Goal: Answer question/provide support

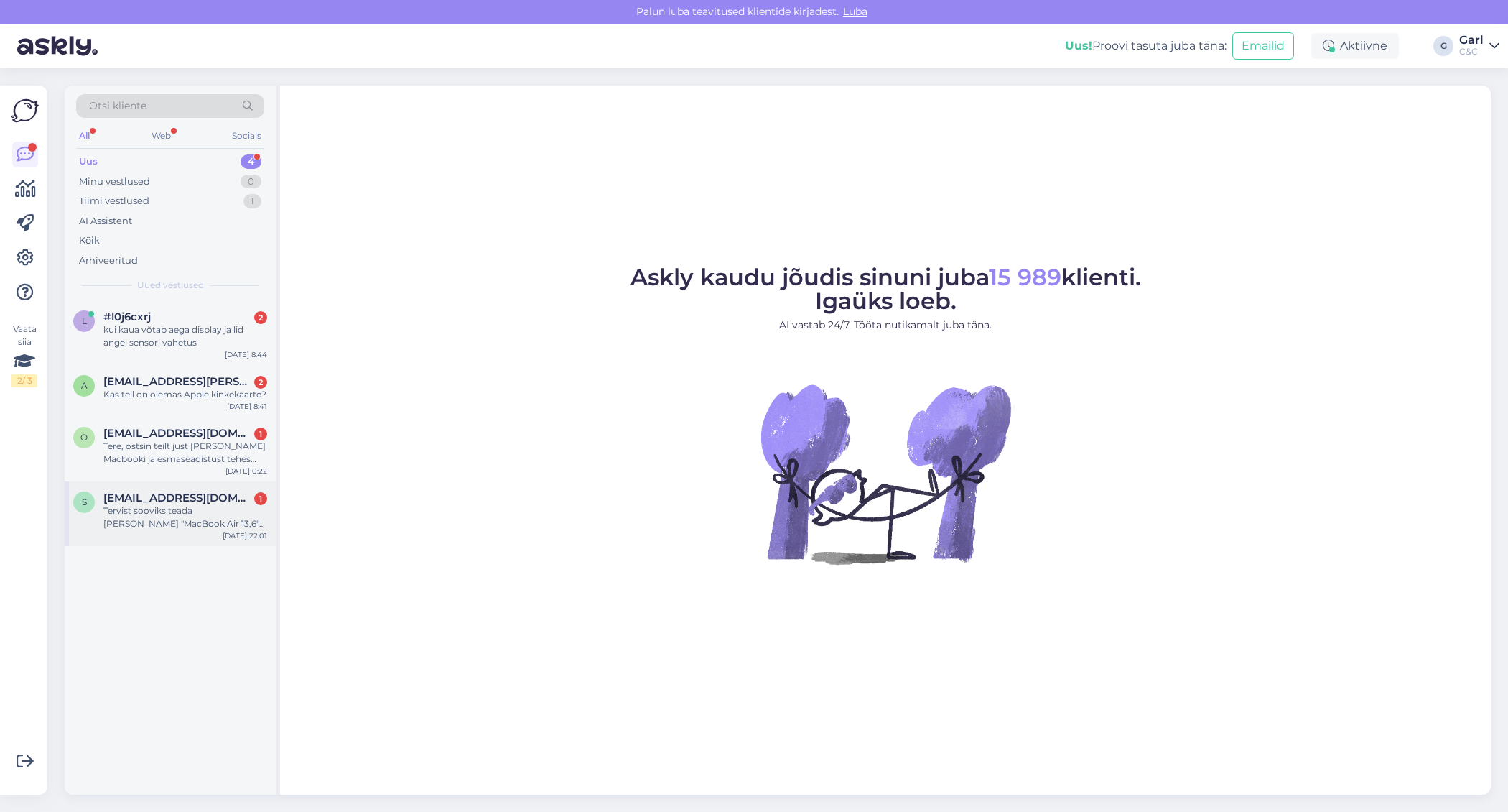
click at [209, 519] on div "Tervist sooviks teada kui juba "MacBook Air 13,6" Apple M4" on alla hinnatud 11…" at bounding box center [186, 517] width 164 height 26
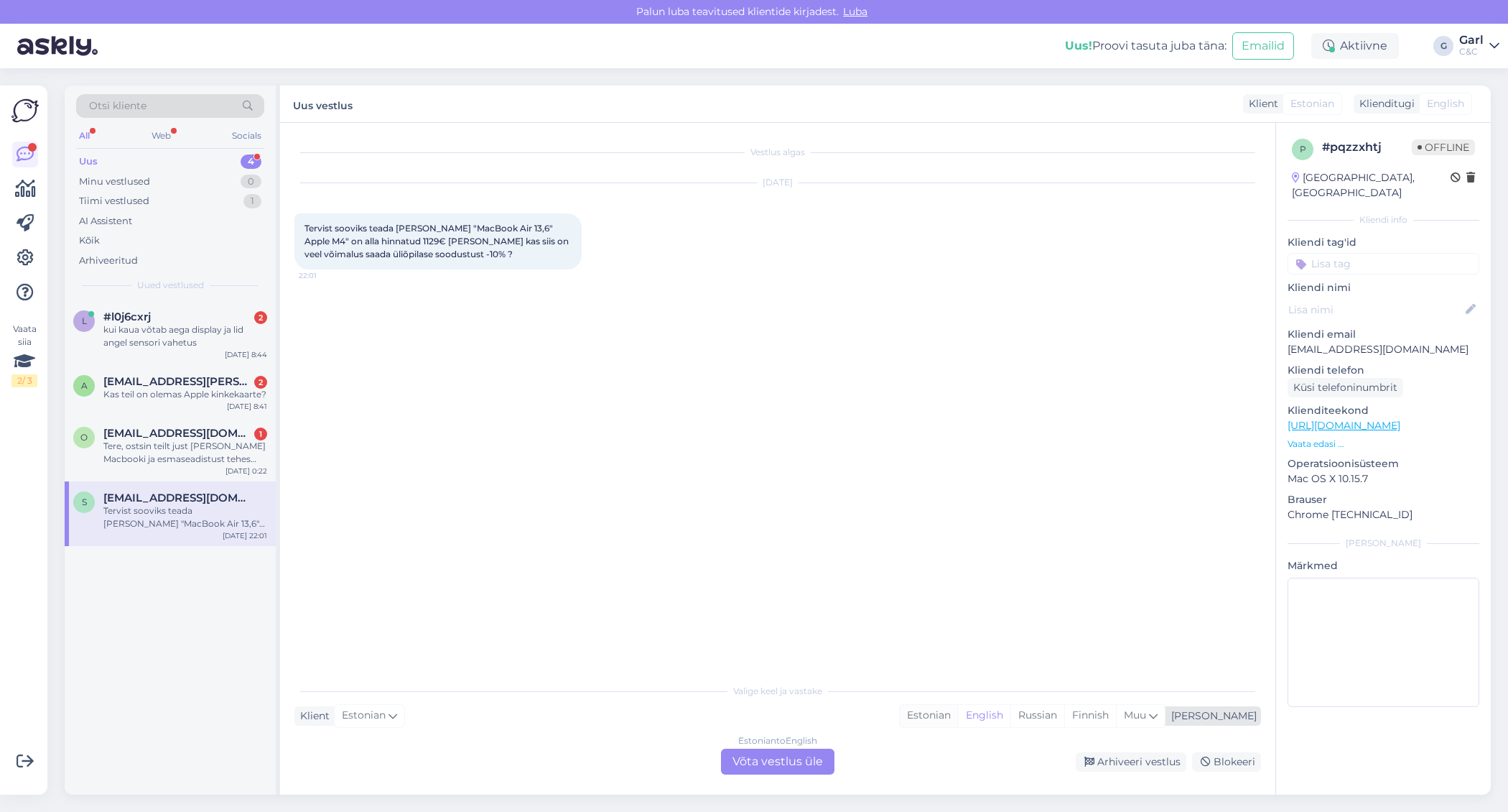
click at [958, 713] on div "Estonian" at bounding box center [928, 715] width 58 height 22
click at [790, 758] on div "Estonian to Estonian Võta vestlus üle" at bounding box center [777, 761] width 113 height 26
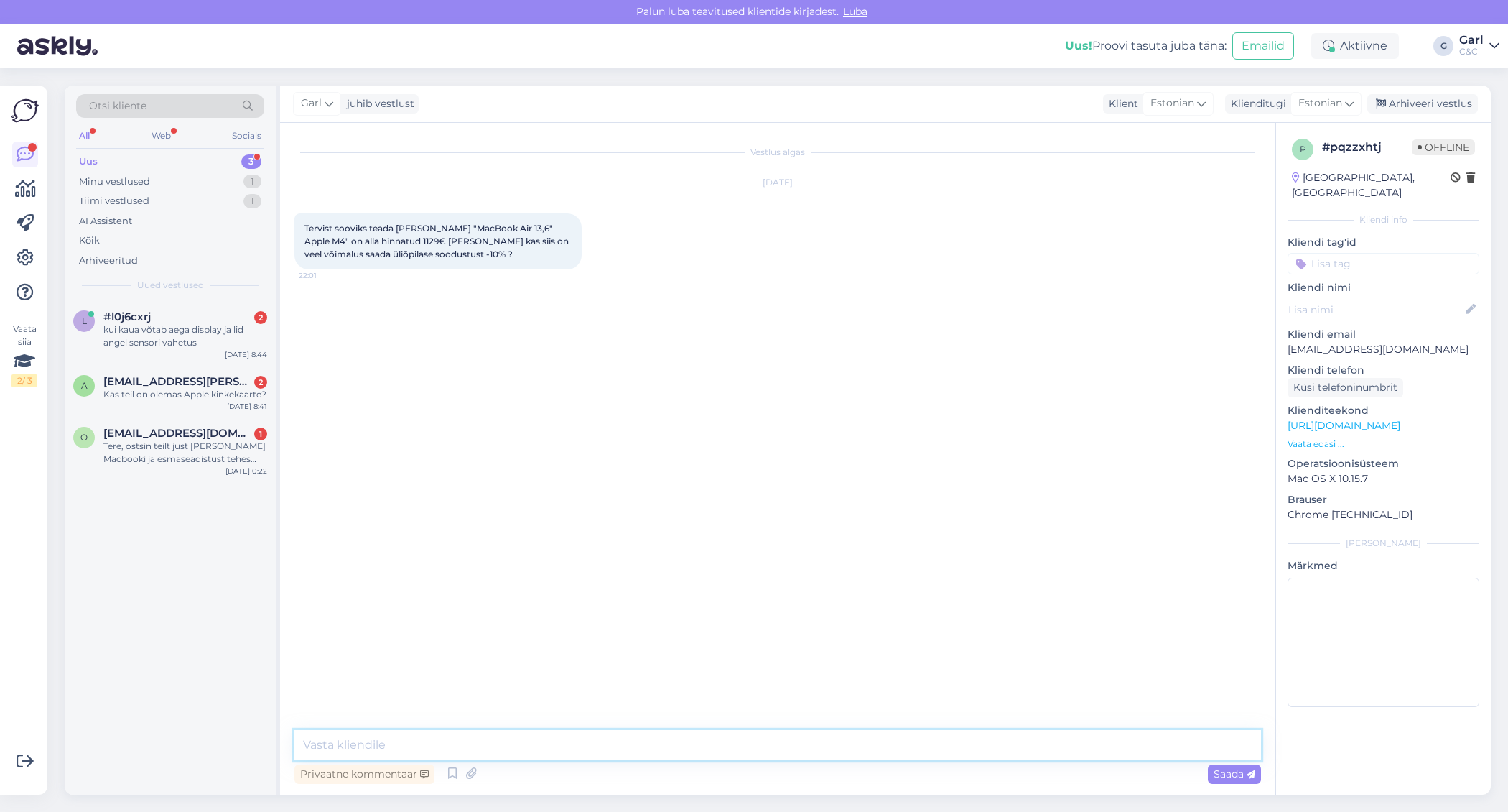
click at [791, 750] on textarea at bounding box center [777, 744] width 966 height 30
type textarea "Tere! Jah, sellisel juhul lisanduks ISIC soodustus -10% kuvatud soodustusele ot…"
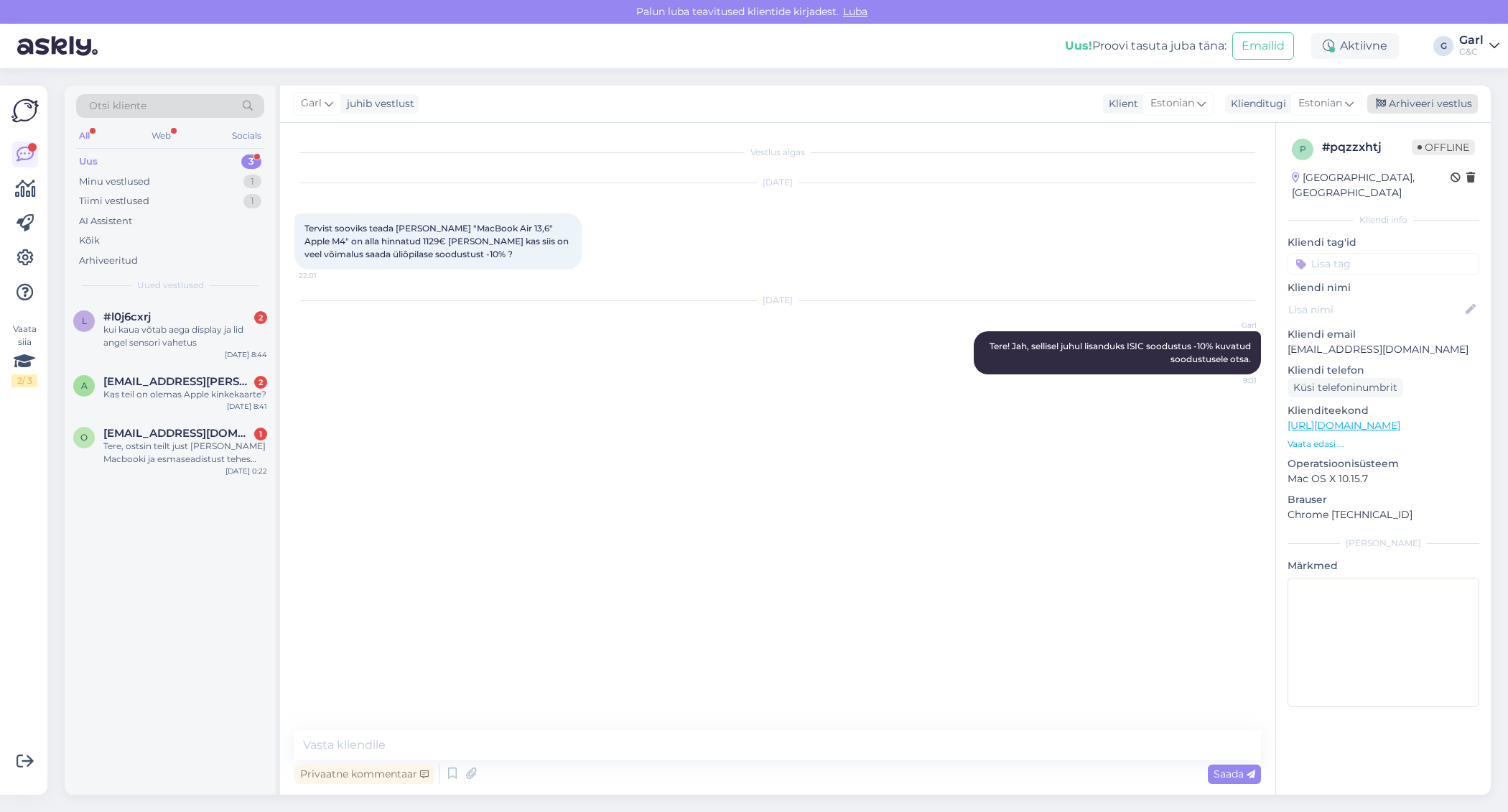
click at [1397, 101] on div "Arhiveeri vestlus" at bounding box center [1422, 104] width 110 height 19
click at [200, 398] on div "Kas teil on olemas Apple kinkekaarte?" at bounding box center [186, 394] width 164 height 13
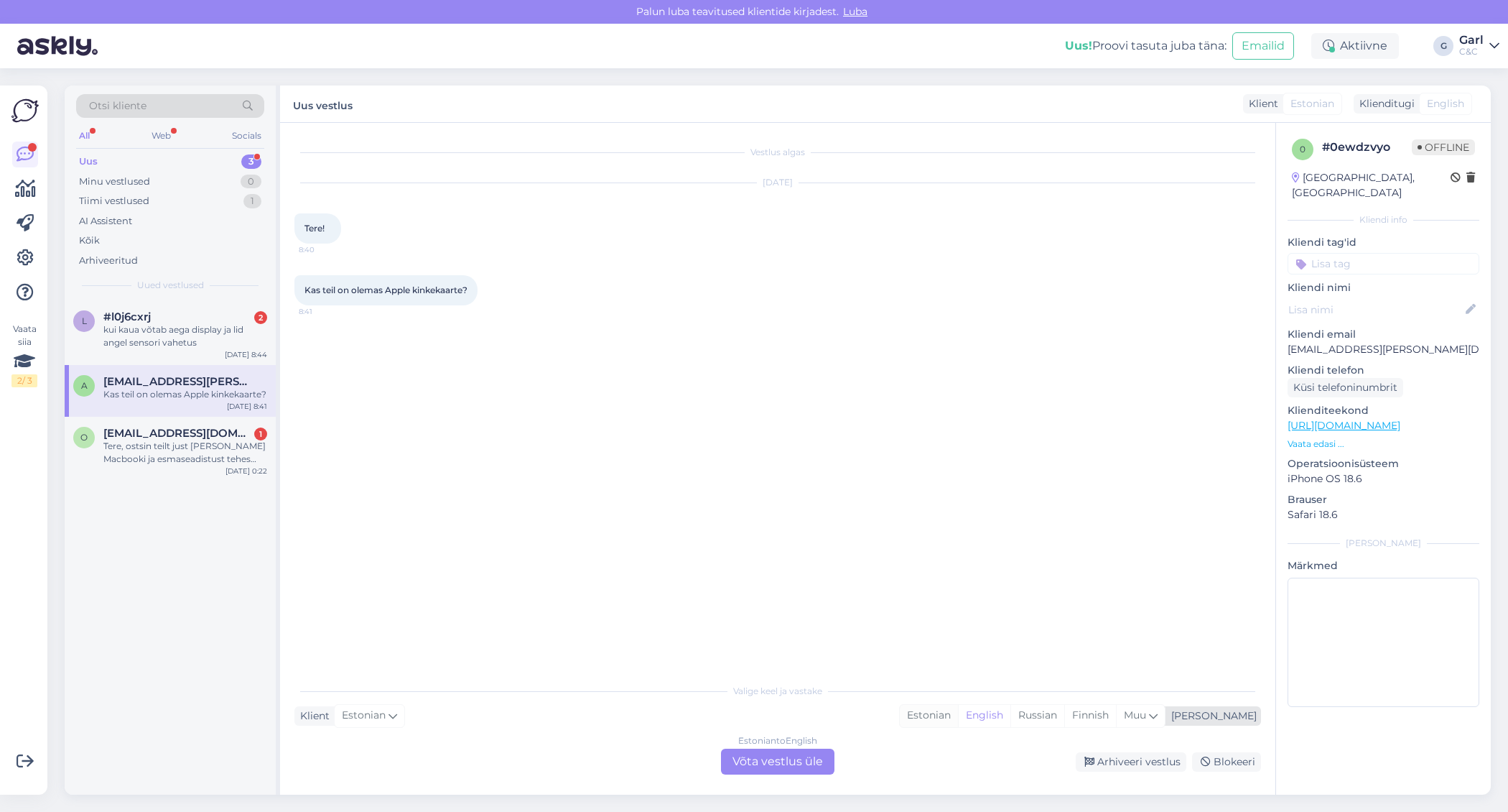
click at [958, 722] on div "Estonian" at bounding box center [928, 715] width 58 height 22
click at [857, 774] on div "Vestlus algas Aug 19 2025 Tere! 8:40 Kas teil on olemas Apple kinkekaarte? 8:41…" at bounding box center [778, 458] width 996 height 671
click at [794, 762] on div "Estonian to Estonian Võta vestlus üle" at bounding box center [777, 761] width 113 height 26
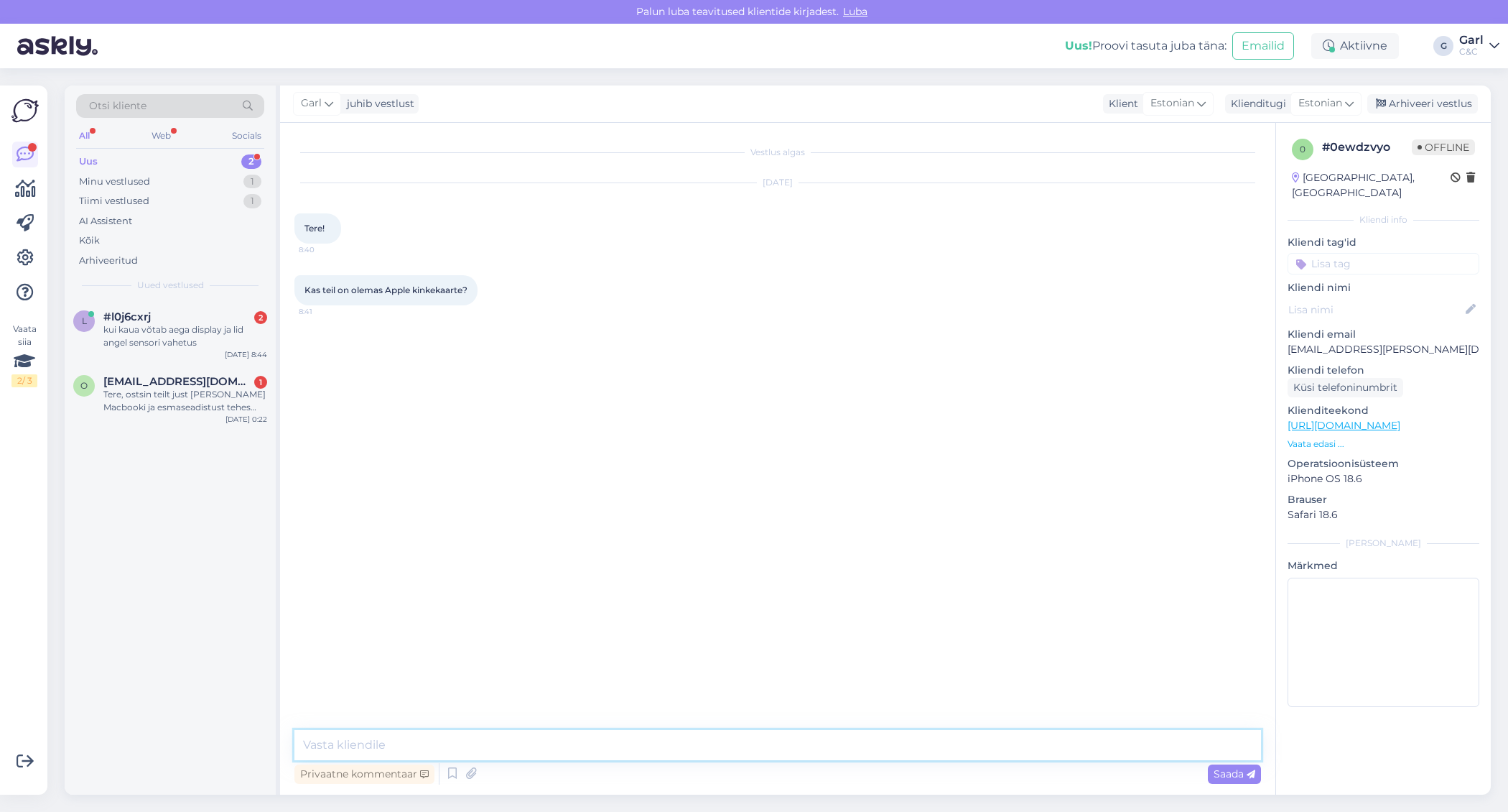
click at [795, 749] on textarea at bounding box center [777, 744] width 966 height 30
type textarea "Tere! Apple kinkekaarte meie tootevalikus ei ole. Lisaks, meie regioonis need e…"
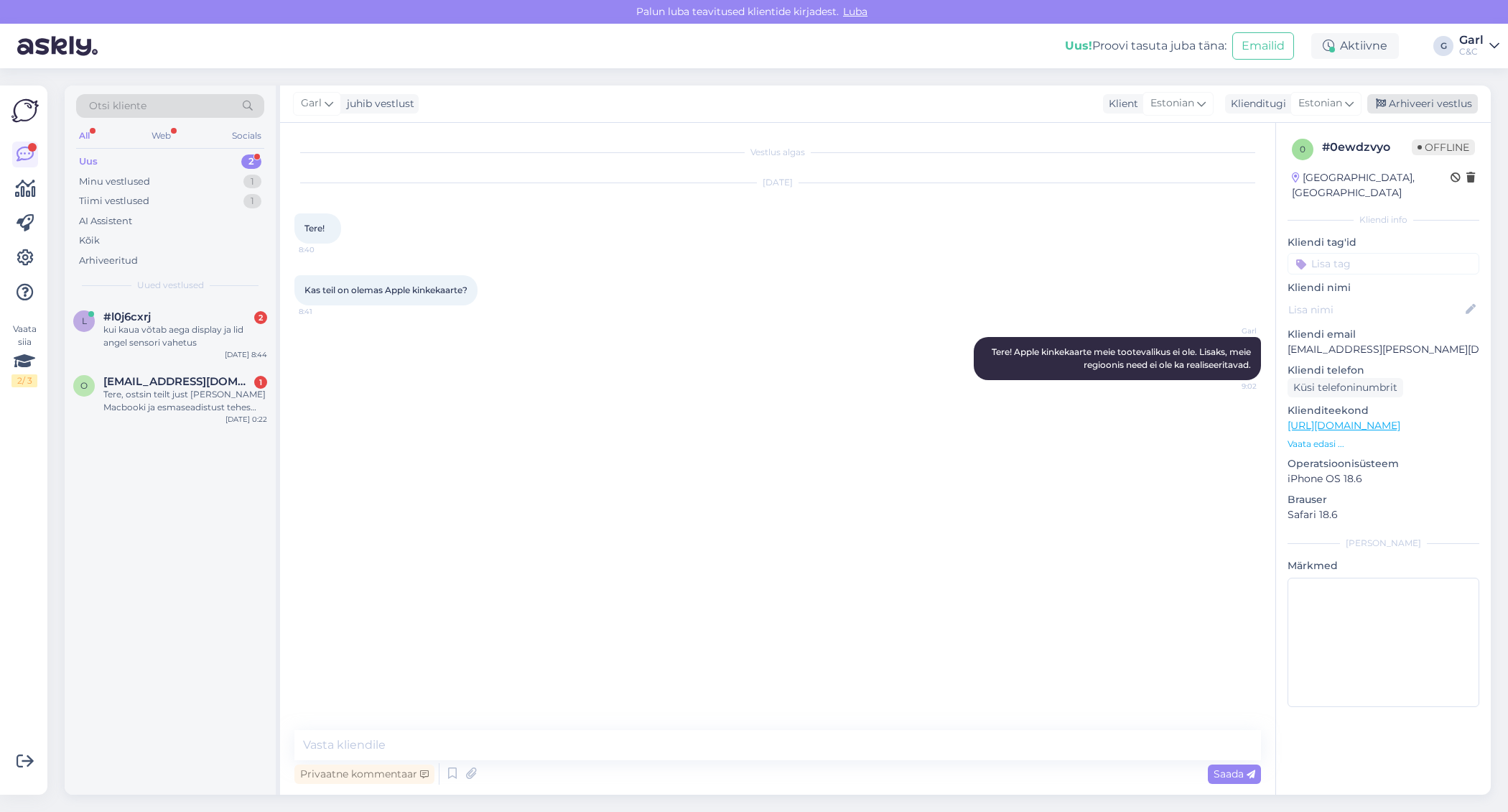
click at [1411, 107] on div "Arhiveeri vestlus" at bounding box center [1422, 104] width 110 height 19
click at [234, 329] on div "kui kaua võtab aega display ja lid angel sensori vahetus" at bounding box center [186, 335] width 164 height 26
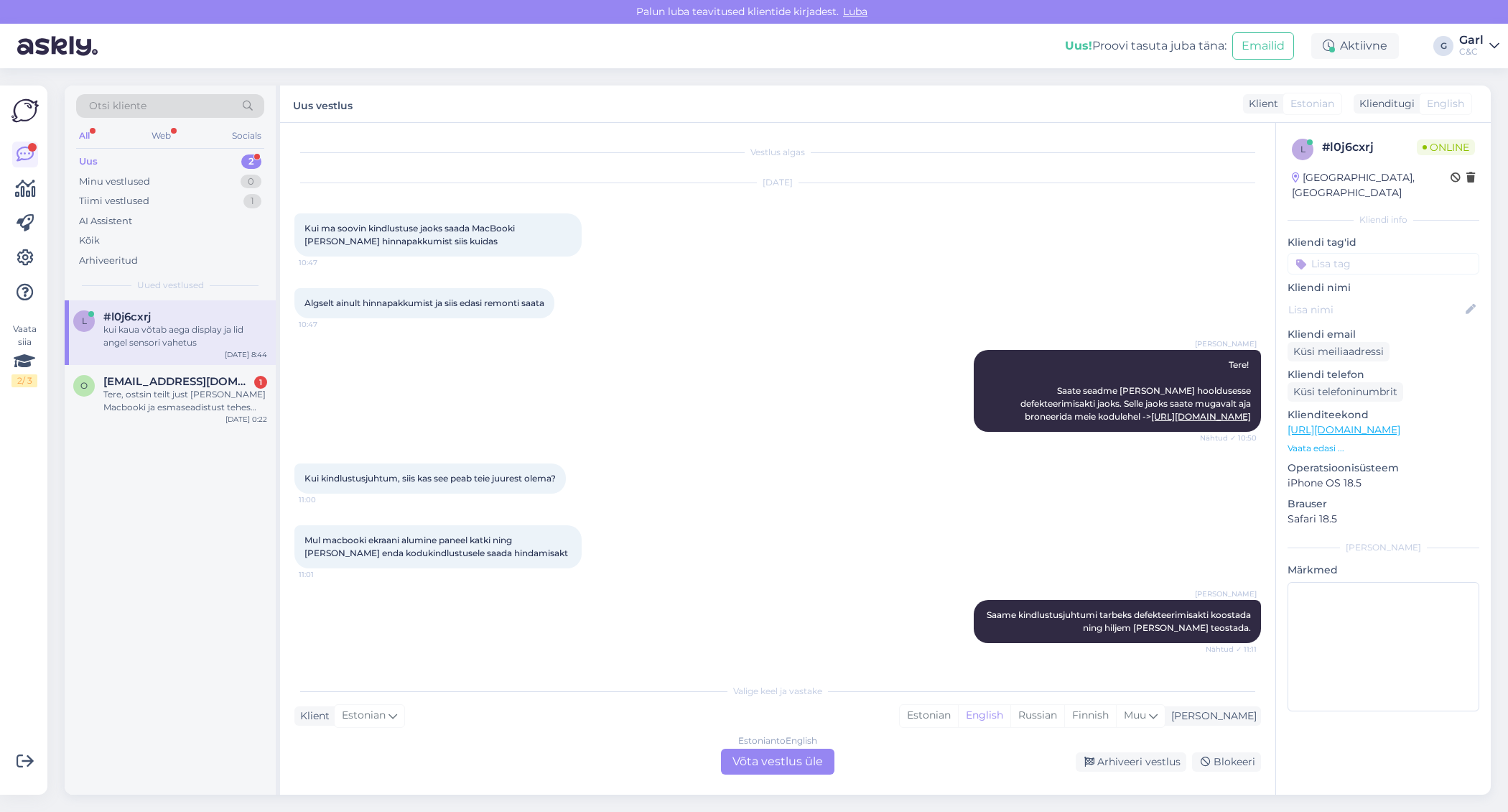
scroll to position [149, 0]
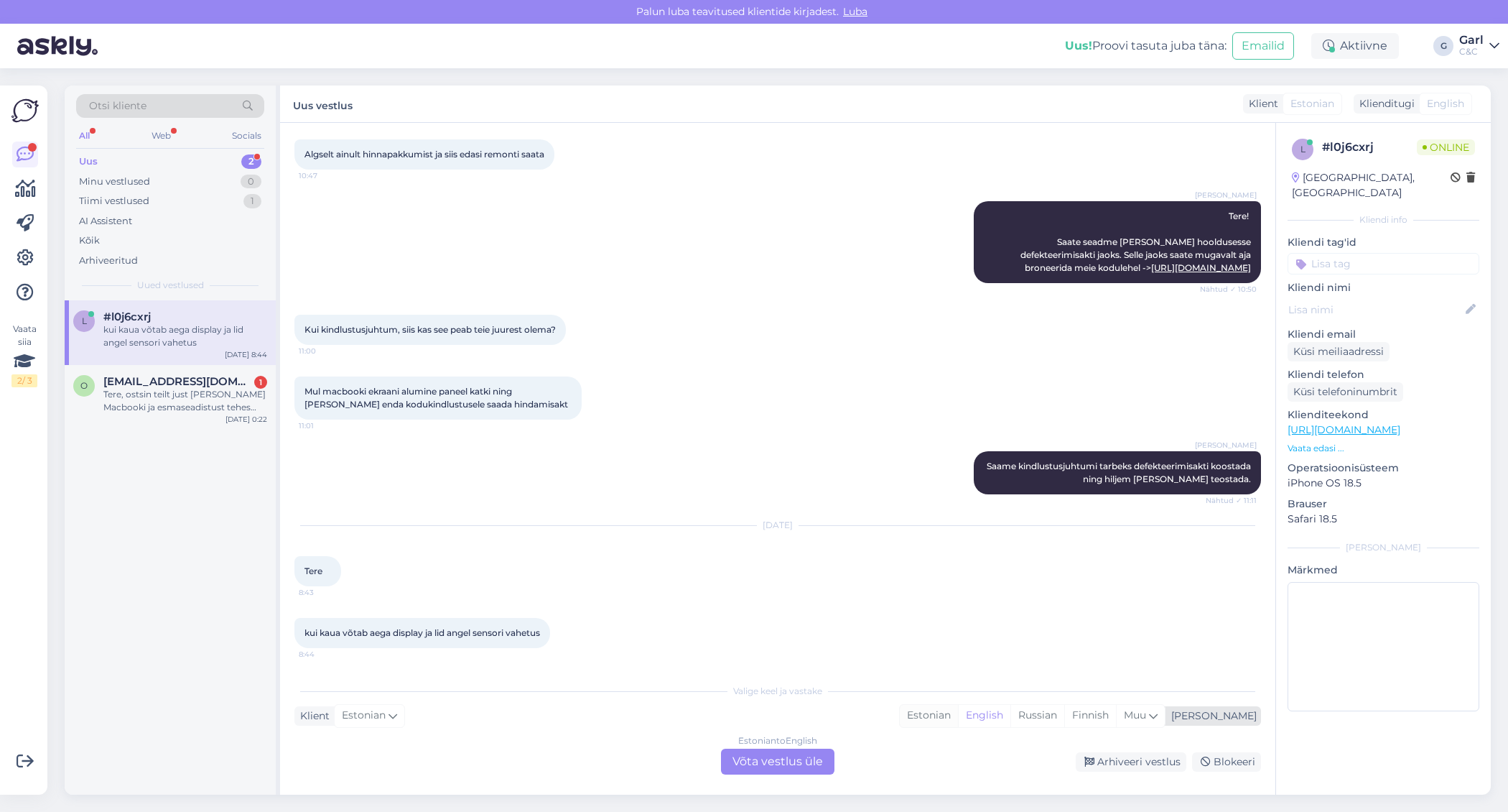
click at [958, 724] on div "Estonian" at bounding box center [928, 715] width 58 height 22
click at [788, 760] on div "Estonian to Estonian Võta vestlus üle" at bounding box center [777, 761] width 113 height 26
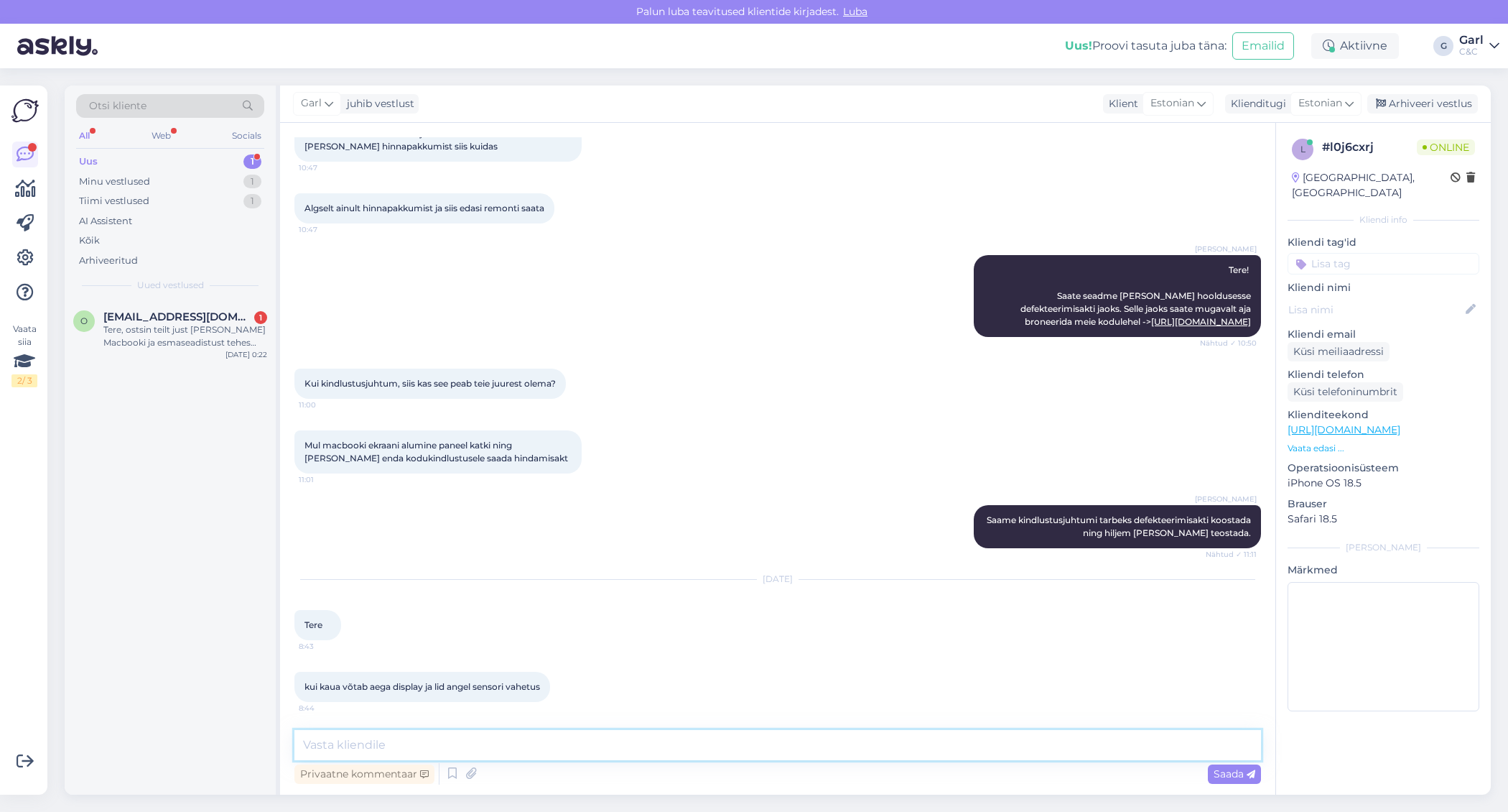
click at [789, 755] on textarea at bounding box center [777, 744] width 966 height 30
type textarea "Tere! Keskmiselt 3-5 tööpäeva."
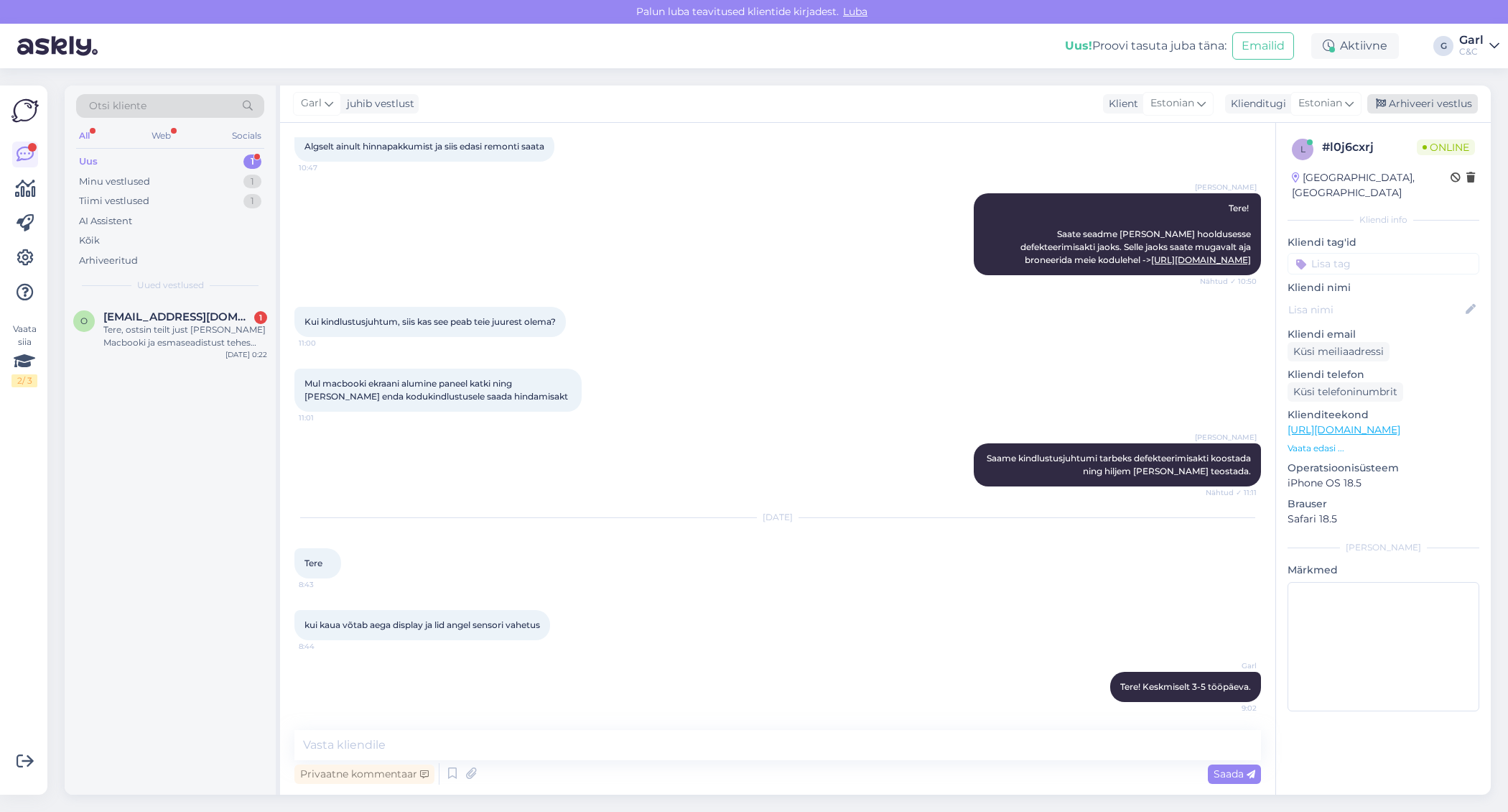
click at [1397, 107] on div "Arhiveeri vestlus" at bounding box center [1422, 104] width 110 height 19
click at [208, 303] on div "o olafhenrikvaher@gmail.com 1 Tere, ostsin teilt just tutika Macbooki ja esmase…" at bounding box center [170, 332] width 211 height 65
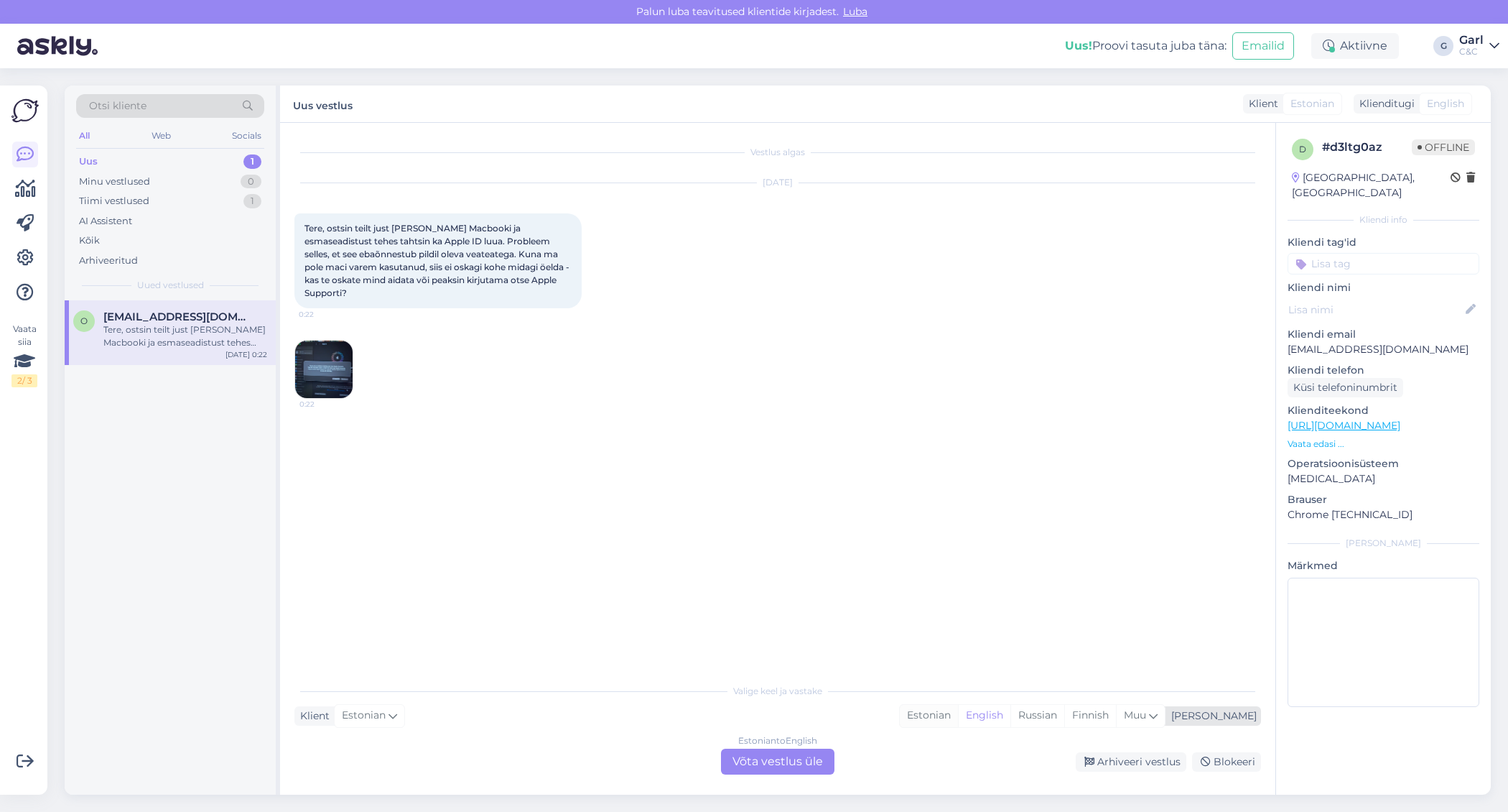
click at [958, 715] on div "Estonian" at bounding box center [928, 715] width 58 height 22
click at [998, 703] on div "Valige [PERSON_NAME] vastake Klient Estonian Mina Estonian English Russian Finn…" at bounding box center [777, 724] width 966 height 98
click at [784, 758] on div "Estonian to Estonian Võta vestlus üle" at bounding box center [777, 761] width 113 height 26
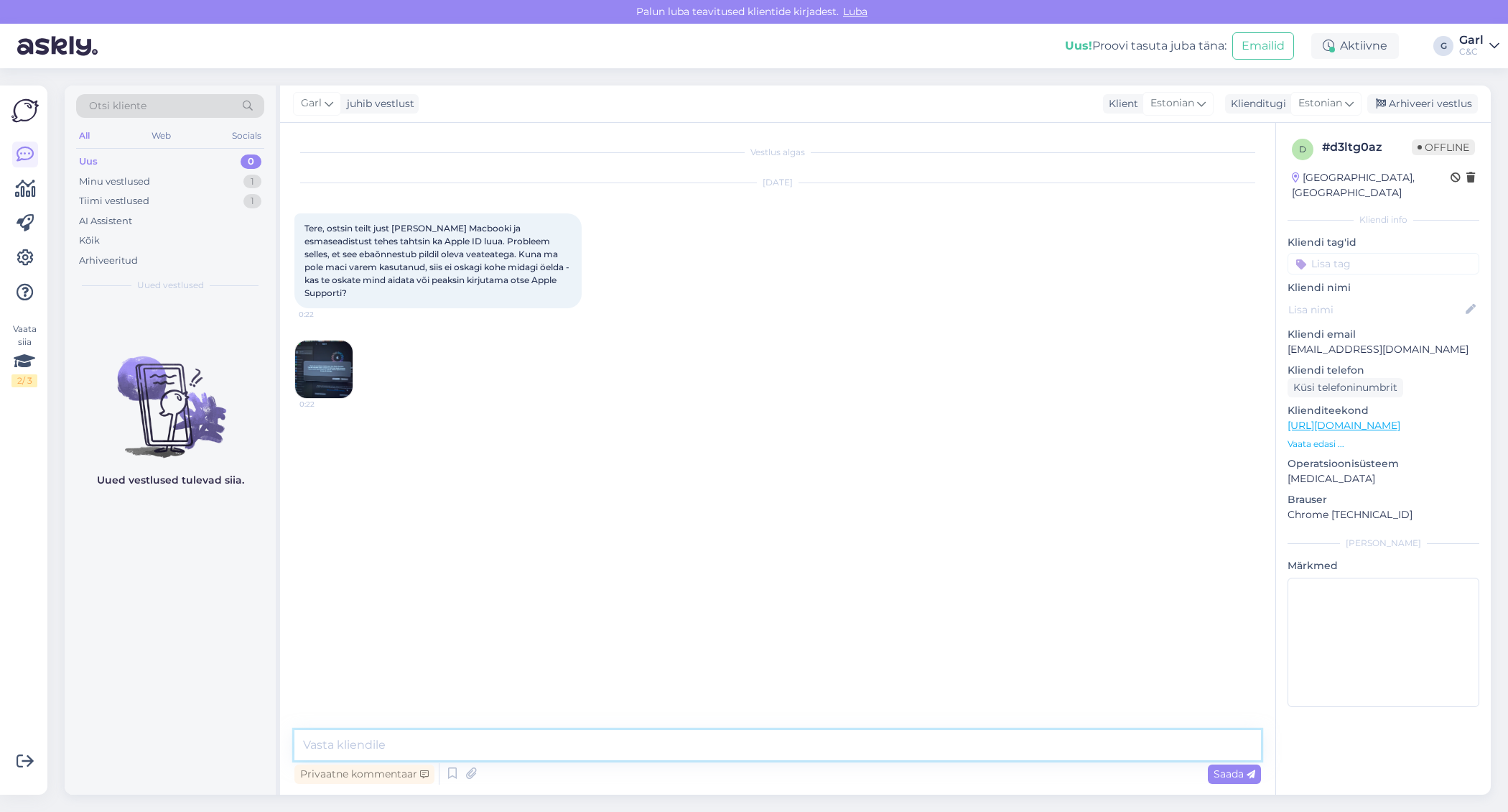
click at [783, 758] on textarea at bounding box center [777, 744] width 966 height 30
type textarea "Tere! Kas olete proovinud ka uuesti kontot luua? Mõningatel juhtudel on see aid…"
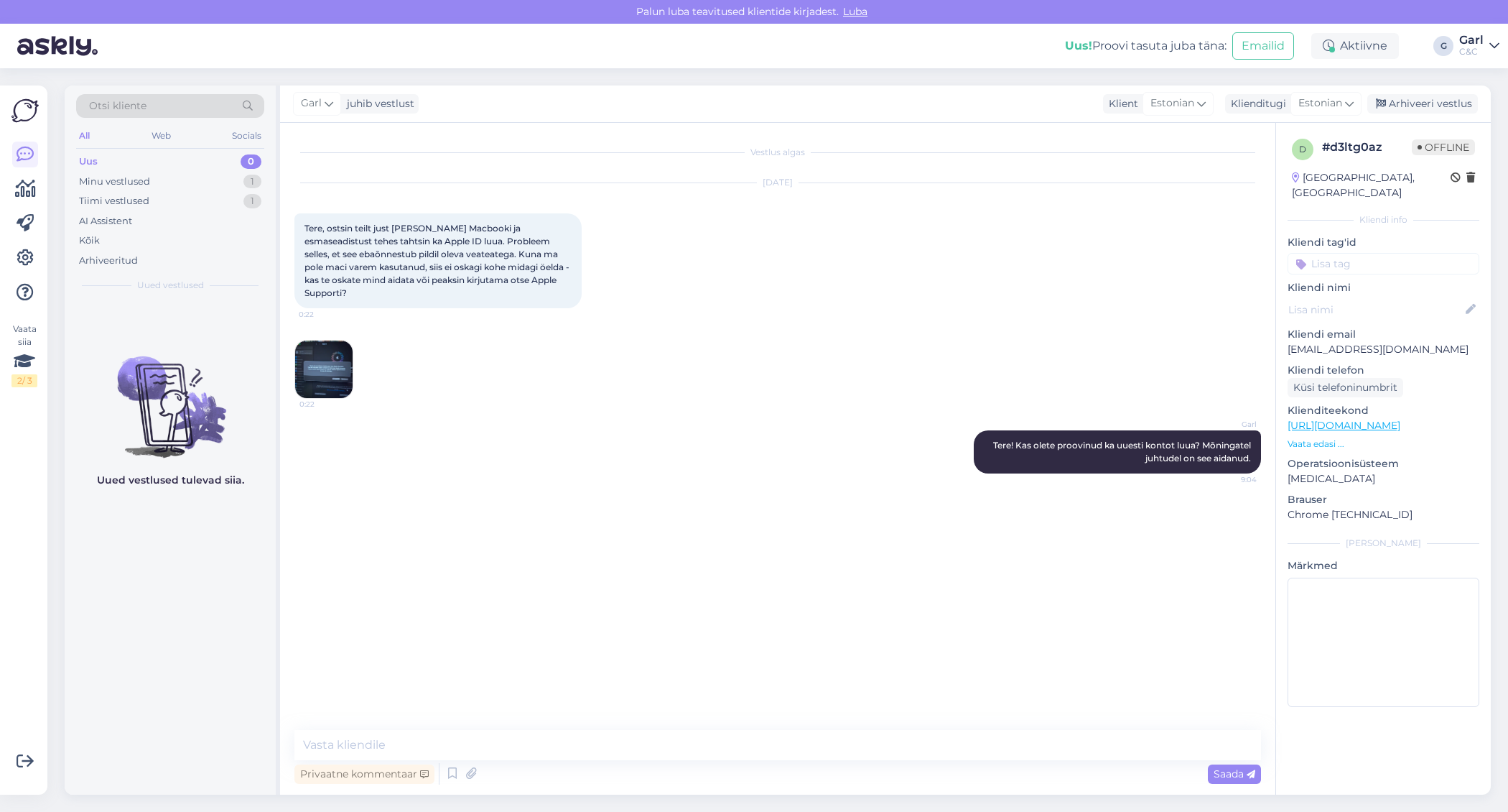
click at [344, 374] on img at bounding box center [324, 369] width 57 height 57
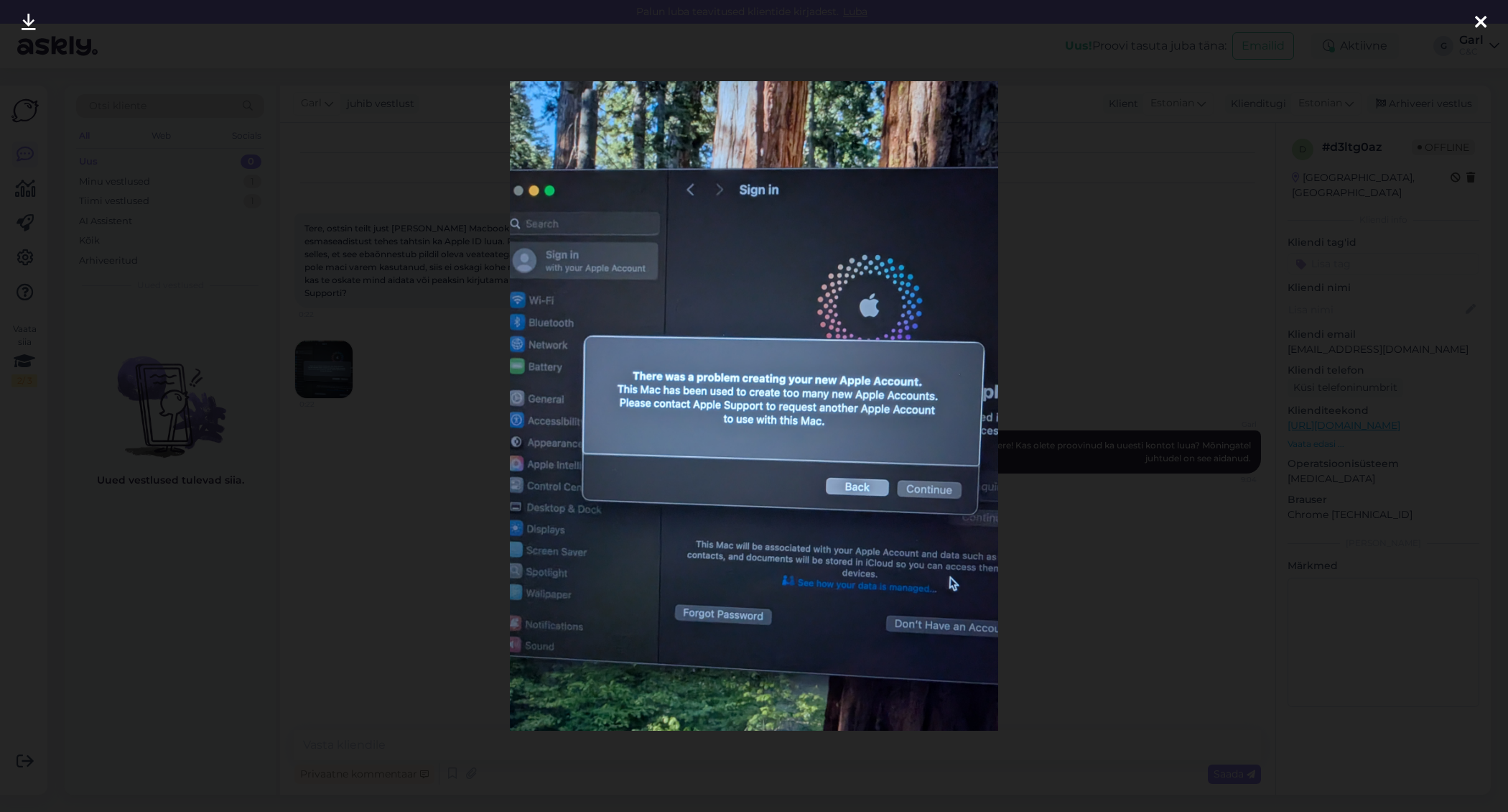
click at [216, 495] on div at bounding box center [754, 406] width 1508 height 812
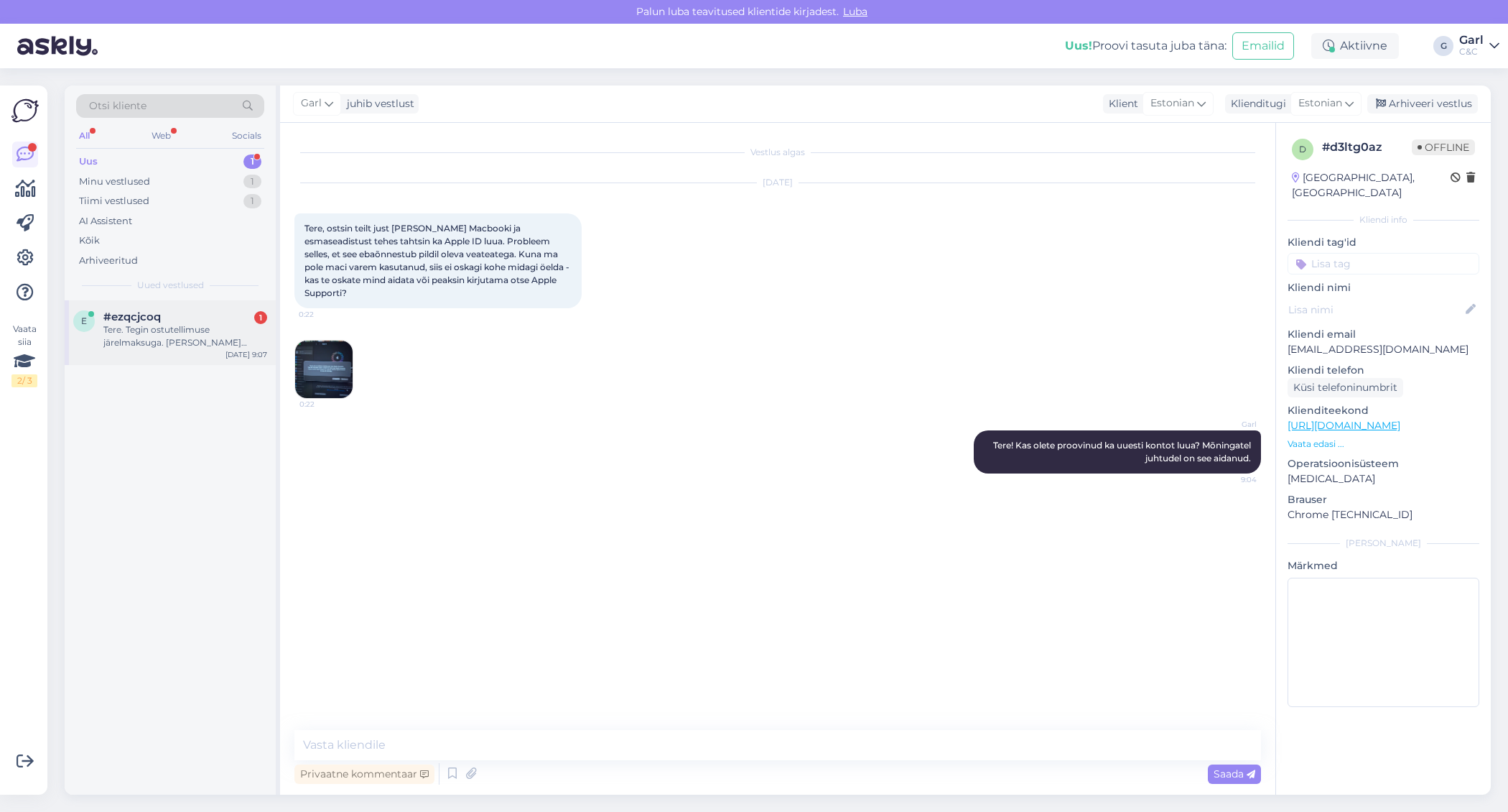
click at [197, 328] on div "Tere. Tegin ostutellimuse järelmaksuga. Nimi Maarius Urvet 38401040336. Ei saan…" at bounding box center [186, 335] width 164 height 26
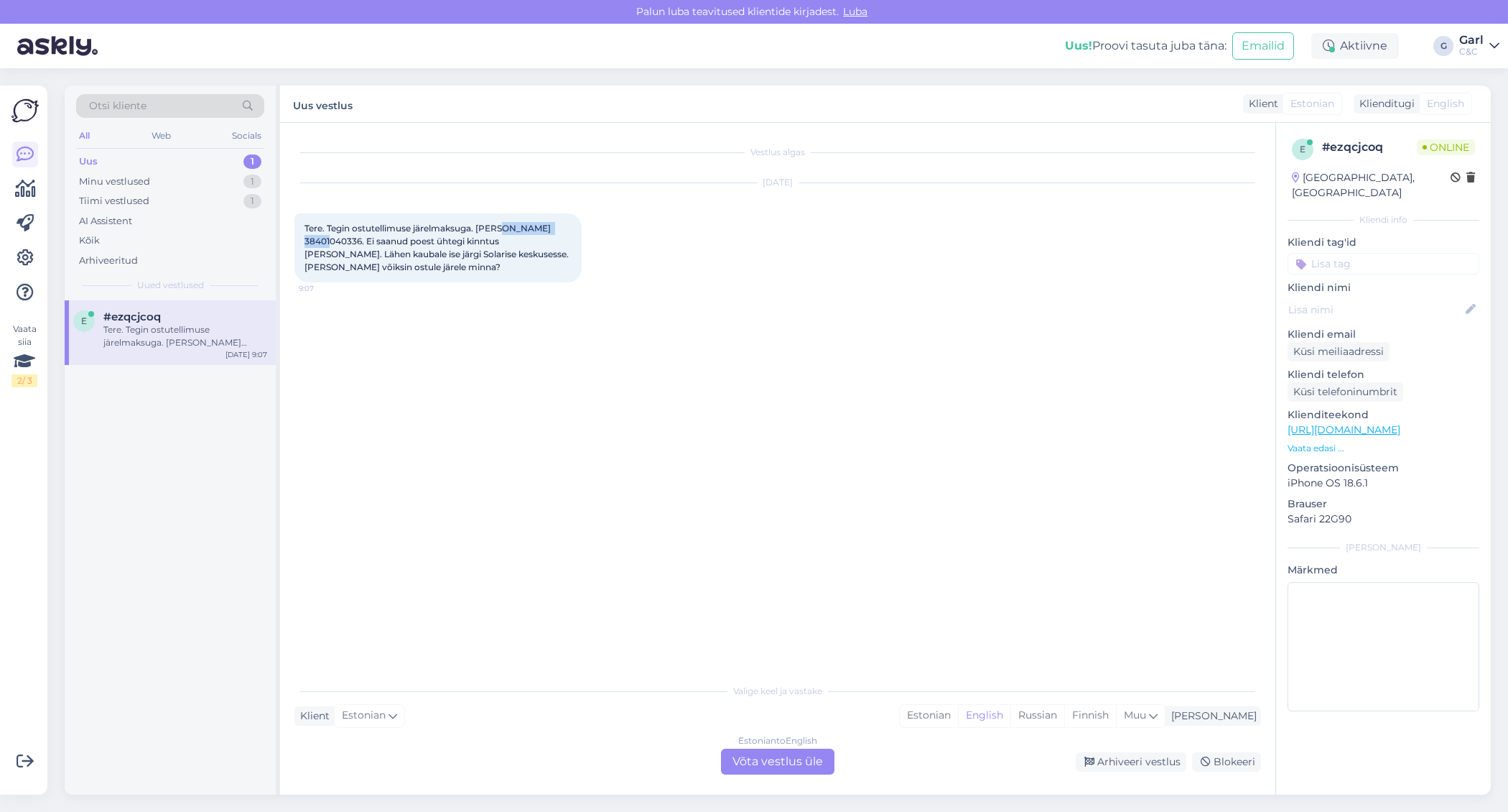
drag, startPoint x: 504, startPoint y: 227, endPoint x: 570, endPoint y: 226, distance: 66.0
click at [570, 226] on div "Tere. Tegin ostutellimuse järelmaksuga. Nimi Maarius Urvet 38401040336. Ei saan…" at bounding box center [438, 248] width 288 height 69
copy span "Maarius Urvet"
click at [958, 712] on div "Estonian" at bounding box center [928, 715] width 58 height 22
click at [785, 764] on div "Estonian to Estonian Võta vestlus üle" at bounding box center [777, 761] width 113 height 26
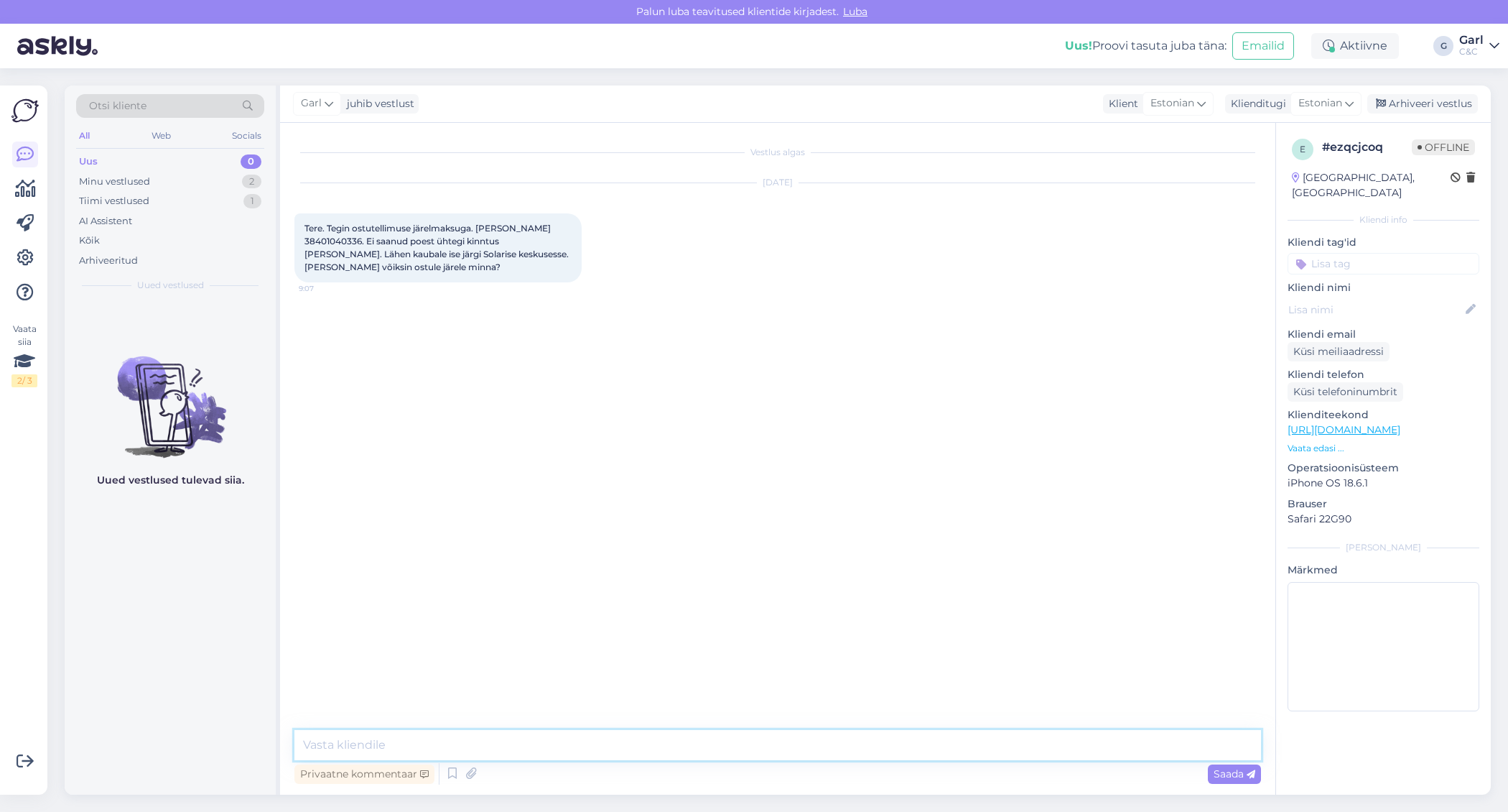
click at [785, 752] on textarea at bounding box center [777, 744] width 966 height 30
type textarea "Tere! Saatsin tellimuse kinnituse Teile e-mailile. Teie tellimus komplekteerita…"
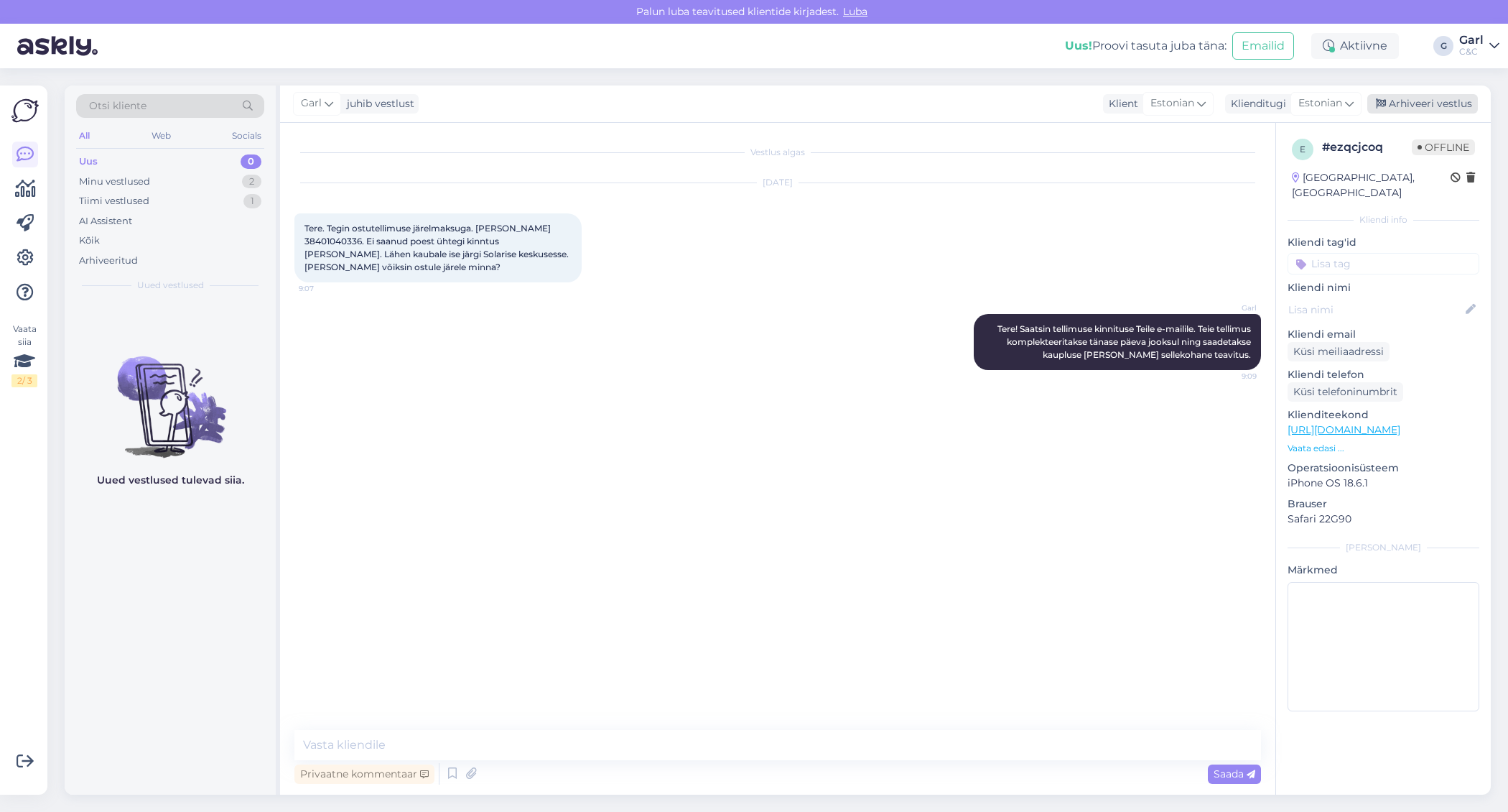
click at [1435, 109] on div "Arhiveeri vestlus" at bounding box center [1422, 104] width 110 height 19
click at [230, 180] on div "Minu vestlused 1" at bounding box center [170, 181] width 188 height 20
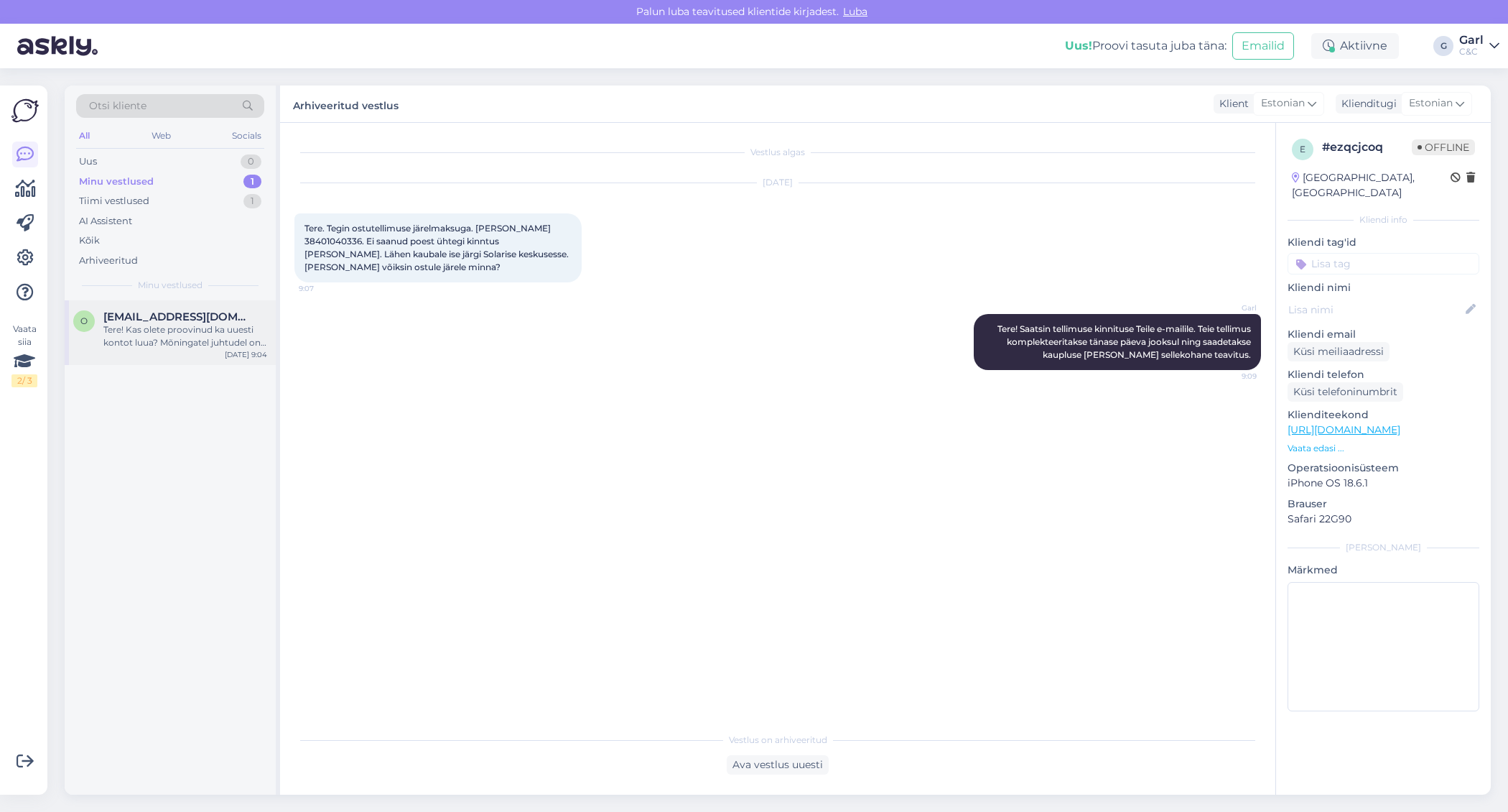
click at [208, 347] on div "Tere! Kas olete proovinud ka uuesti kontot luua? Mõningatel juhtudel on see aid…" at bounding box center [186, 335] width 164 height 26
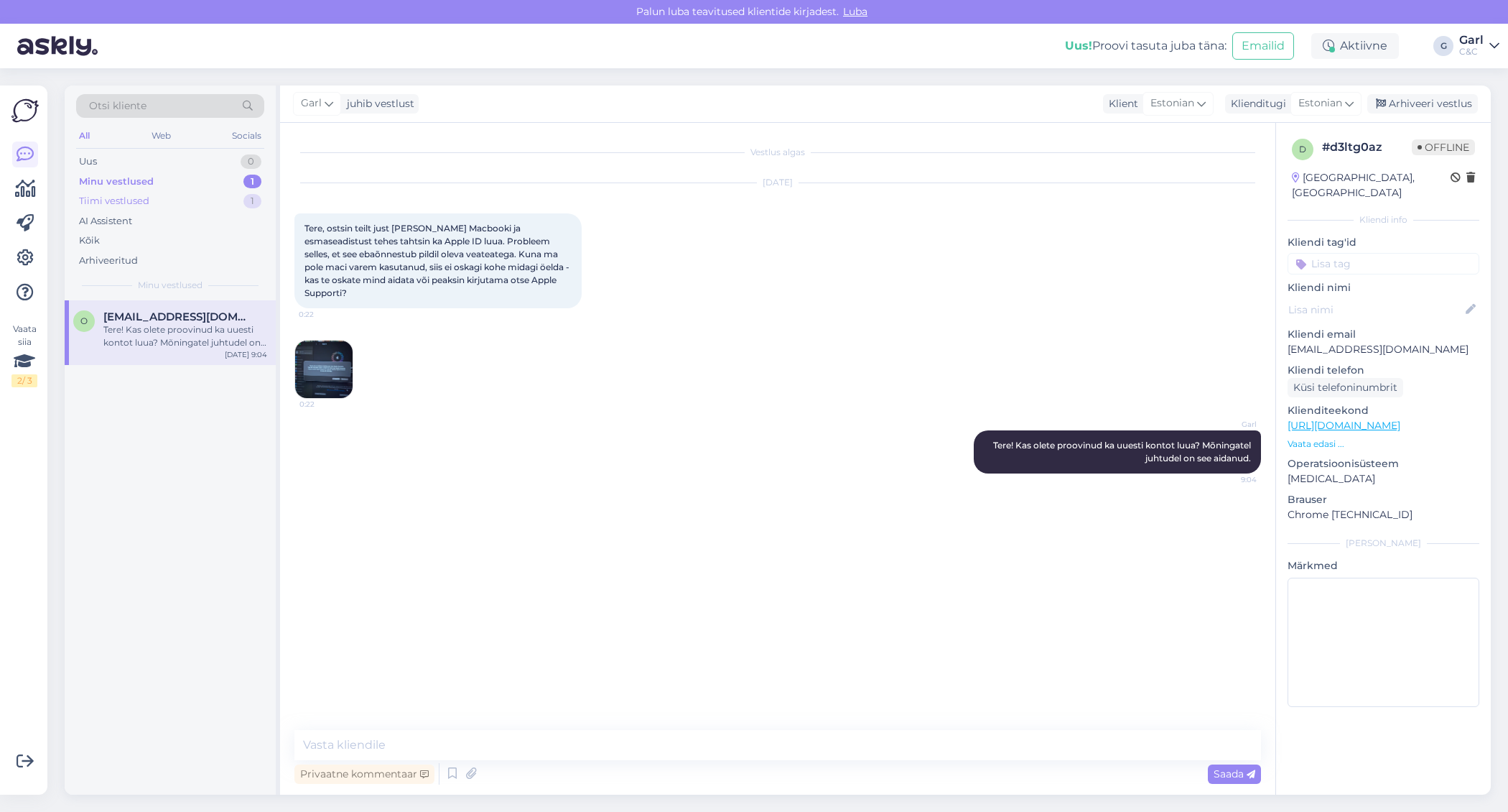
click at [215, 198] on div "Tiimi vestlused 1" at bounding box center [170, 201] width 188 height 20
click at [215, 191] on div "Tiimi vestlused 1" at bounding box center [170, 201] width 188 height 20
click at [215, 177] on div "Minu vestlused 1" at bounding box center [170, 181] width 188 height 20
click at [211, 200] on div "Tiimi vestlused 1" at bounding box center [170, 201] width 188 height 20
click at [207, 331] on div "Tere!" at bounding box center [186, 329] width 164 height 13
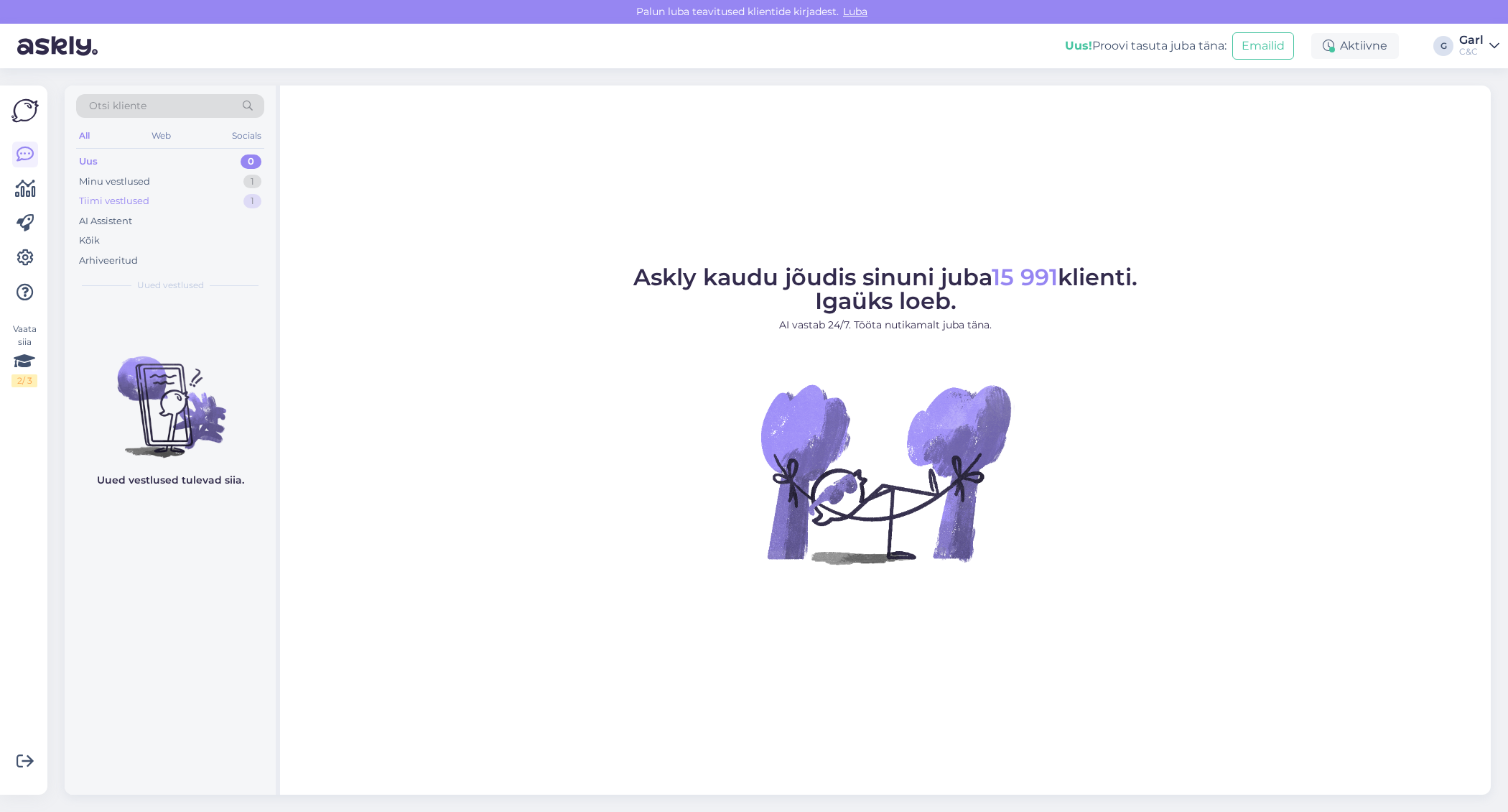
click at [224, 199] on div "Tiimi vestlused 1" at bounding box center [170, 201] width 188 height 20
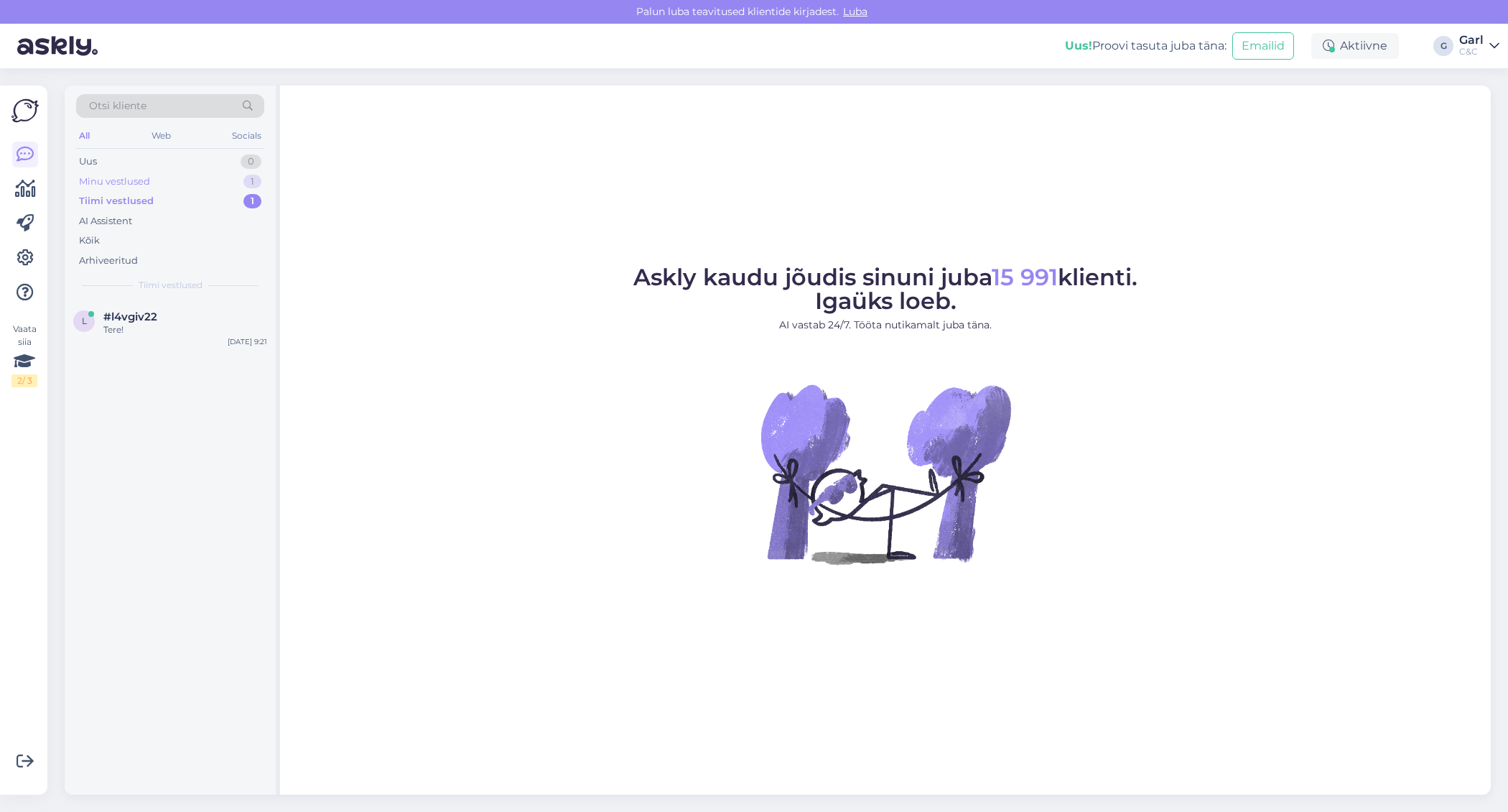
click at [250, 187] on div "1" at bounding box center [252, 181] width 18 height 14
click at [208, 182] on div "Minu vestlused 1" at bounding box center [170, 181] width 188 height 20
click at [206, 202] on div "Tiimi vestlused 1" at bounding box center [170, 201] width 188 height 20
click at [204, 183] on div "Minu vestlused 1" at bounding box center [170, 181] width 188 height 20
click at [30, 186] on icon at bounding box center [26, 188] width 21 height 17
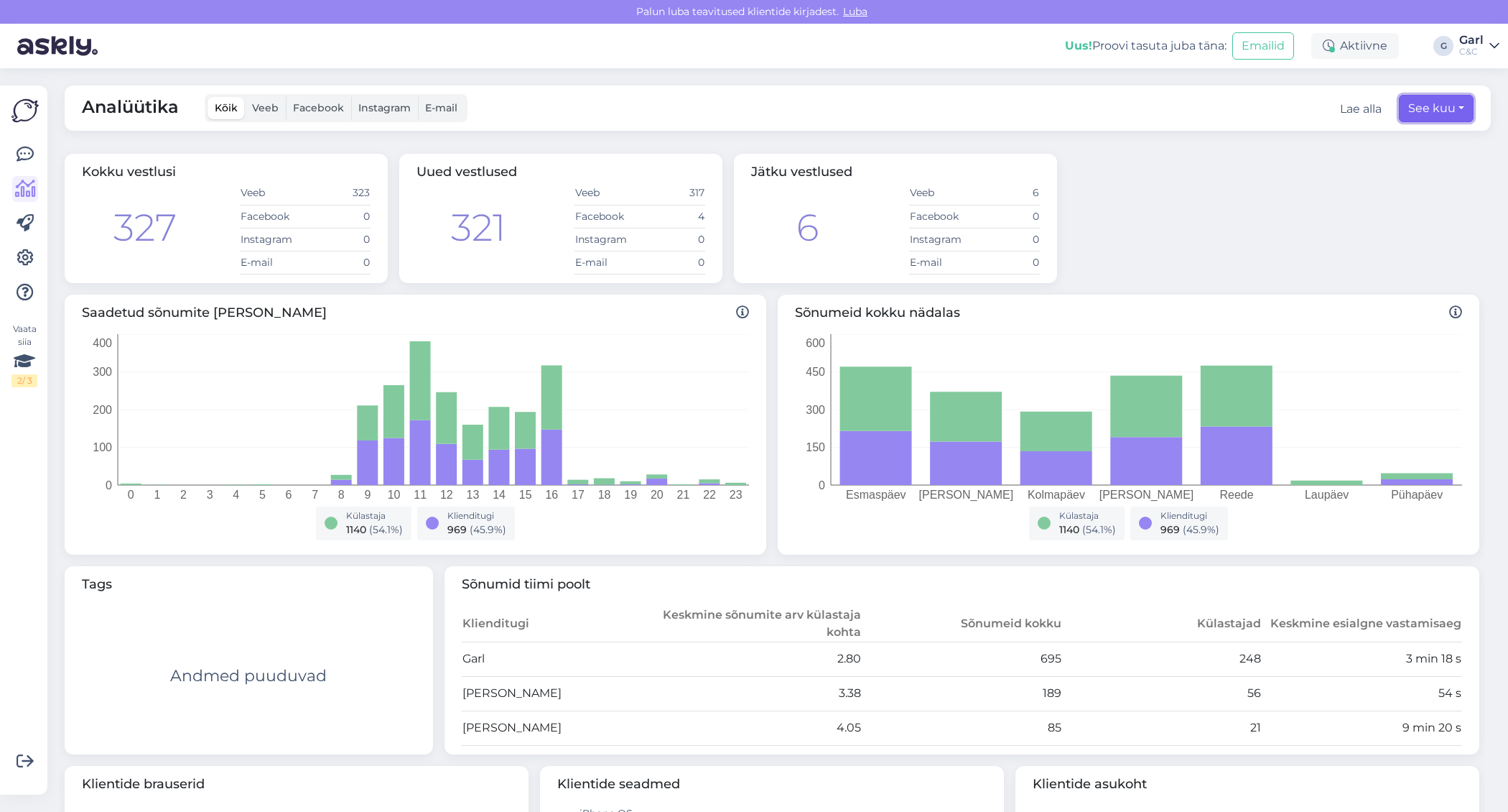
click at [1450, 106] on button "See kuu" at bounding box center [1437, 109] width 74 height 28
select select "7"
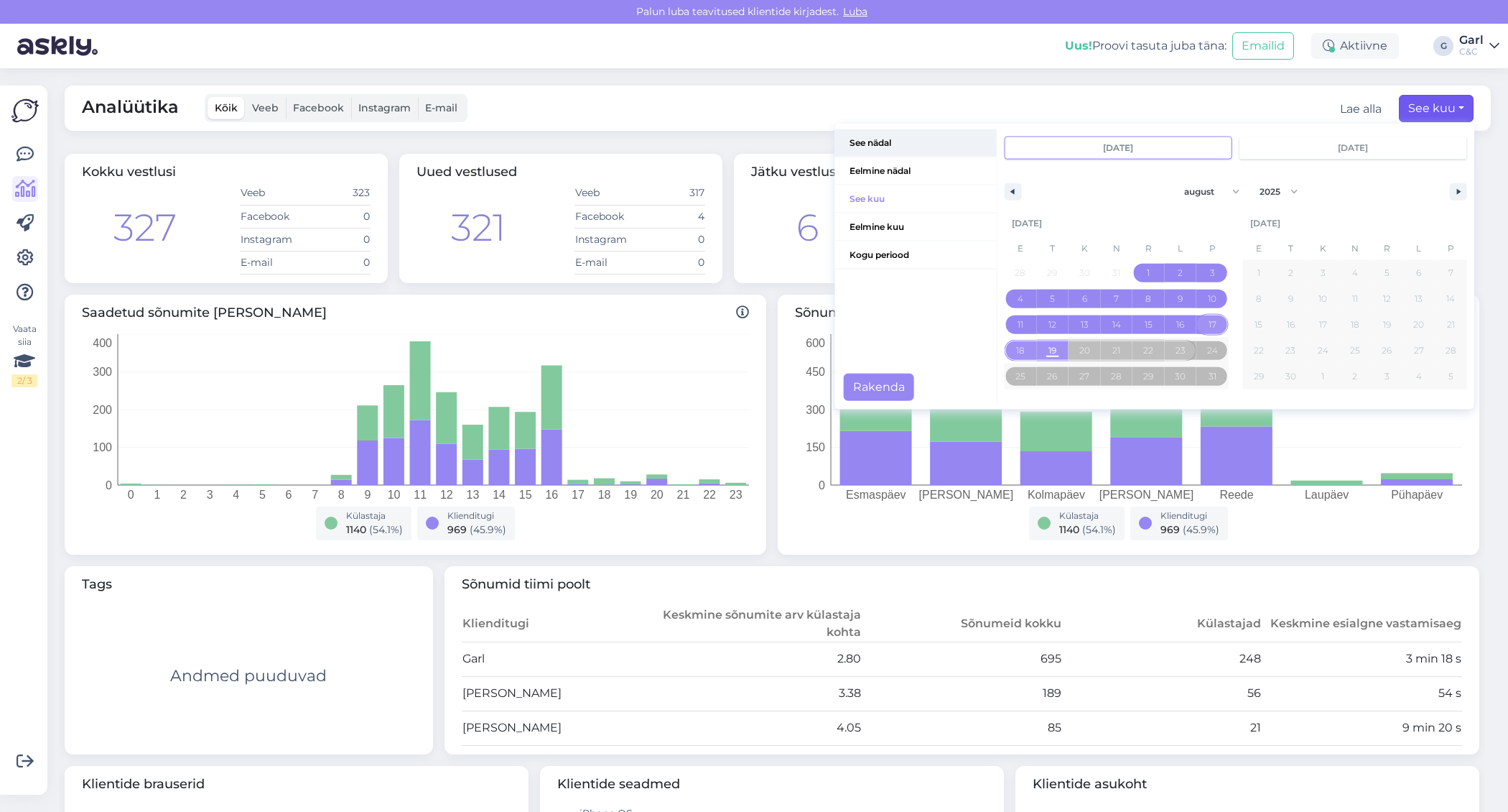
click at [915, 146] on span "See nädal" at bounding box center [916, 143] width 162 height 28
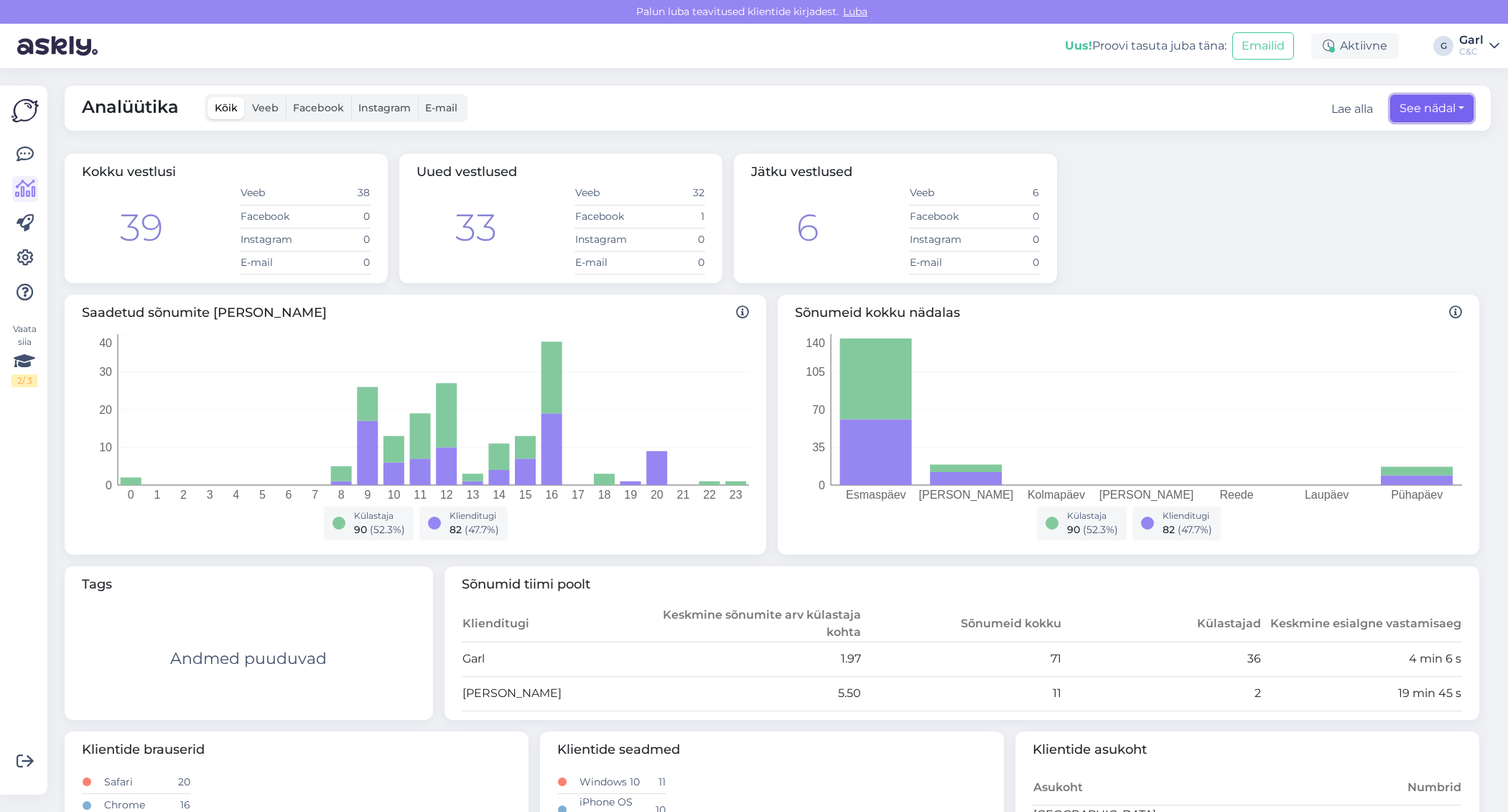
click at [1443, 121] on button "See nädal" at bounding box center [1433, 109] width 84 height 28
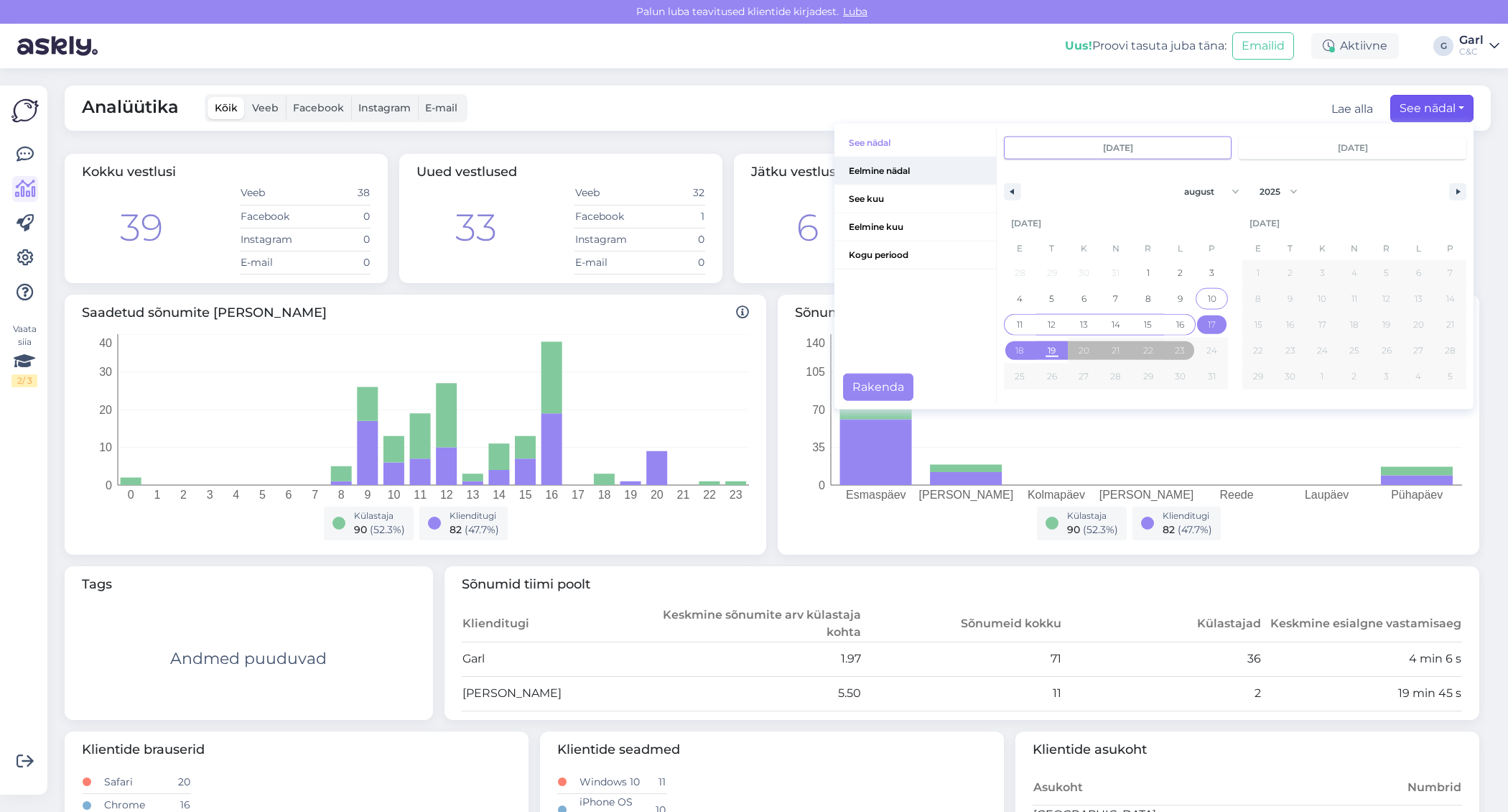
click at [896, 173] on span "Eelmine nädal" at bounding box center [916, 170] width 162 height 28
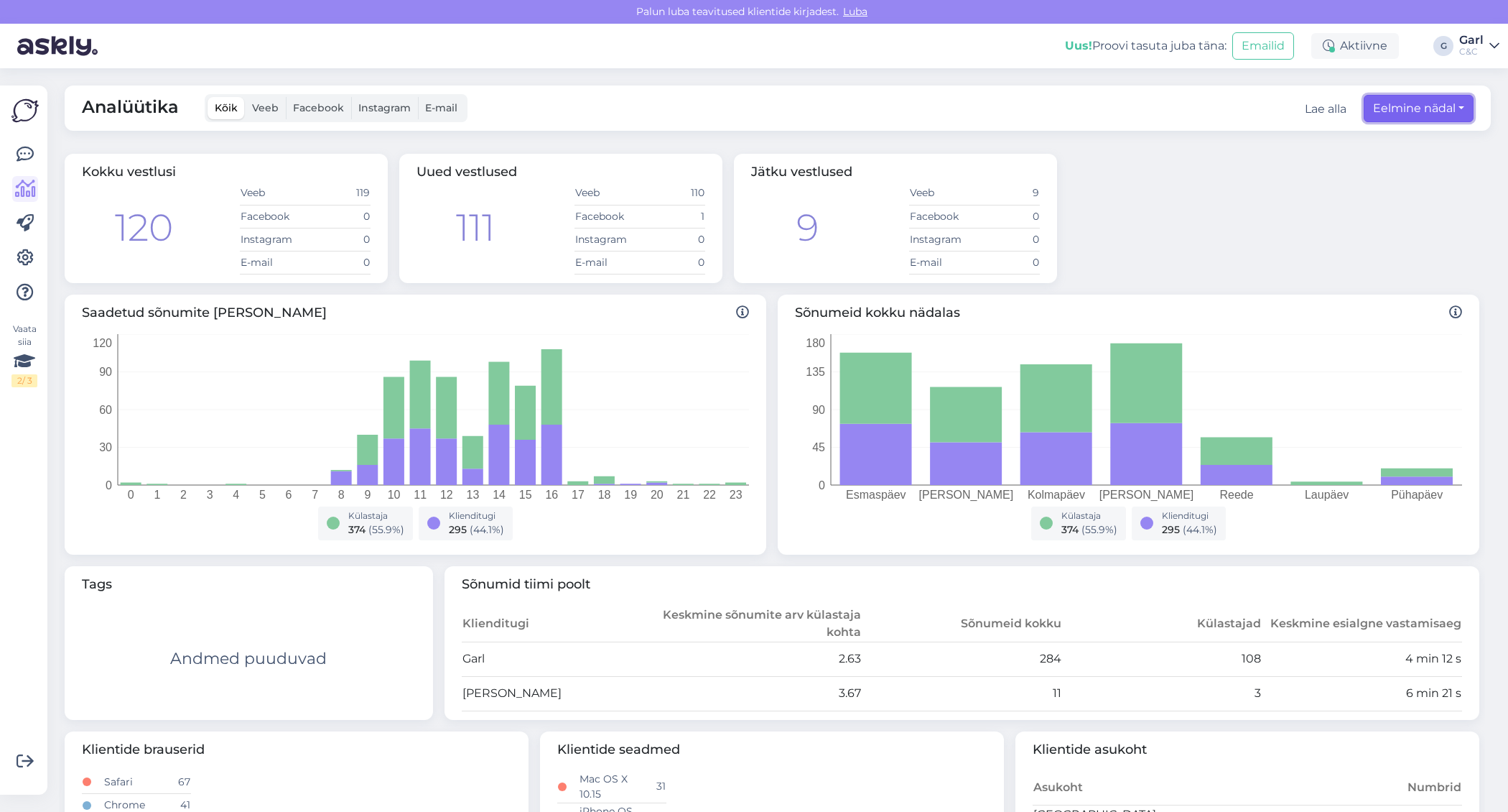
click at [1416, 98] on button "Eelmine nädal" at bounding box center [1419, 109] width 109 height 28
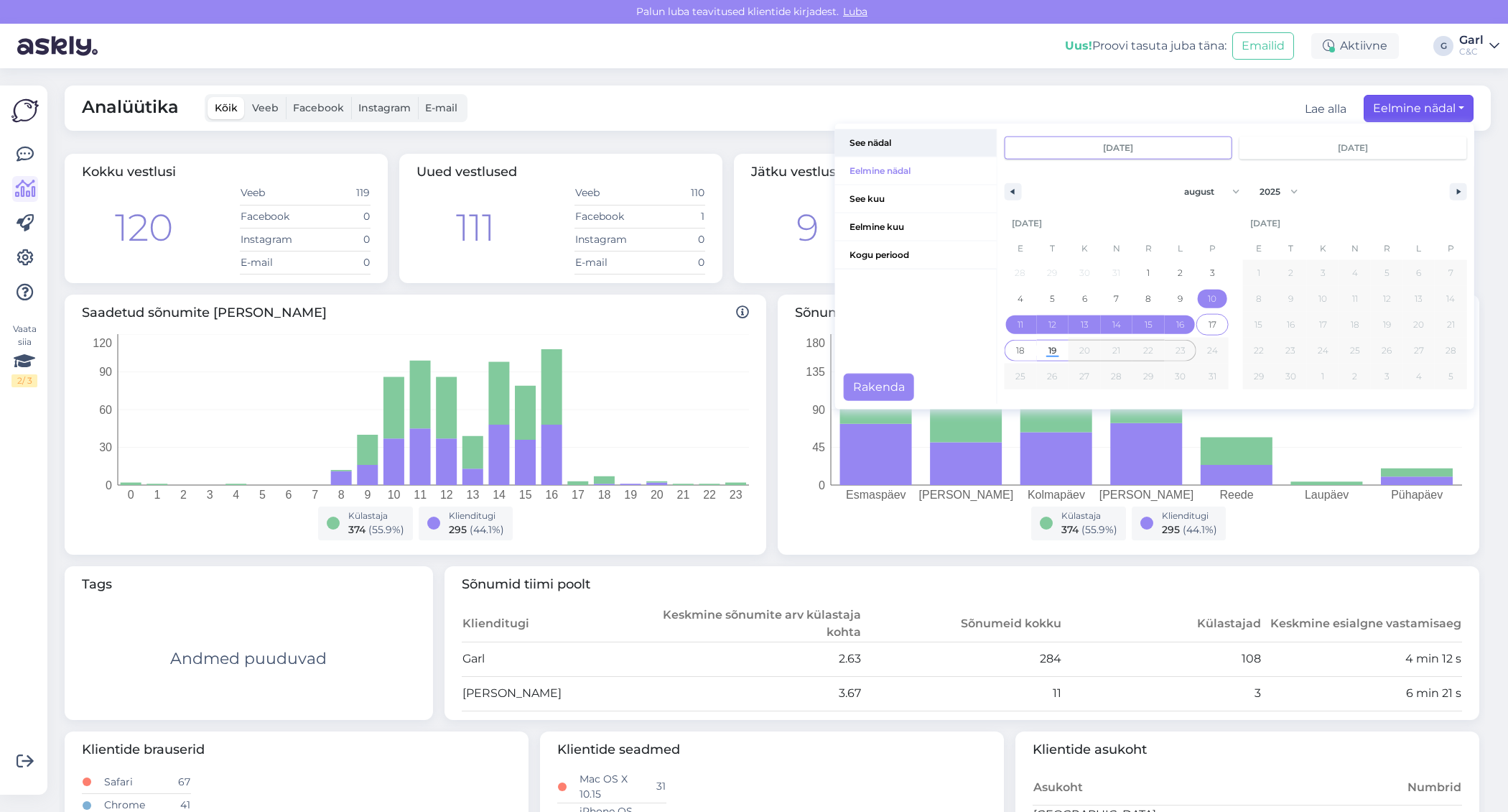
click at [901, 150] on span "See nädal" at bounding box center [916, 143] width 162 height 28
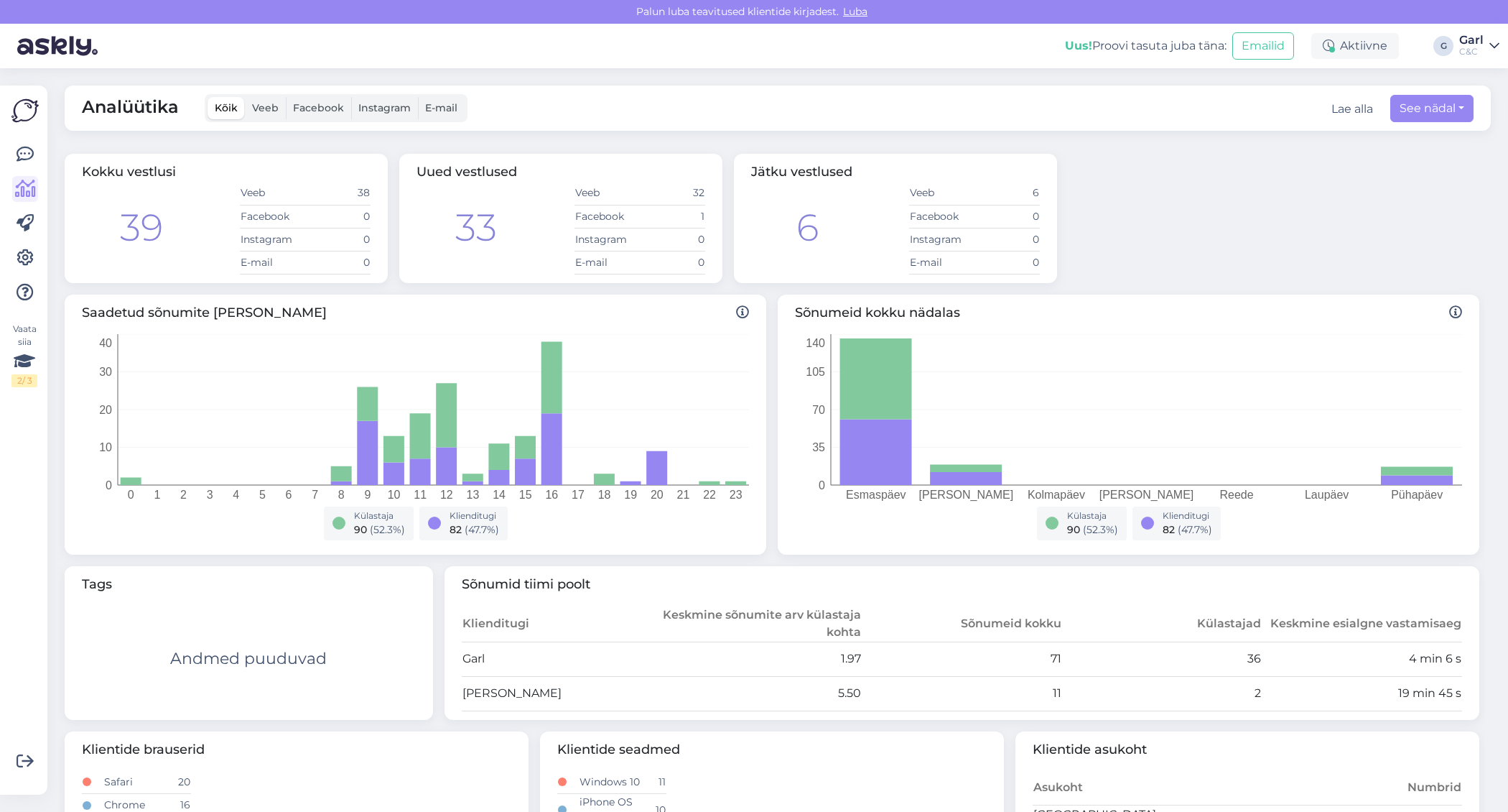
click at [21, 137] on div "Vaata siia 2 / 3" at bounding box center [25, 440] width 28 height 685
click at [21, 154] on icon at bounding box center [25, 154] width 17 height 17
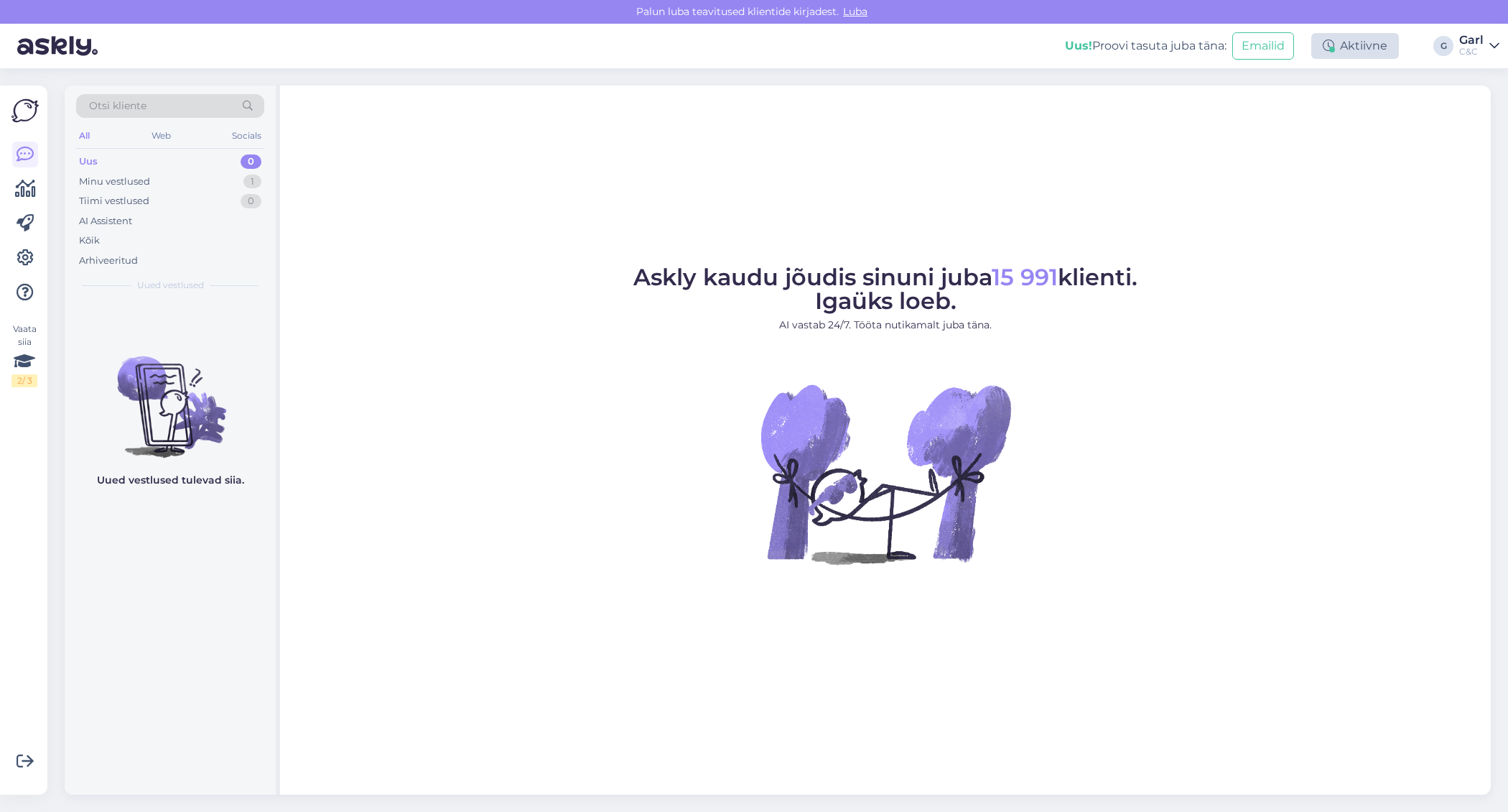
click at [1355, 51] on div "Aktiivne" at bounding box center [1356, 46] width 88 height 26
click at [1003, 213] on div "Askly kaudu jõudis sinuni juba 15 991 klienti. Igaüks loeb. AI vastab 24/7. Töö…" at bounding box center [885, 440] width 1211 height 709
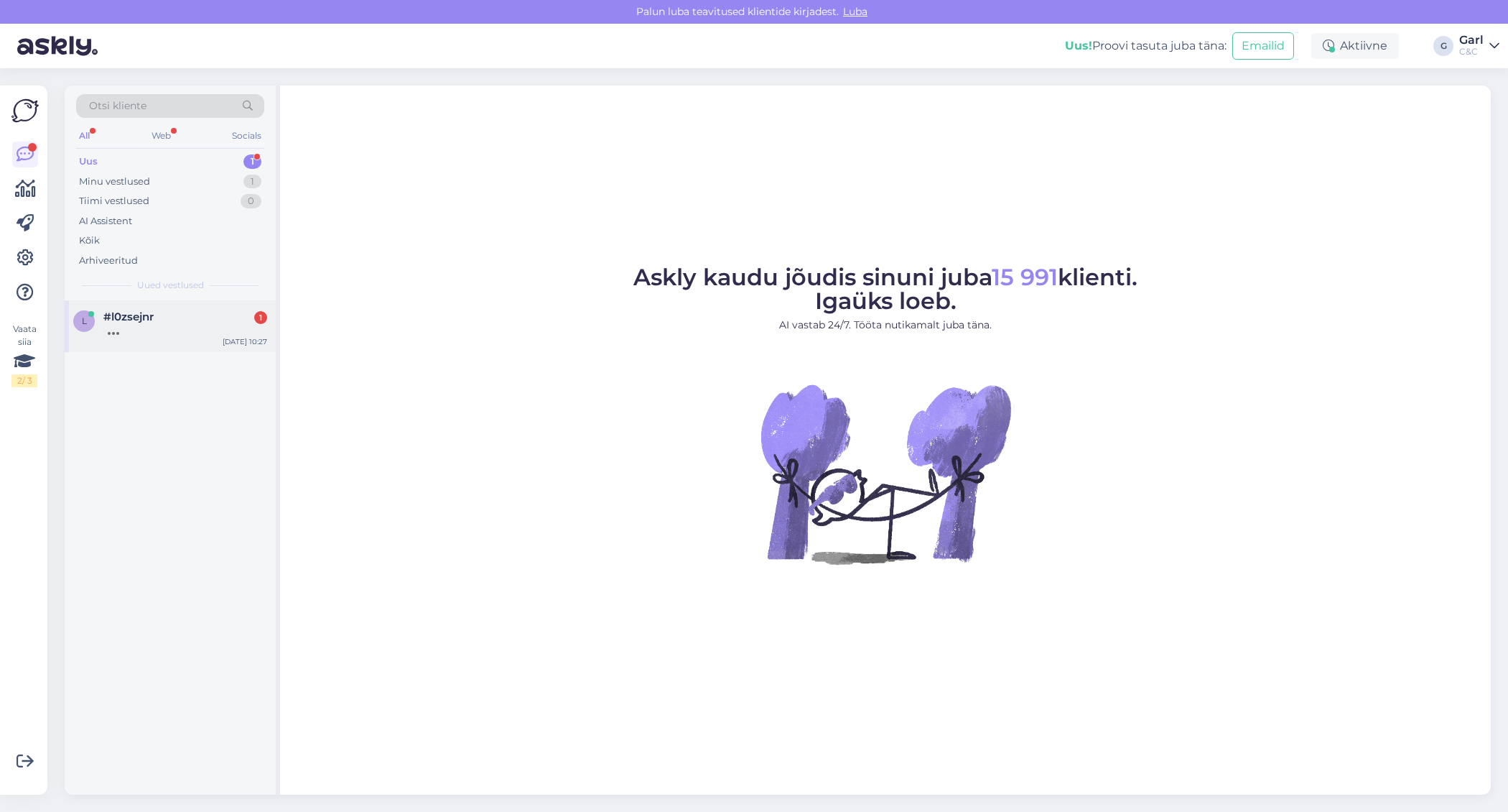
click at [210, 324] on div at bounding box center [186, 329] width 164 height 13
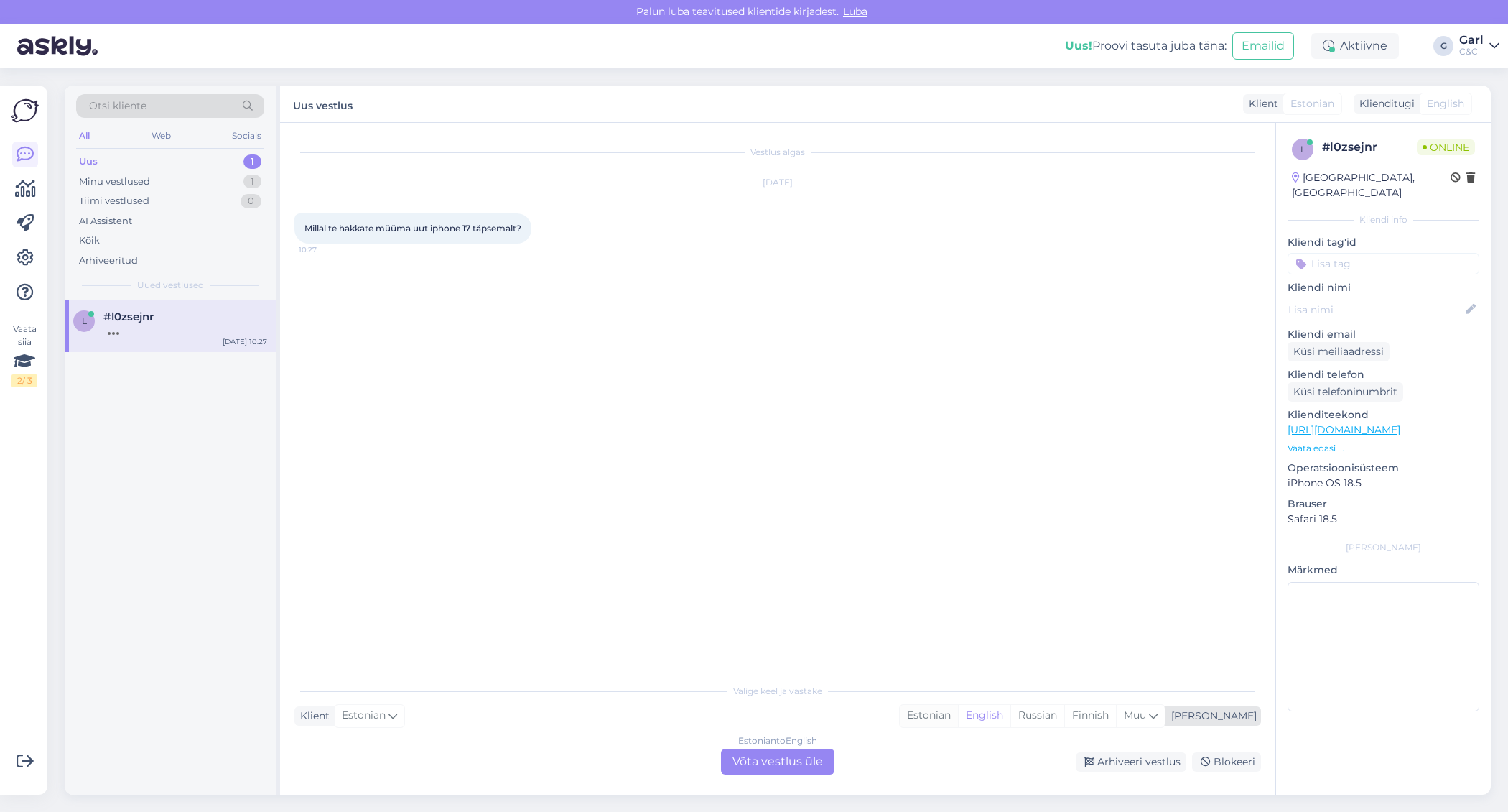
click at [958, 720] on div "Estonian" at bounding box center [928, 715] width 58 height 22
click at [790, 747] on div "Valige [PERSON_NAME] vastake Klient Estonian Mina Estonian English Russian Finn…" at bounding box center [777, 724] width 966 height 98
click at [787, 750] on div "Estonian to Estonian Võta vestlus üle" at bounding box center [777, 761] width 113 height 26
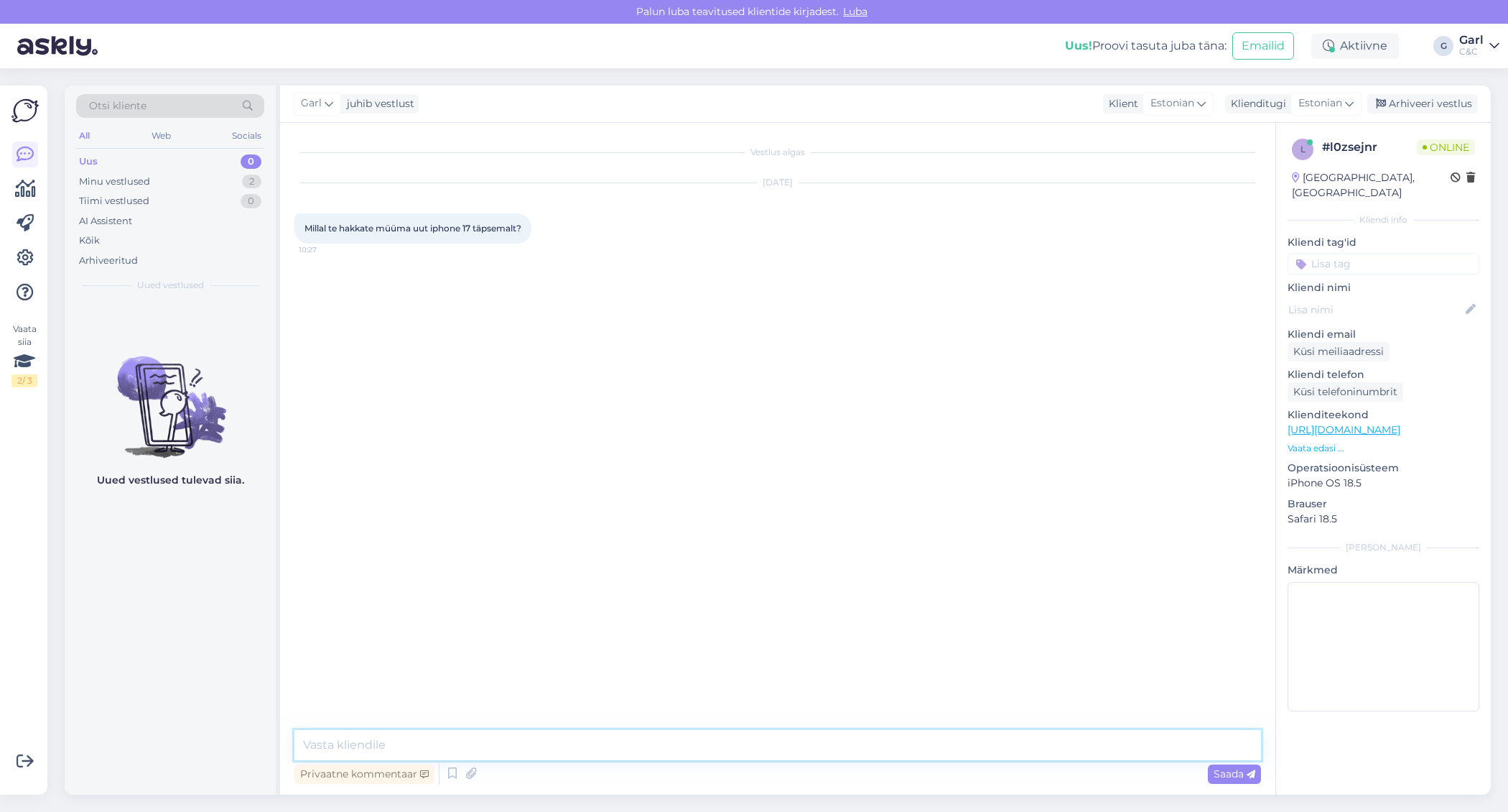
click at [787, 745] on textarea at bounding box center [777, 744] width 966 height 30
type textarea "Tere! Niipea kui Apple on selle toote avalikustanud. Hetkel ei ole kuupäeva App…"
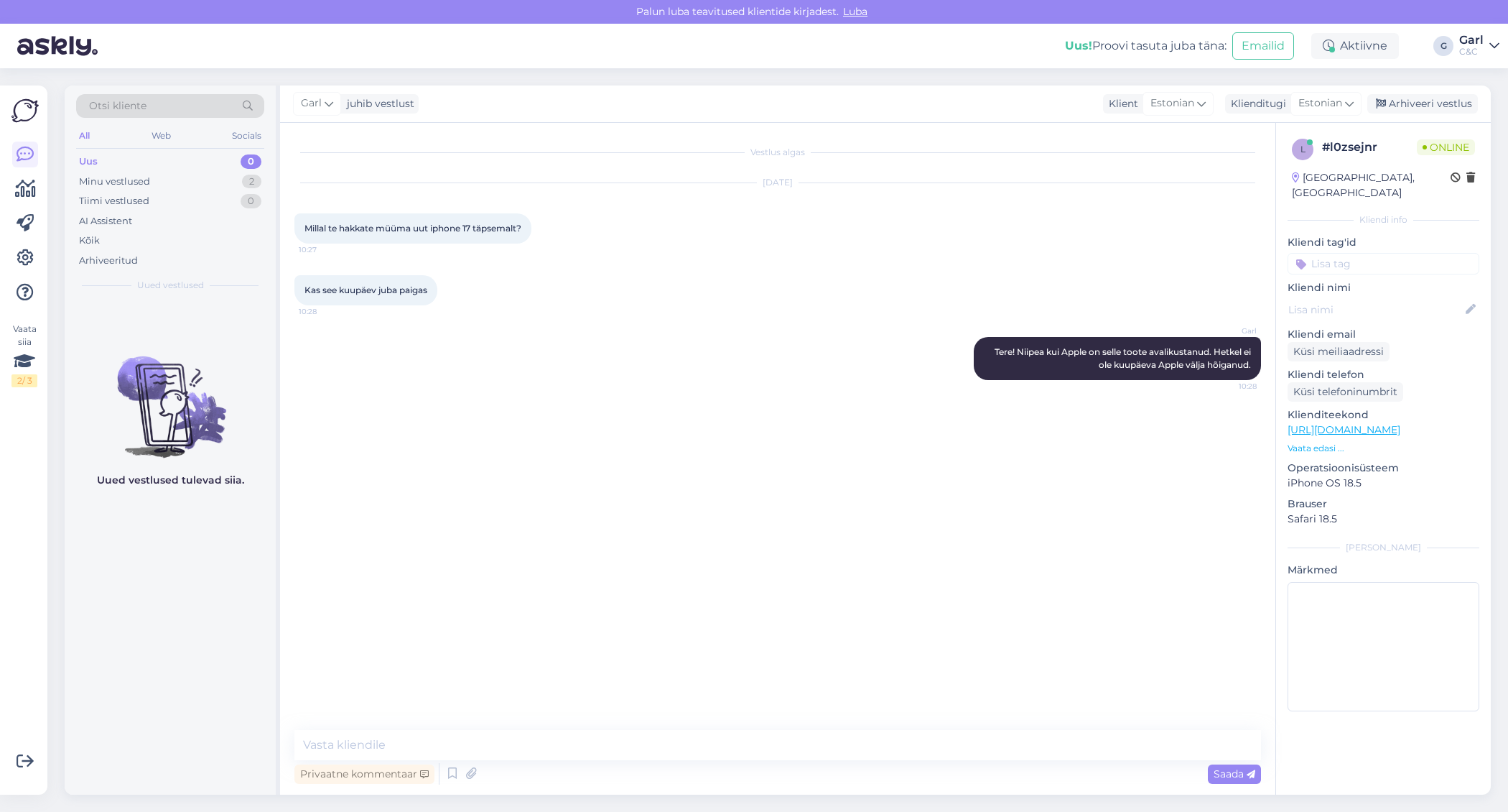
click at [767, 762] on div "Privaatne kommentaar Saada" at bounding box center [777, 773] width 966 height 28
click at [768, 756] on textarea at bounding box center [777, 744] width 966 height 30
click at [768, 753] on textarea at bounding box center [777, 744] width 966 height 30
click at [767, 753] on textarea at bounding box center [777, 744] width 966 height 30
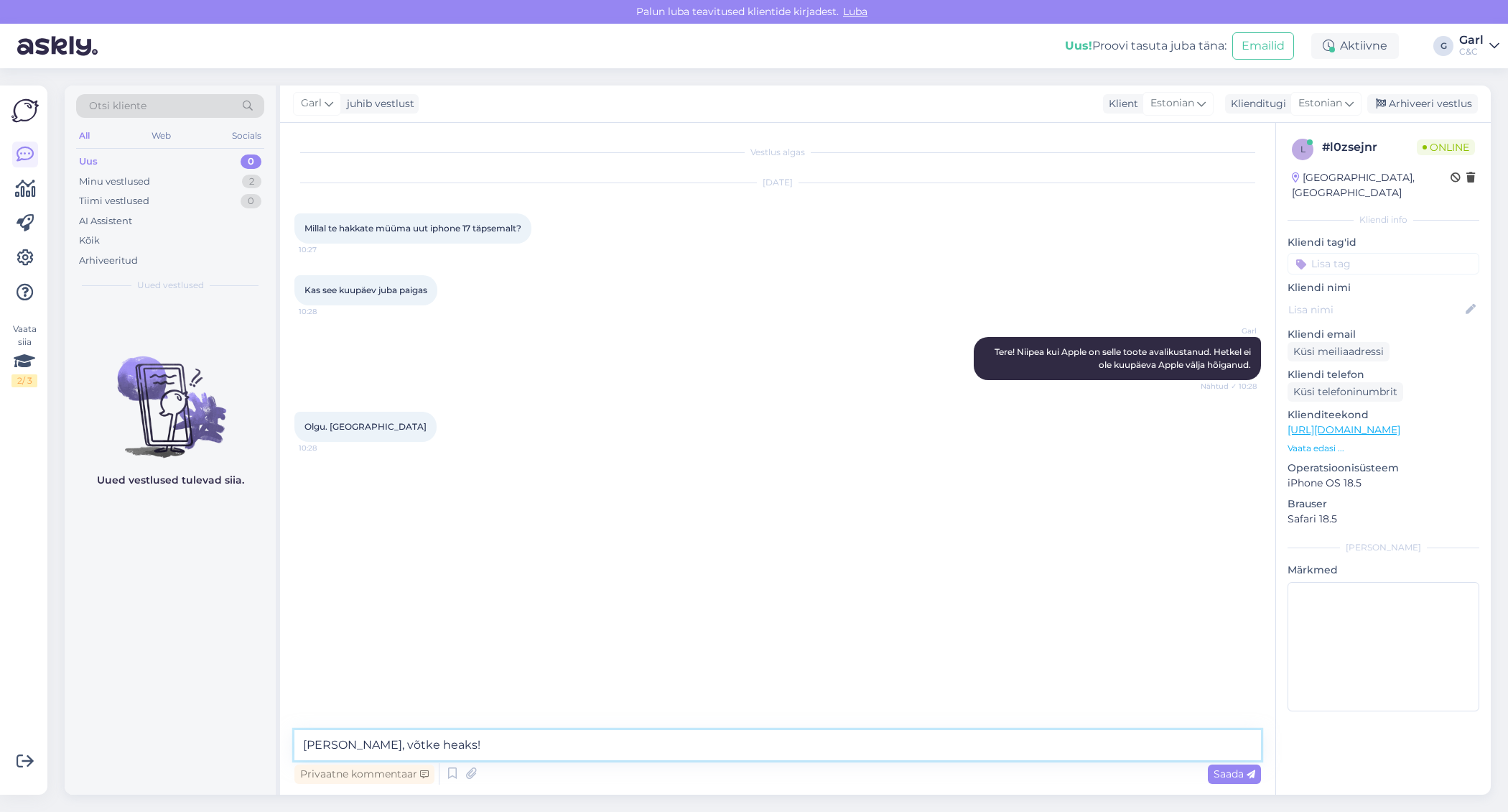
type textarea "[PERSON_NAME], võtke heaks!"
click at [1425, 101] on div "Arhiveeri vestlus" at bounding box center [1422, 104] width 110 height 19
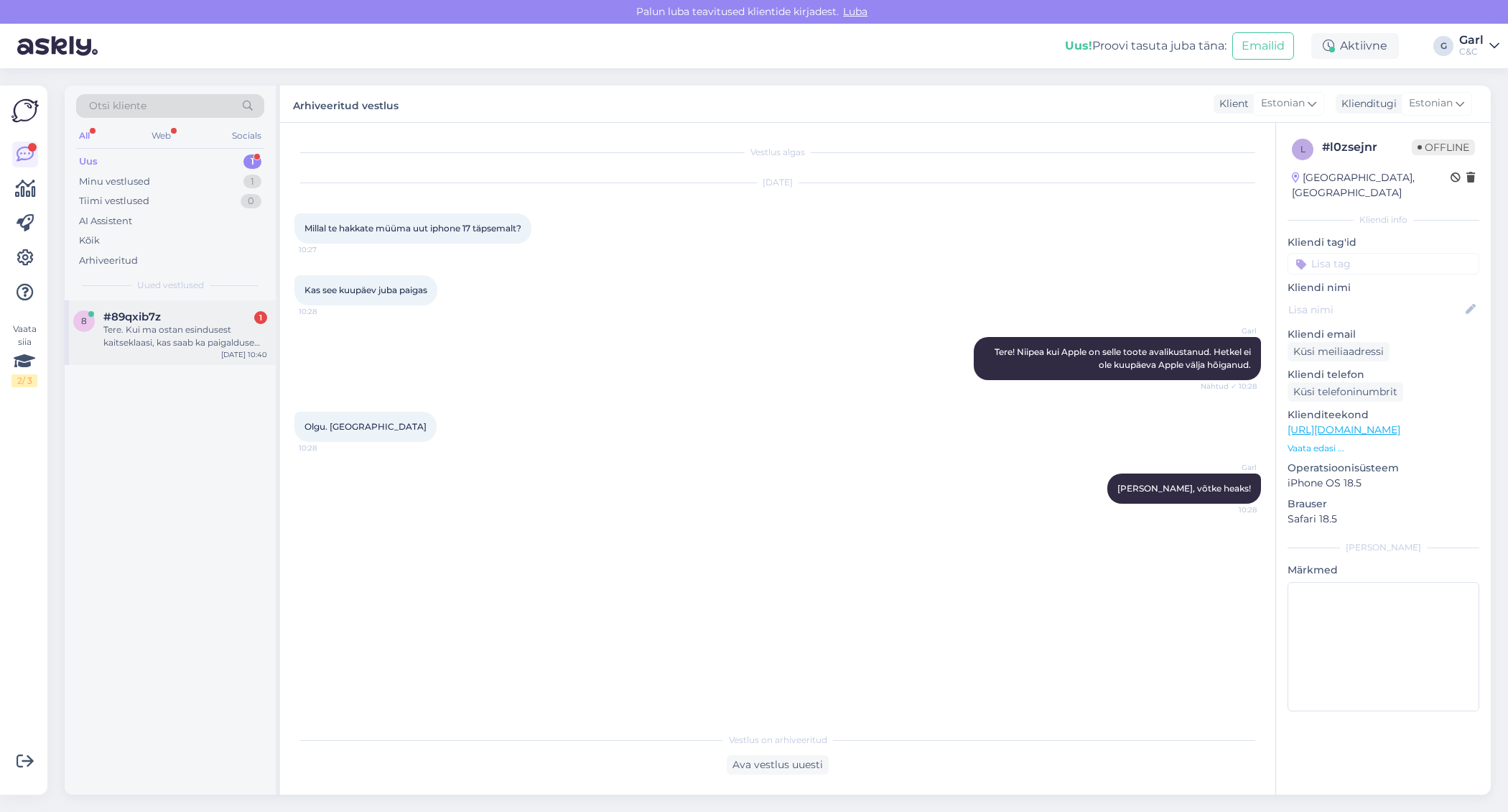
click at [224, 347] on div "Tere. Kui ma ostan esindusest kaitseklaasi, kas saab ka paigalduse samas poes?" at bounding box center [186, 335] width 164 height 26
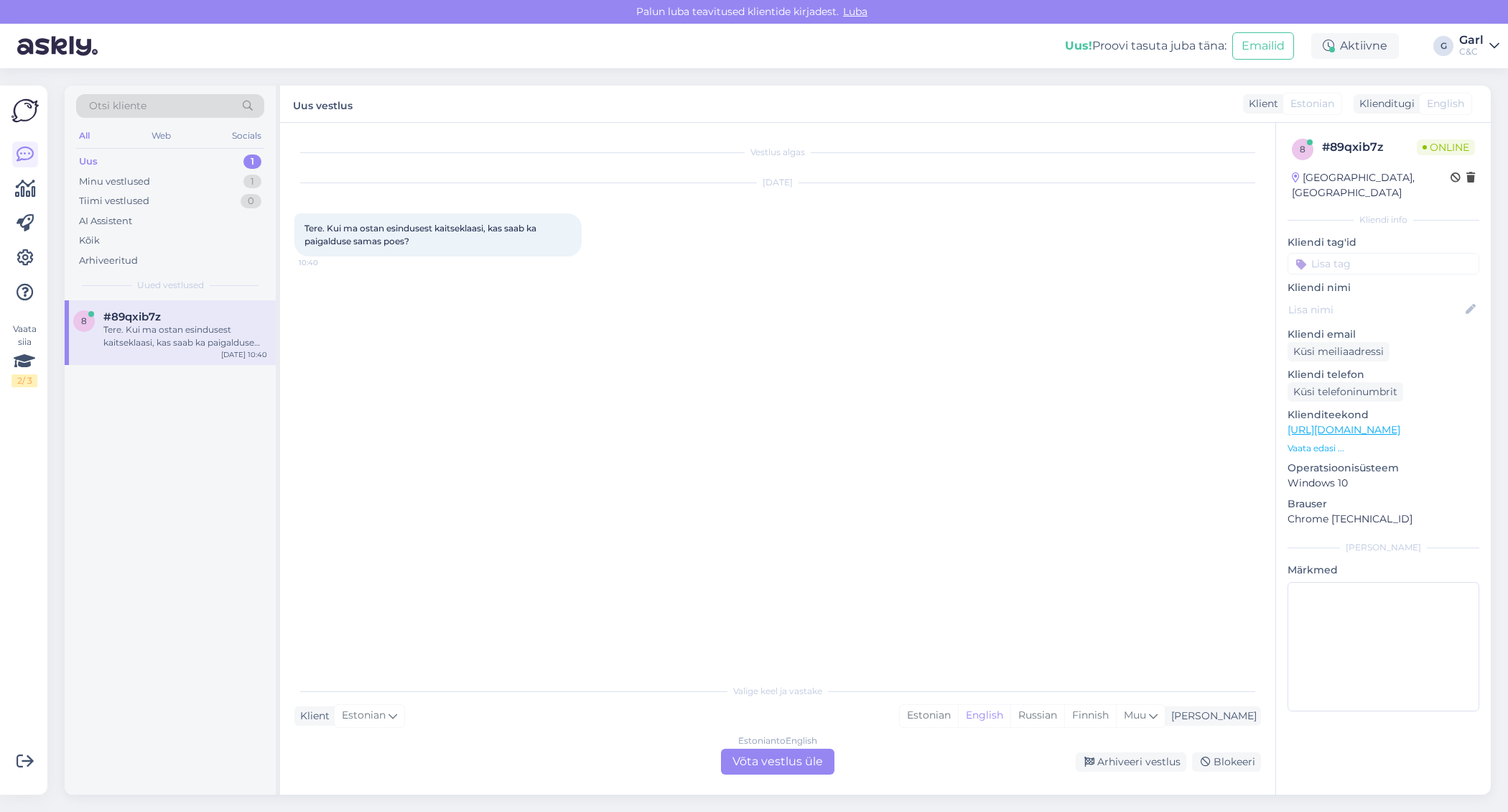
click at [1365, 423] on link "[URL][DOMAIN_NAME]" at bounding box center [1344, 429] width 112 height 13
click at [958, 718] on div "Estonian" at bounding box center [928, 715] width 58 height 22
click at [766, 759] on div "Estonian to Estonian Võta vestlus üle" at bounding box center [777, 761] width 113 height 26
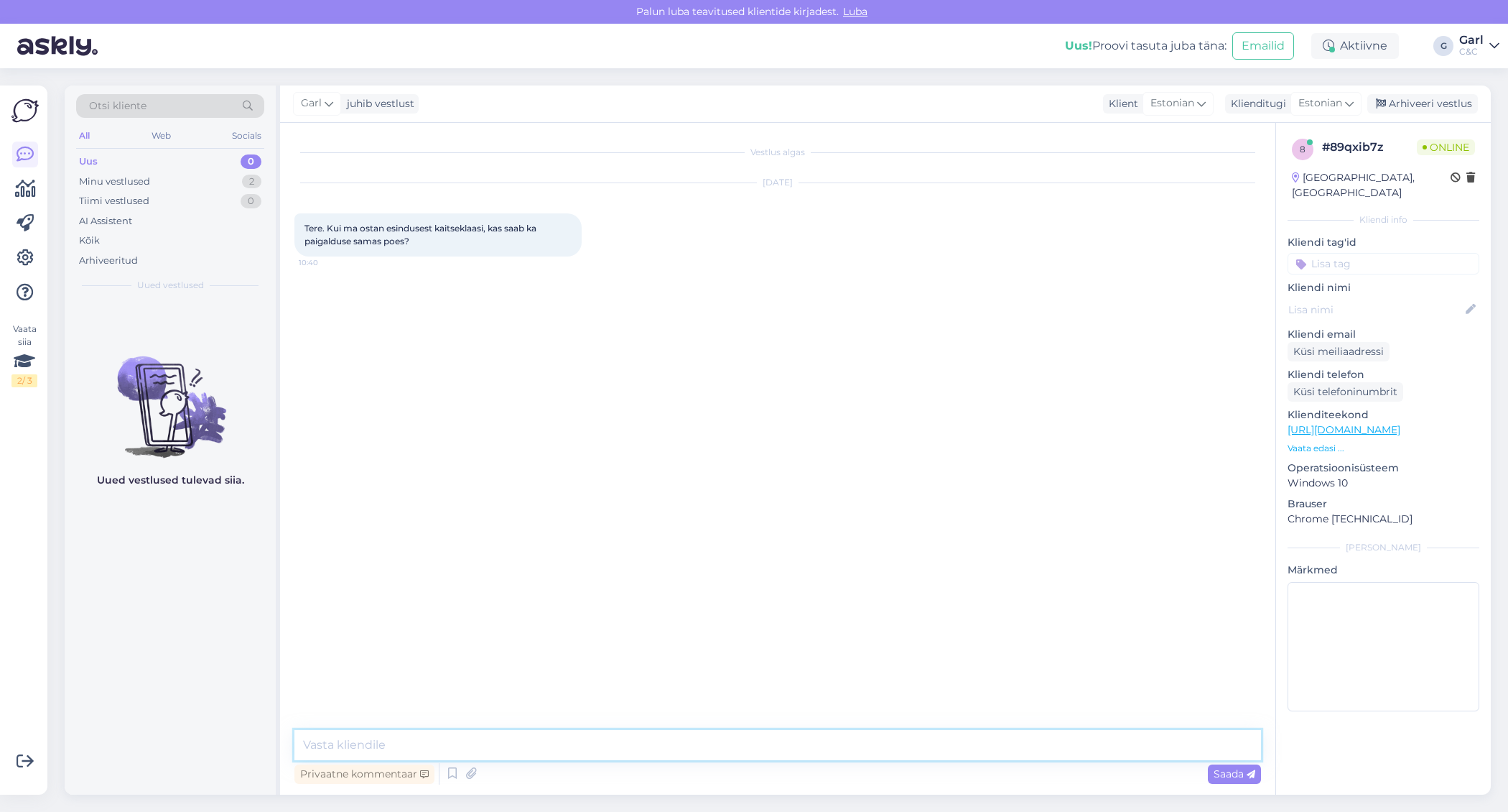
click at [766, 742] on textarea at bounding box center [777, 744] width 966 height 30
type textarea "Tere! Ikka. Paigaldamine on sellisel juhul meie poolt tasuta."
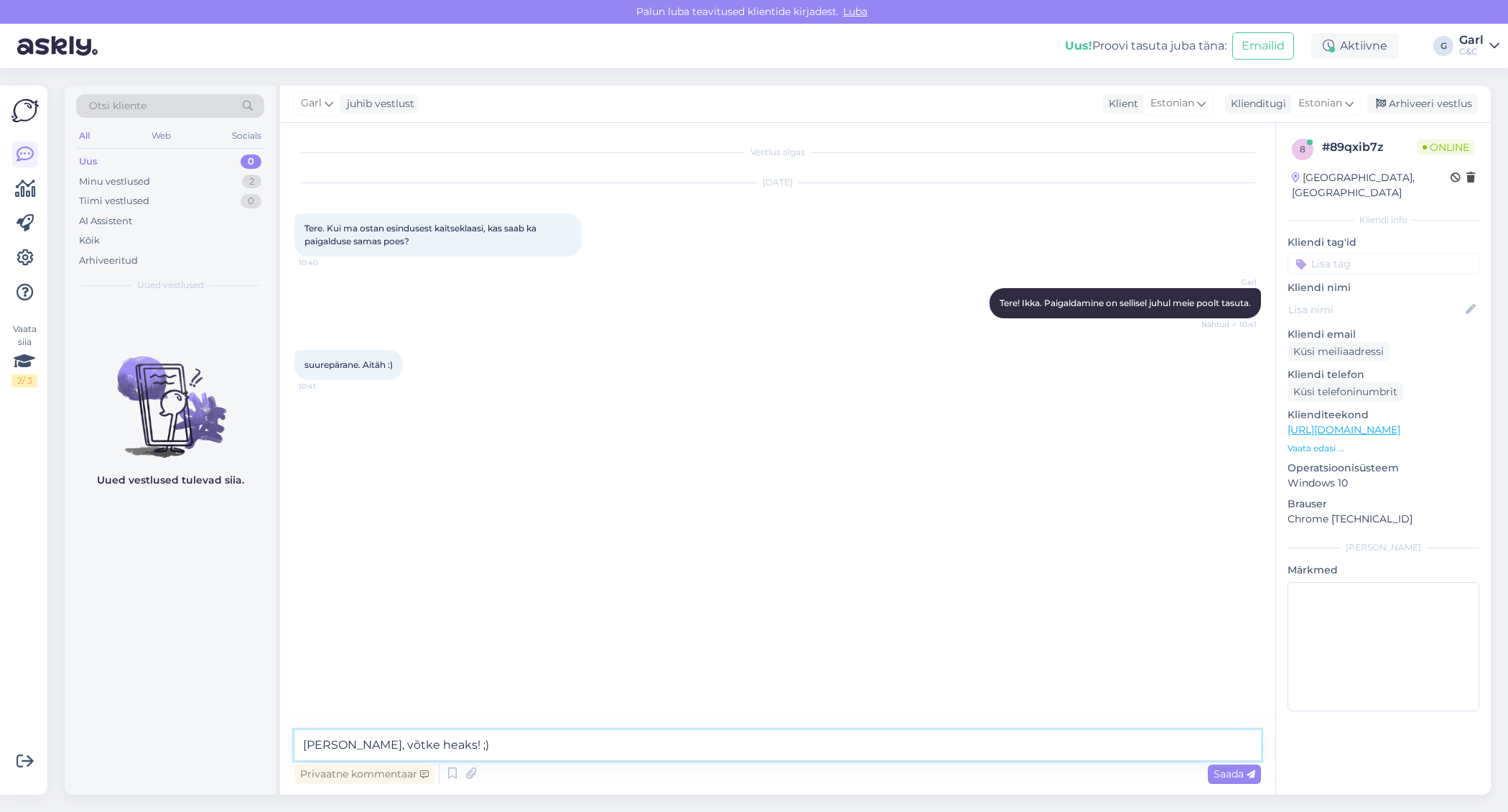
type textarea "[PERSON_NAME], võtke heaks! ;)"
click at [1400, 104] on div "Arhiveeri vestlus" at bounding box center [1422, 104] width 110 height 19
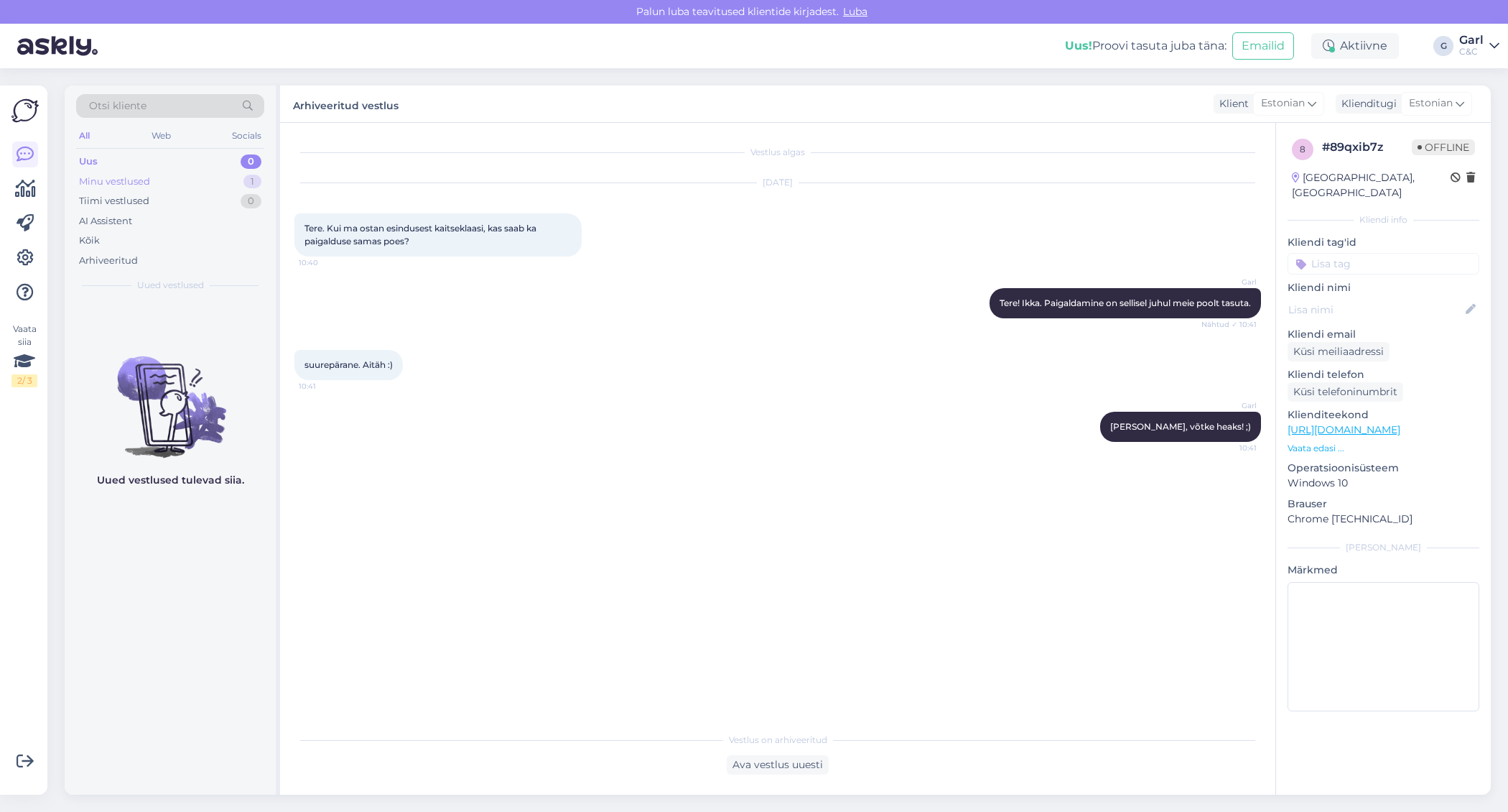
click at [240, 178] on div "Minu vestlused 1" at bounding box center [170, 181] width 188 height 20
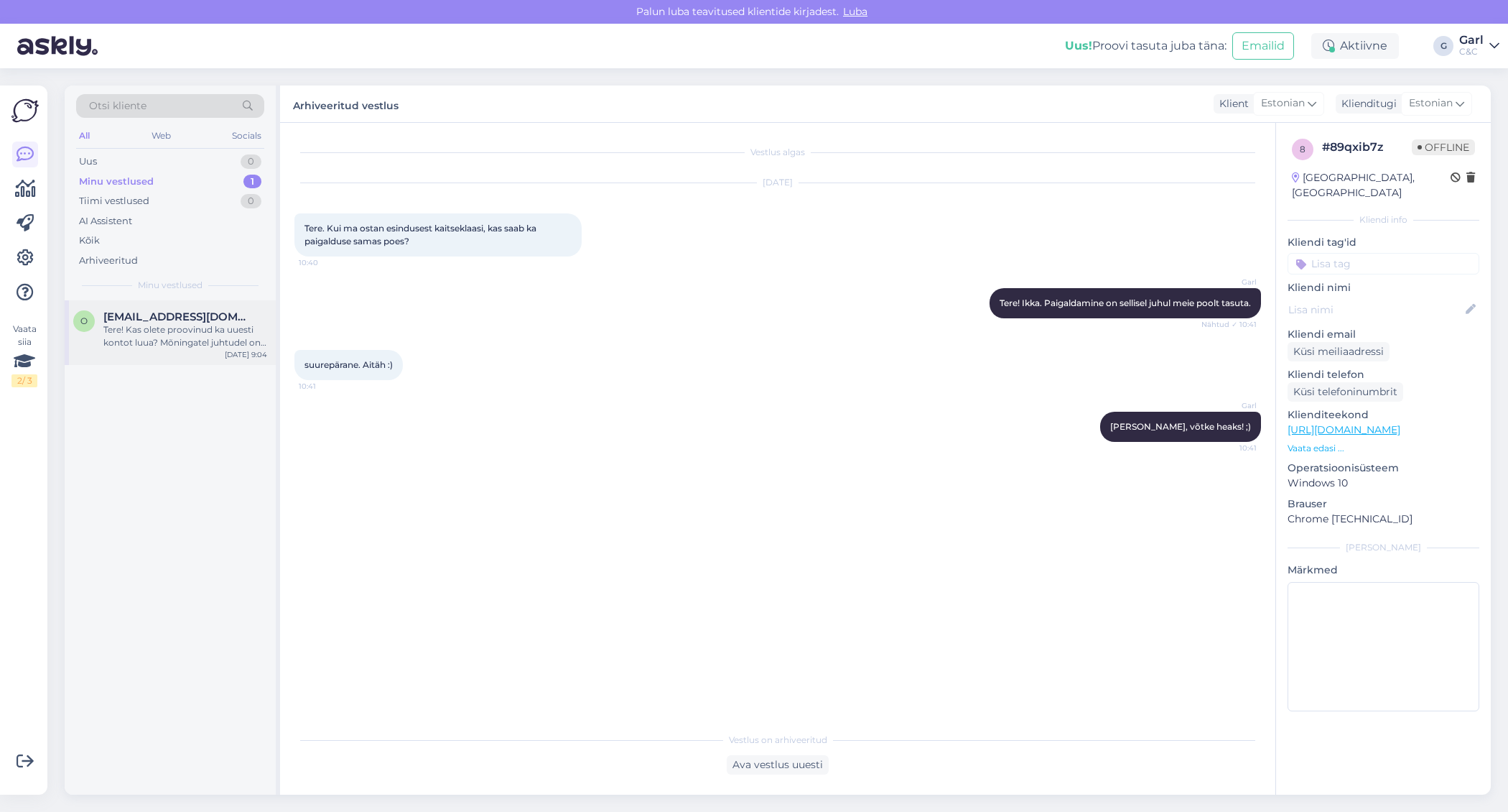
click at [217, 327] on div "Tere! Kas olete proovinud ka uuesti kontot luua? Mõningatel juhtudel on see aid…" at bounding box center [186, 335] width 164 height 26
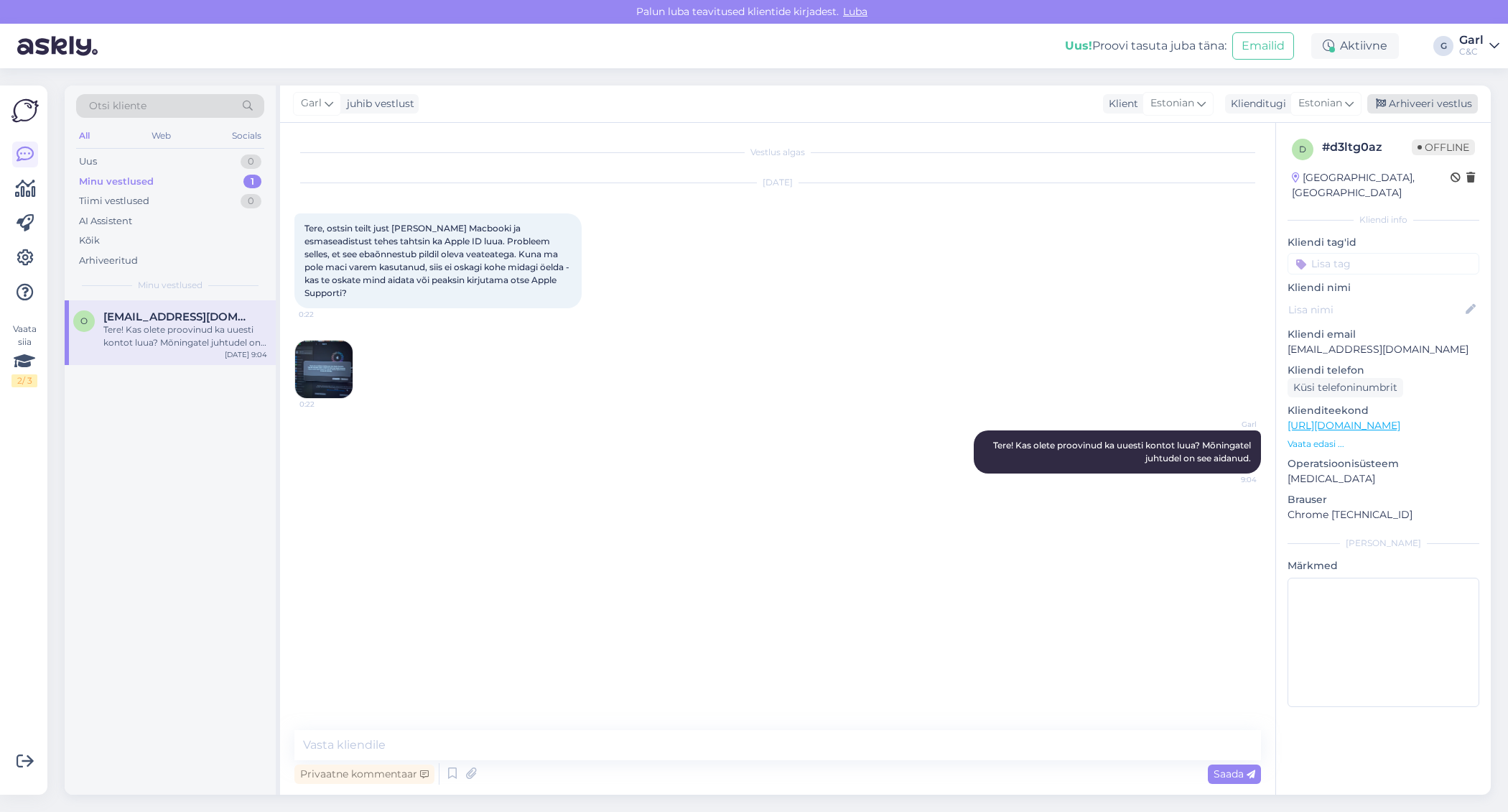
click at [1413, 98] on div "Arhiveeri vestlus" at bounding box center [1422, 104] width 110 height 19
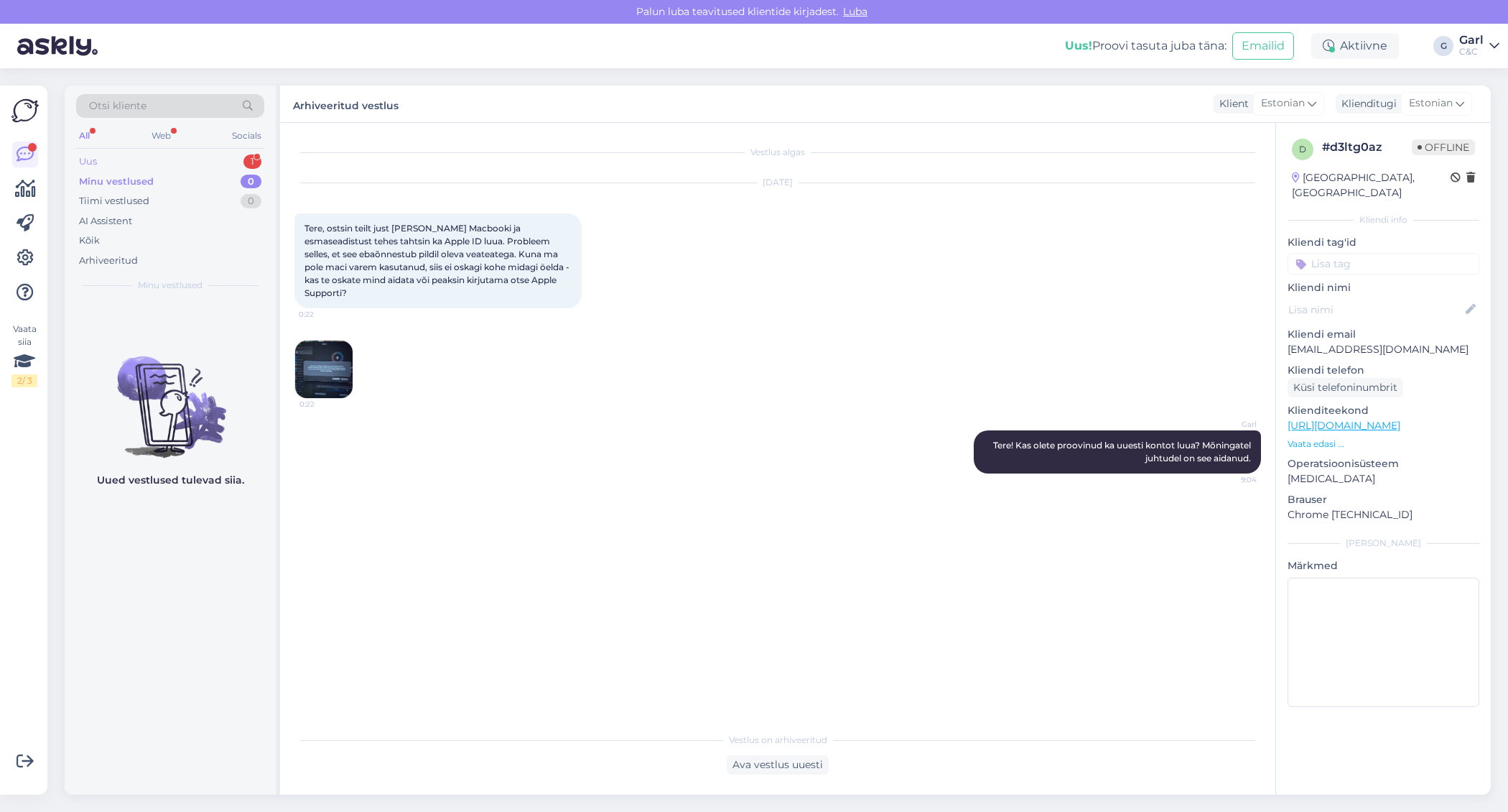
drag, startPoint x: 177, startPoint y: 155, endPoint x: 166, endPoint y: 162, distance: 13.0
click at [177, 155] on div "Uus 1" at bounding box center [170, 161] width 188 height 20
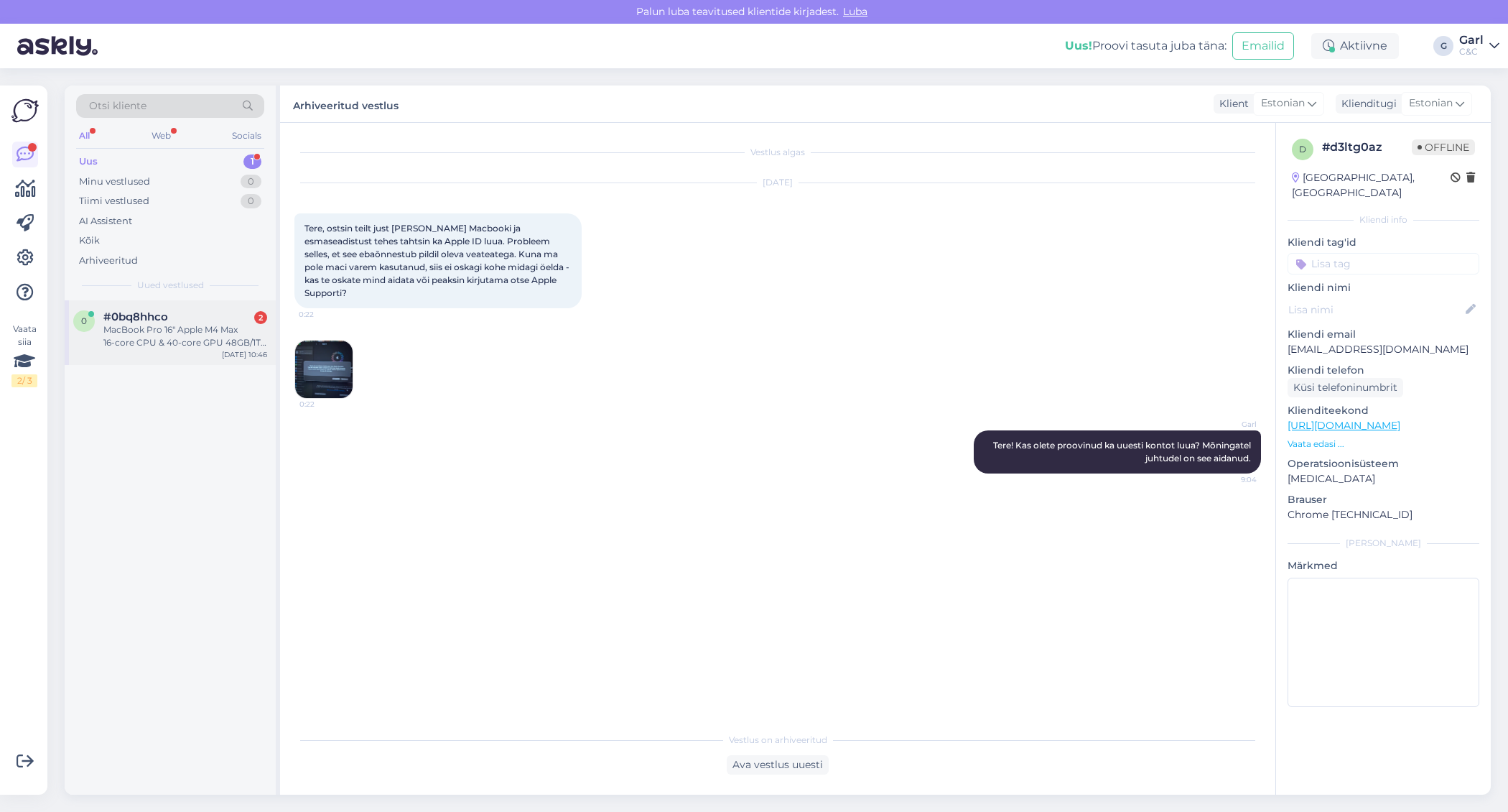
click at [175, 321] on div "#0bq8hhco 2" at bounding box center [186, 317] width 164 height 13
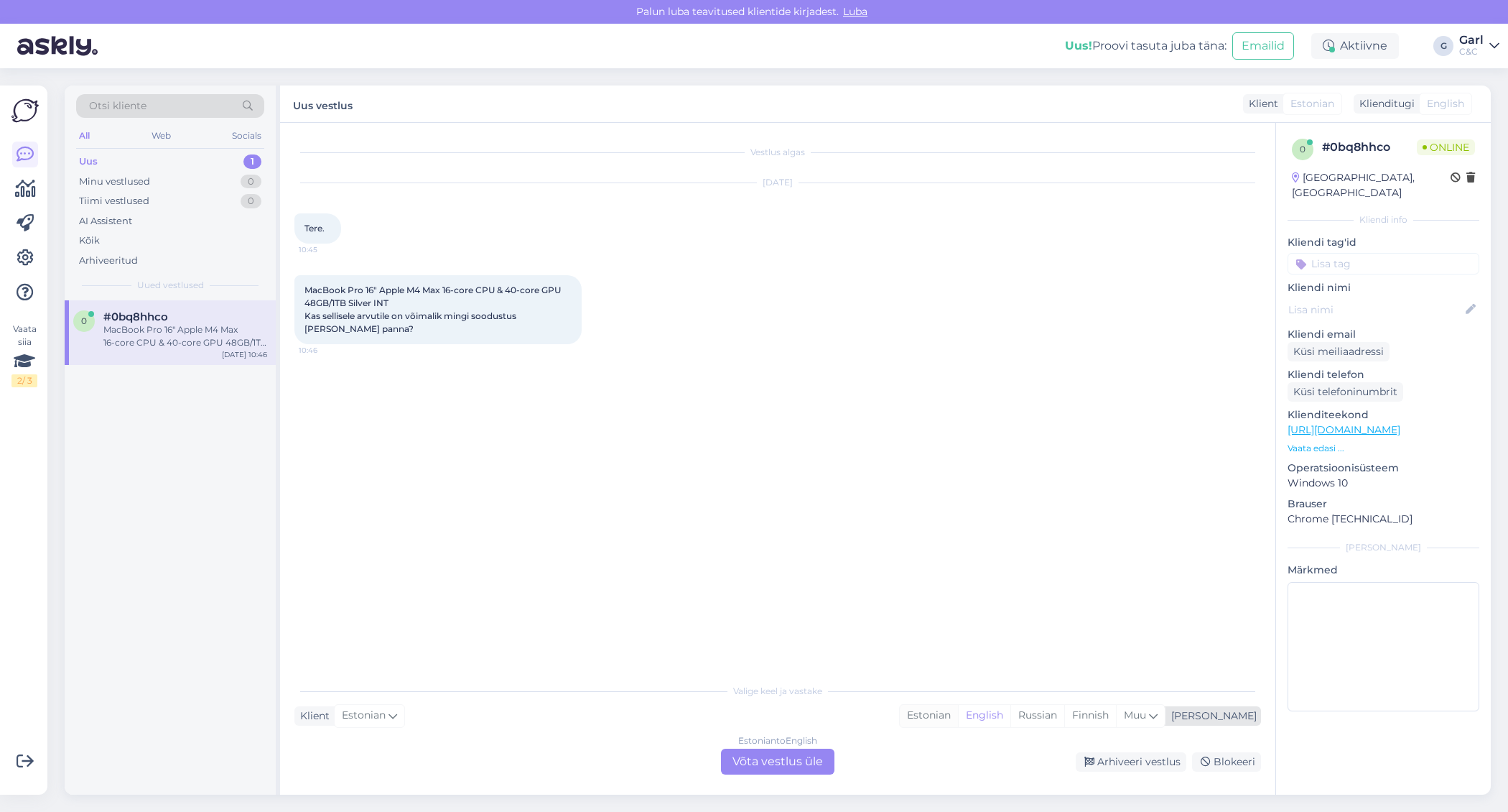
click at [958, 717] on div "Estonian" at bounding box center [928, 715] width 58 height 22
click at [802, 754] on div "Estonian to Estonian Võta vestlus üle" at bounding box center [777, 761] width 113 height 26
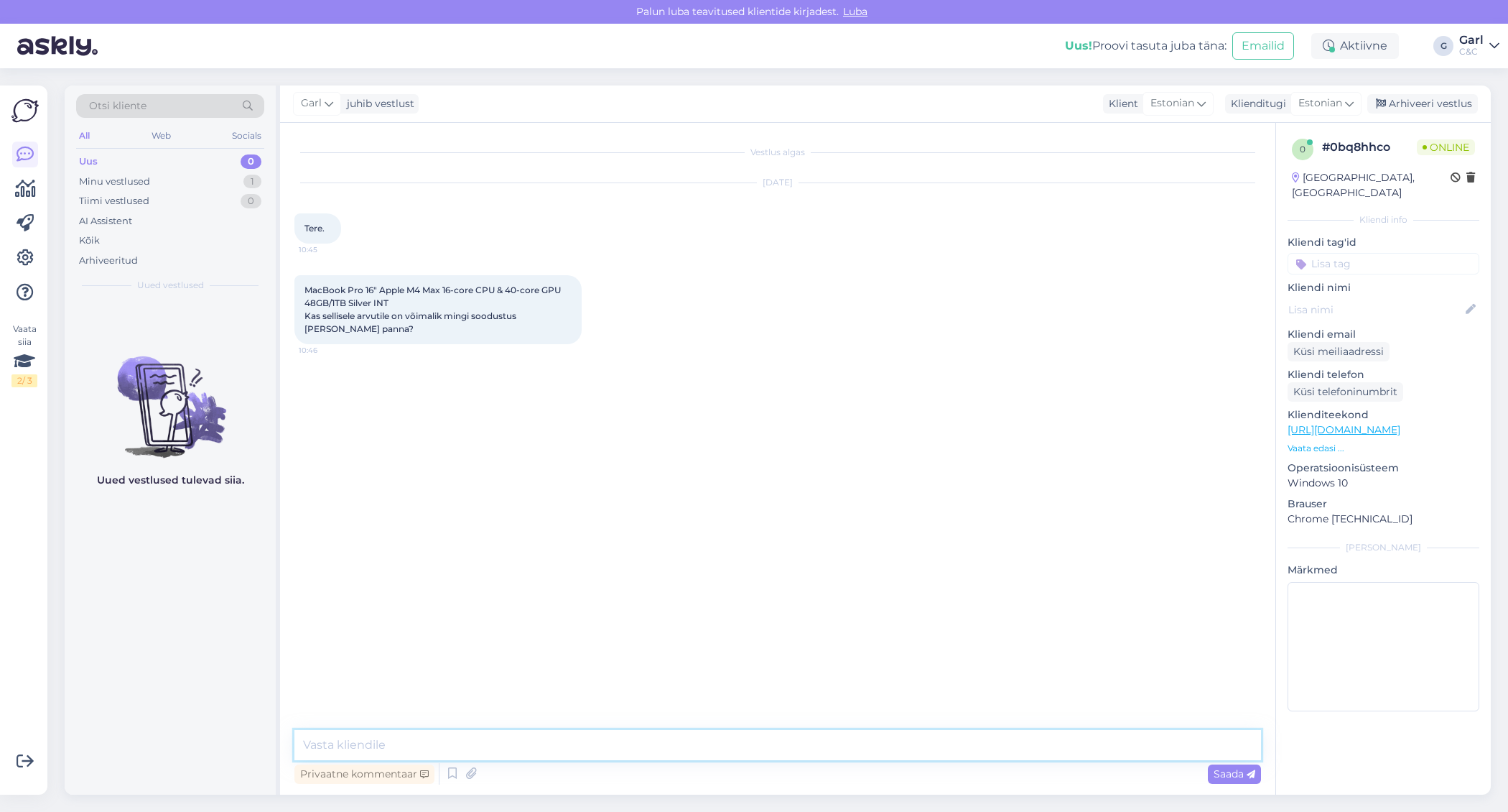
click at [768, 753] on textarea at bounding box center [777, 744] width 966 height 30
click at [1400, 423] on link "[URL][DOMAIN_NAME]" at bounding box center [1344, 429] width 112 height 13
click at [487, 748] on textarea at bounding box center [777, 744] width 966 height 30
type textarea "Tere! Siit klienditoest mina paraku [DEMOGRAPHIC_DATA] rakendada ei saa. Kuna t…"
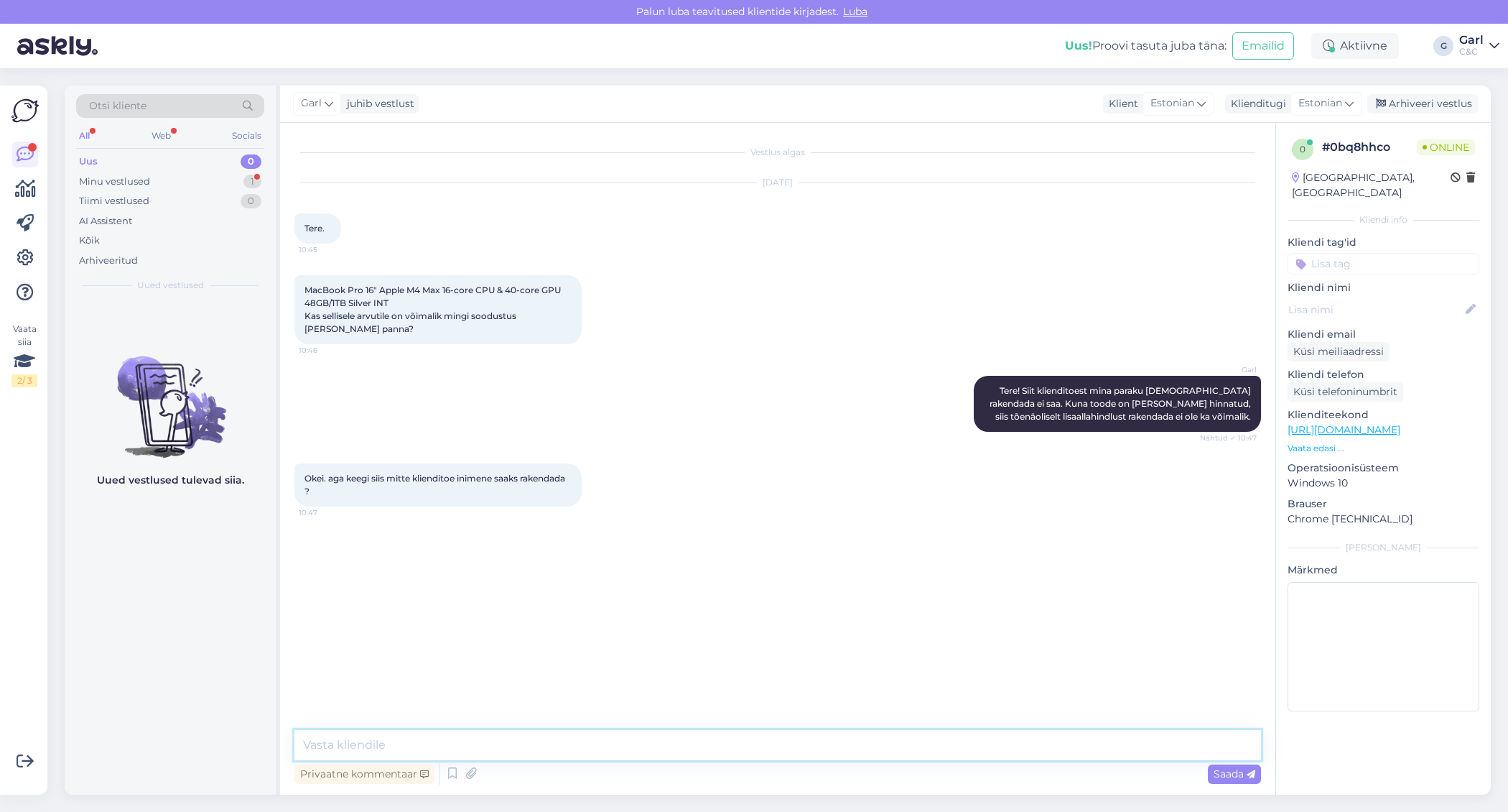
click at [620, 756] on textarea at bounding box center [777, 744] width 966 height 30
click at [620, 753] on textarea at bounding box center [777, 744] width 966 height 30
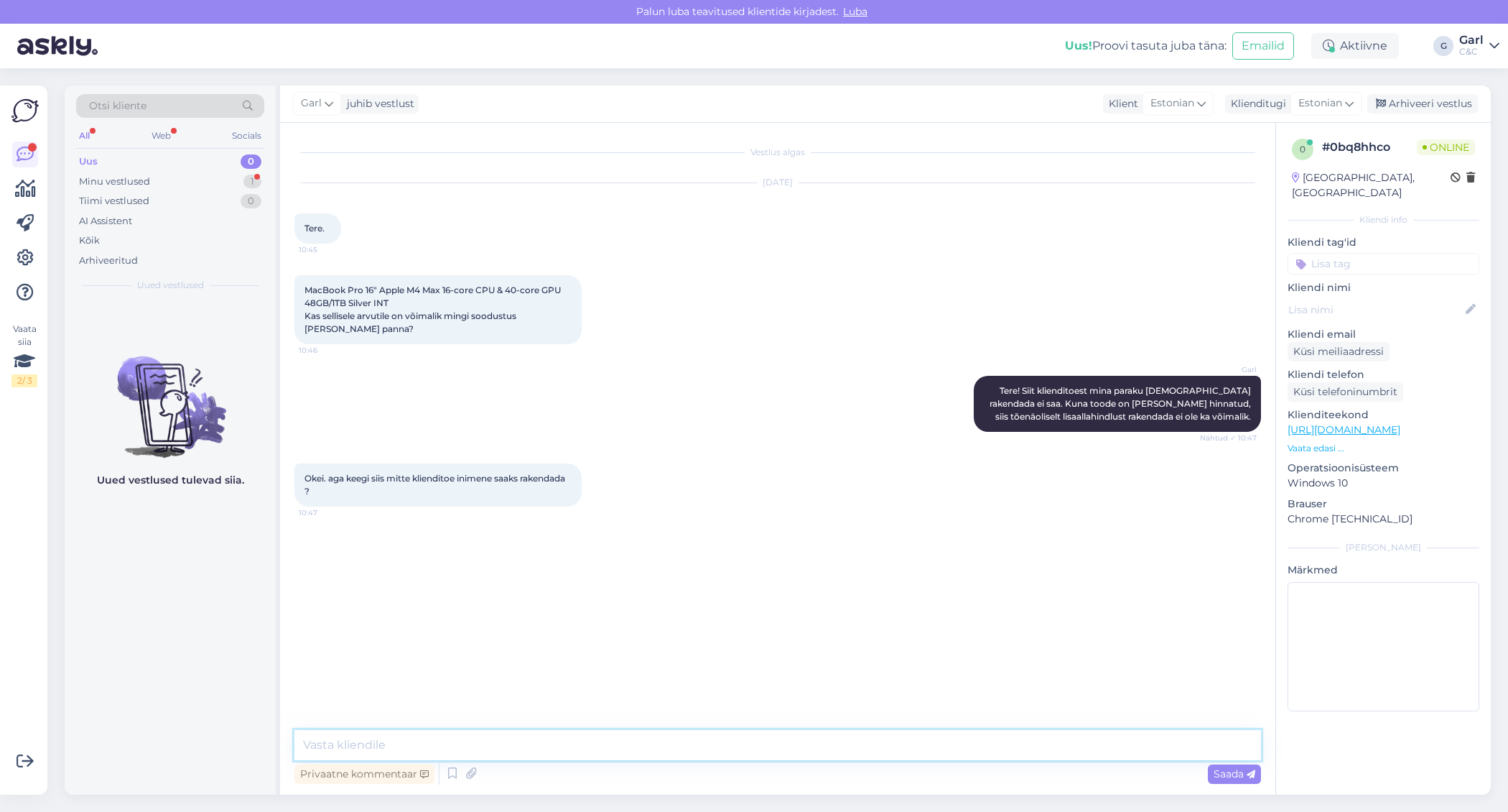
click at [618, 743] on textarea at bounding box center [777, 744] width 966 height 30
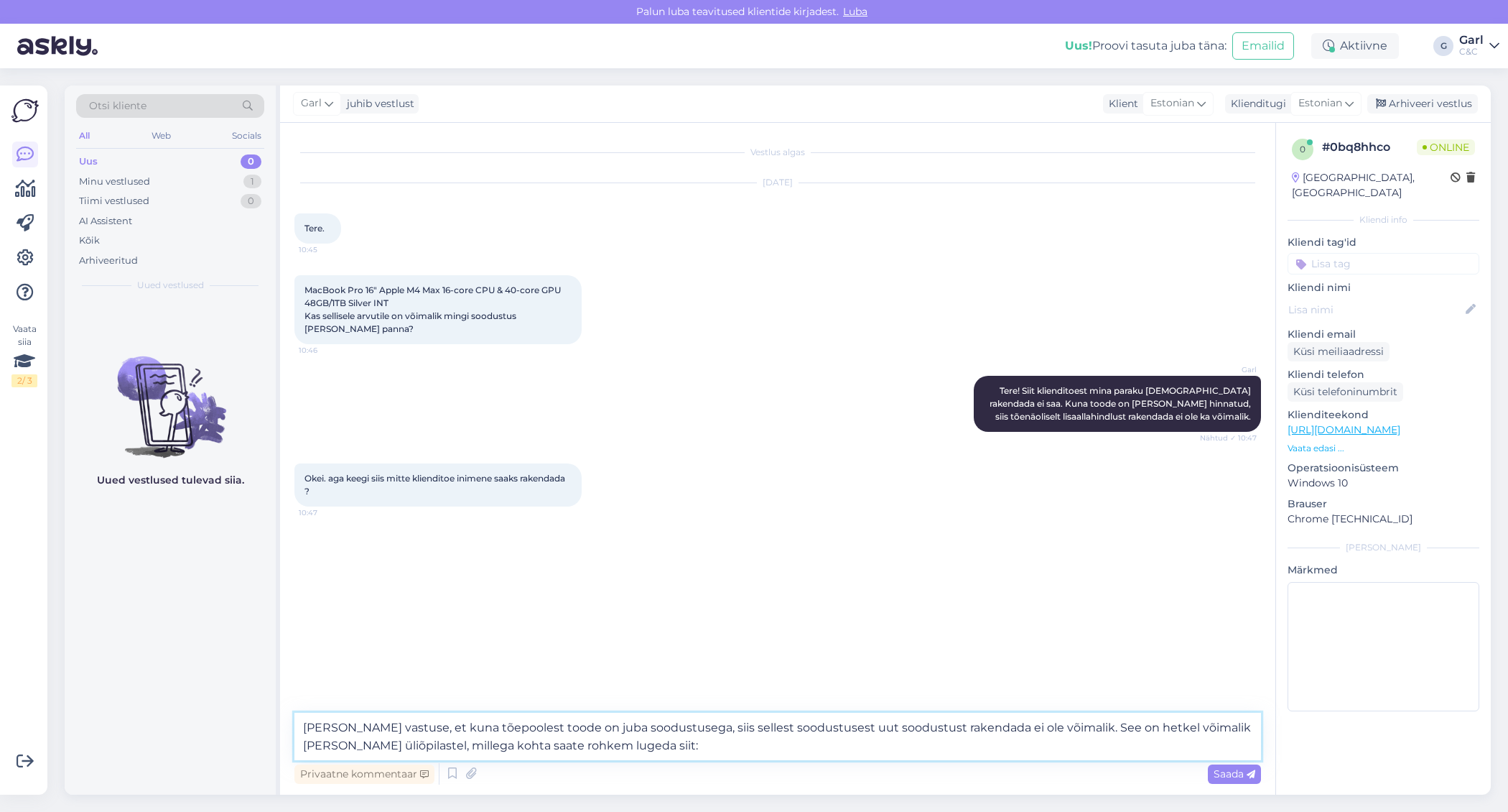
paste textarea "[URL][DOMAIN_NAME]"
type textarea "[PERSON_NAME] vastuse, et kuna tõepoolest toode on juba soodustusega, siis sell…"
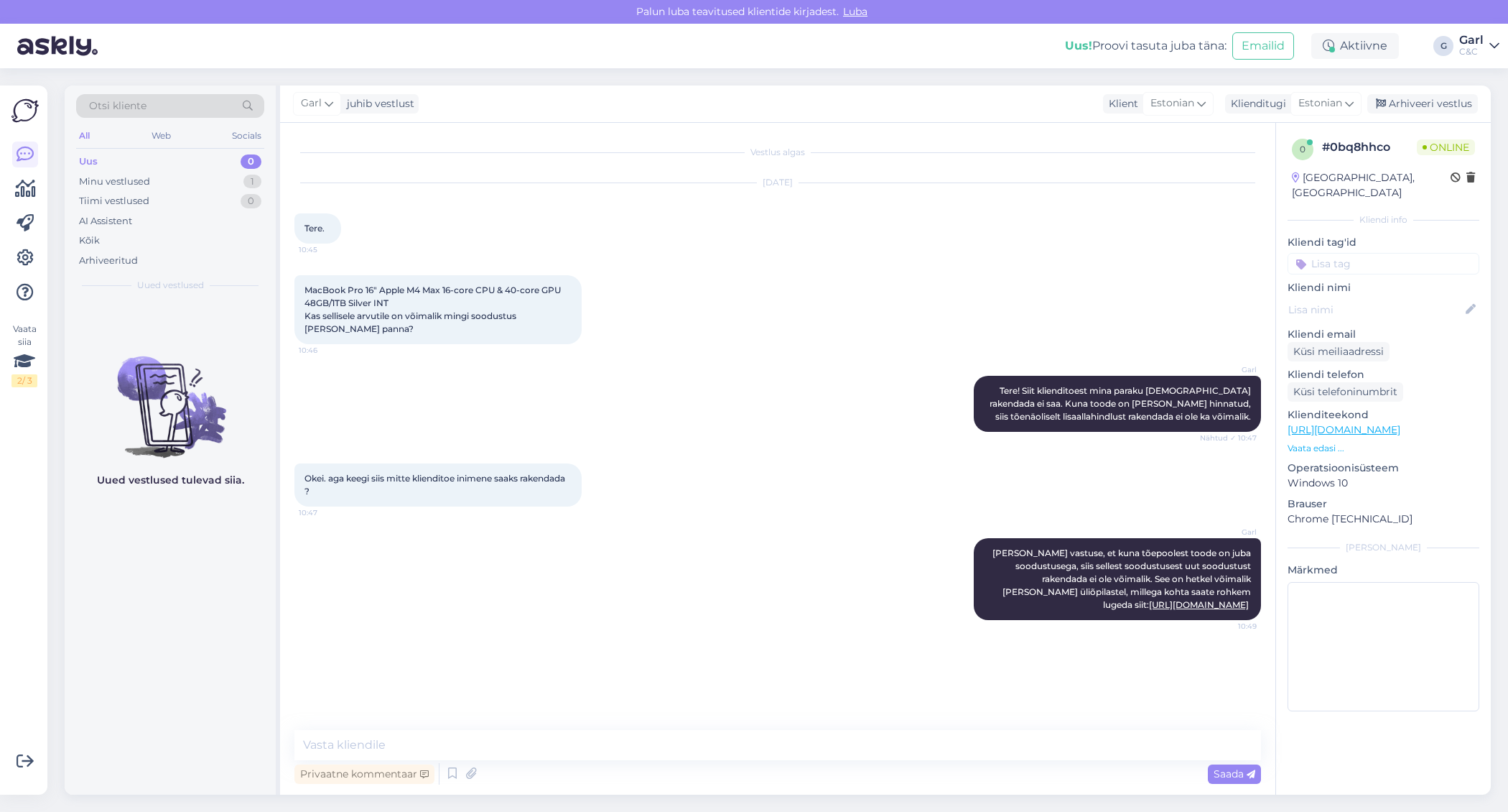
click at [1040, 723] on div "Vestlus algas [DATE] Tere. 10:45 MacBook Pro 16" Apple M4 Max 16‑core CPU & 40‑…" at bounding box center [778, 458] width 996 height 671
click at [1021, 740] on textarea at bounding box center [777, 744] width 966 height 30
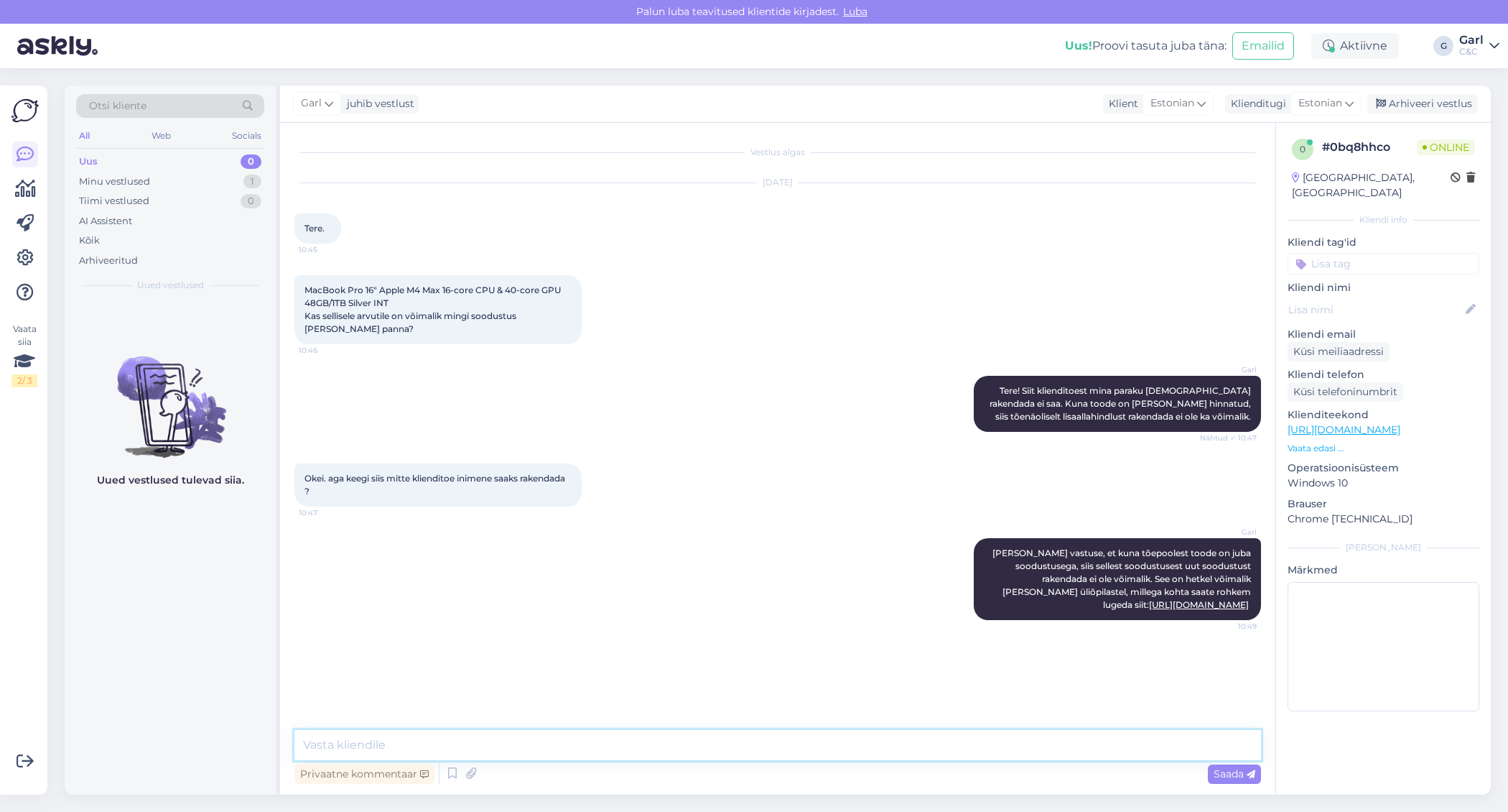
click at [1021, 740] on textarea at bounding box center [777, 744] width 966 height 30
click at [1149, 604] on link "[URL][DOMAIN_NAME]" at bounding box center [1199, 604] width 100 height 10
drag, startPoint x: 1134, startPoint y: 579, endPoint x: 1161, endPoint y: 598, distance: 33.0
click at [1161, 598] on div "[PERSON_NAME] vastuse, et kuna tõepoolest toode on juba soodustusega, siis sell…" at bounding box center [1118, 579] width 288 height 82
click at [1156, 578] on span "[PERSON_NAME] vastuse, et kuna tõepoolest toode on juba soodustusega, siis sell…" at bounding box center [1123, 579] width 261 height 63
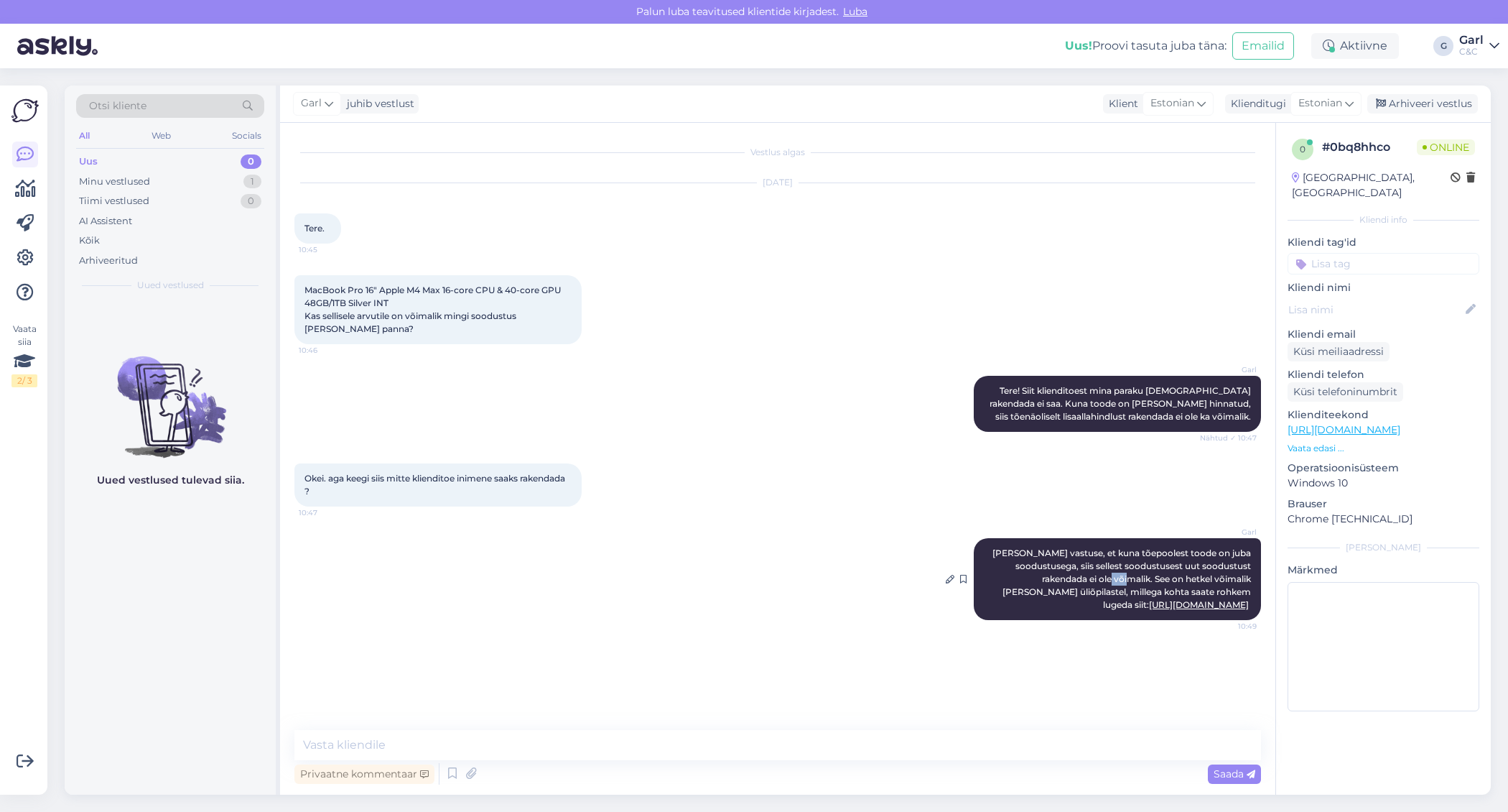
drag, startPoint x: 1126, startPoint y: 575, endPoint x: 1144, endPoint y: 581, distance: 19.0
click at [1144, 581] on span "[PERSON_NAME] vastuse, et kuna tõepoolest toode on juba soodustusega, siis sell…" at bounding box center [1123, 579] width 261 height 63
click at [1142, 579] on span "[PERSON_NAME] vastuse, et kuna tõepoolest toode on juba soodustusega, siis sell…" at bounding box center [1123, 579] width 261 height 63
drag, startPoint x: 1040, startPoint y: 391, endPoint x: 1056, endPoint y: 411, distance: 25.6
click at [1056, 411] on span "Tere! Siit klienditoest mina paraku [DEMOGRAPHIC_DATA] rakendada ei saa. Kuna t…" at bounding box center [1121, 403] width 264 height 36
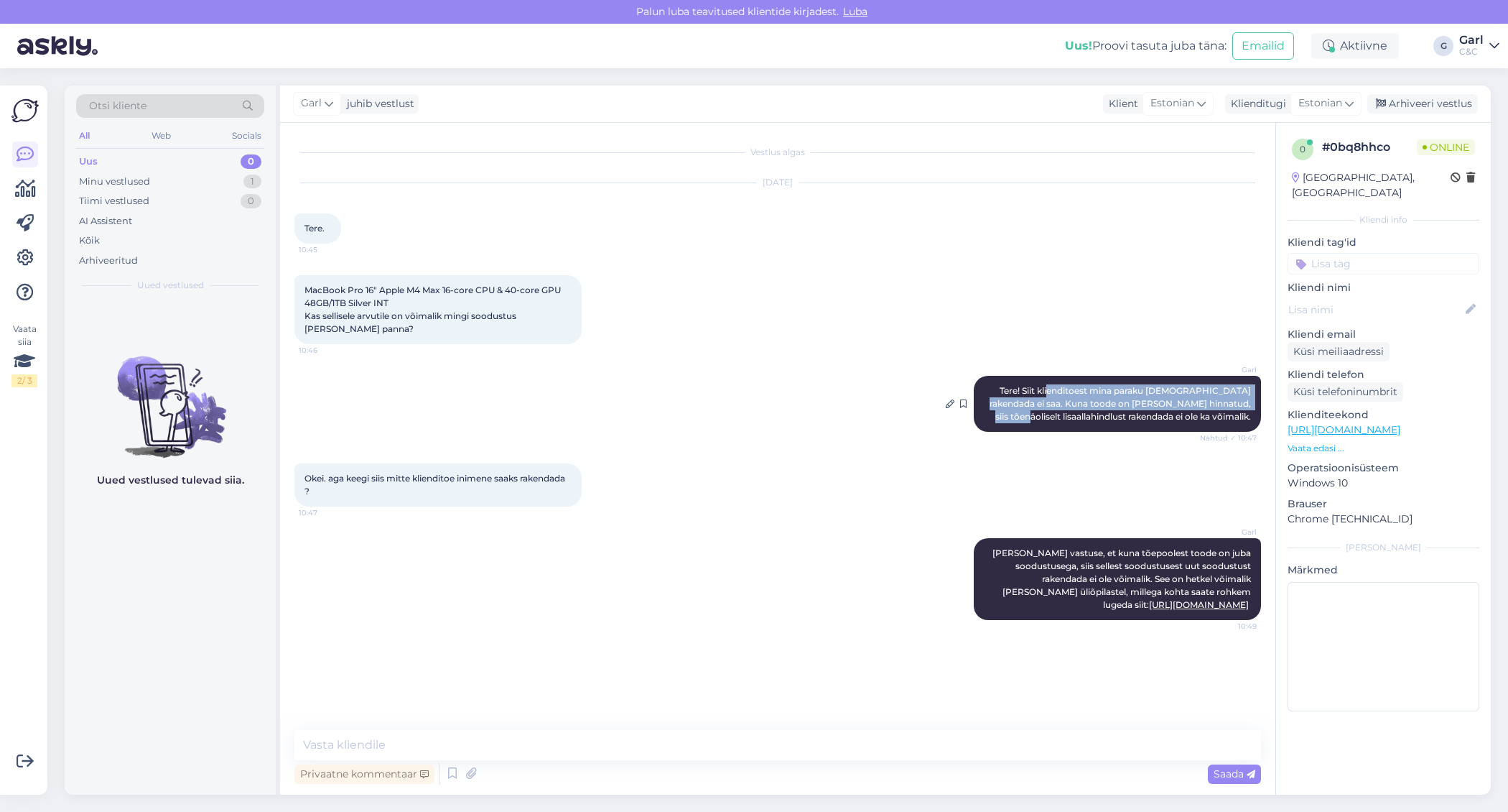
click at [1056, 411] on span "Tere! Siit klienditoest mina paraku [DEMOGRAPHIC_DATA] rakendada ei saa. Kuna t…" at bounding box center [1121, 403] width 264 height 36
drag, startPoint x: 1042, startPoint y: 405, endPoint x: 1071, endPoint y: 408, distance: 29.2
click at [1070, 408] on span "Tere! Siit klienditoest mina paraku [DEMOGRAPHIC_DATA] rakendada ei saa. Kuna t…" at bounding box center [1121, 403] width 264 height 36
click at [1071, 408] on span "Tere! Siit klienditoest mina paraku [DEMOGRAPHIC_DATA] rakendada ei saa. Kuna t…" at bounding box center [1121, 403] width 264 height 36
click at [1373, 423] on link "[URL][DOMAIN_NAME]" at bounding box center [1344, 429] width 112 height 13
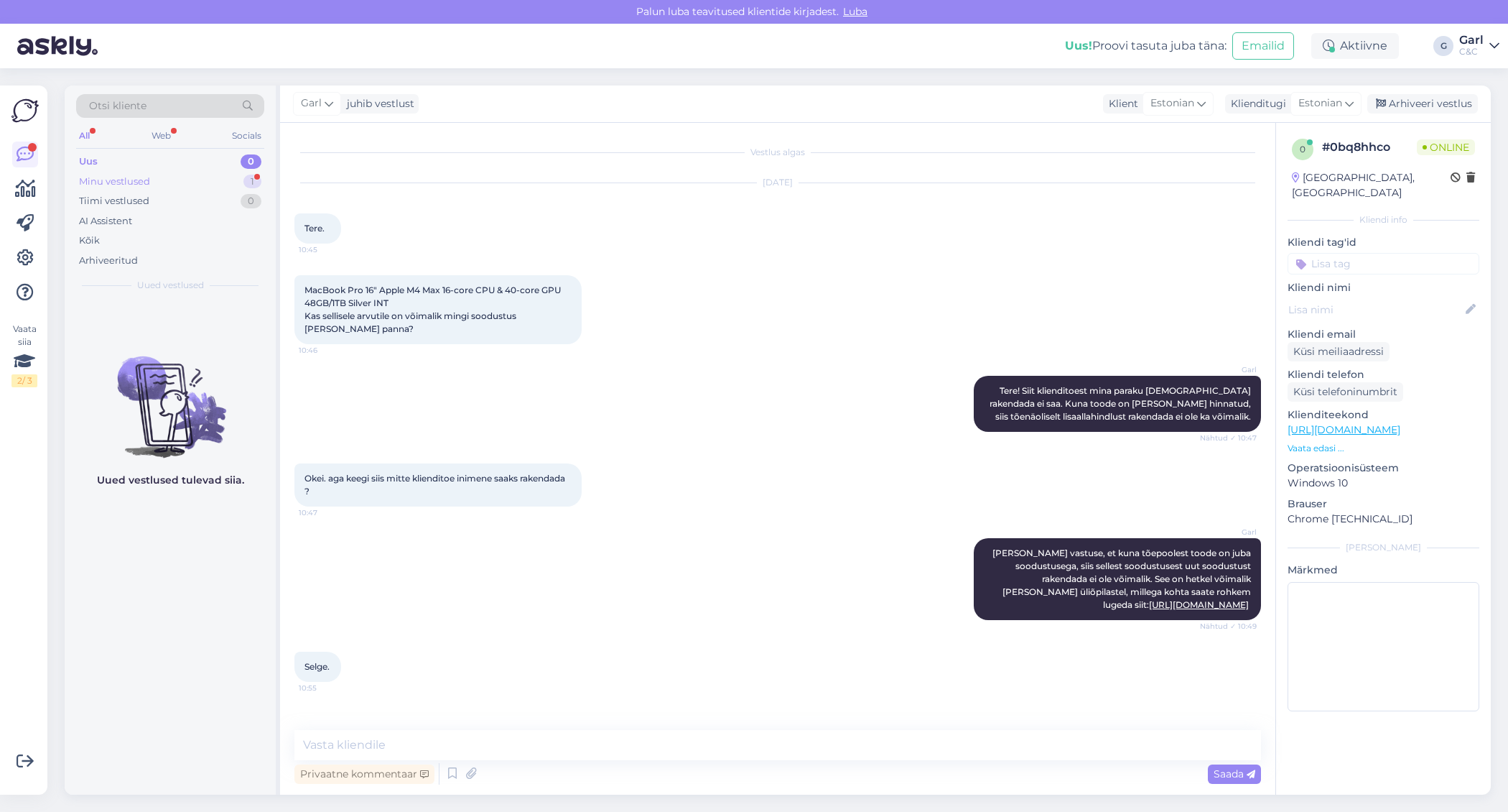
click at [227, 183] on div "Minu vestlused 1" at bounding box center [170, 181] width 188 height 20
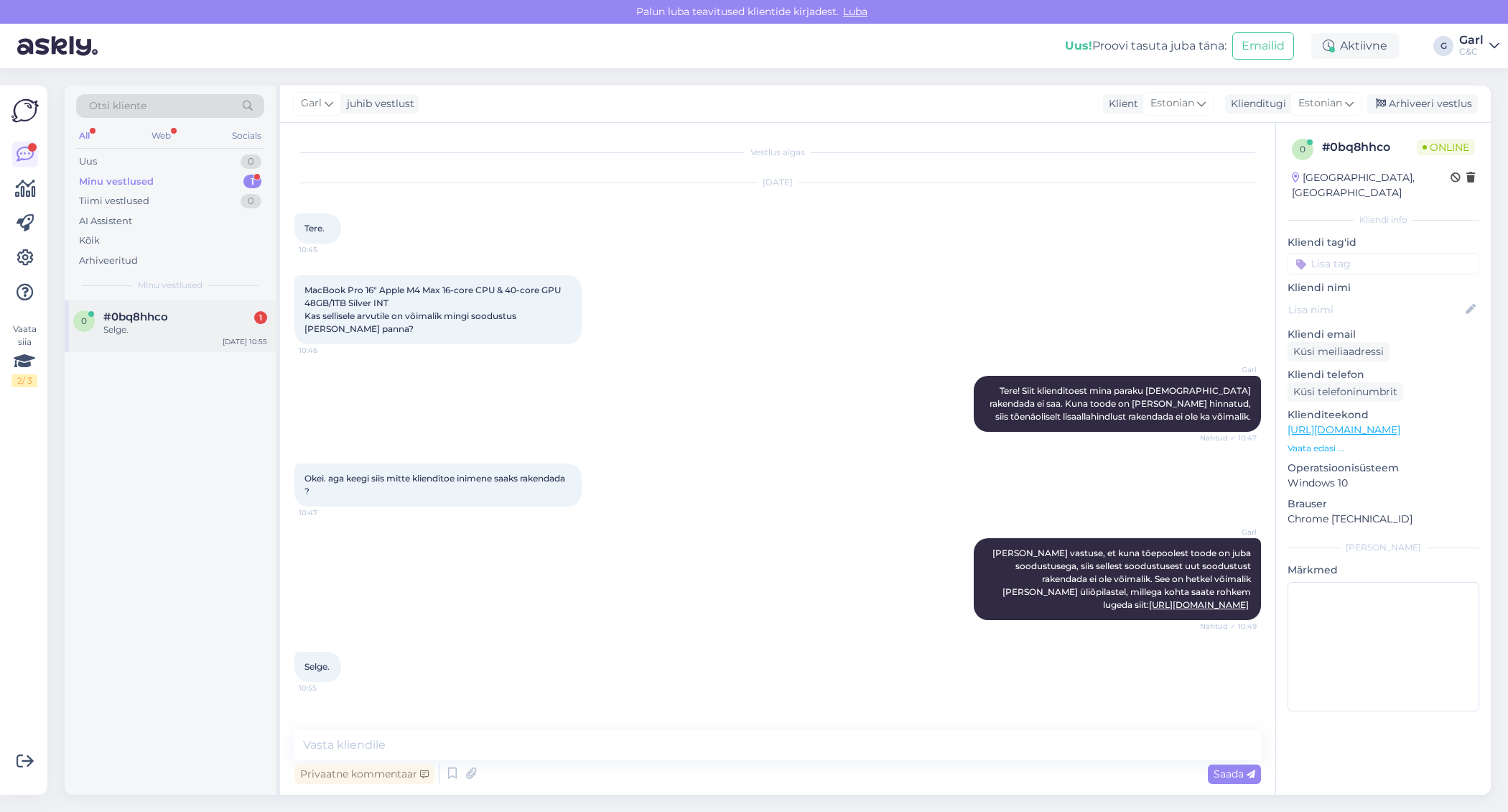
click at [250, 316] on div "#0bq8hhco 1" at bounding box center [186, 317] width 164 height 13
click at [232, 160] on div "Uus 1" at bounding box center [170, 161] width 188 height 20
click at [195, 297] on div "Otsi kliente All Web Socials Uus 1 Minu vestlused 1 Tiimi vestlused 0 AI Assist…" at bounding box center [170, 193] width 211 height 215
click at [194, 323] on div "Добрый день" at bounding box center [186, 329] width 164 height 13
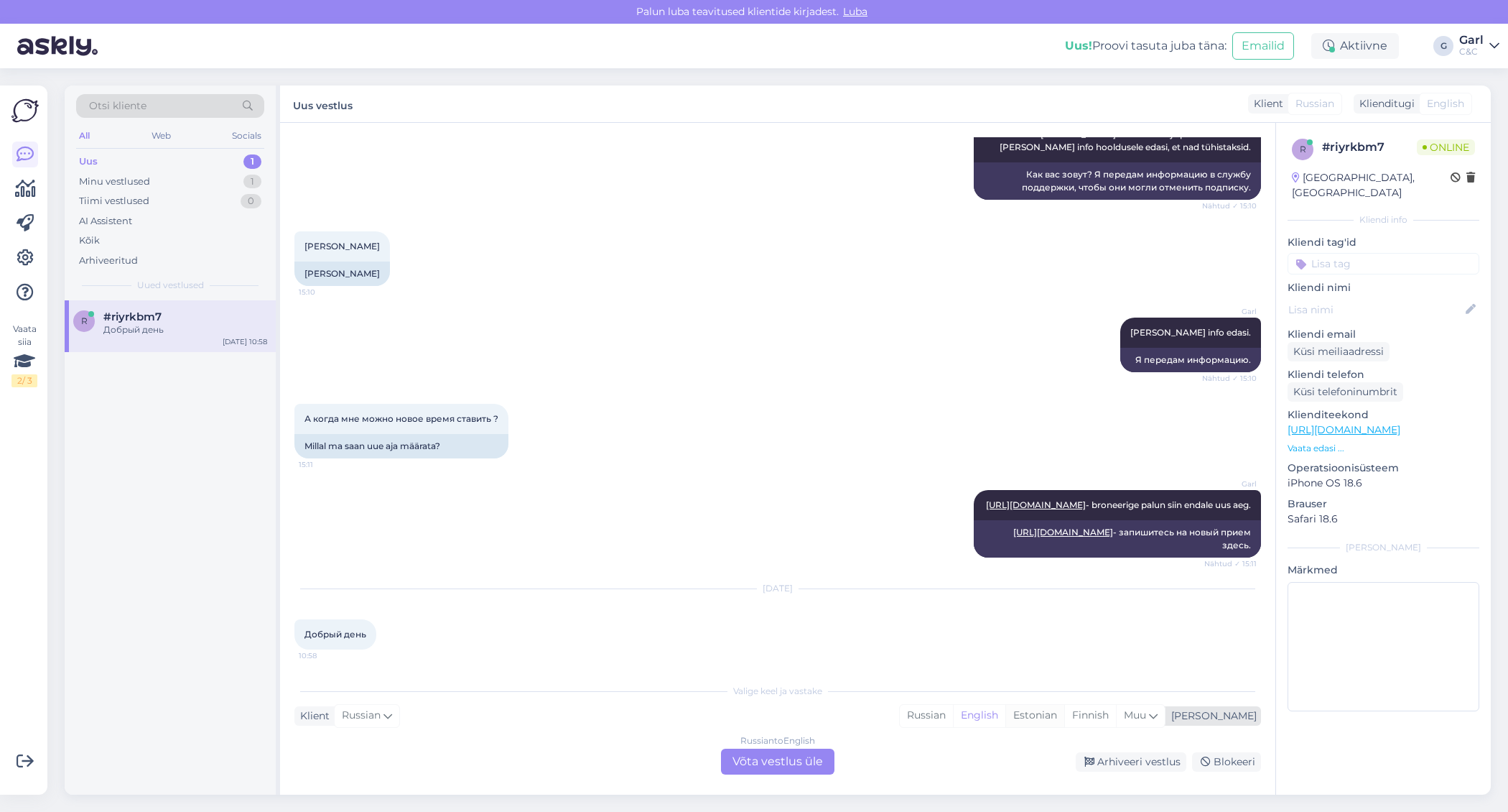
scroll to position [1364, 0]
click at [1064, 715] on div "Estonian" at bounding box center [1035, 715] width 59 height 22
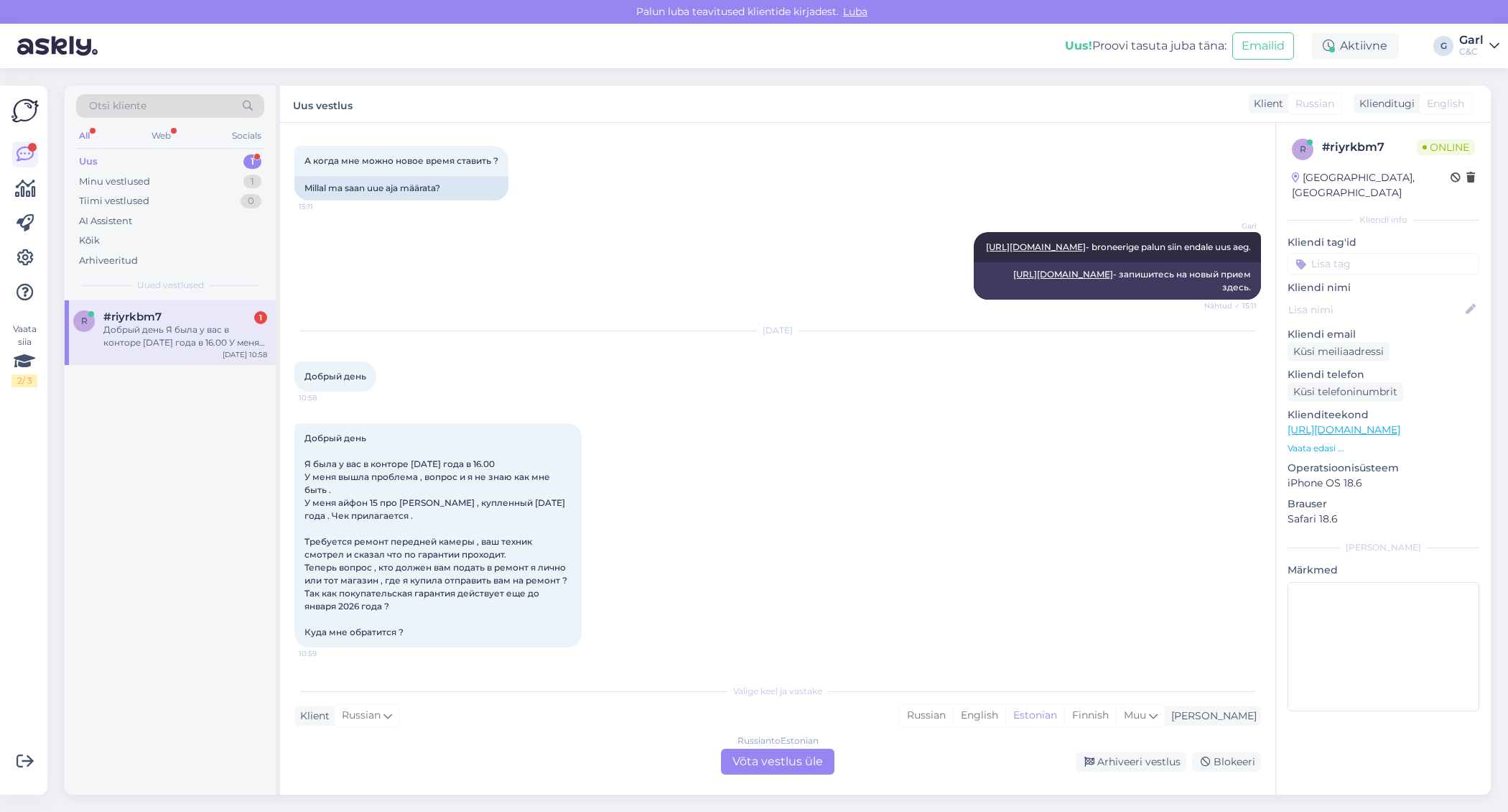
click at [797, 745] on div "Russian to Estonian" at bounding box center [778, 741] width 81 height 13
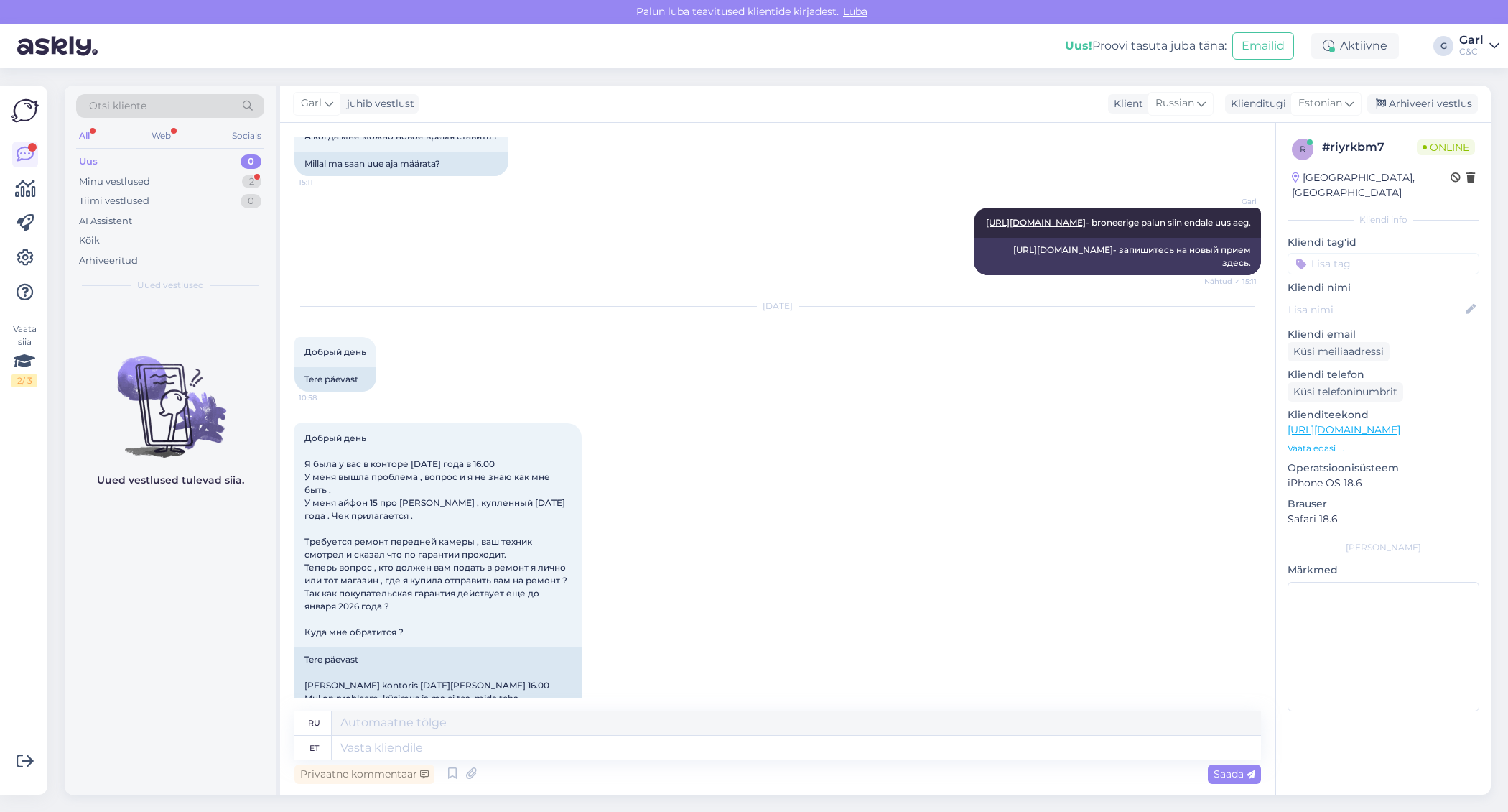
scroll to position [1559, 0]
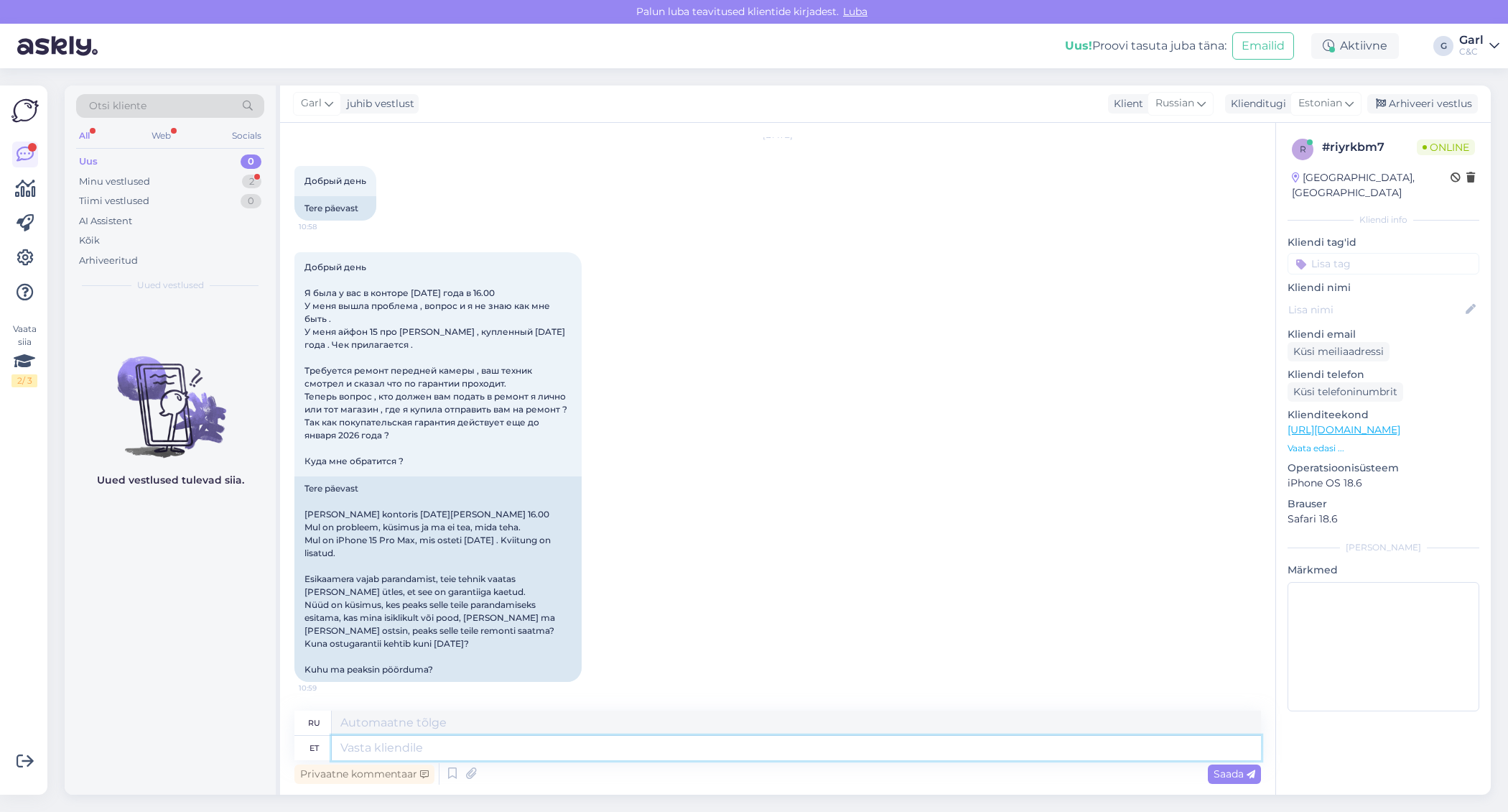
click at [645, 745] on textarea at bounding box center [797, 748] width 929 height 25
click at [645, 744] on textarea at bounding box center [797, 748] width 929 height 25
type textarea "[PERSON_NAME]"
type textarea "Дорога"
type textarea "Tere!"
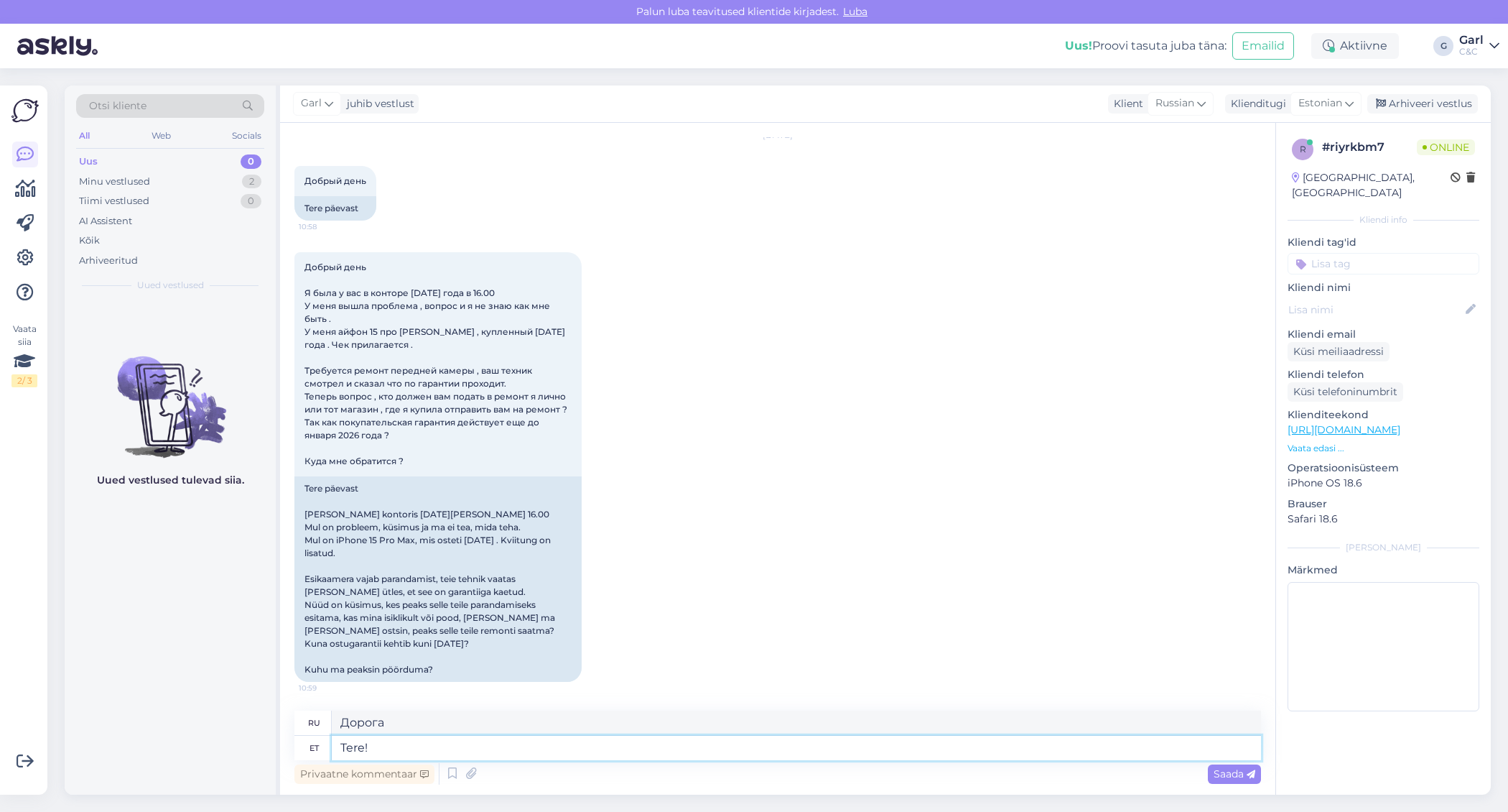
type textarea "Привет!"
type textarea "Tere! [GEOGRAPHIC_DATA] e"
type textarea "Здравствуйте! Пожалуйста."
type textarea "Tere! Palun edastage s"
type textarea "Здравствуйте! Пожалуйста, перешлите."
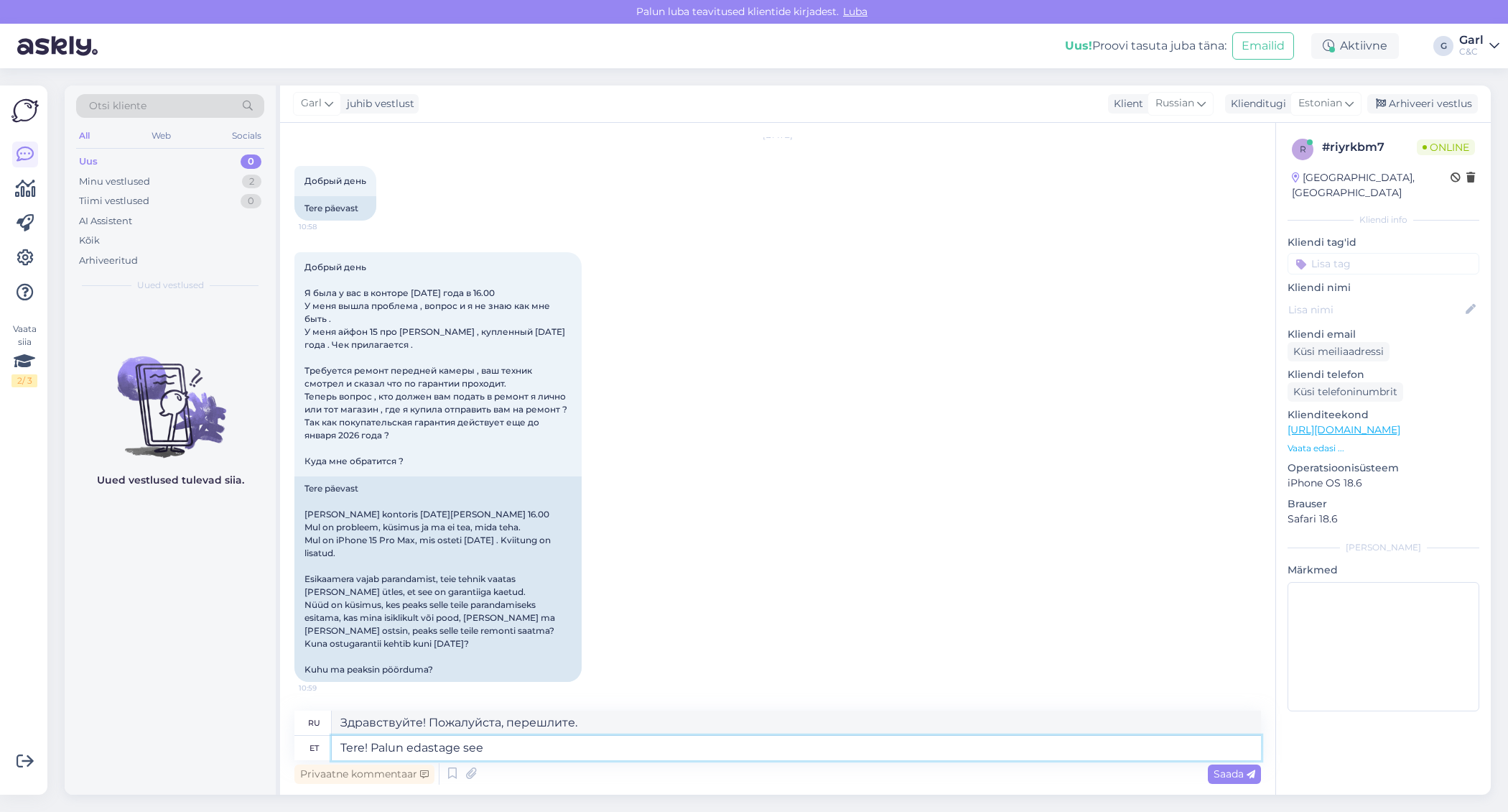
type textarea "Tere! Palun edastage see p"
type textarea "Здравствуйте! Пожалуйста, перешлите это."
type textarea "Tere! [PERSON_NAME] edastage see päring ot"
type textarea "Здравствуйте! Пожалуйста, перешлите этот запрос."
type textarea "Tere! Palun edastage see päring otse oo"
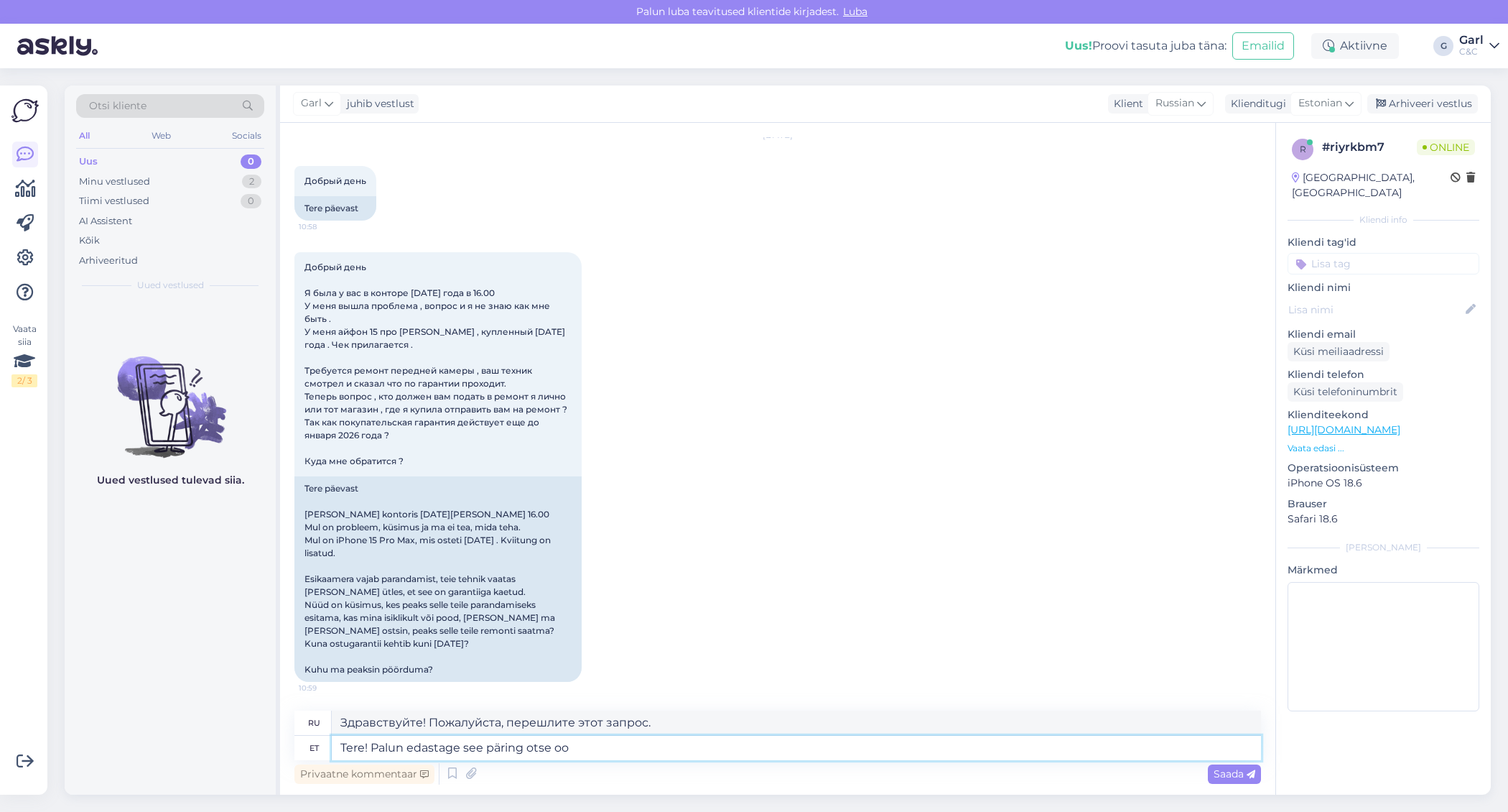
type textarea "Здравствуйте! Пожалуйста, перешлите этот запрос напрямую."
type textarea "Tere! Palun edastage see päring otse hooldusosakonda"
type textarea "Здравствуйте! Пожалуйста, перешлите этот запрос непосредственно в отдел техниче…"
type textarea "Tere! Palun edastage see päring otse hooldusosakonda [EMAIL_ADDRESS][DOMAIN_NAM…"
type textarea "Здравствуйте! Пожалуйста, перешлите этот запрос непосредственно в отдел обслужи…"
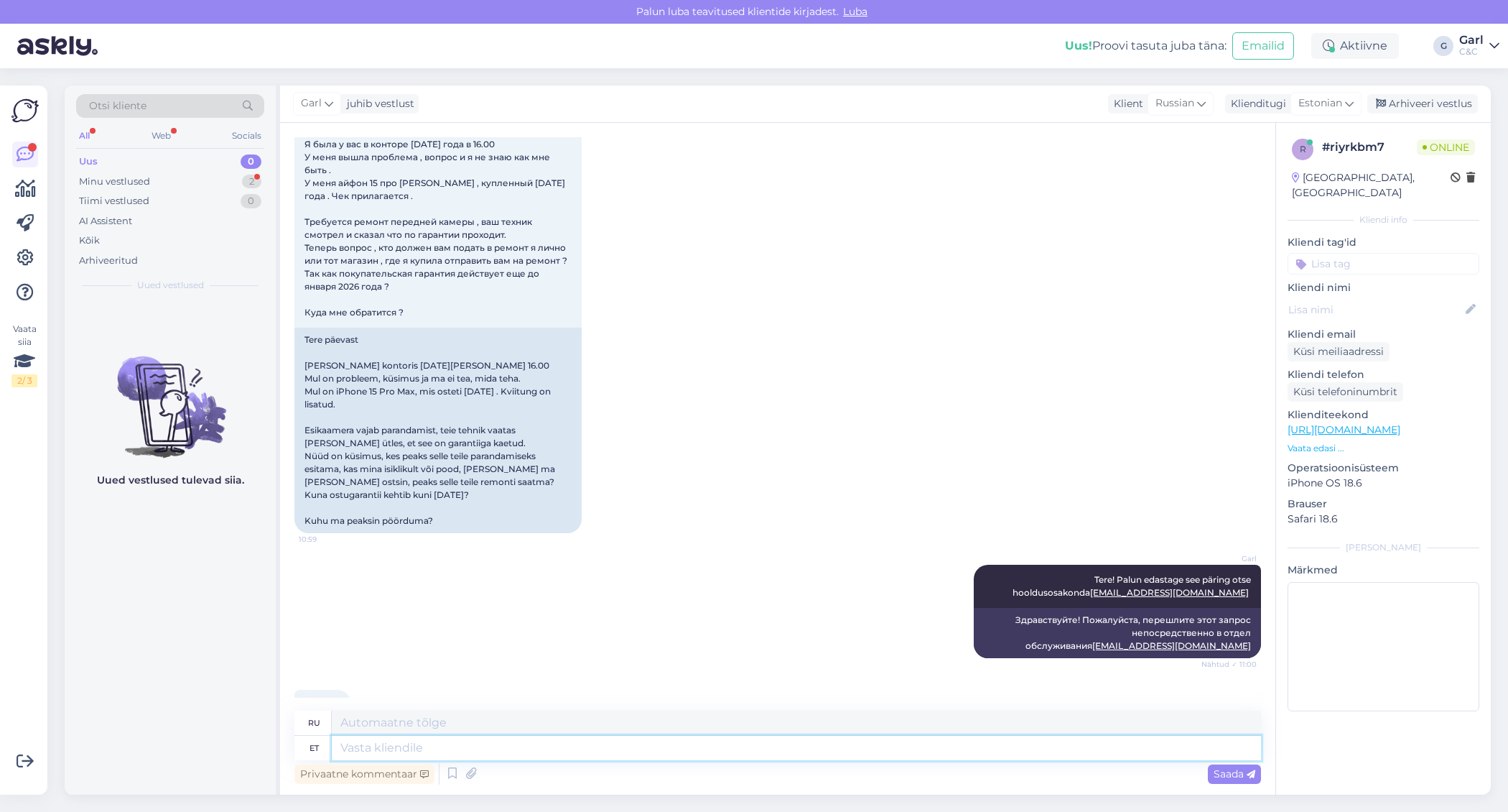
scroll to position [1832, 0]
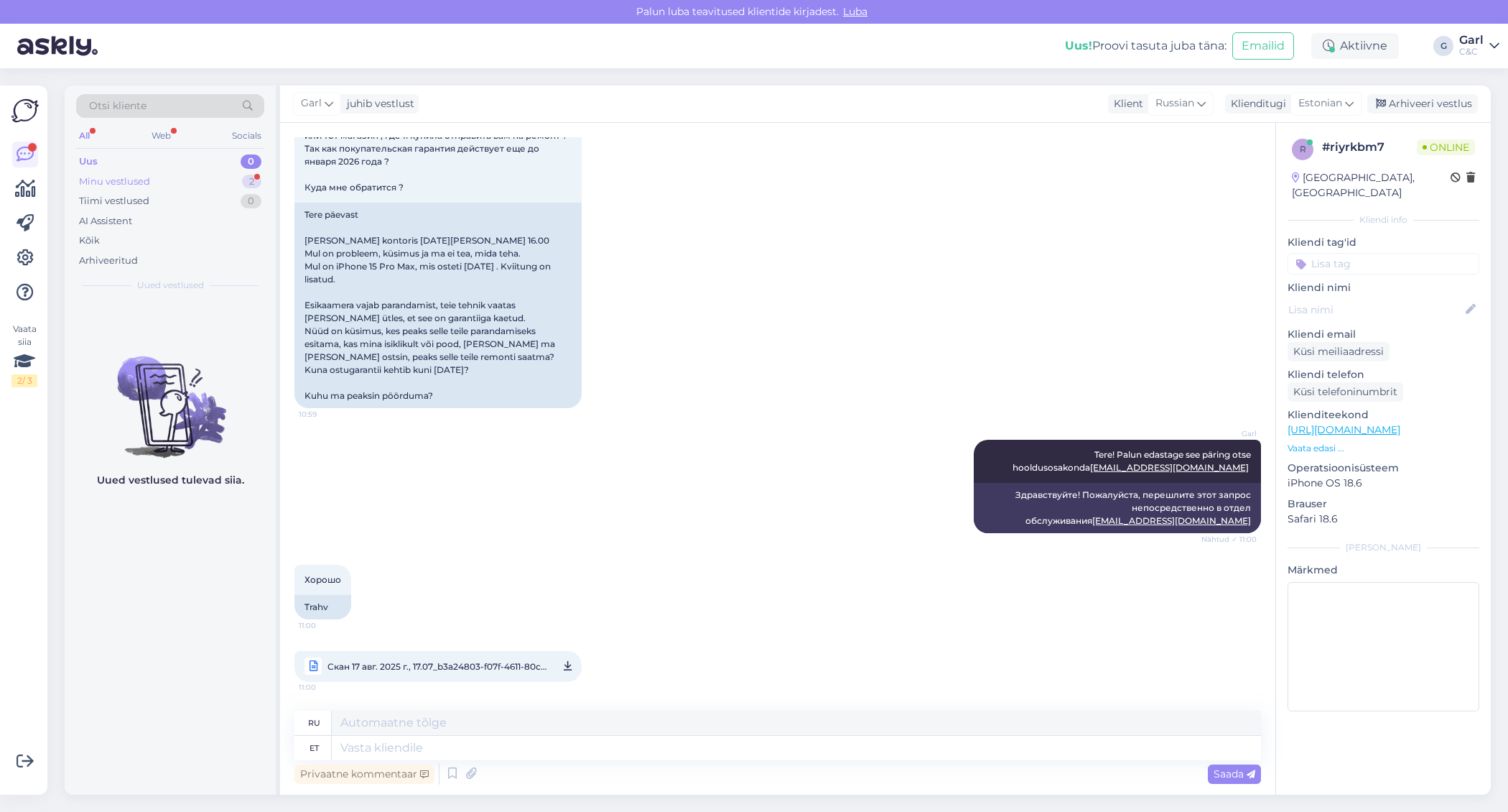
click at [205, 183] on div "Minu vestlused 2" at bounding box center [170, 181] width 188 height 20
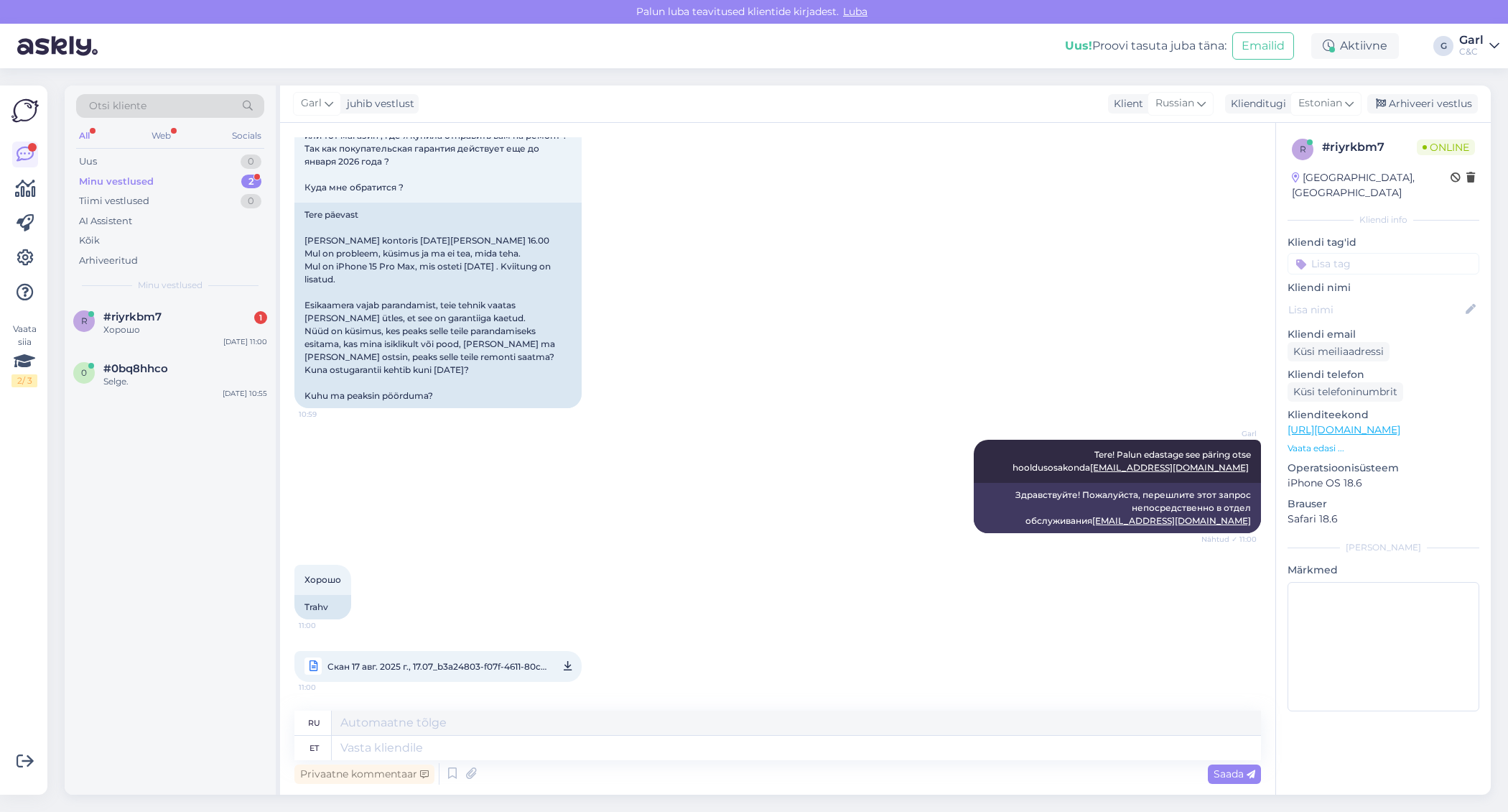
click at [216, 145] on div "All Web Socials" at bounding box center [170, 137] width 188 height 22
click at [217, 158] on div "Uus 0" at bounding box center [170, 161] width 188 height 20
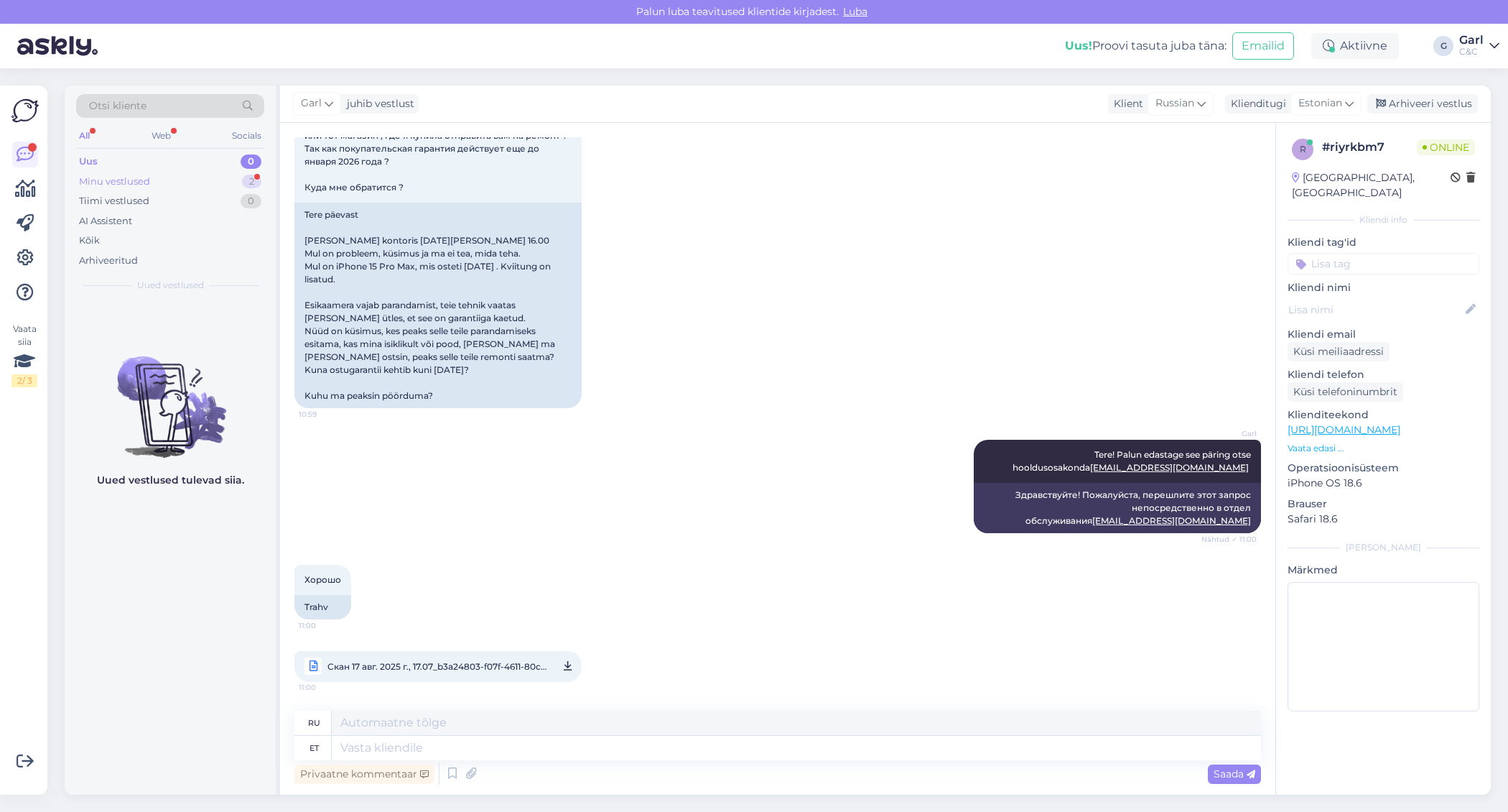
click at [253, 182] on div "2" at bounding box center [251, 181] width 19 height 14
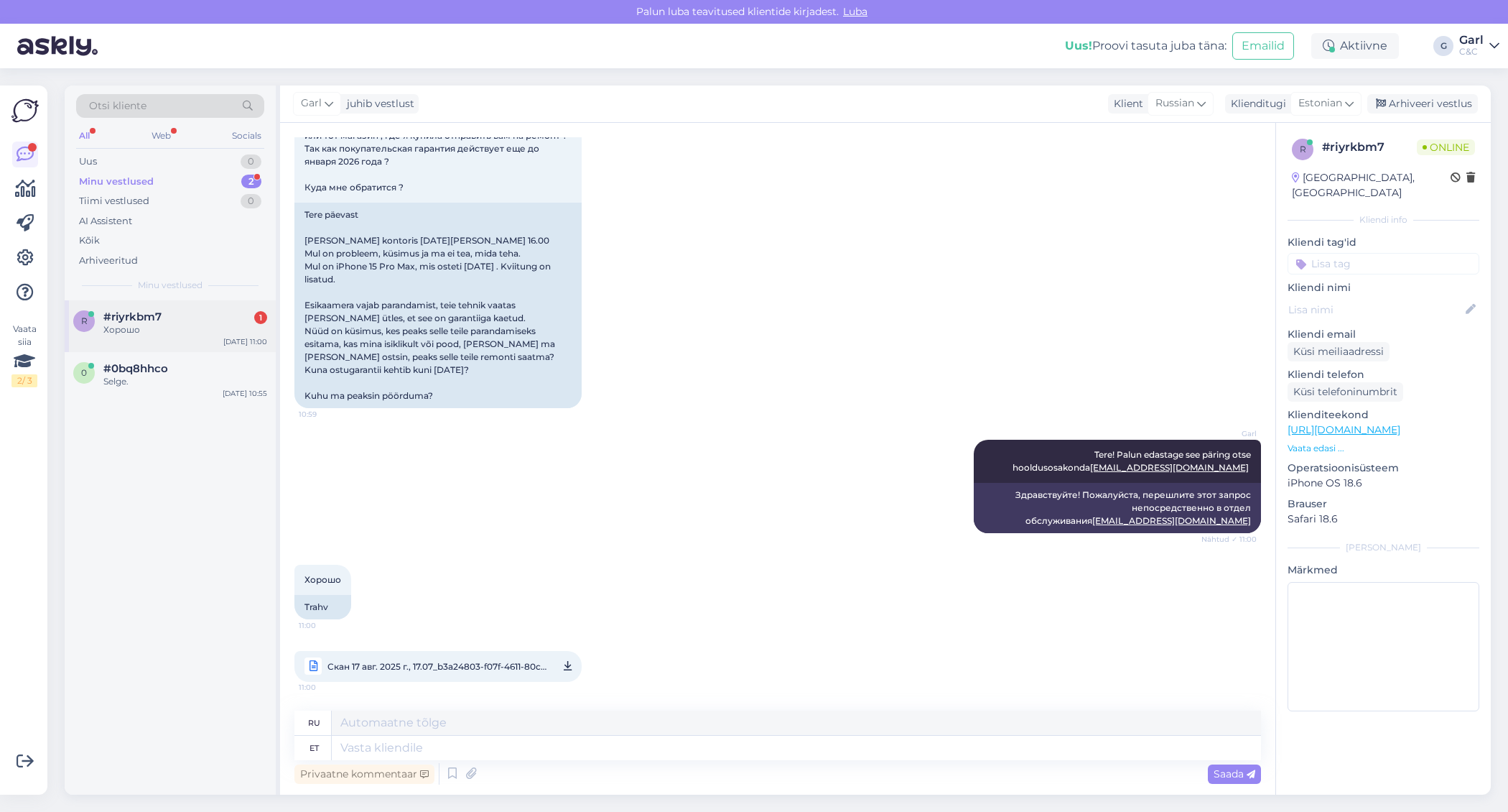
click at [188, 325] on div "Хорошо" at bounding box center [186, 329] width 164 height 13
click at [173, 376] on div "Selge." at bounding box center [186, 382] width 164 height 13
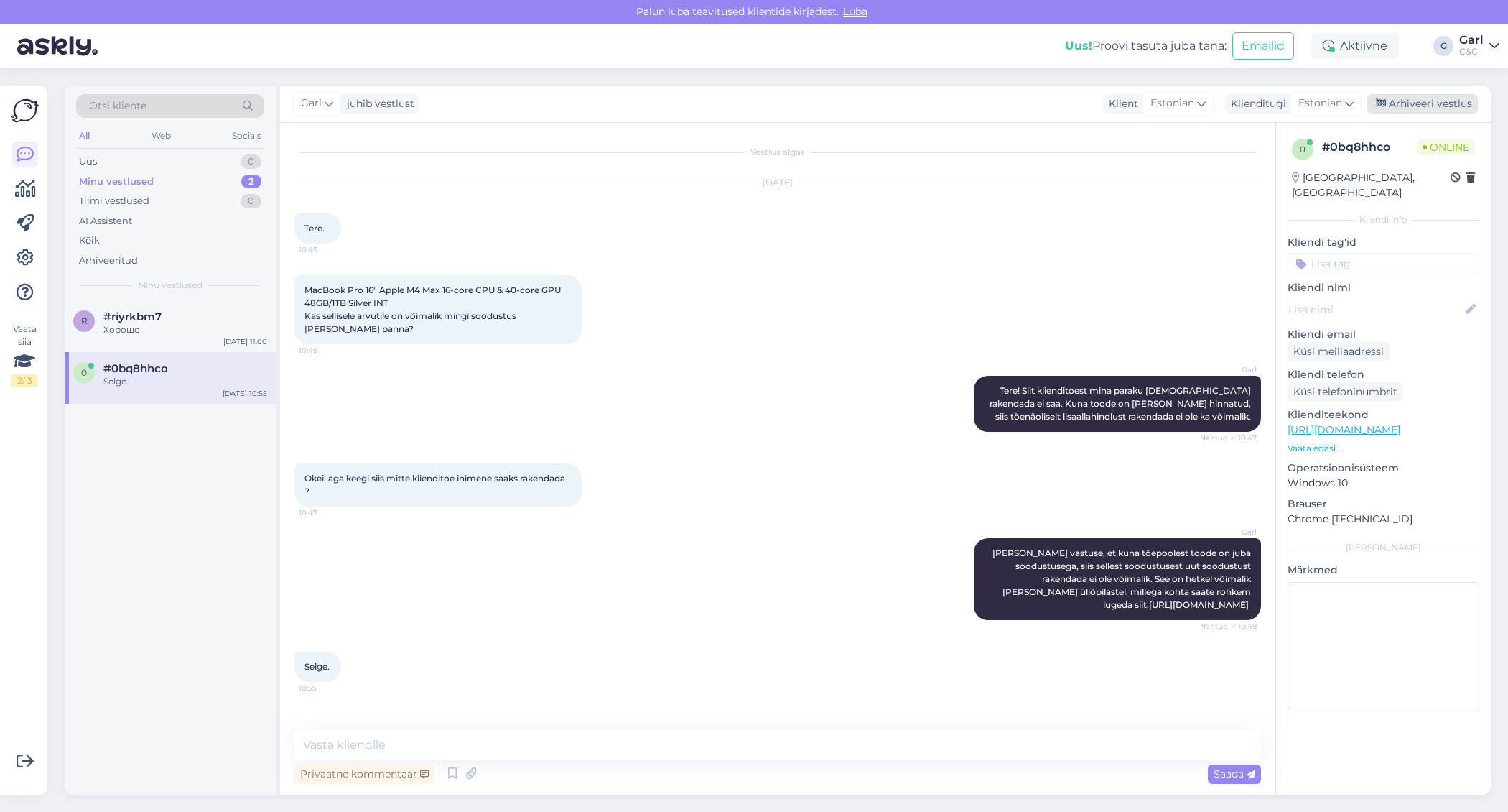
click at [1396, 108] on div "Arhiveeri vestlus" at bounding box center [1422, 104] width 110 height 19
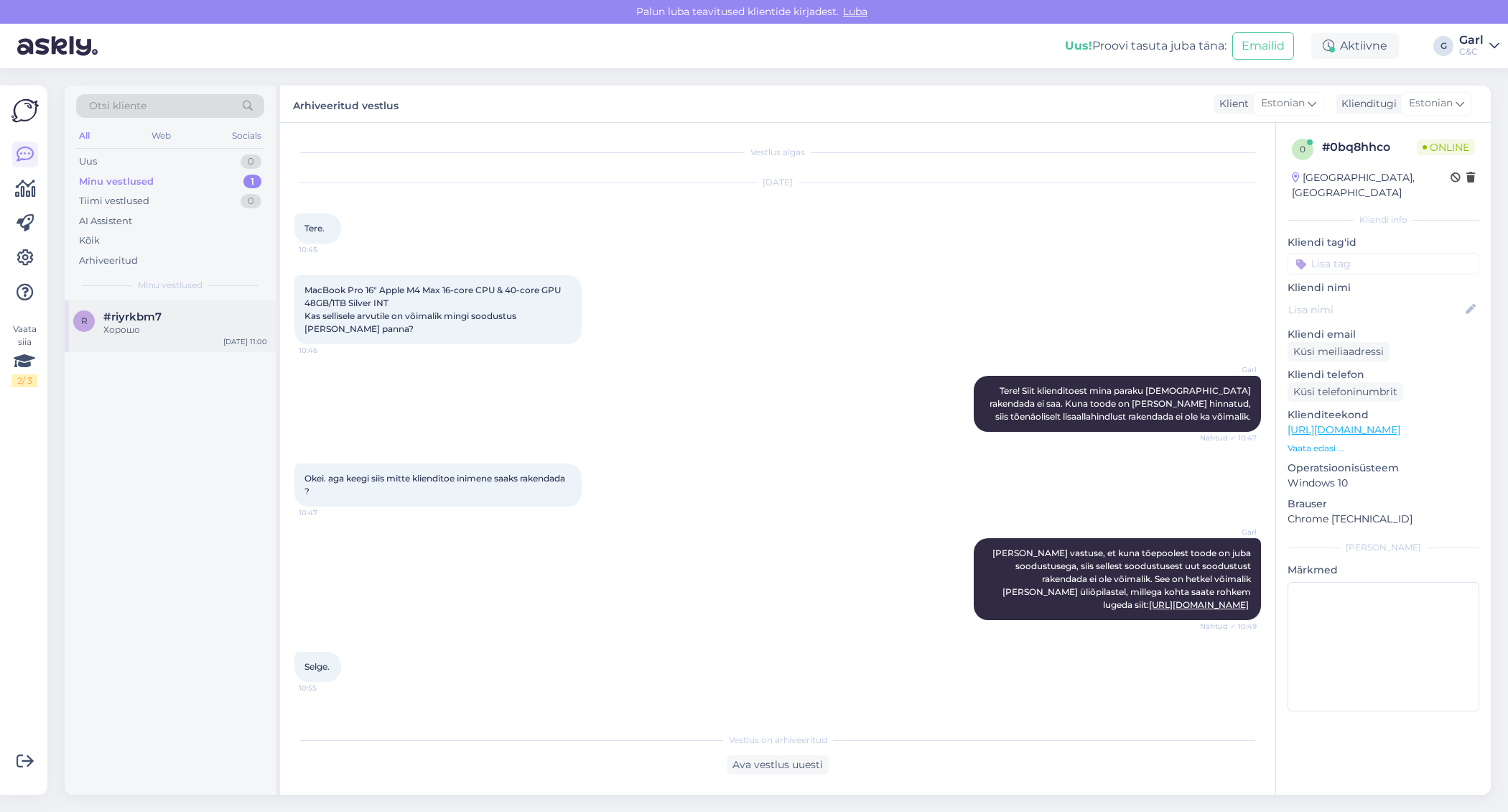
click at [181, 317] on div "#riyrkbm7" at bounding box center [186, 317] width 164 height 13
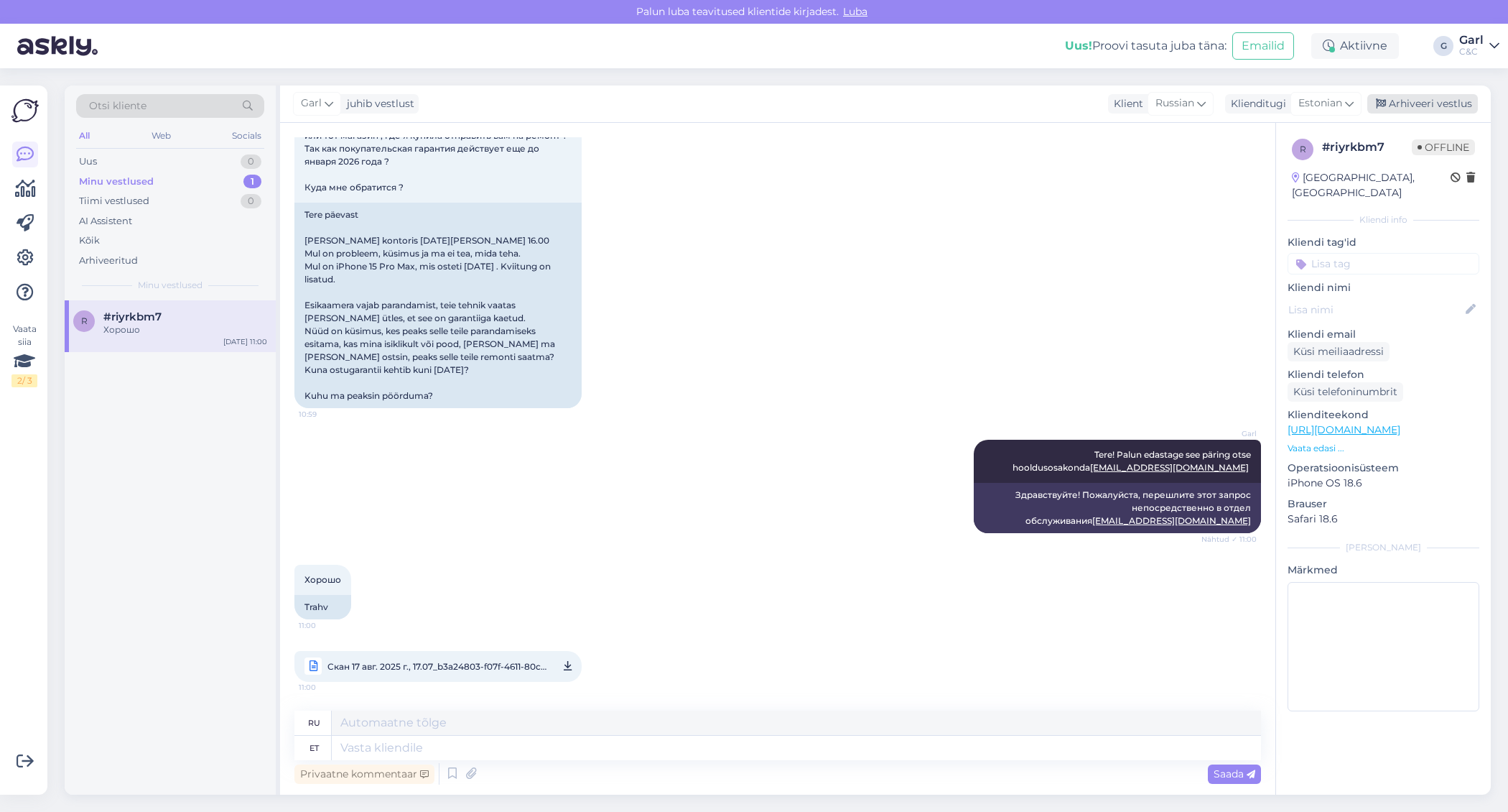
click at [1419, 97] on div "Arhiveeri vestlus" at bounding box center [1422, 104] width 110 height 19
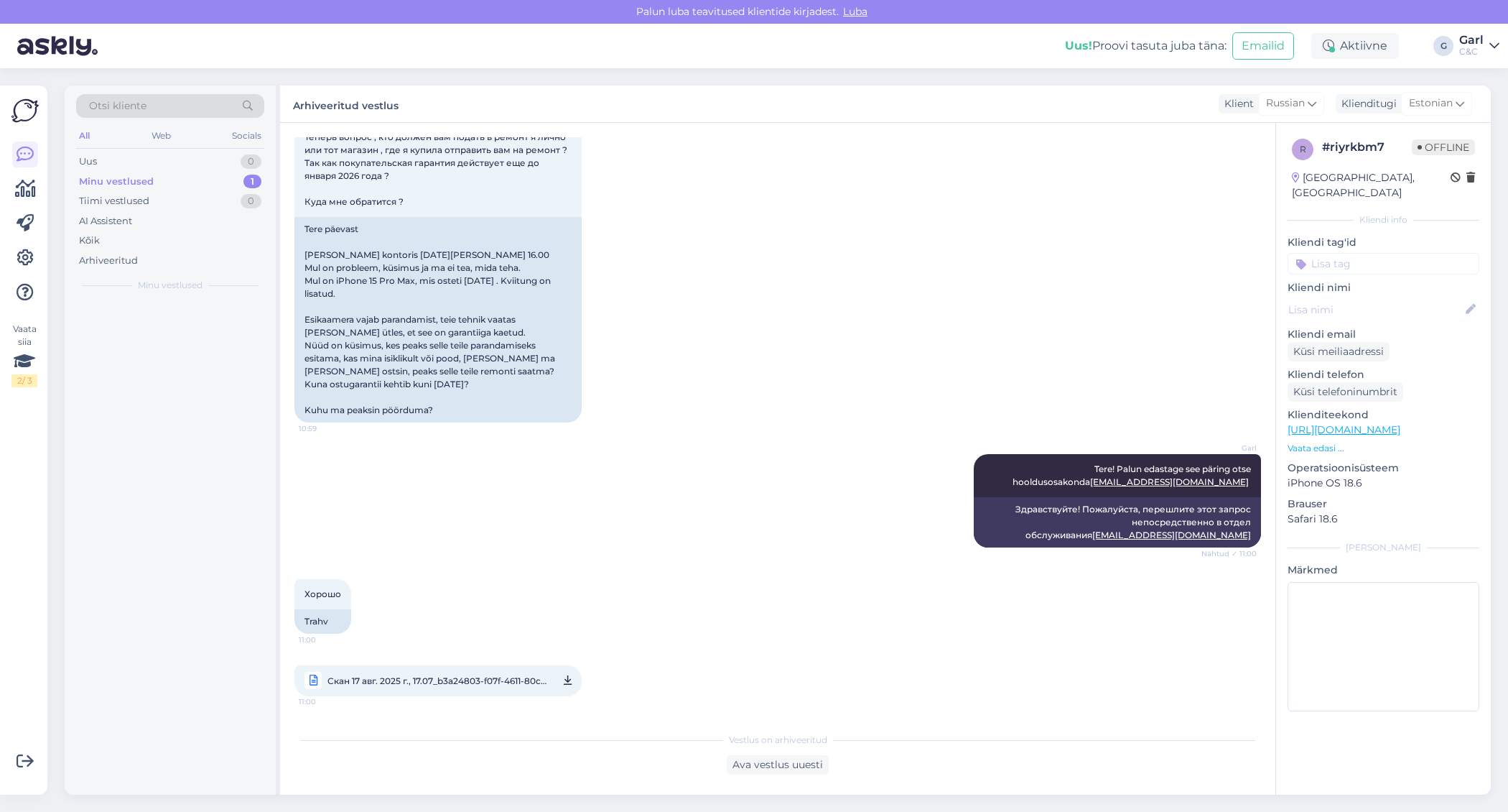
scroll to position [1818, 0]
click at [225, 154] on div "Uus 1" at bounding box center [170, 161] width 188 height 20
click at [222, 316] on div "#mk9cymhw 1" at bounding box center [186, 317] width 164 height 13
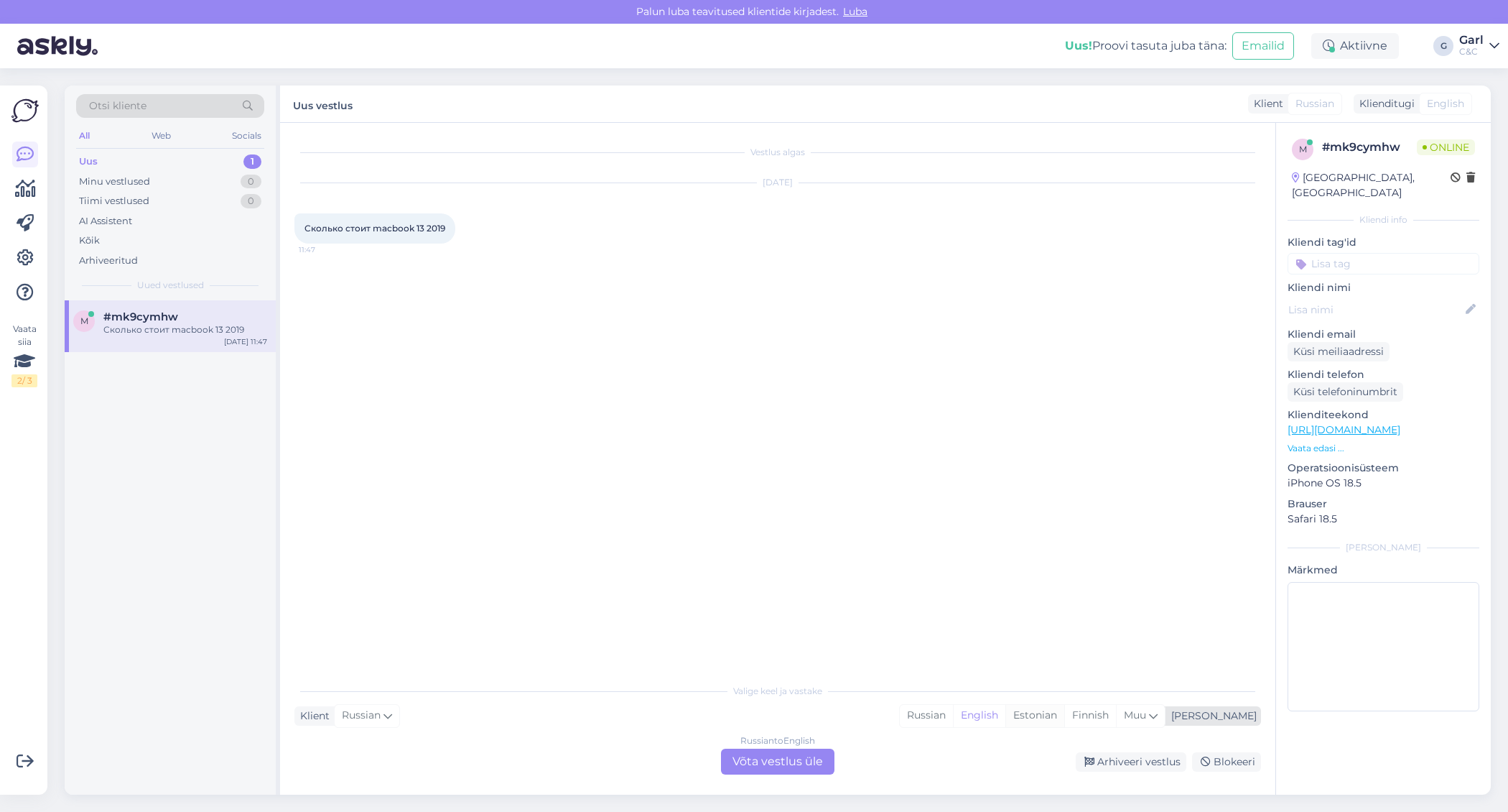
click at [1064, 709] on div "Estonian" at bounding box center [1035, 715] width 59 height 22
click at [800, 760] on div "Russian to Estonian Võta vestlus üle" at bounding box center [777, 761] width 113 height 26
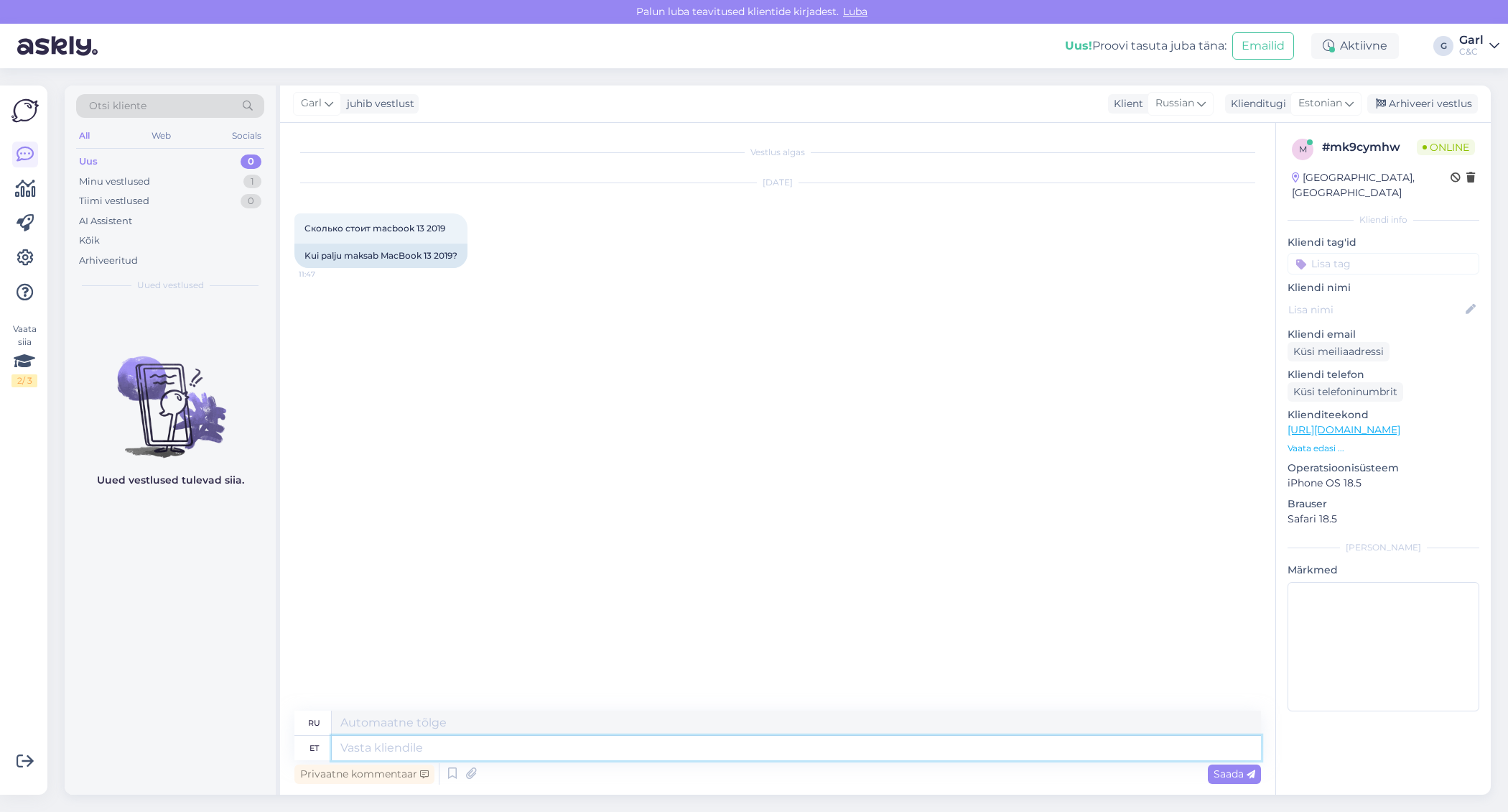
click at [774, 757] on textarea at bounding box center [797, 748] width 929 height 25
type textarea "Tere!"
type textarea "Привет!"
type textarea "Tere! Seda m"
type textarea "Привет! Это"
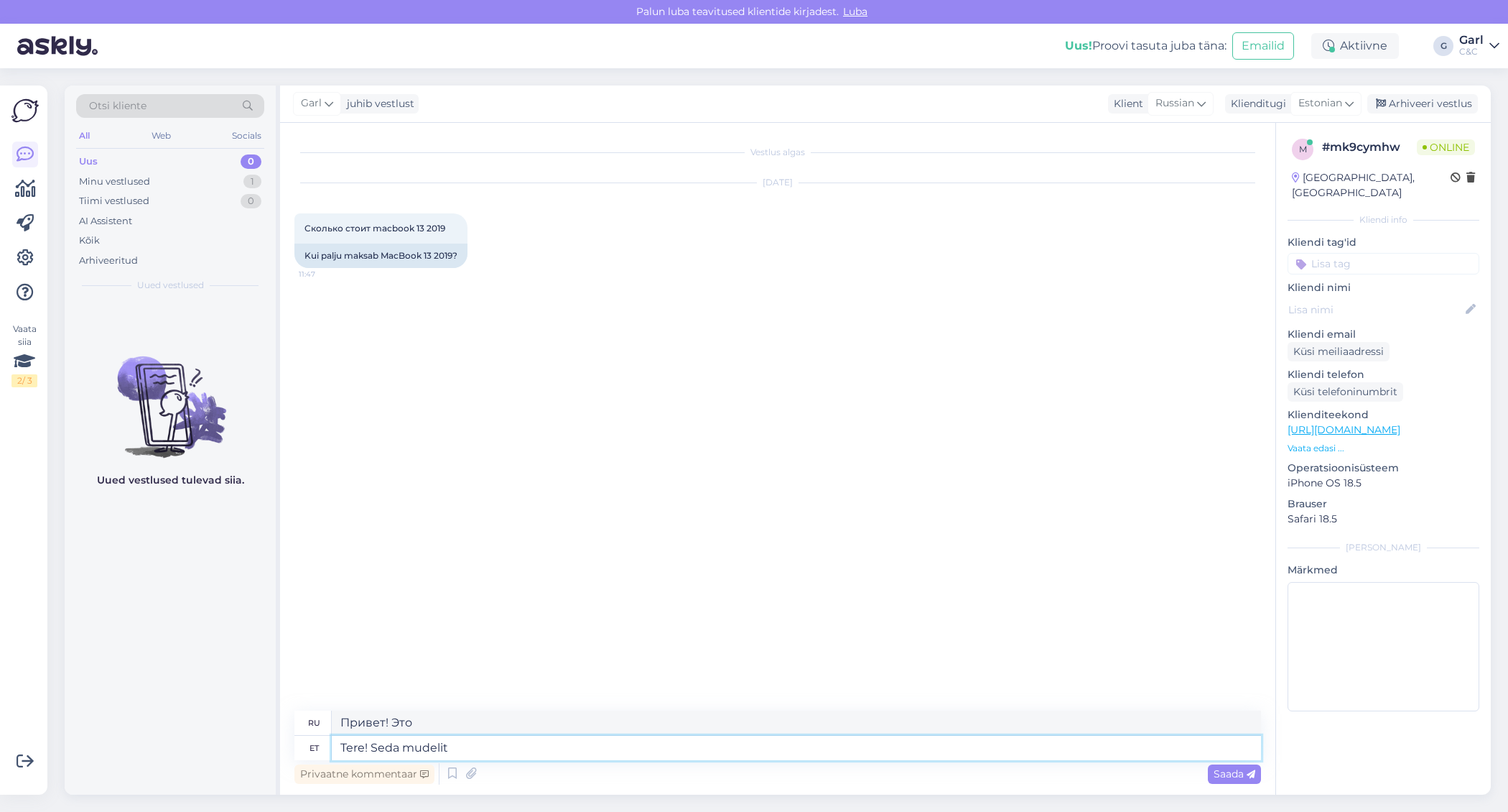
type textarea "Tere! Seda mudelit"
type textarea "Привет! Эта модель"
type textarea "Tere! Seda mudelit meil m"
type textarea "Здравствуйте! У нас есть эта модель."
type textarea "Tere! Seda mudelit meil müügil ei"
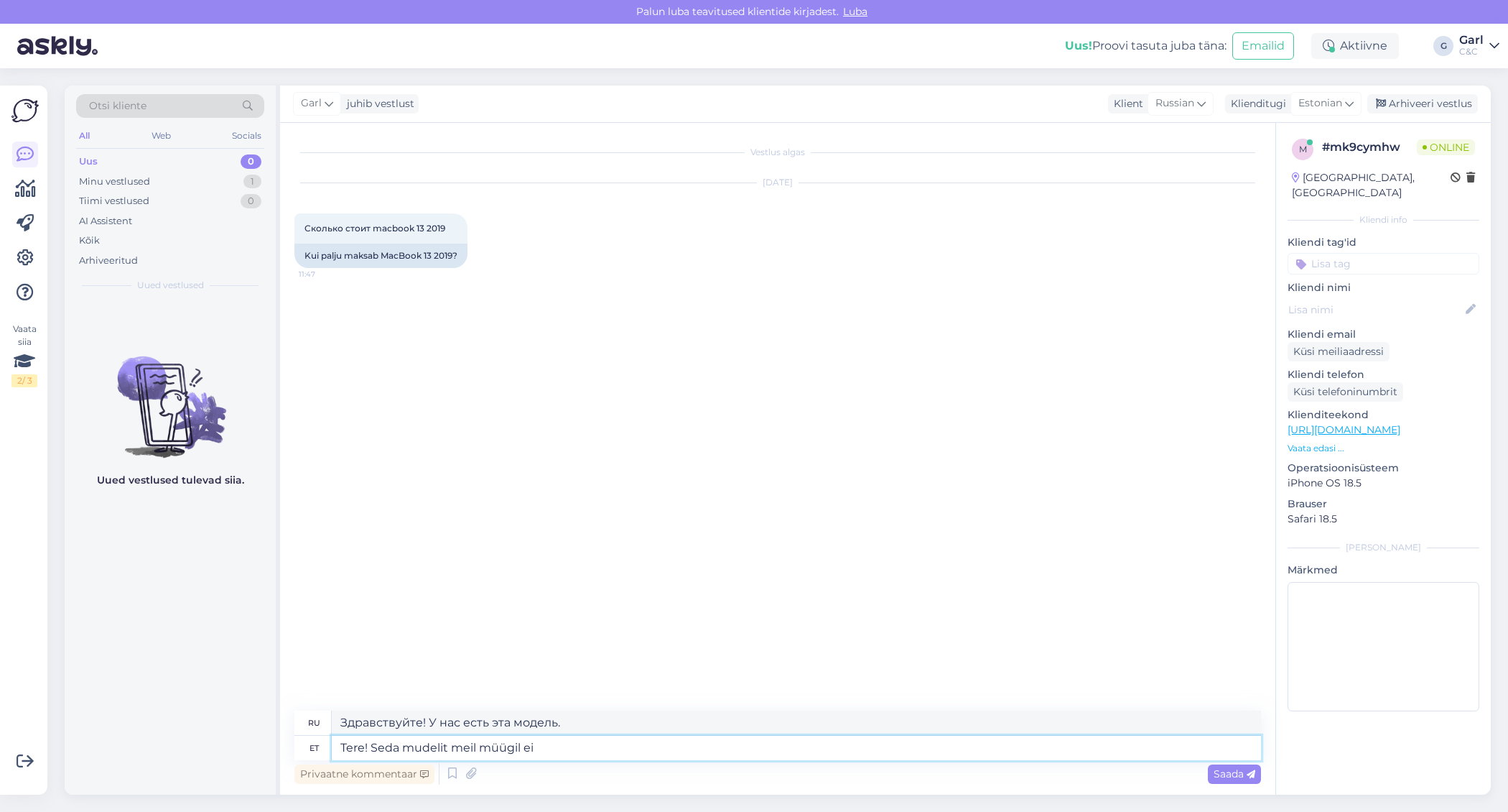
type textarea "Здравствуйте! У нас есть эта модель на продажу."
type textarea "Tere! Seda mudelit meil müügil ei o"
type textarea "Здравствуйте! Эта модель у нас не продаётся."
type textarea "Tere! Seda mudelit meil müügil ei ole."
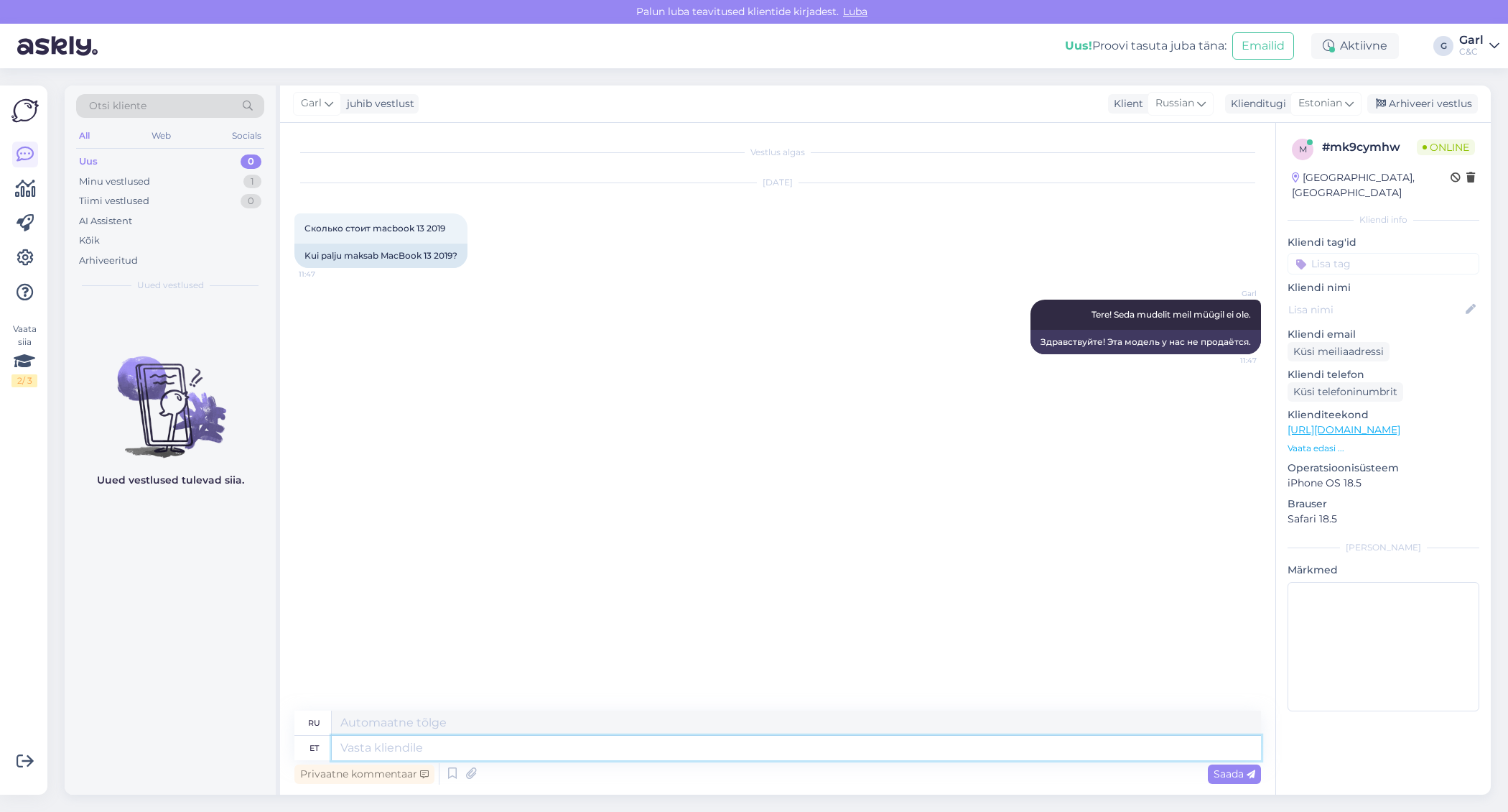
click at [780, 736] on textarea at bounding box center [797, 748] width 929 height 25
click at [765, 744] on textarea at bounding box center [797, 748] width 929 height 25
type textarea "Ei o"
type textarea "Нет"
type textarea "Ei ole kahjuks."
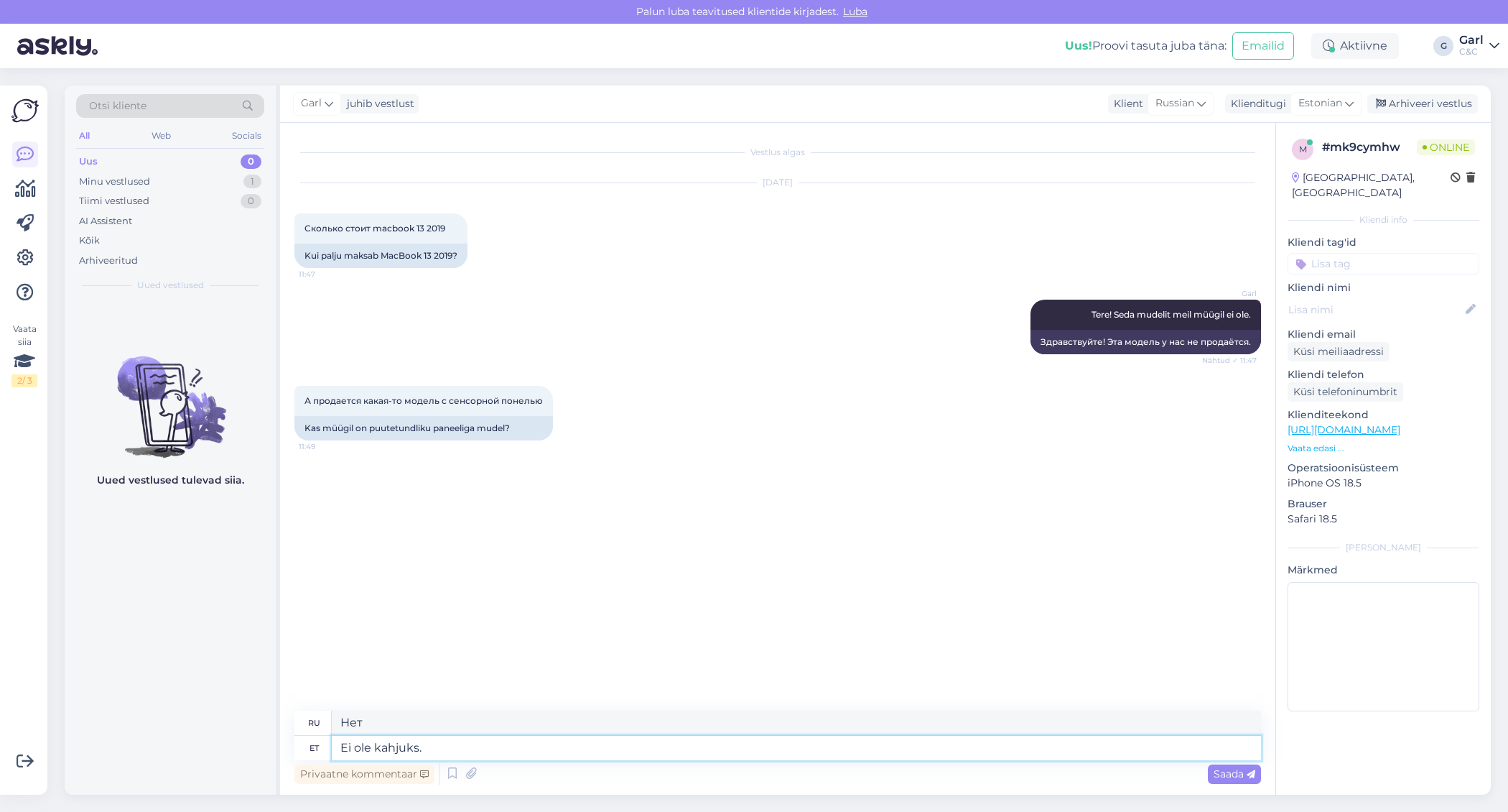
type textarea "К сожалению, это не так."
type textarea "Ei ole kahjuks. Võite uuri"
type textarea "К сожалению, нет. Вы можете"
type textarea "Ei ole kahjuks. Võite uurida mei"
type textarea "К сожалению, нет. Можете проверить."
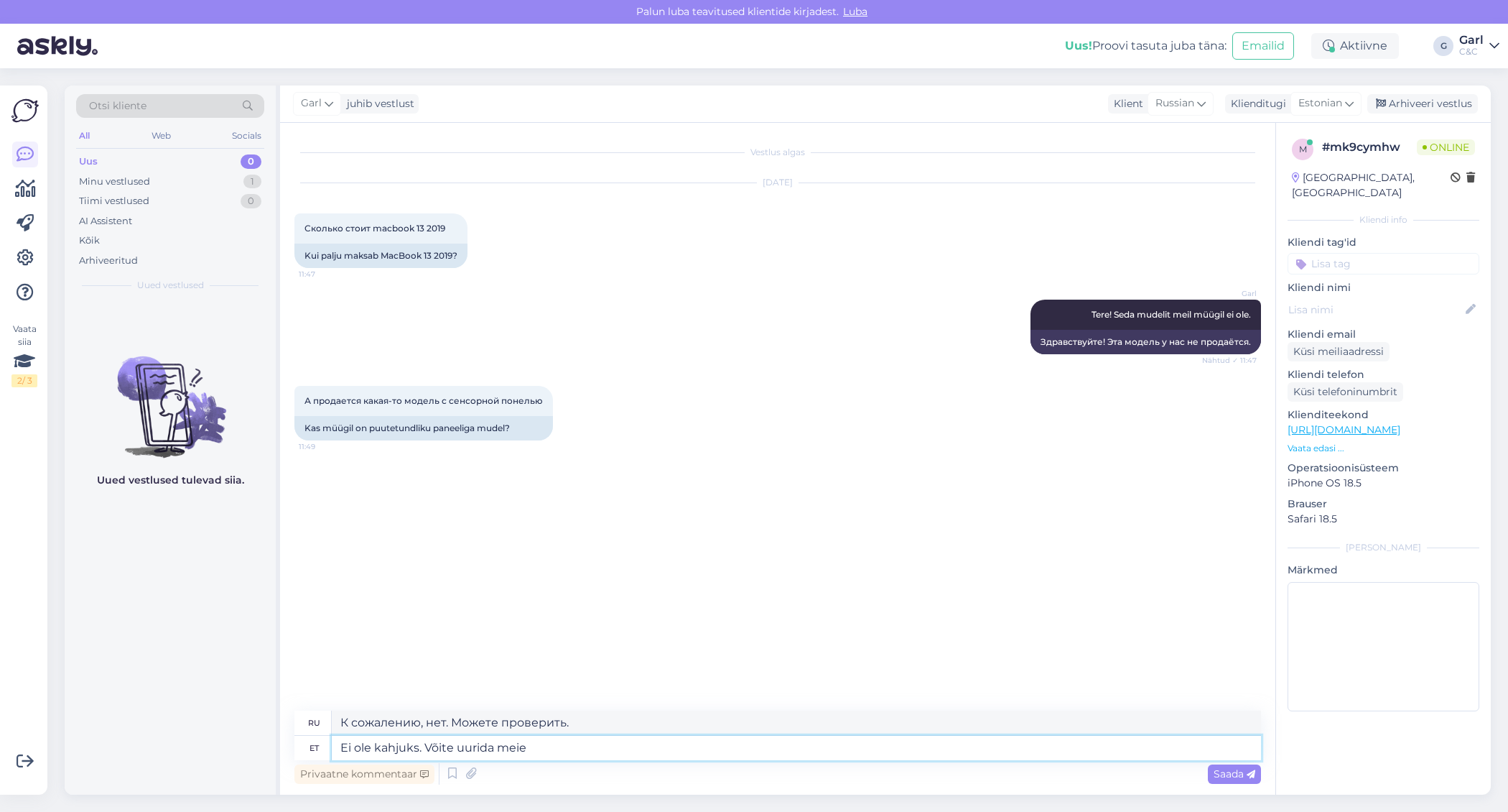
type textarea "Ei ole kahjuks. Võite uurida meie"
type textarea "К сожалению, нет. Вы можете проверить наш"
type textarea "Ei ole kahjuks. Võite uurida meie koostööpartneri"
type textarea "К сожалению, нет. Вы можете обратиться к нашему партнёру."
type textarea "Ei ole kahjuks. Võite uurida meie koostööpartneri Upgreat"
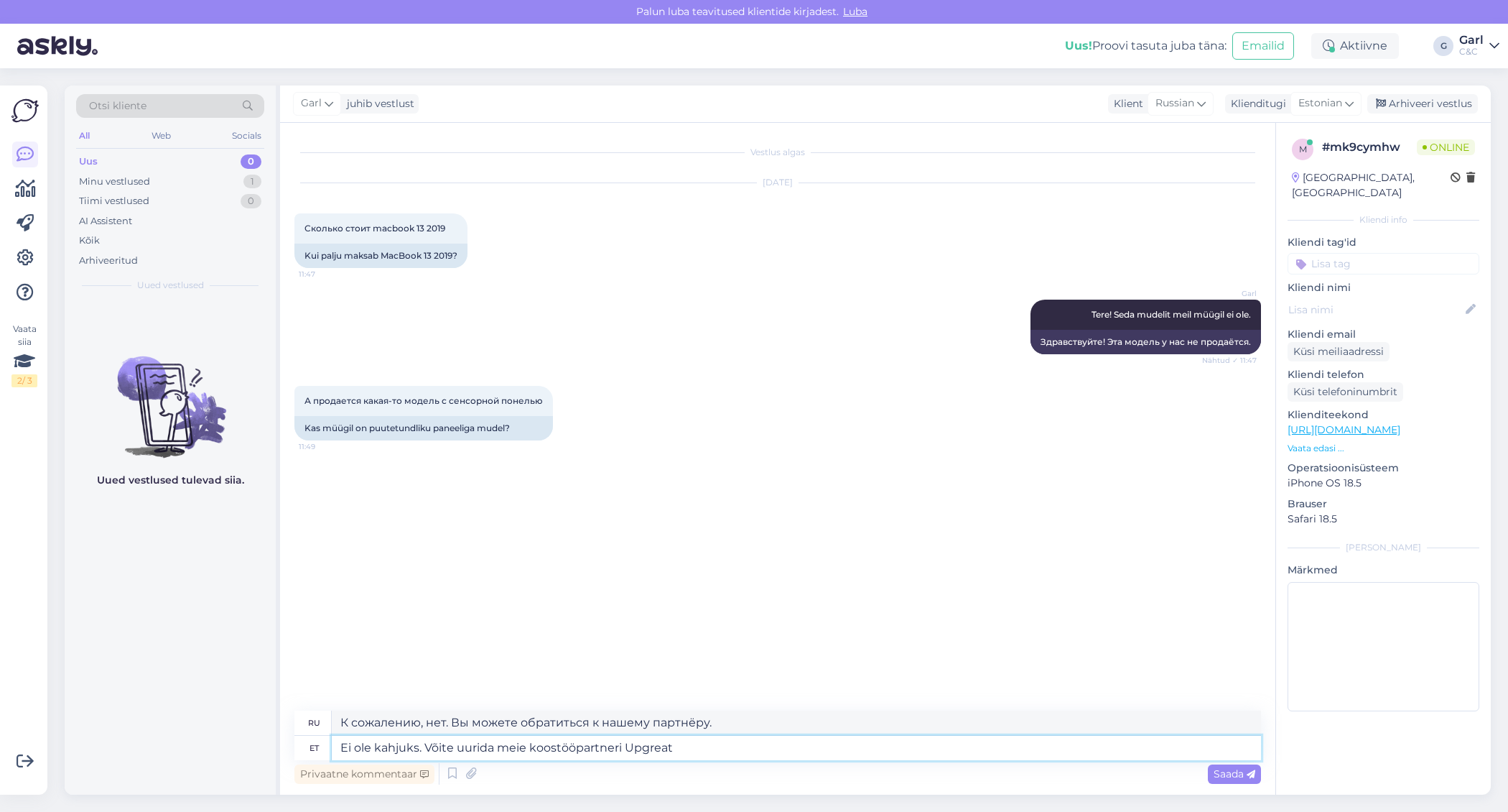
type textarea "К сожалению, нет. Вы можете обратиться к нашему партнёру Upgreat."
type textarea "Ei ole kahjuks. Võite uurida meie koostööpartneri Upgreat ([DOMAIN_NAME])"
type textarea "К сожалению, нет. Вы можете обратиться к нашему партнёру Upgreat ( [DOMAIN_NAME…"
click at [622, 743] on textarea "Ei ole kahjuks. Võite uurida meie koostööpartneri Upgreat ([DOMAIN_NAME])" at bounding box center [797, 748] width 929 height 25
type textarea "Ei ole kahjuks. Võite uurida meie koostööpartnerilt Upgreat ([DOMAIN_NAME])"
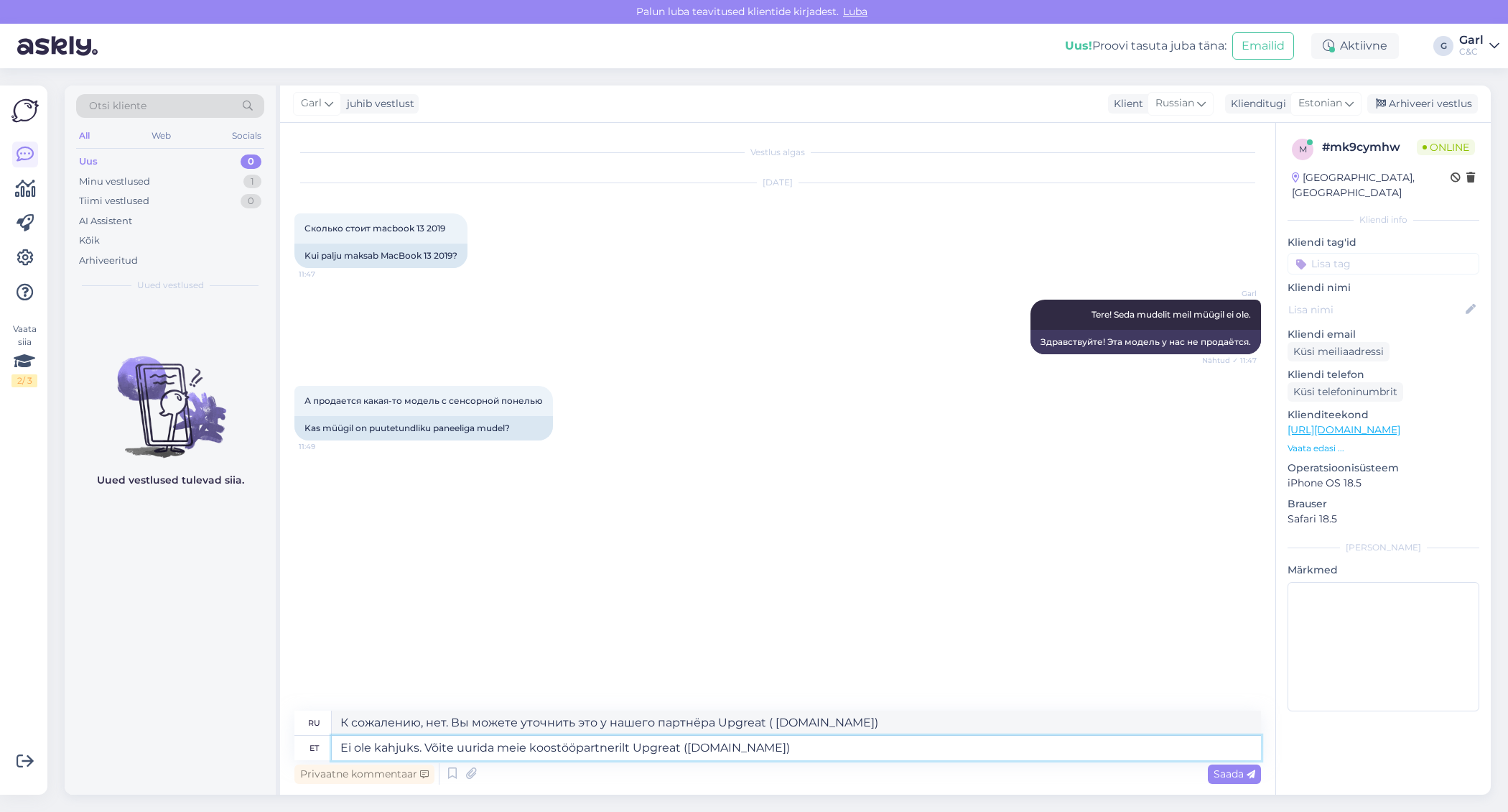
type textarea "К сожалению, нет. Вы можете обратиться к нашему партнёру Upgreat ( [DOMAIN_NAME…"
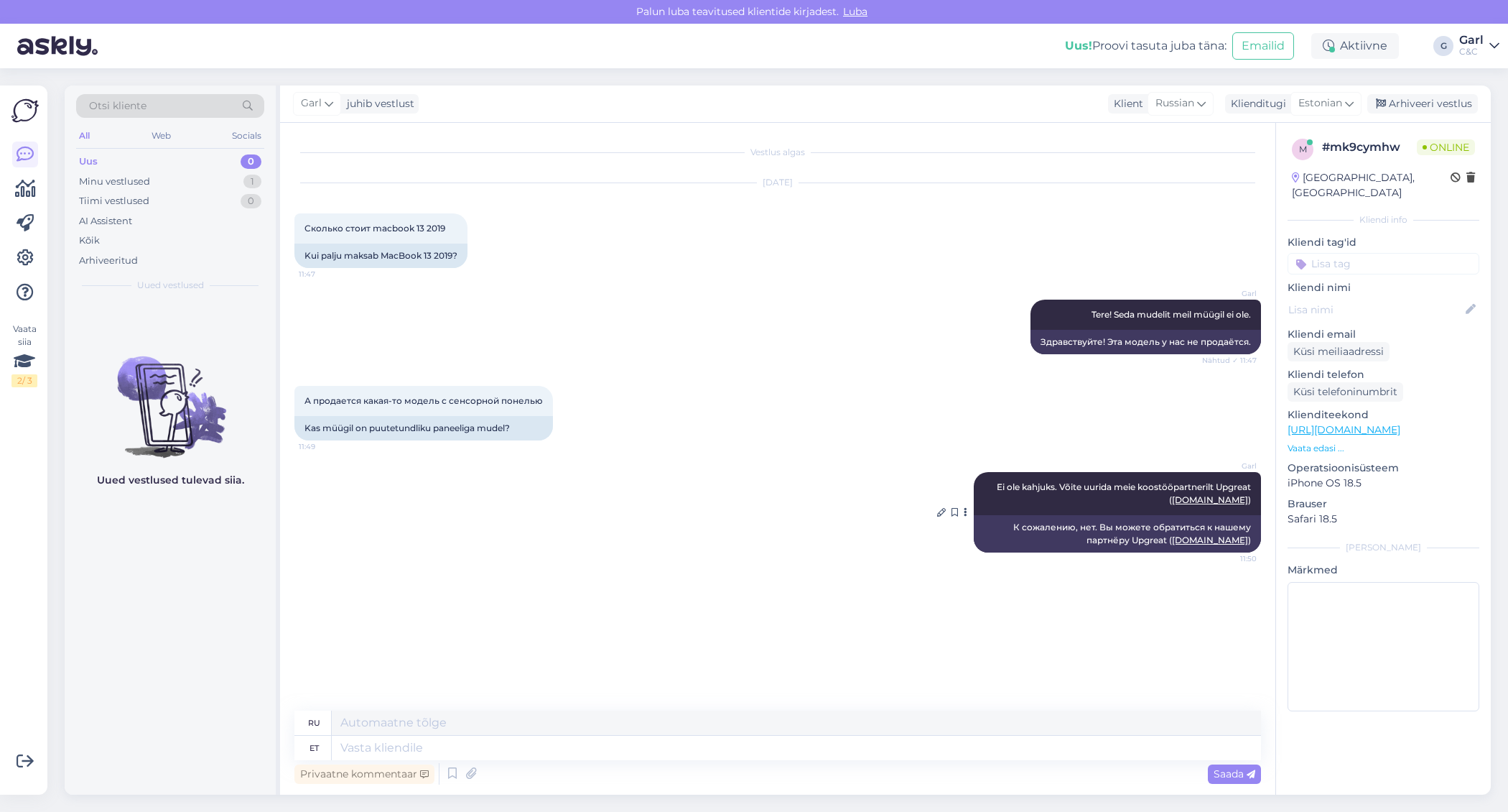
click at [1194, 504] on link "[DOMAIN_NAME]" at bounding box center [1210, 499] width 76 height 10
click at [1442, 107] on div "Arhiveeri vestlus" at bounding box center [1422, 104] width 110 height 19
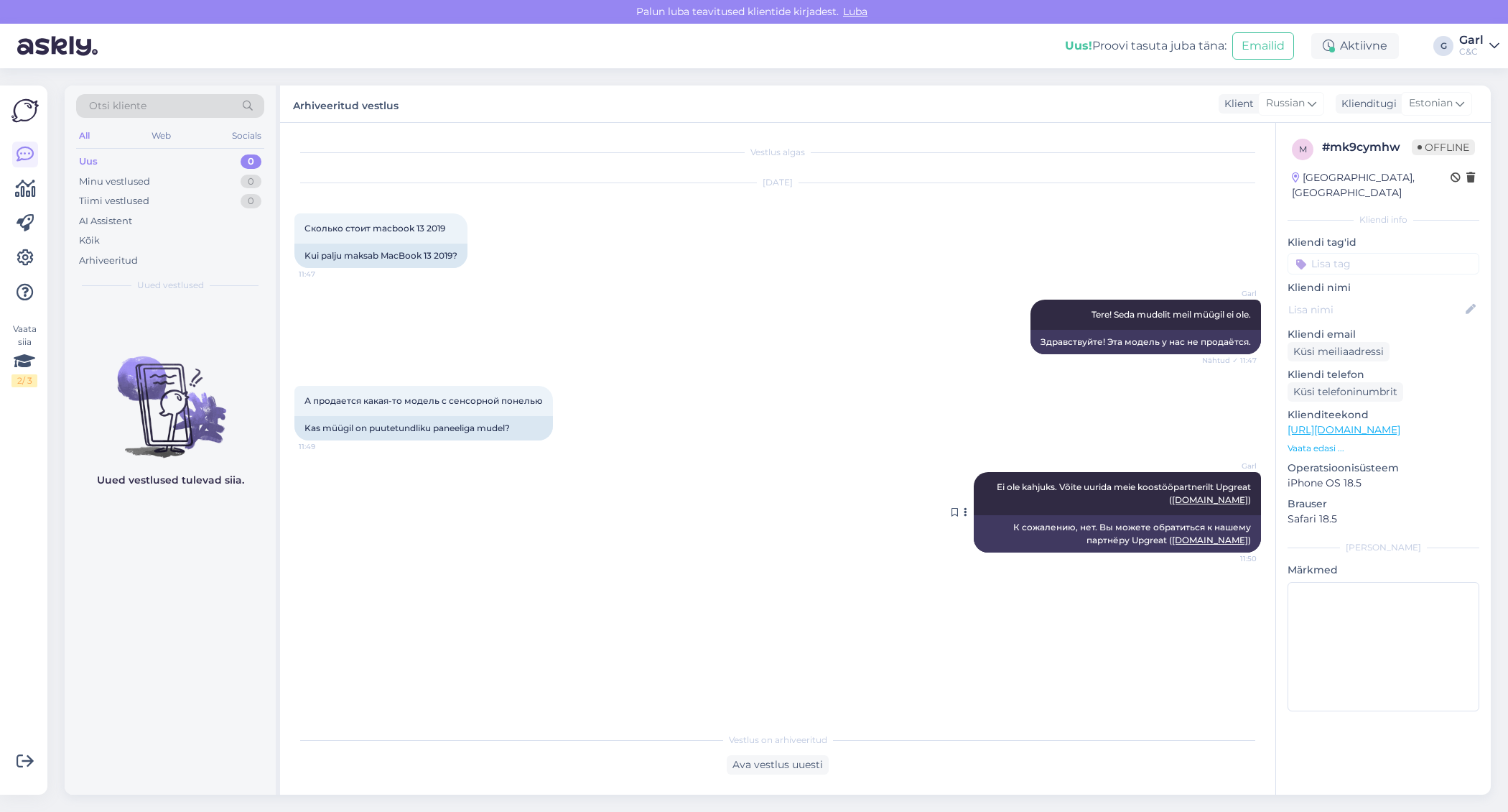
click at [1194, 497] on link "[DOMAIN_NAME]" at bounding box center [1210, 499] width 76 height 10
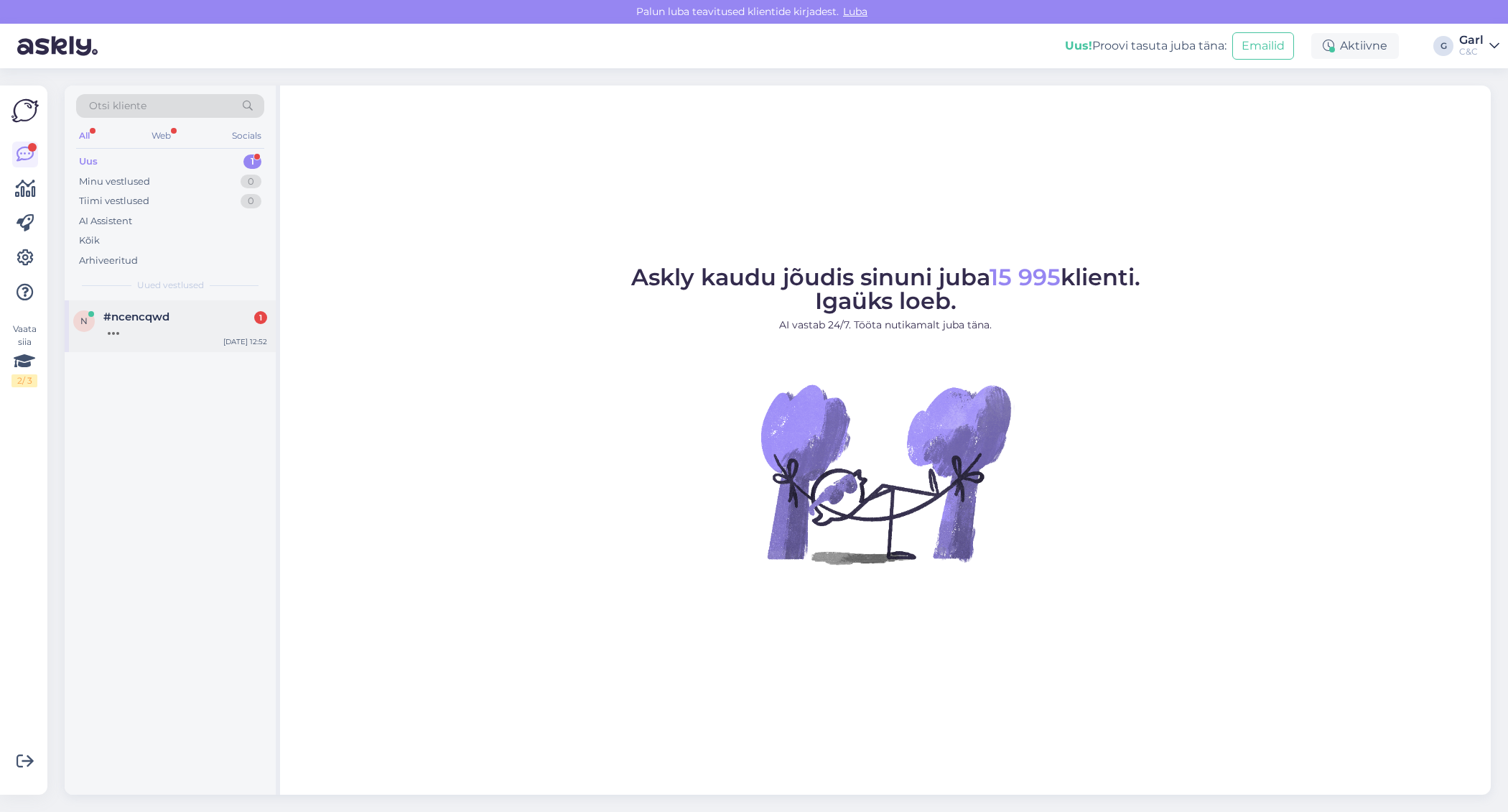
click at [206, 333] on div at bounding box center [186, 329] width 164 height 13
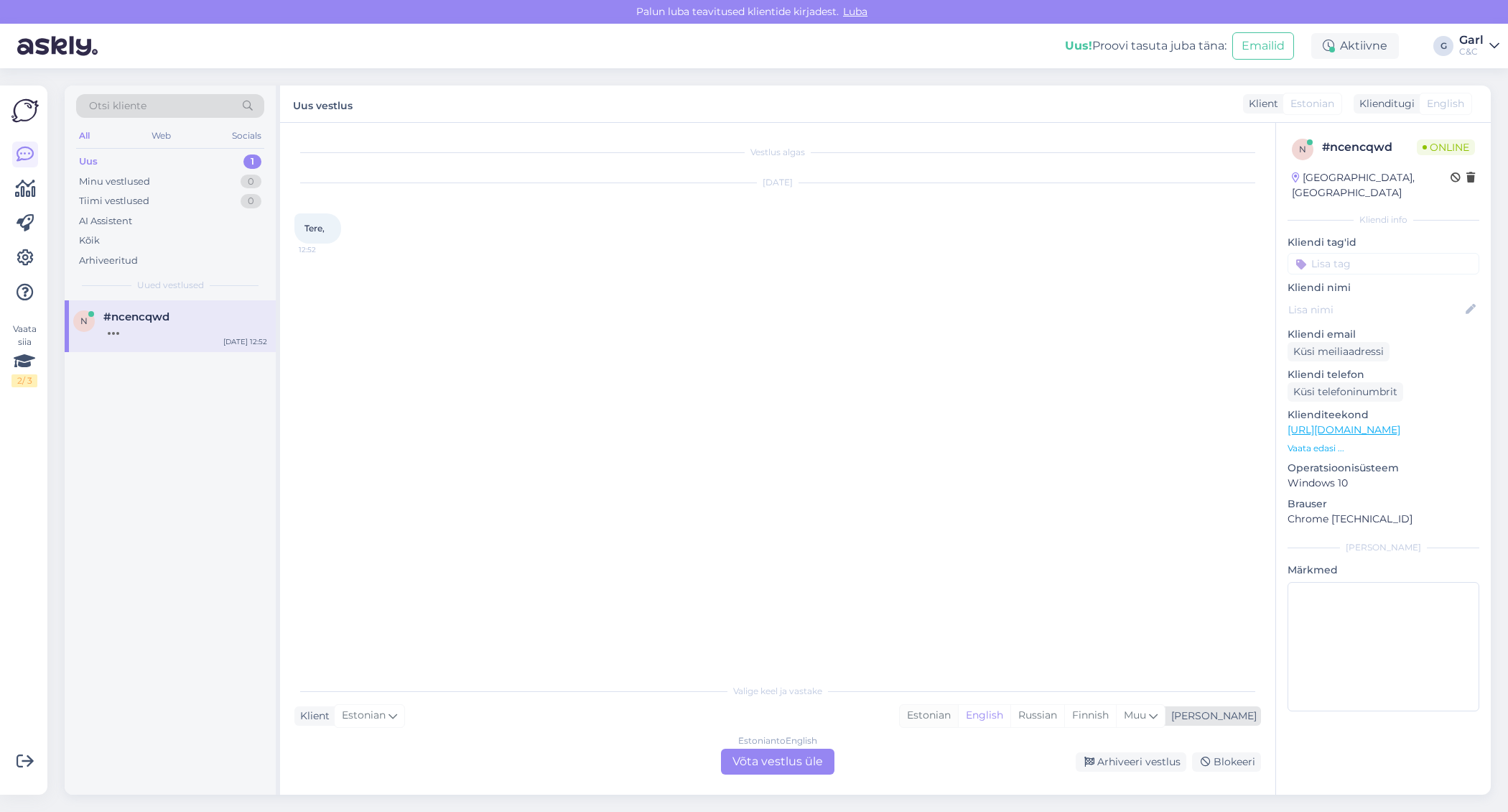
click at [958, 709] on div "Estonian" at bounding box center [928, 715] width 58 height 22
click at [787, 762] on div "Estonian to Estonian Võta vestlus üle" at bounding box center [777, 761] width 113 height 26
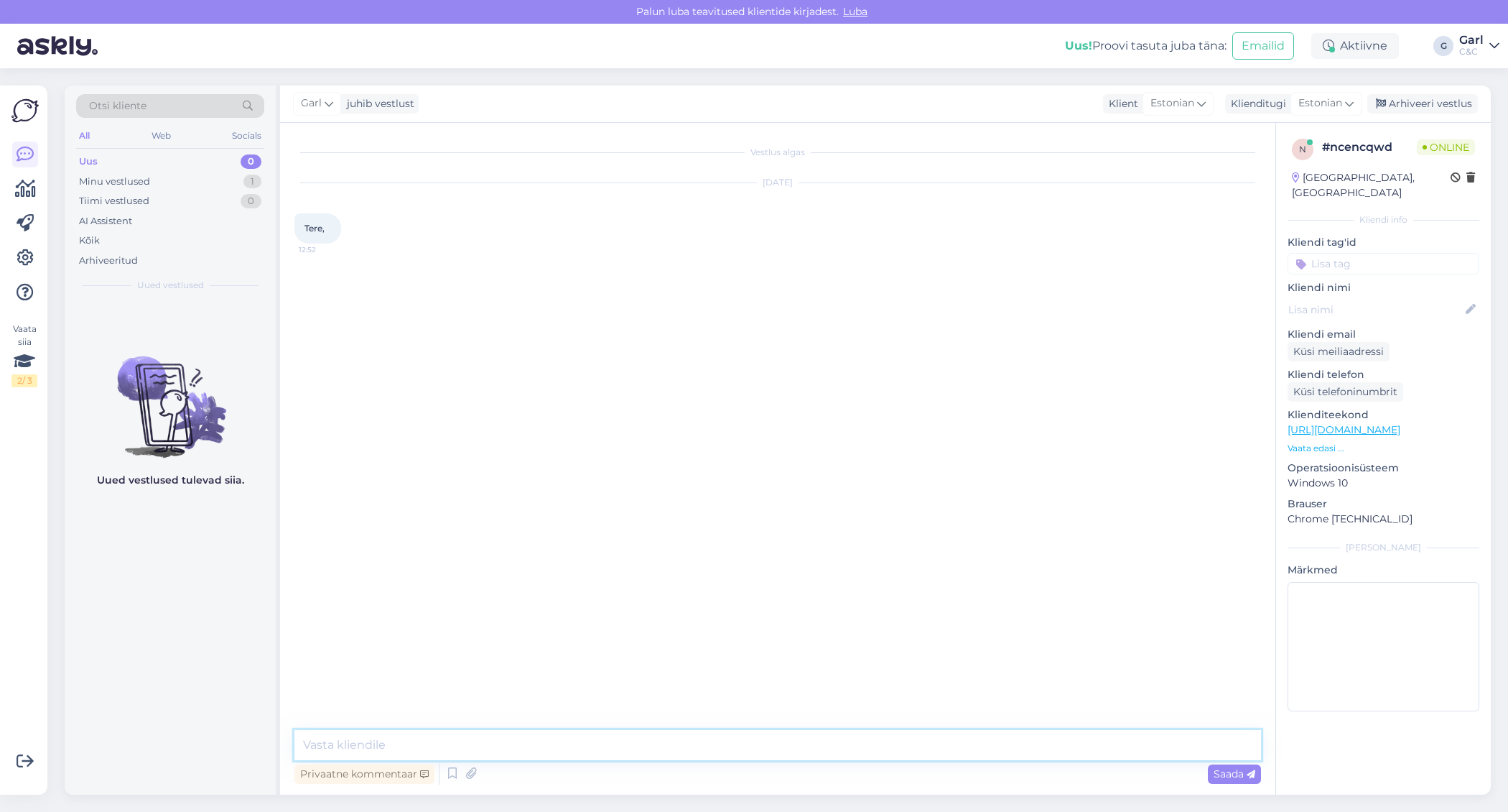
click at [787, 750] on textarea at bounding box center [777, 744] width 966 height 30
type textarea "Tere! Kuidas saan Teile abiks olla?"
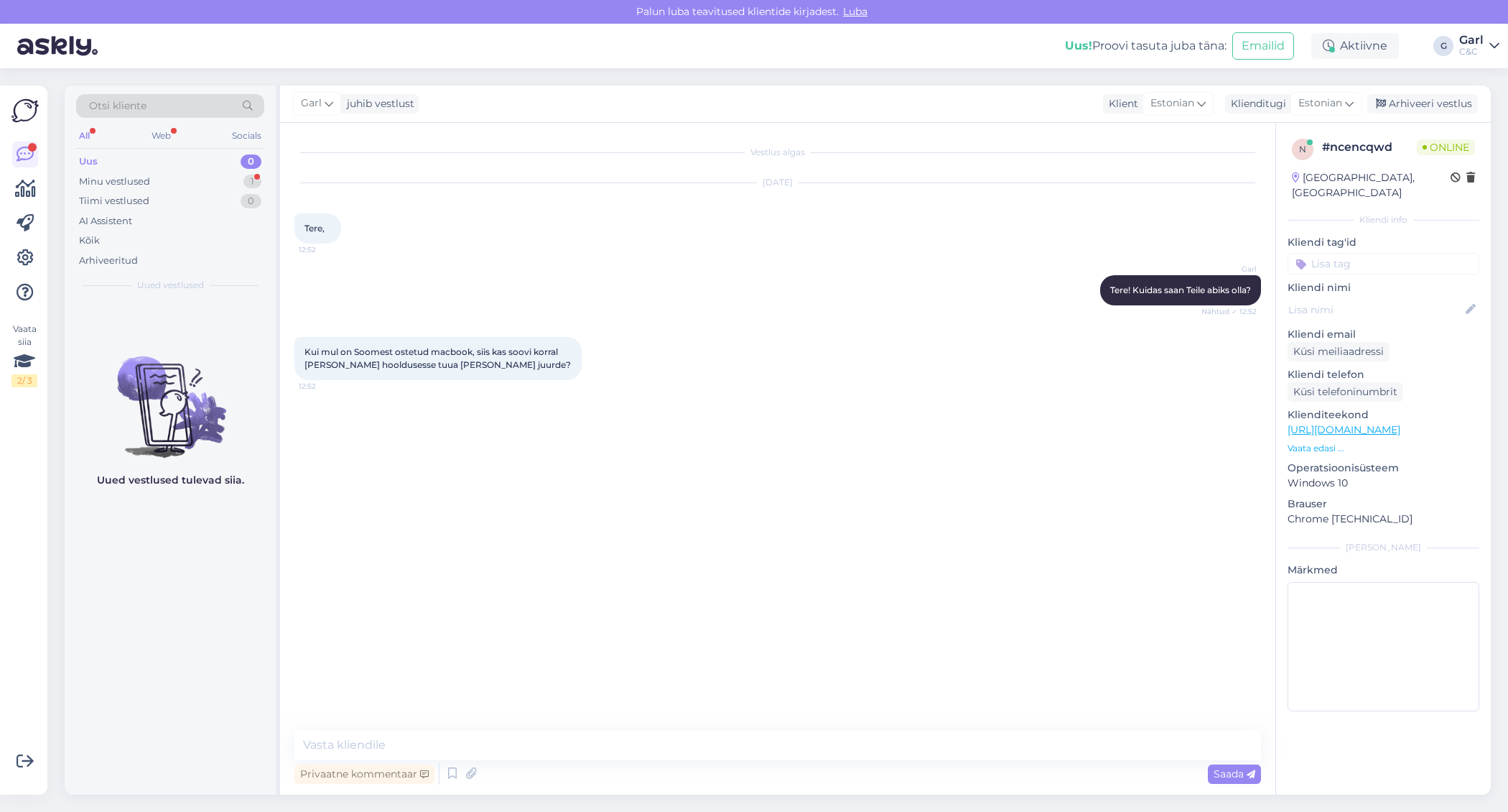
click at [535, 723] on div "Vestlus algas Aug 19 2025 Tere, 12:52 Garl Tere! Kuidas saan Teile abiks olla? …" at bounding box center [778, 458] width 996 height 671
click at [525, 739] on textarea at bounding box center [777, 744] width 966 height 30
type textarea "Ikka saab,"
click at [452, 773] on icon at bounding box center [452, 773] width 17 height 22
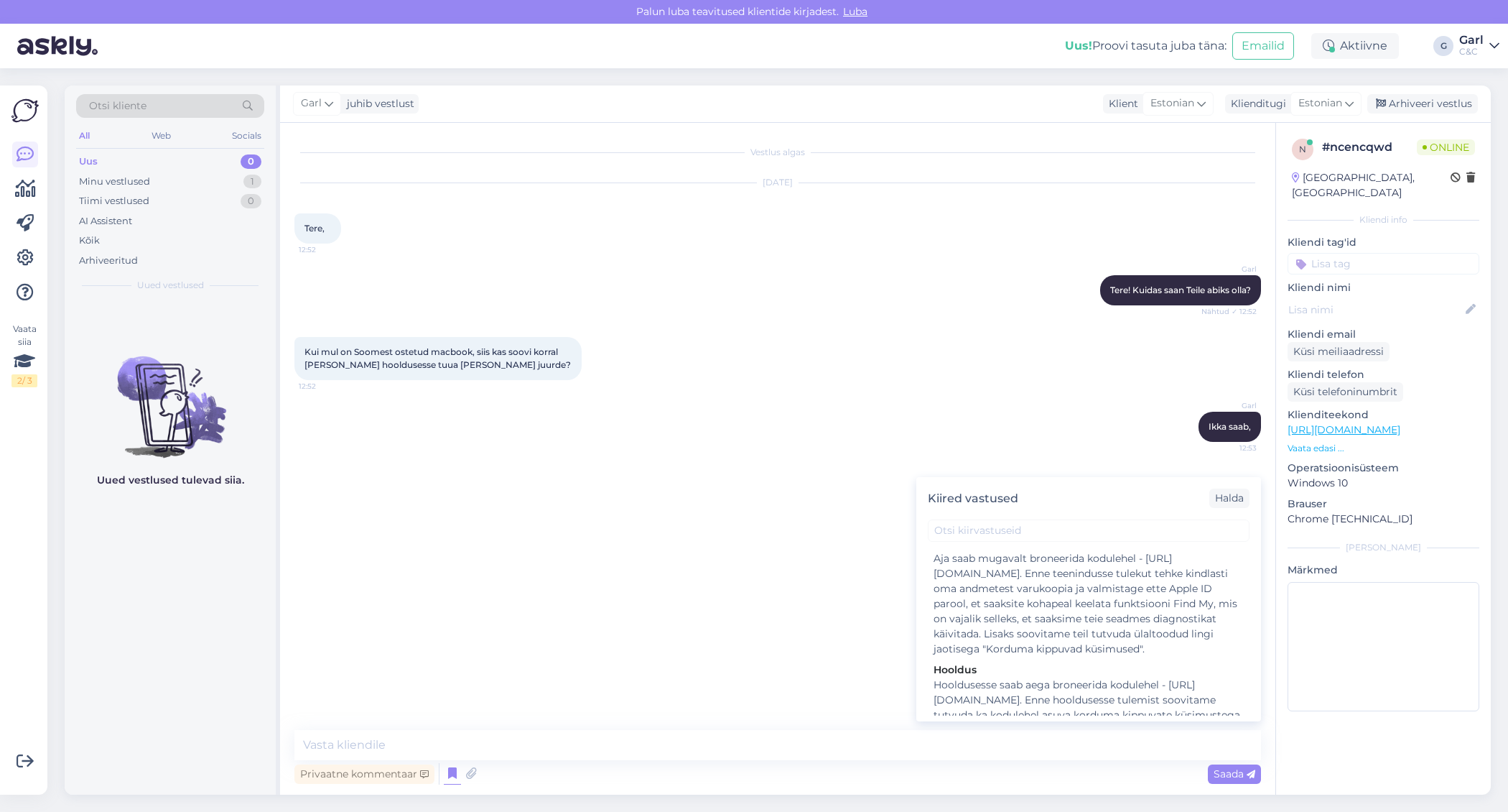
scroll to position [2121, 0]
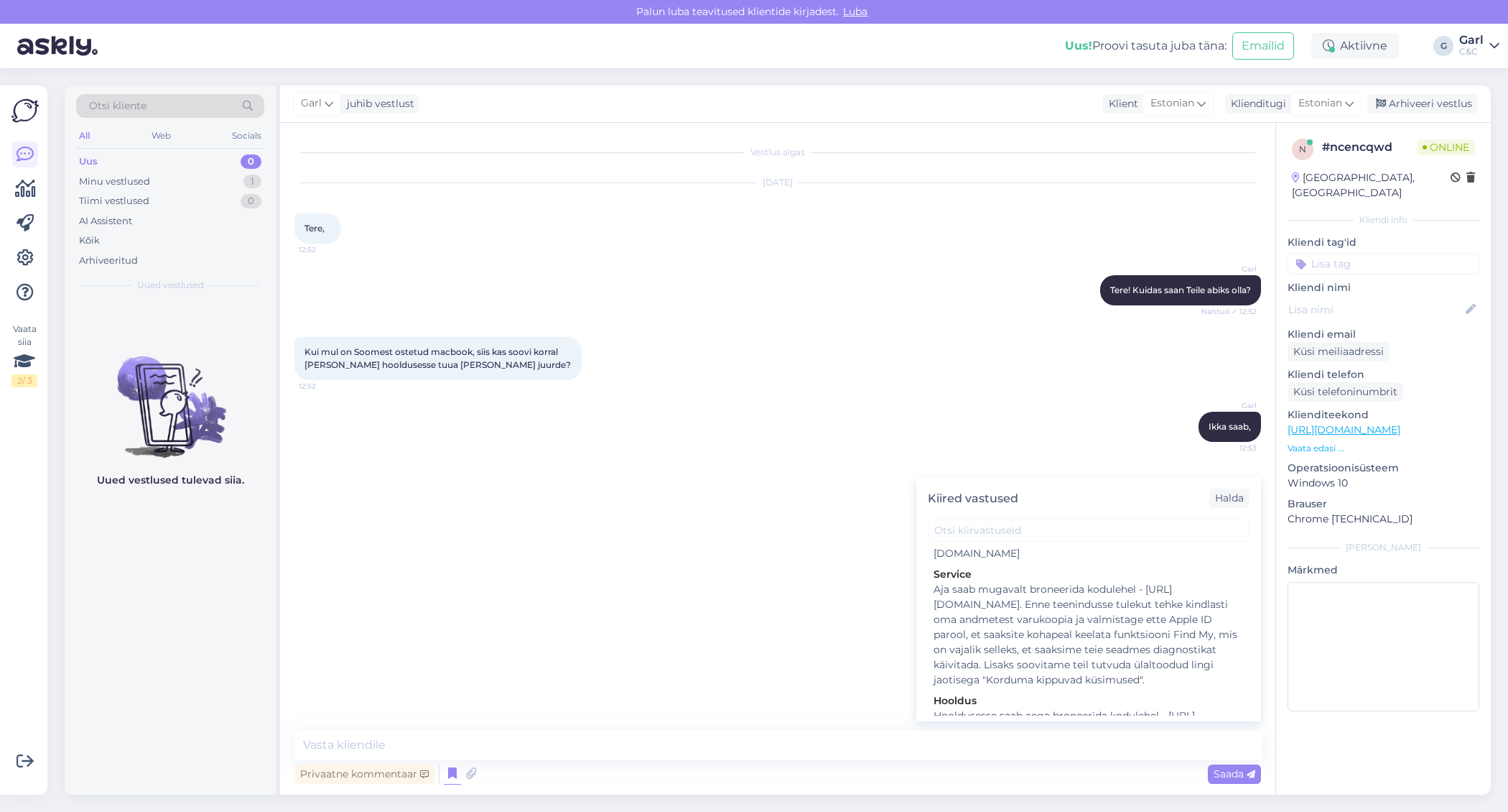
click at [1090, 708] on div "Hooldusesse saab aega broneerida kodulehel - https://cec.ee/hooldus. Enne hoold…" at bounding box center [1089, 753] width 310 height 90
type textarea "Hooldusesse saab aega broneerida kodulehel - https://cec.ee/hooldus. Enne hoold…"
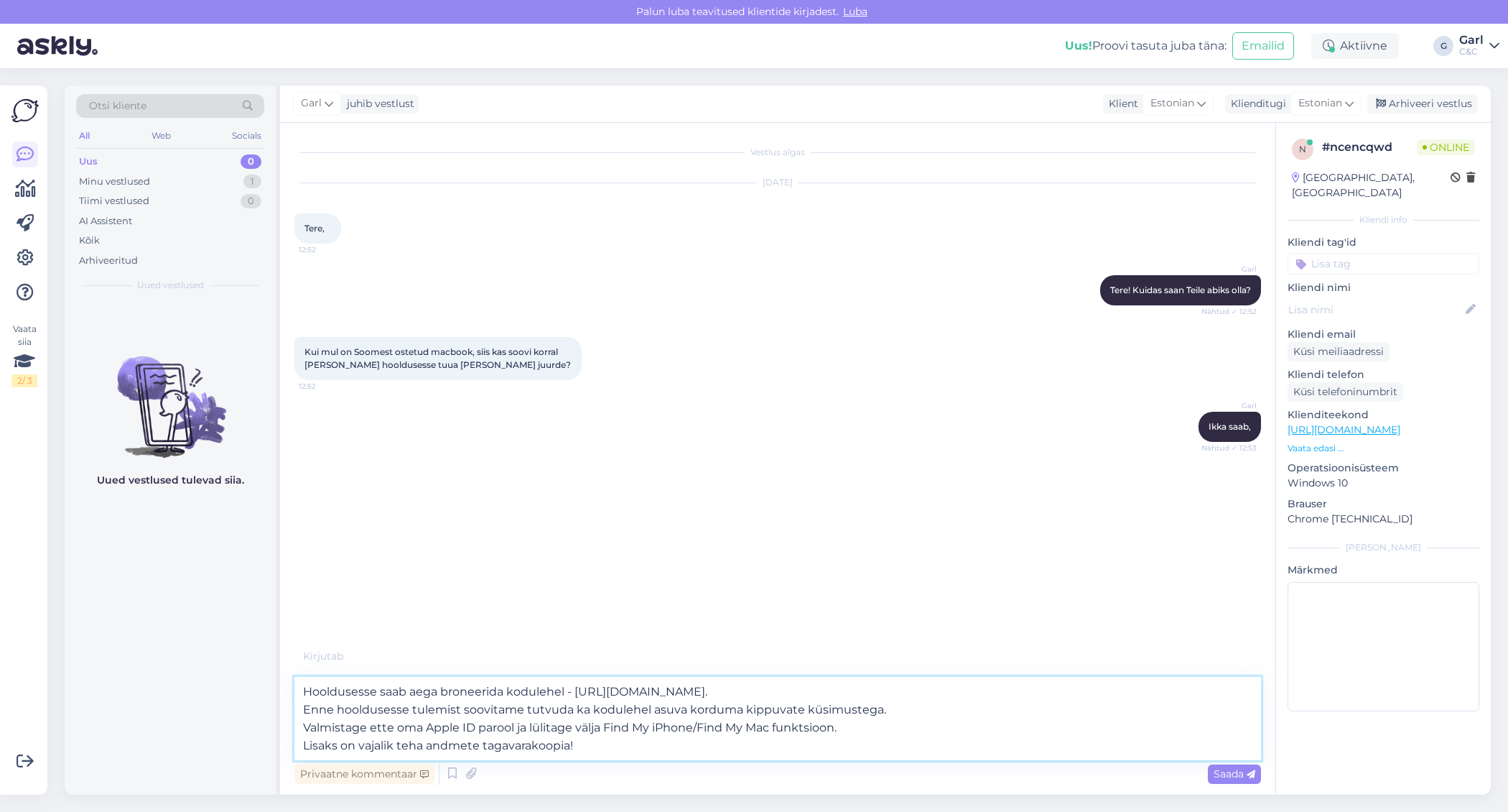
click at [884, 726] on textarea "Hooldusesse saab aega broneerida kodulehel - https://cec.ee/hooldus. Enne hoold…" at bounding box center [777, 719] width 966 height 84
click at [884, 746] on textarea "Hooldusesse saab aega broneerida kodulehel - https://cec.ee/hooldus. Enne hoold…" at bounding box center [777, 719] width 966 height 84
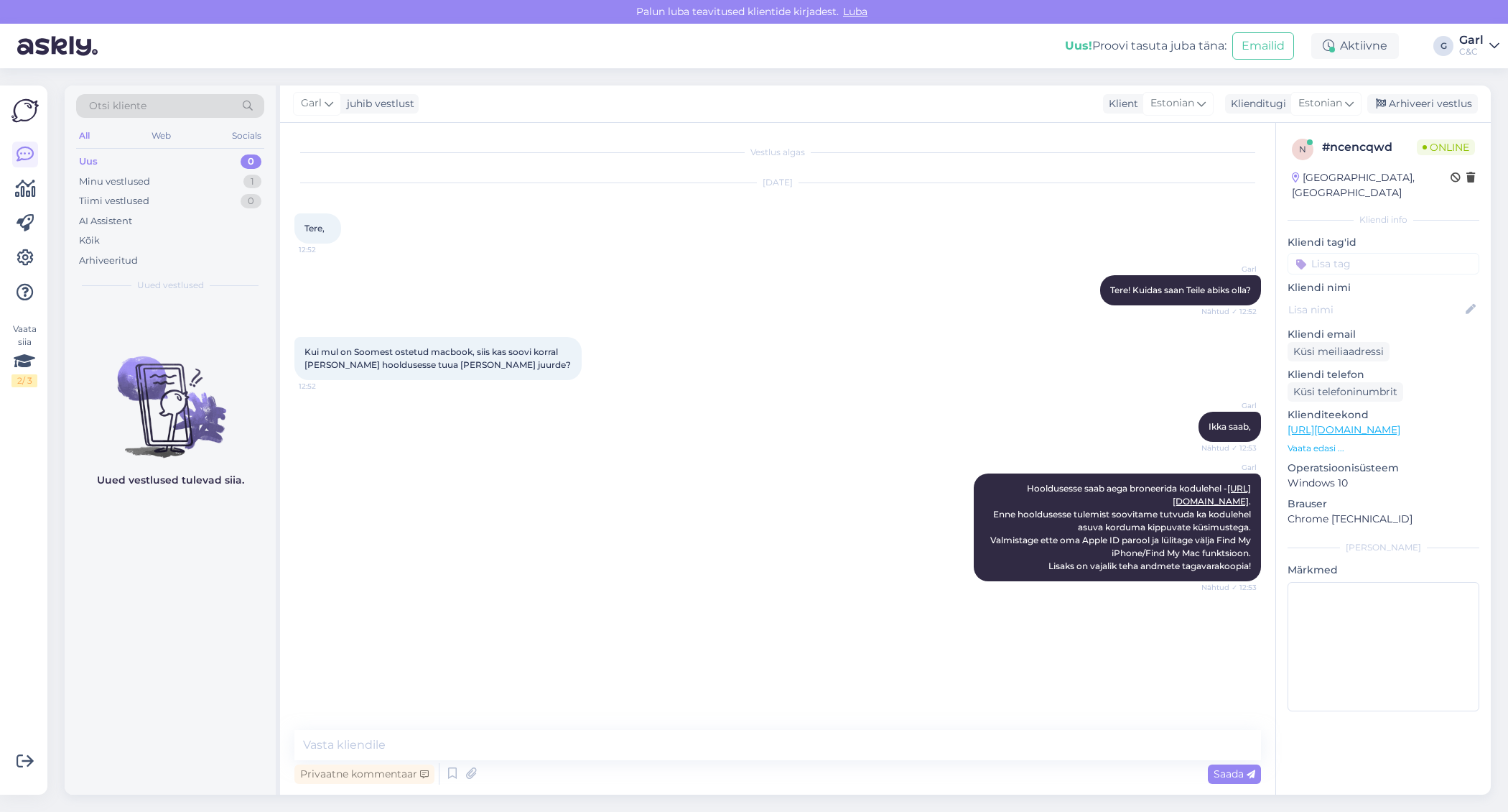
click at [805, 632] on div "Vestlus algas Aug 19 2025 Tere, 12:52 Garl Tere! Kuidas saan Teile abiks olla? …" at bounding box center [784, 426] width 980 height 580
click at [779, 742] on textarea at bounding box center [777, 744] width 966 height 30
type textarea "Just. 1"
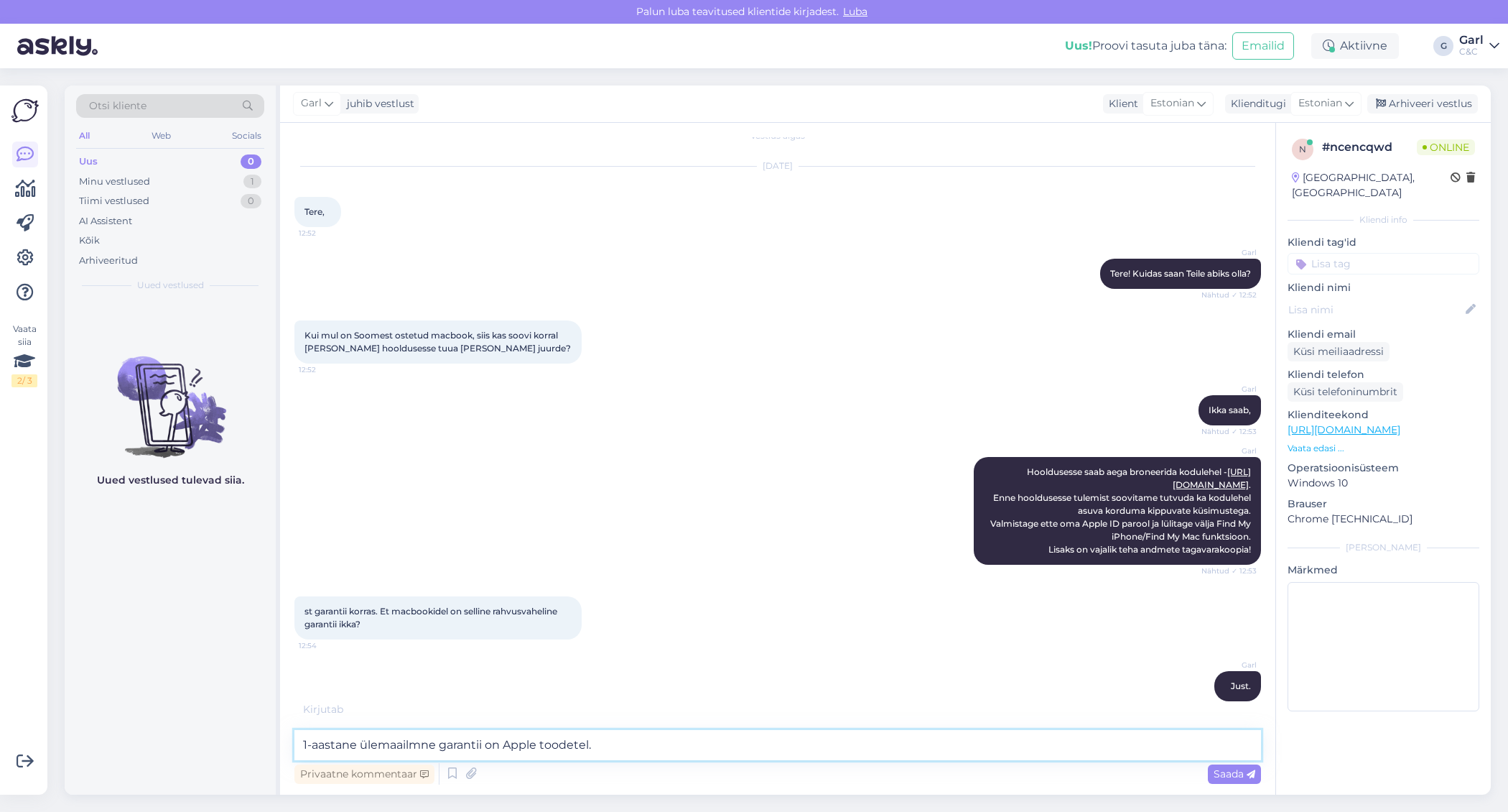
type textarea "1-aastane ülemaailmne garantii on Apple toodetel."
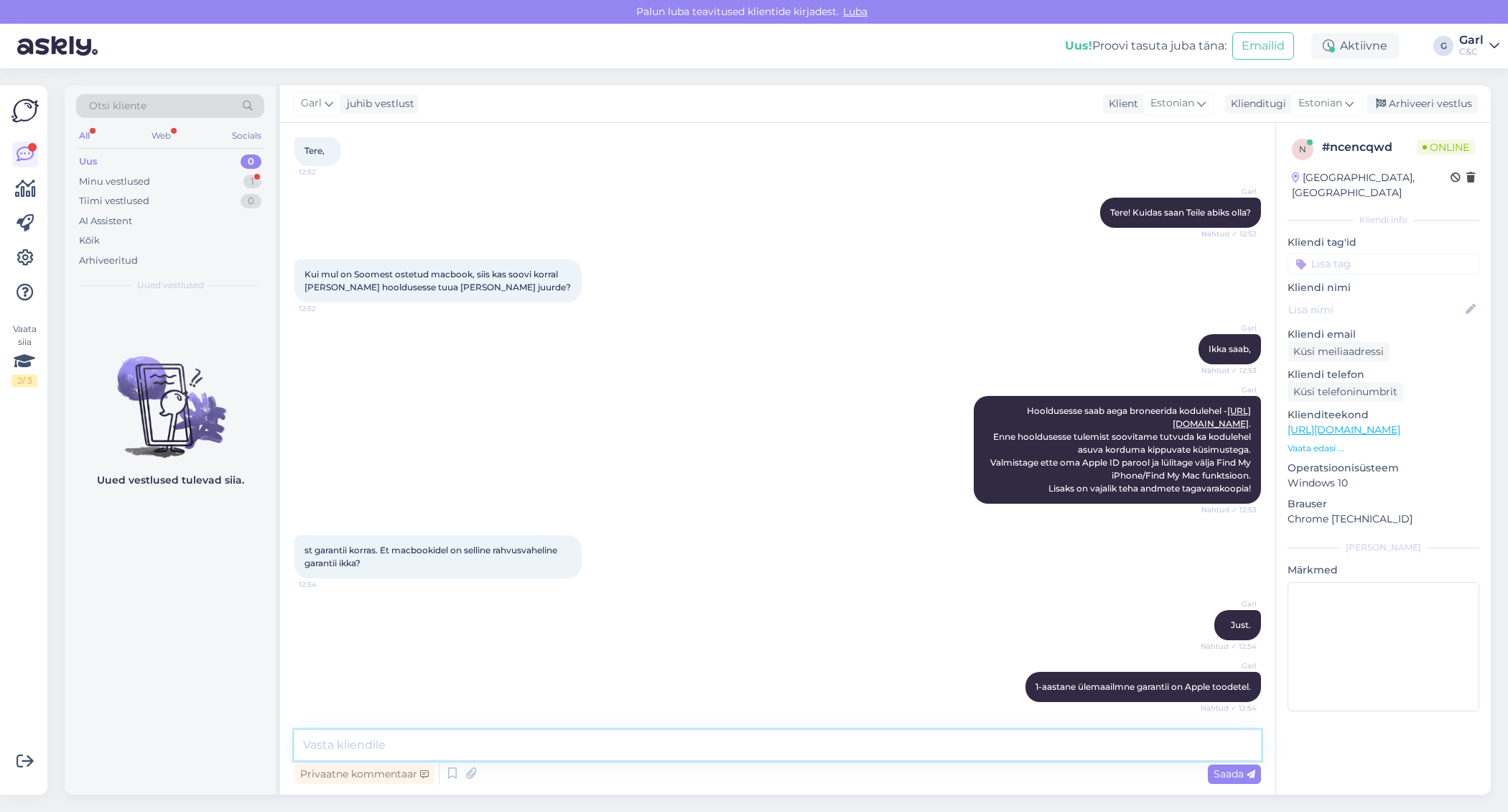
scroll to position [140, 0]
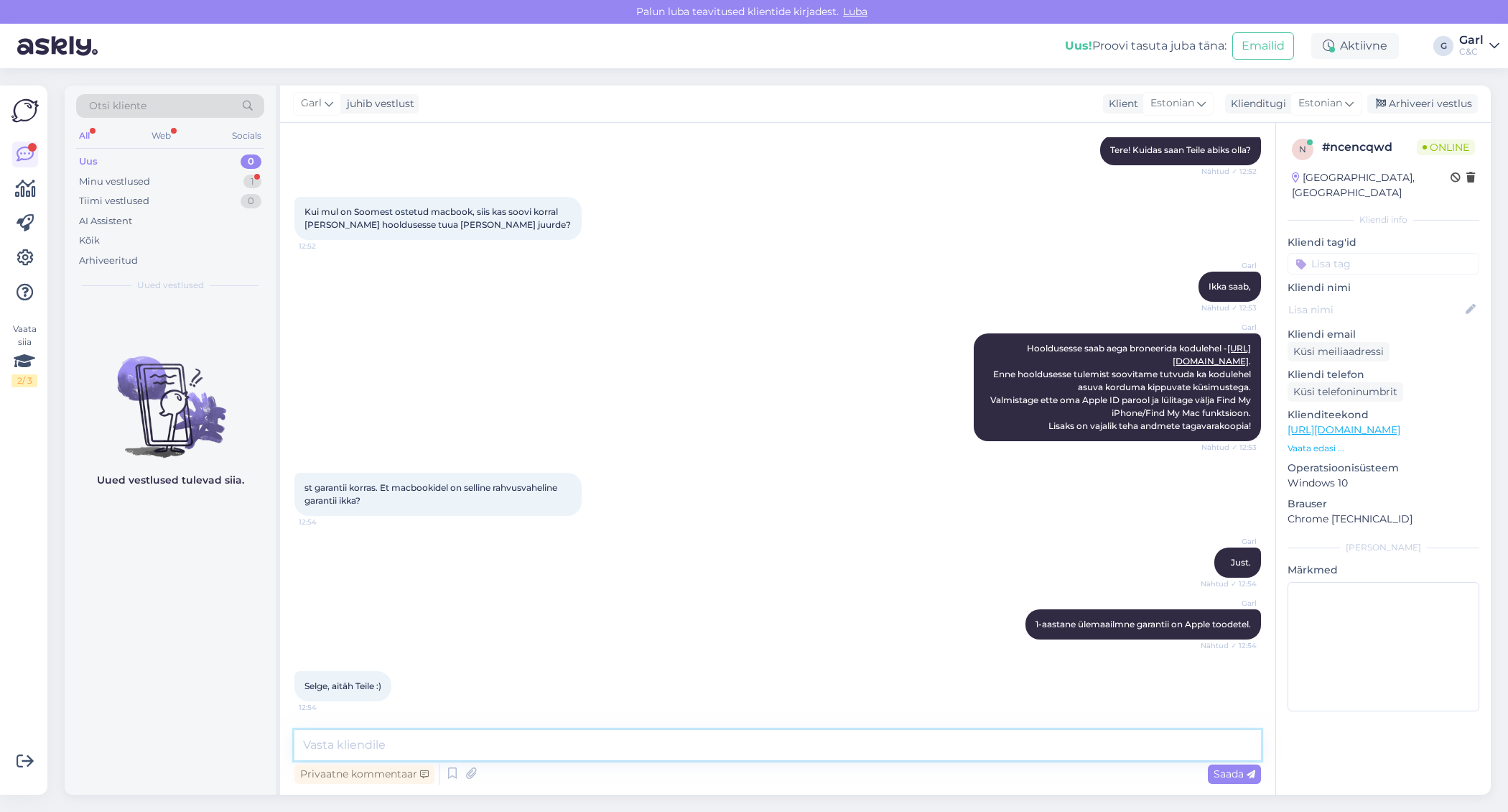
click at [733, 736] on textarea at bounding box center [777, 744] width 966 height 30
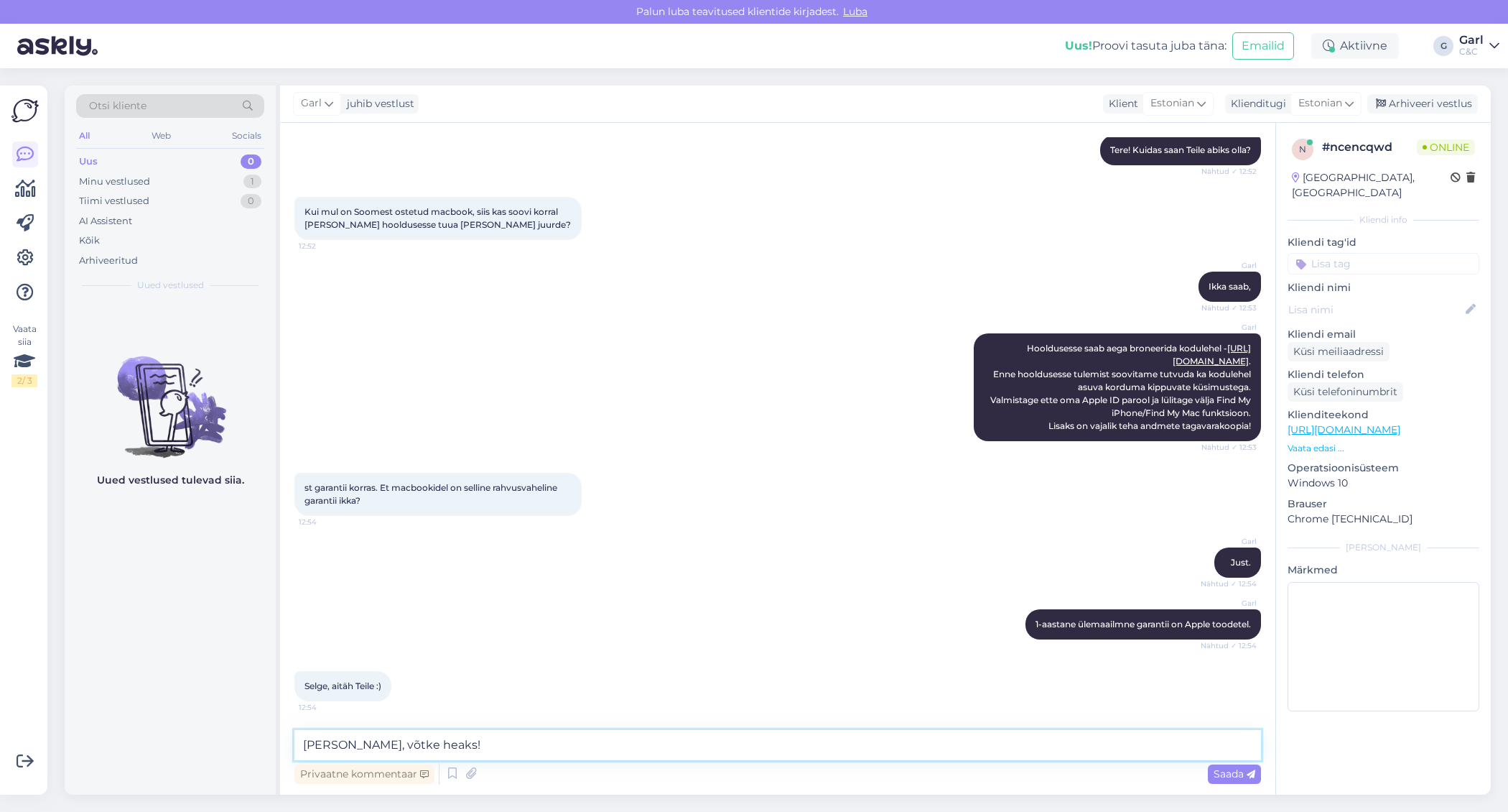
type textarea "[PERSON_NAME], võtke heaks!"
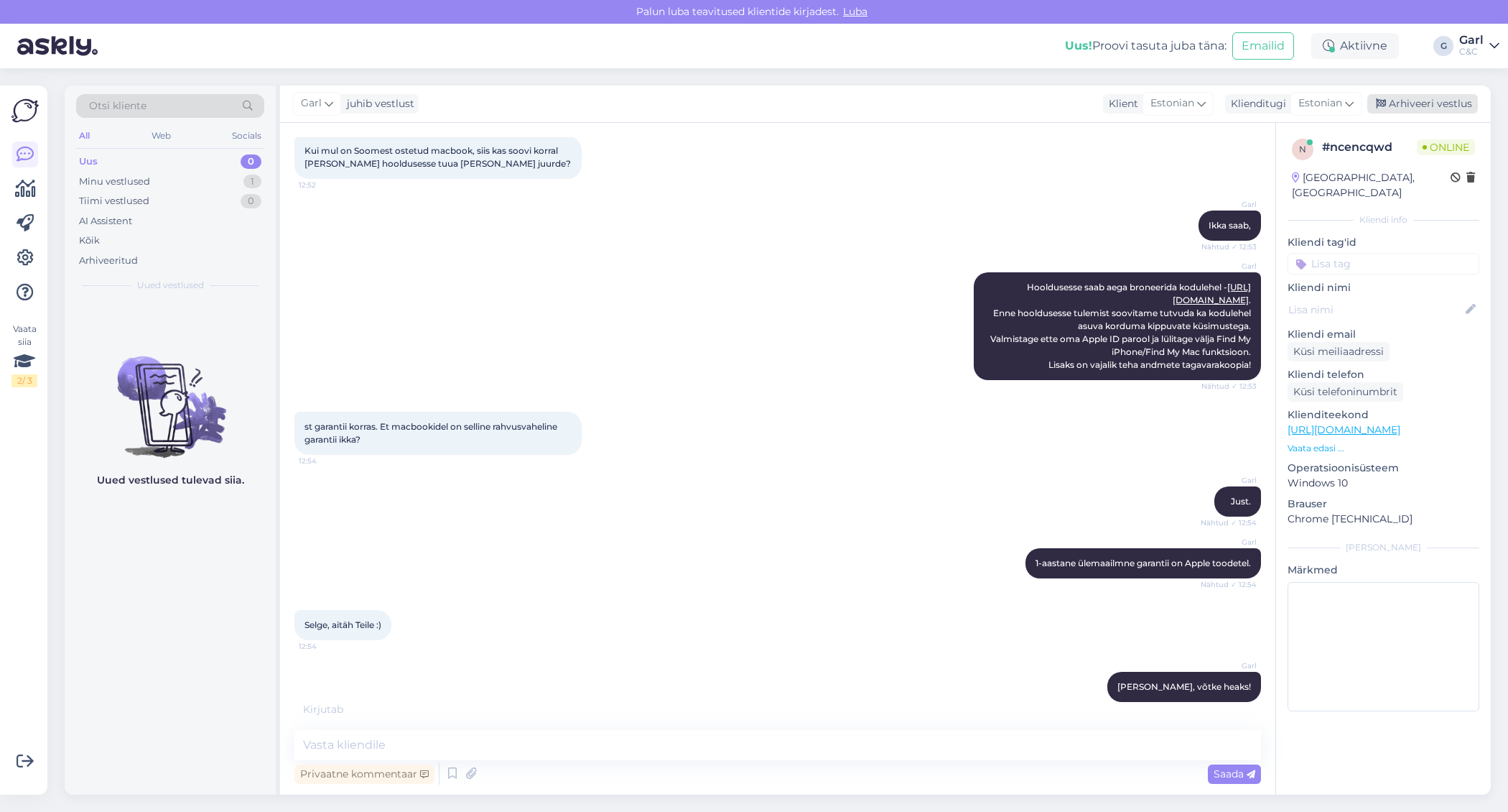
click at [1413, 99] on div "Arhiveeri vestlus" at bounding box center [1422, 104] width 110 height 19
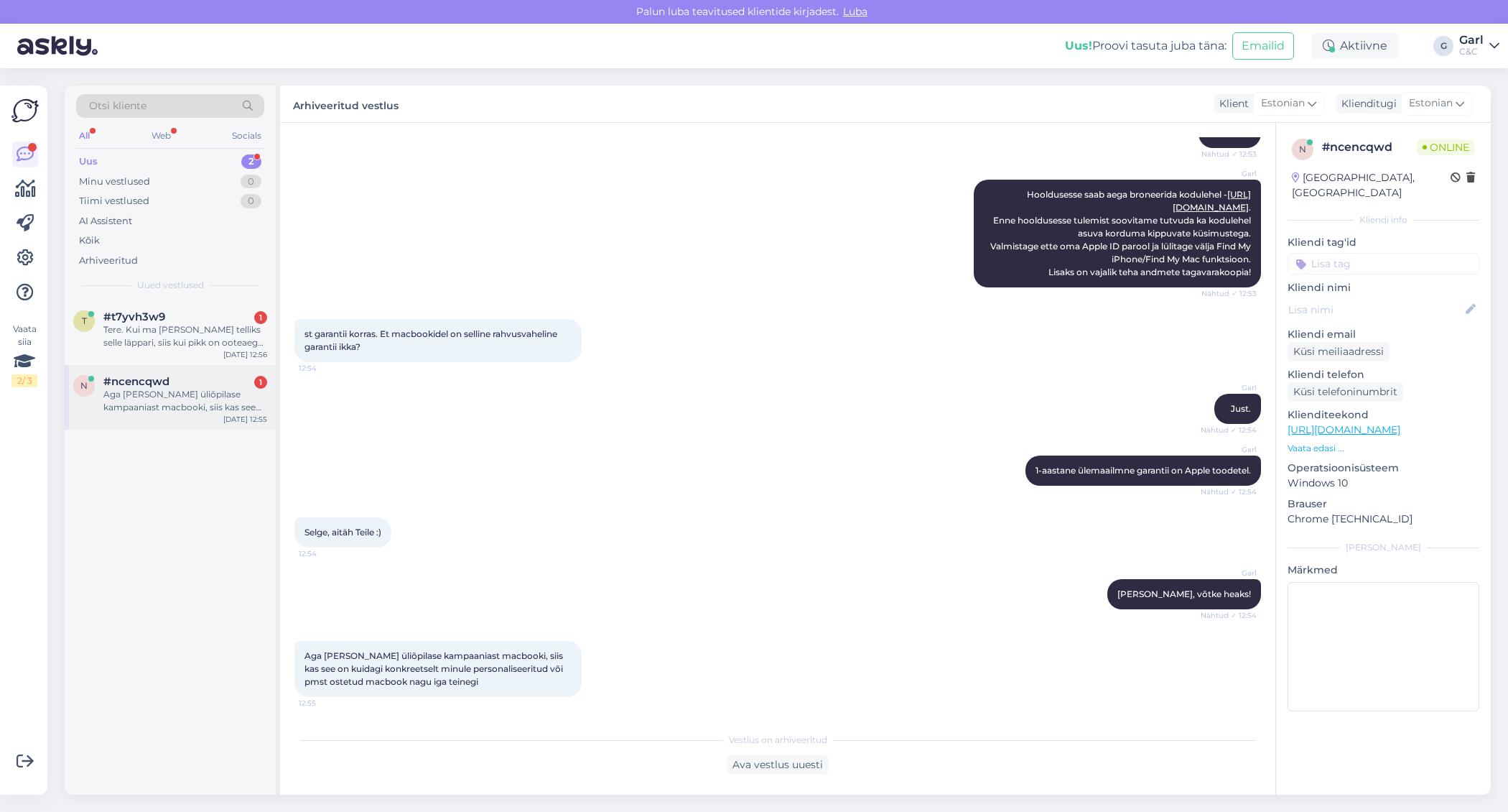
click at [227, 397] on div "Aga kui ostan üliõpilase kampaaniast macbooki, siis kas see on kuidagi konkreet…" at bounding box center [186, 400] width 164 height 26
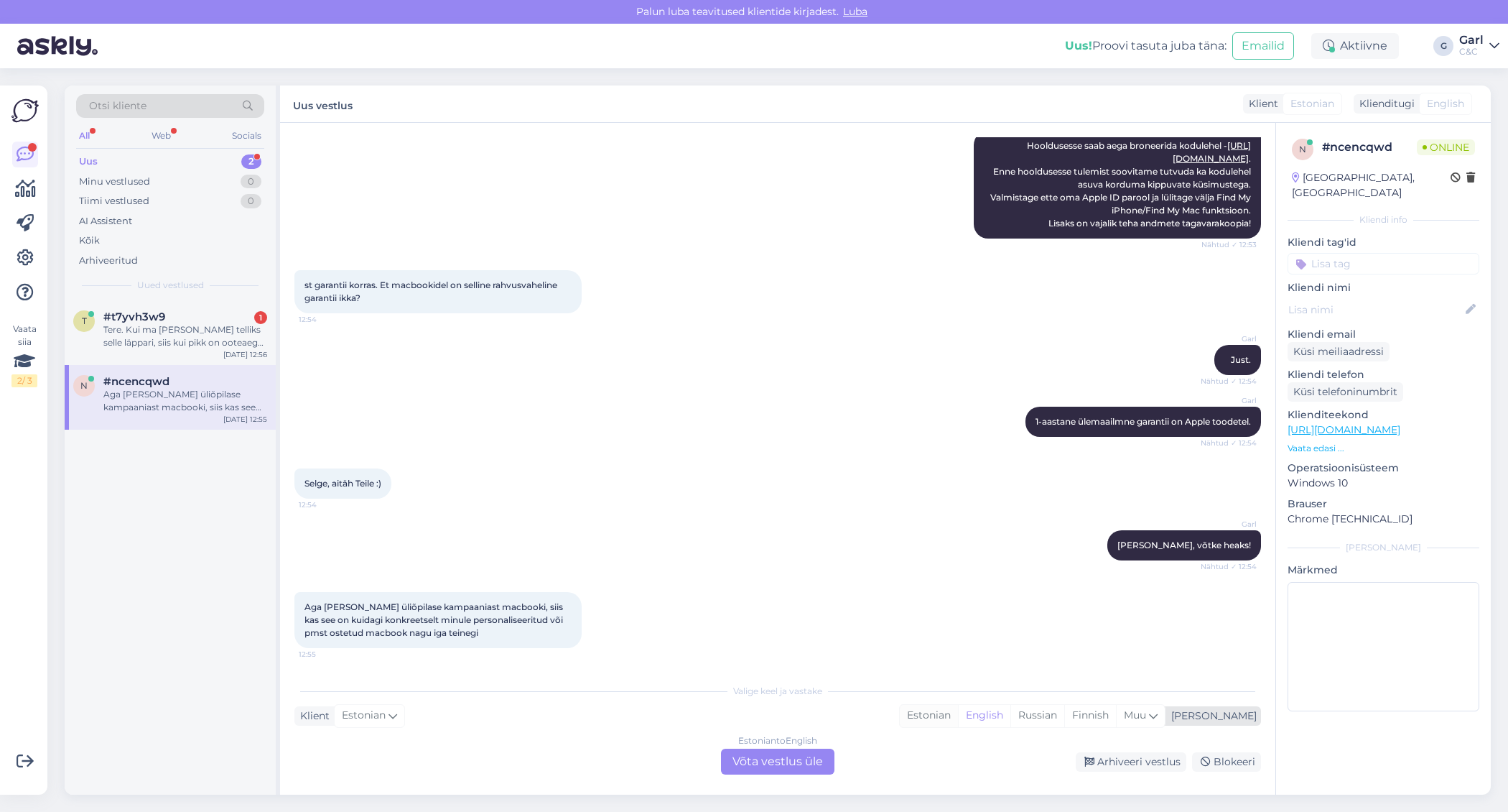
click at [958, 721] on div "Estonian" at bounding box center [928, 715] width 58 height 22
click at [817, 757] on div "Estonian to Estonian Võta vestlus üle" at bounding box center [777, 761] width 113 height 26
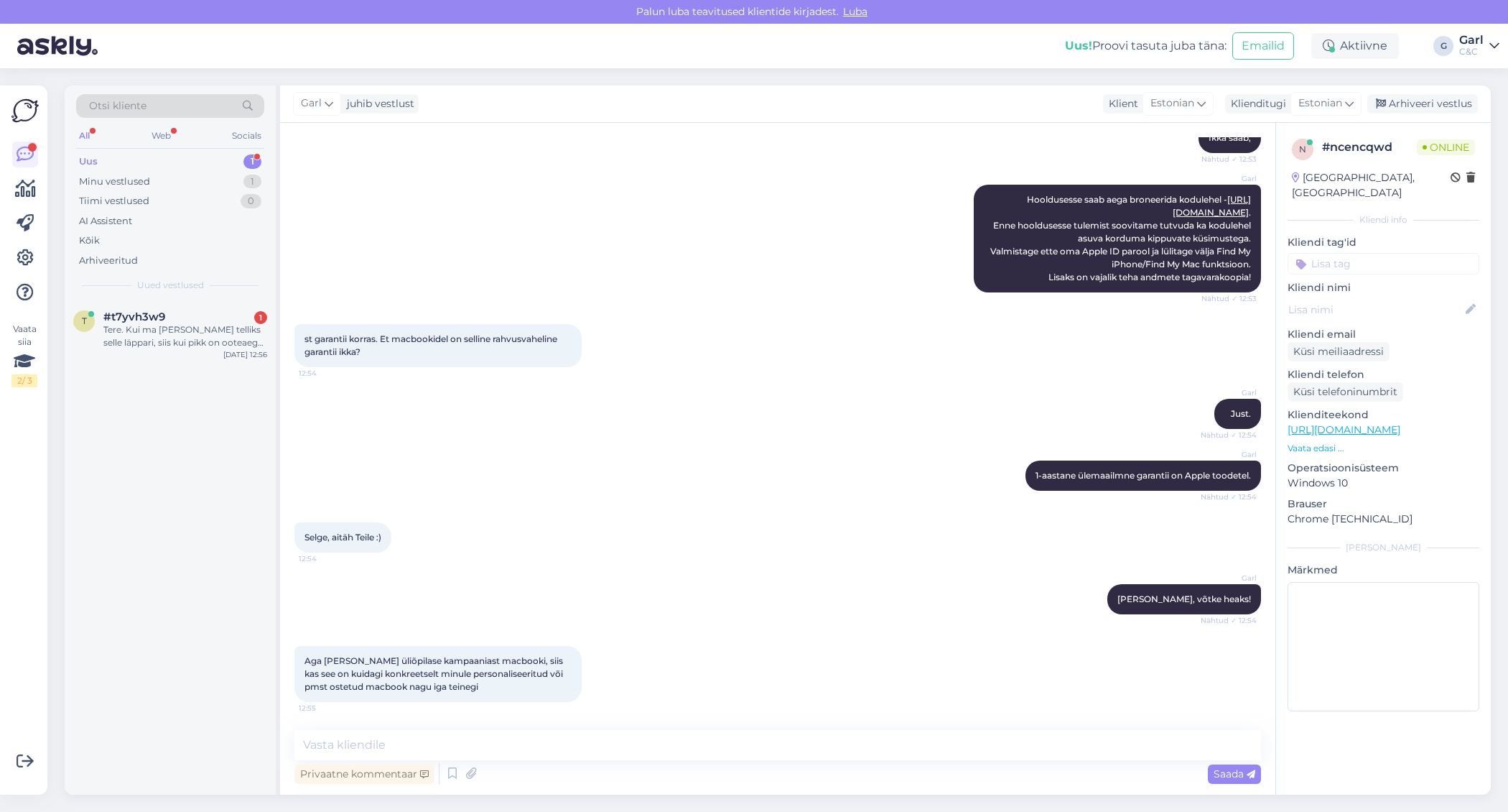
click at [777, 762] on div "Privaatne kommentaar Saada" at bounding box center [777, 773] width 966 height 28
click at [776, 750] on textarea at bounding box center [777, 744] width 966 height 30
type textarea "Ei ole personaliseeritud. Täitsa tavaline ost."
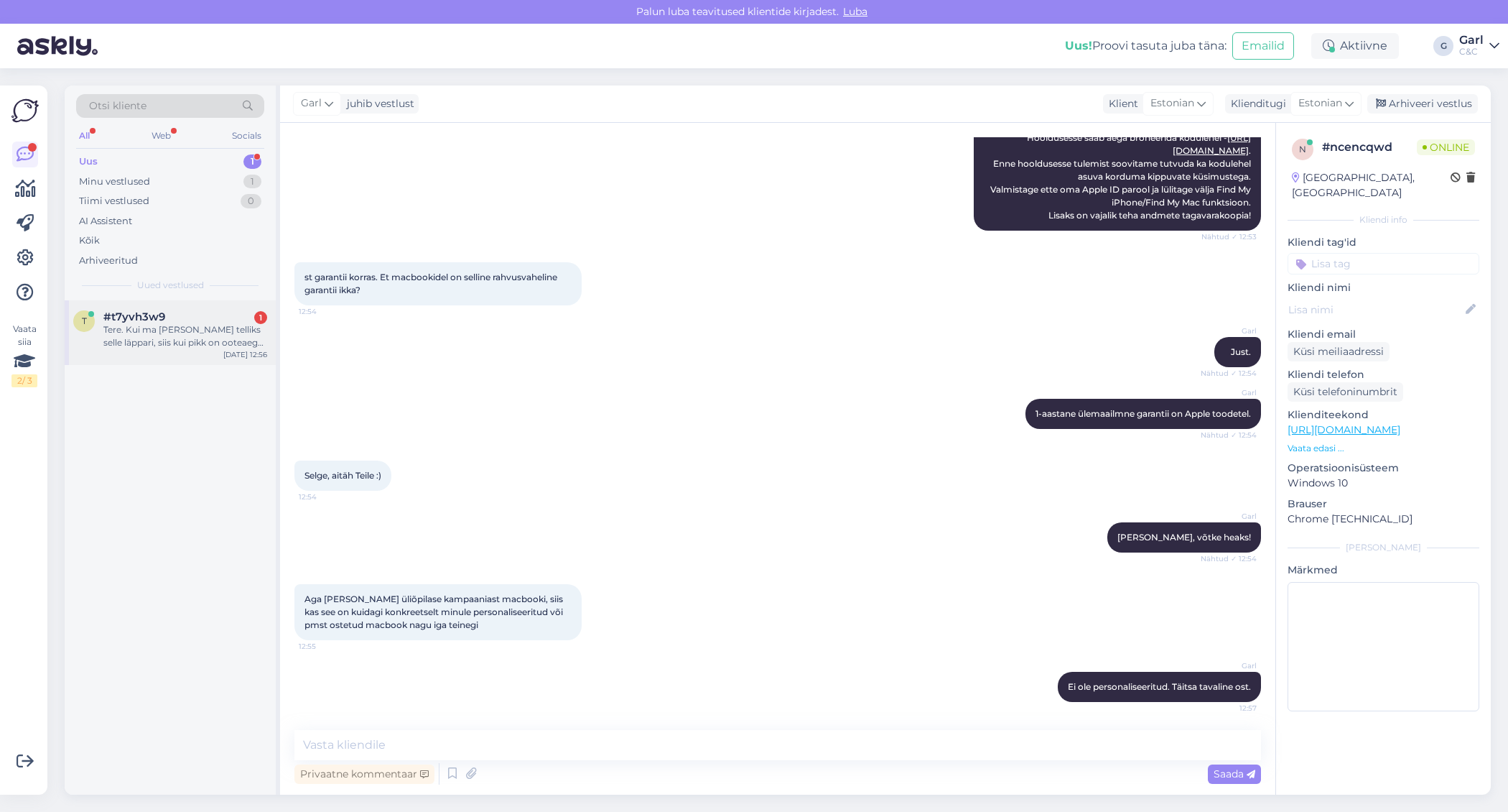
click at [233, 347] on div "Tere. Kui ma täna telliks selle läppari, siis kui pikk on ooteaeg? https://www.…" at bounding box center [186, 335] width 164 height 26
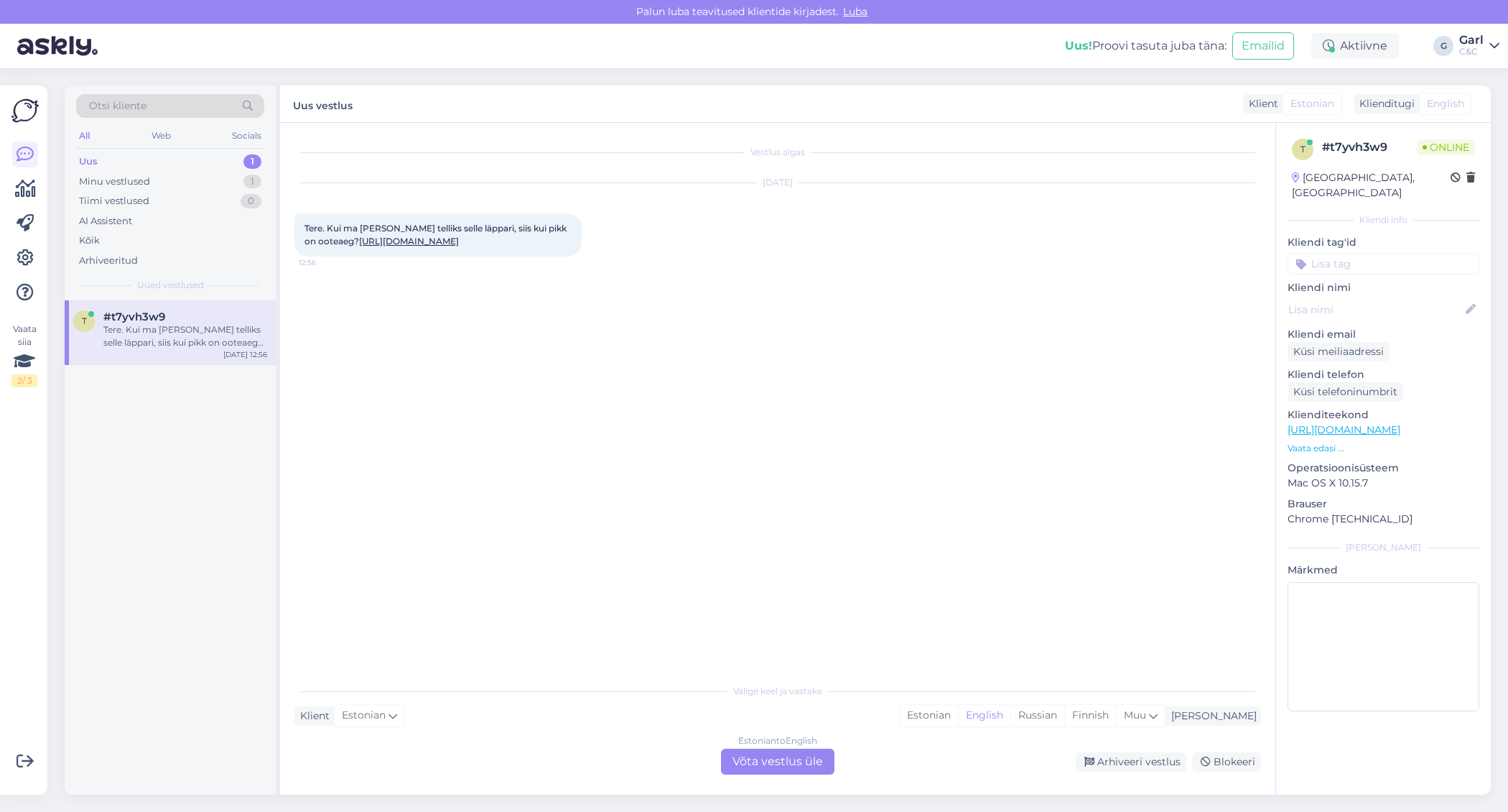
click at [459, 247] on link "https://www.shop.cec.ee/macbook-pro-14-2024-apple-m4-max?color=251&erply_storag…" at bounding box center [408, 240] width 100 height 10
click at [958, 724] on div "Estonian" at bounding box center [928, 715] width 58 height 22
click at [812, 758] on div "Estonian to Estonian Võta vestlus üle" at bounding box center [777, 761] width 113 height 26
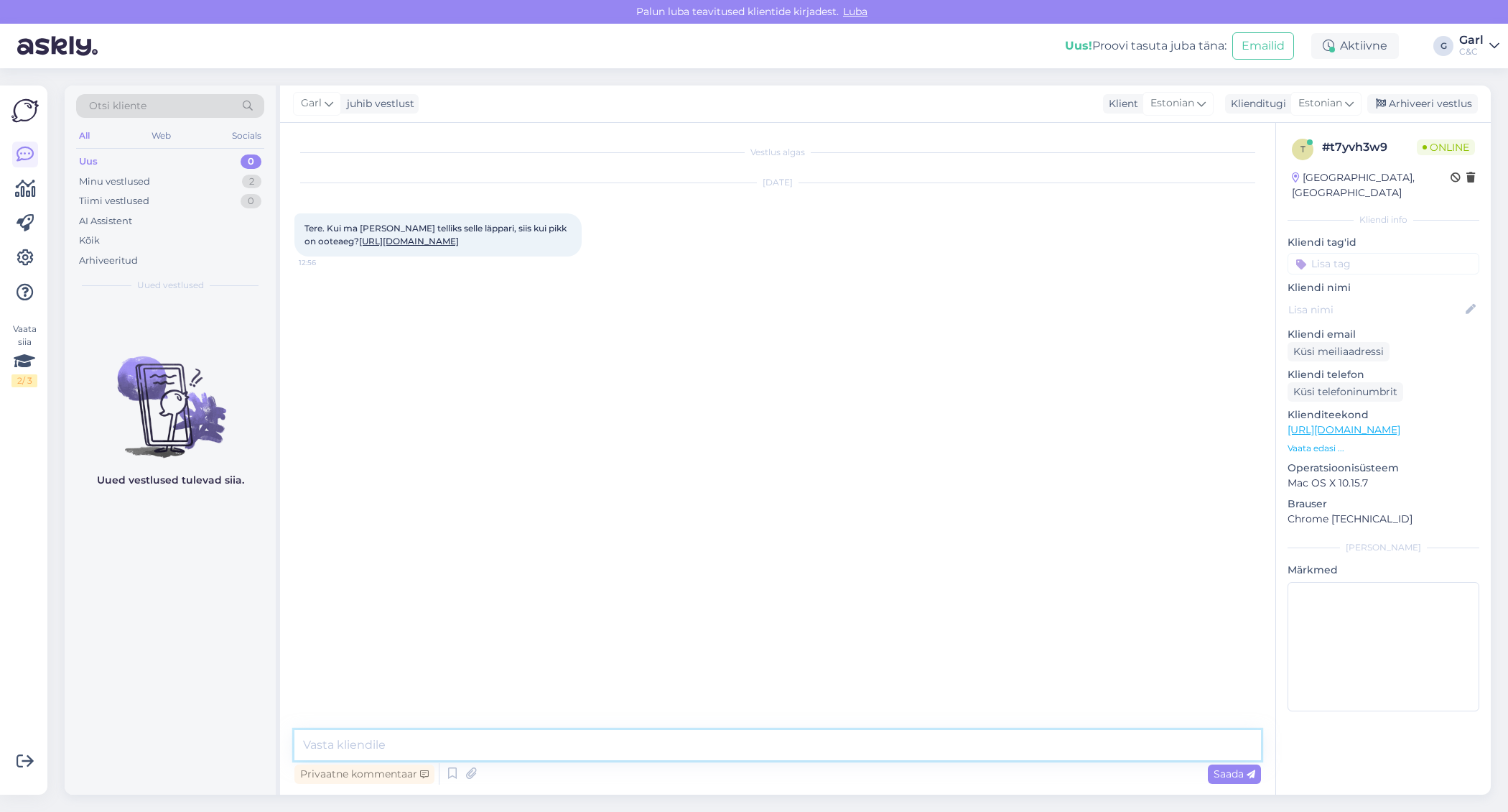
click at [812, 753] on textarea at bounding box center [777, 744] width 966 height 30
type textarea "Tere! See toode on hetkel saadaval Ülemiste C&Cs."
click at [191, 174] on div "Minu vestlused 2" at bounding box center [170, 181] width 188 height 20
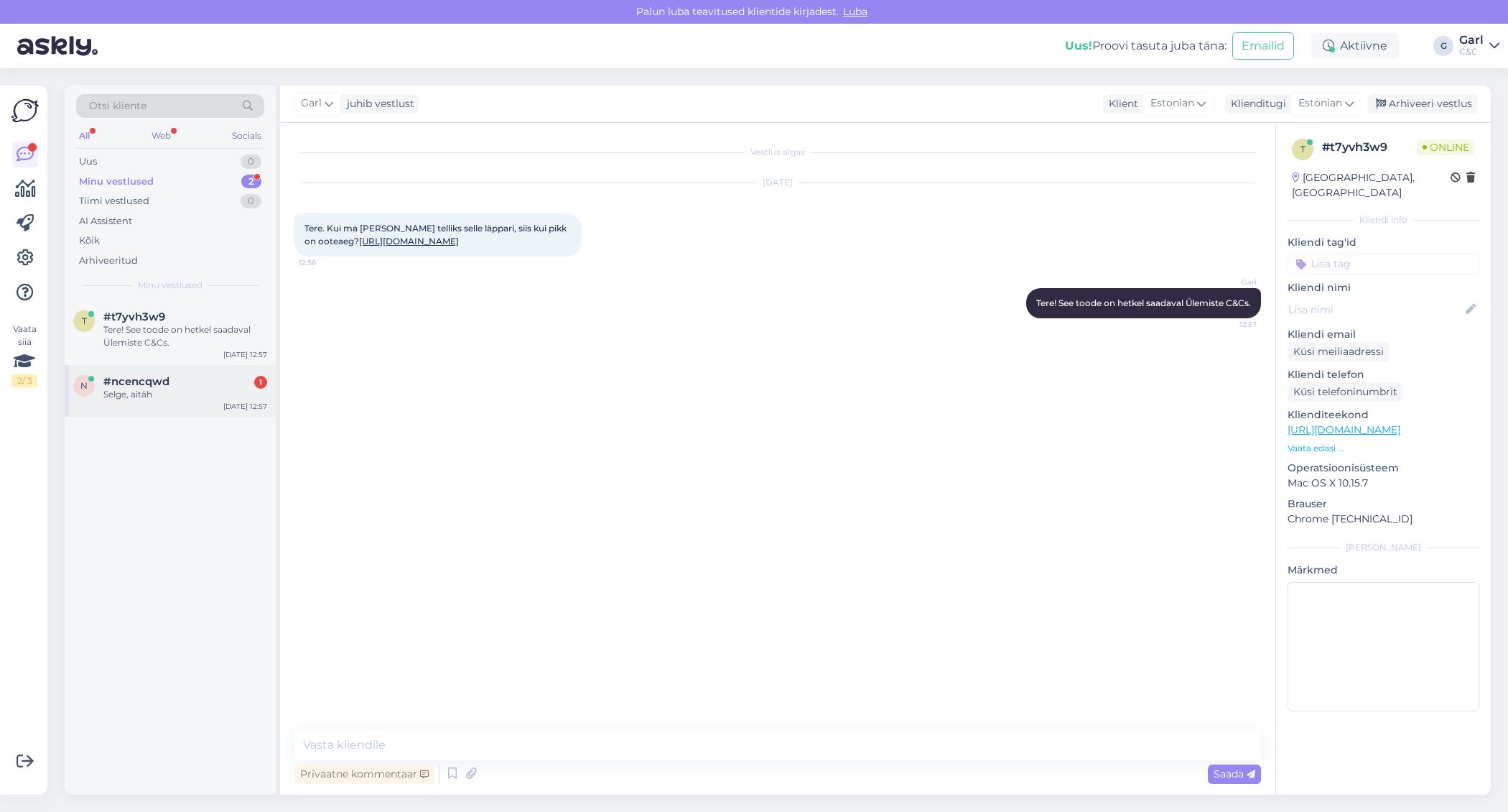
click at [208, 388] on div "Selge, aitäh" at bounding box center [186, 394] width 164 height 13
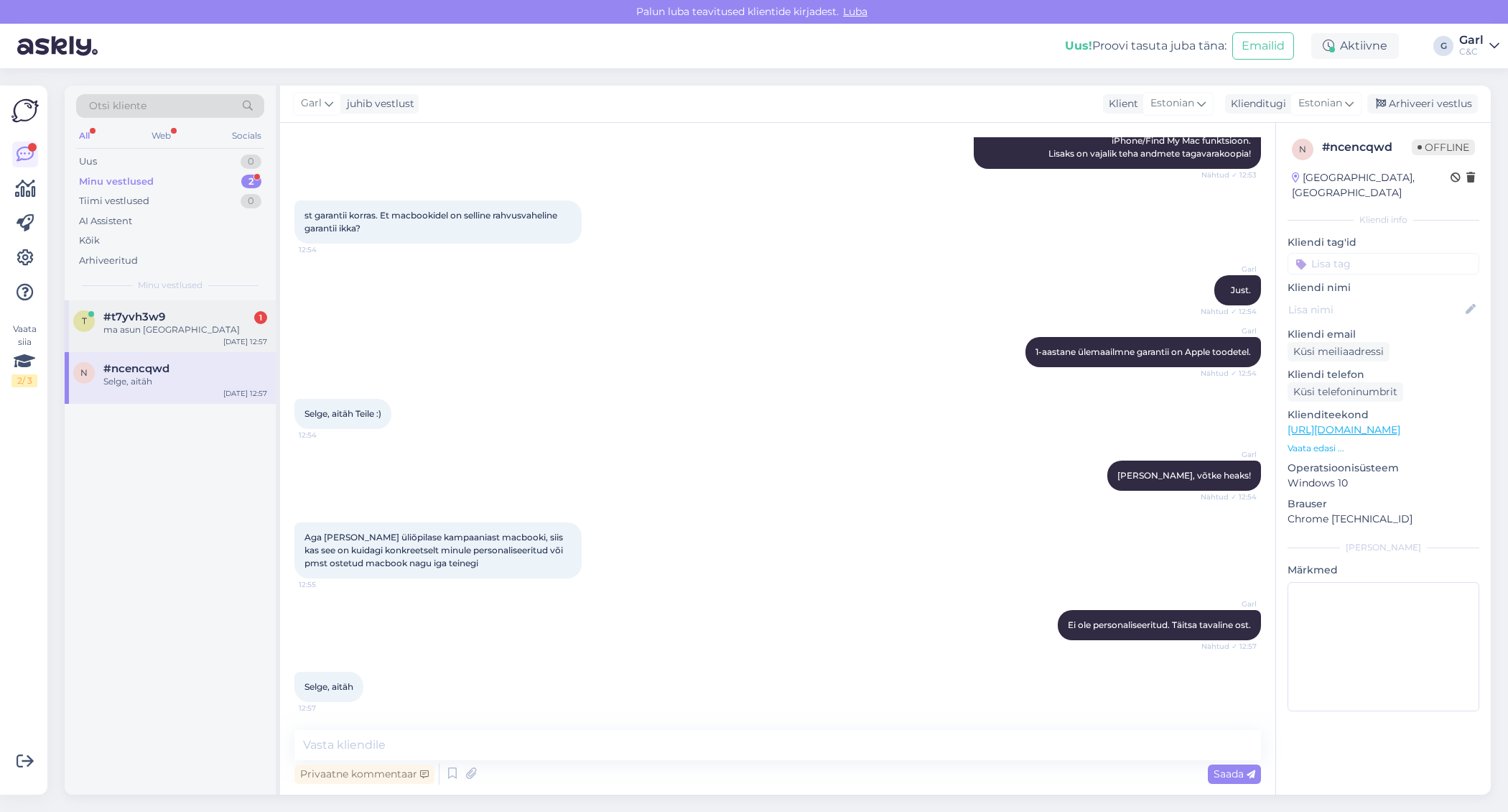
click at [246, 338] on div "Aug 19 12:57" at bounding box center [246, 341] width 44 height 10
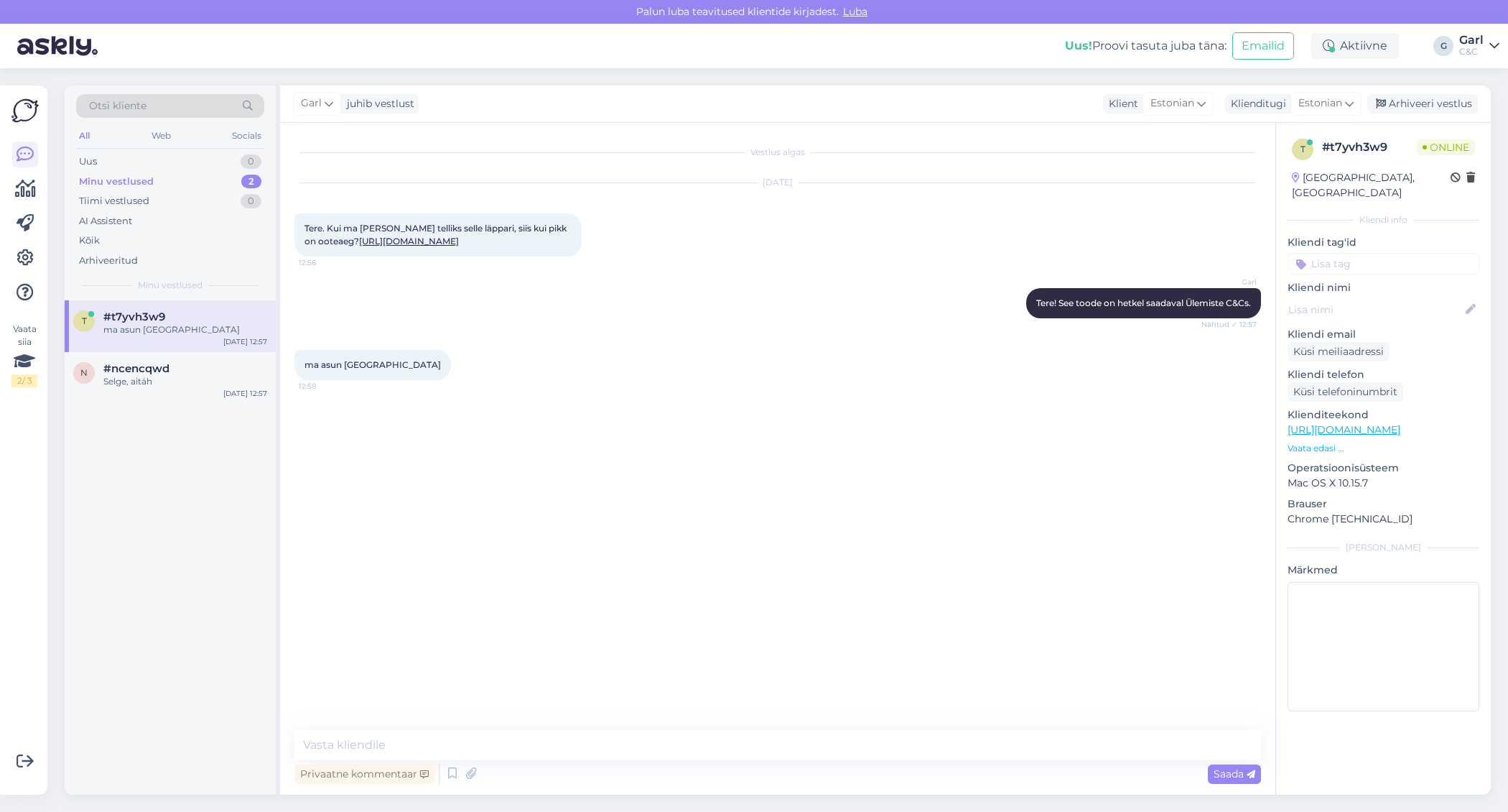
click at [502, 729] on div "Vestlus algas Aug 19 2025 Tere. Kui ma täna telliks selle läppari, siis kui pik…" at bounding box center [778, 458] width 996 height 671
click at [498, 736] on textarea at bounding box center [777, 744] width 966 height 30
type textarea "Kui tellite Tartusse, siis jõuab see üldiselt 2-3 tööpäeva jooksul."
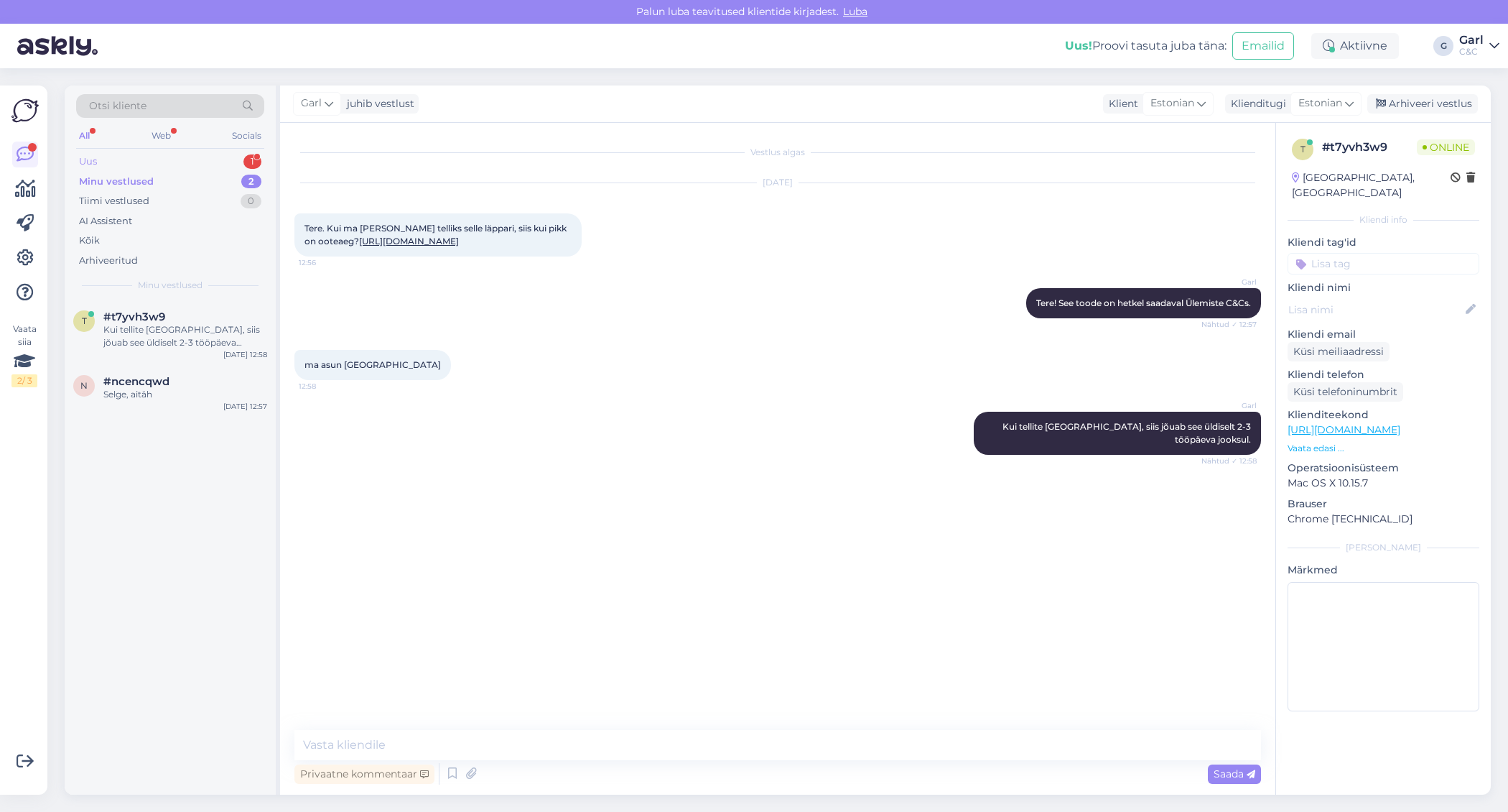
click at [250, 162] on div "1" at bounding box center [252, 161] width 18 height 14
click at [215, 328] on div "Kui palju maksab iphonei kaitseklaas ja selle paigaldus?" at bounding box center [186, 335] width 164 height 26
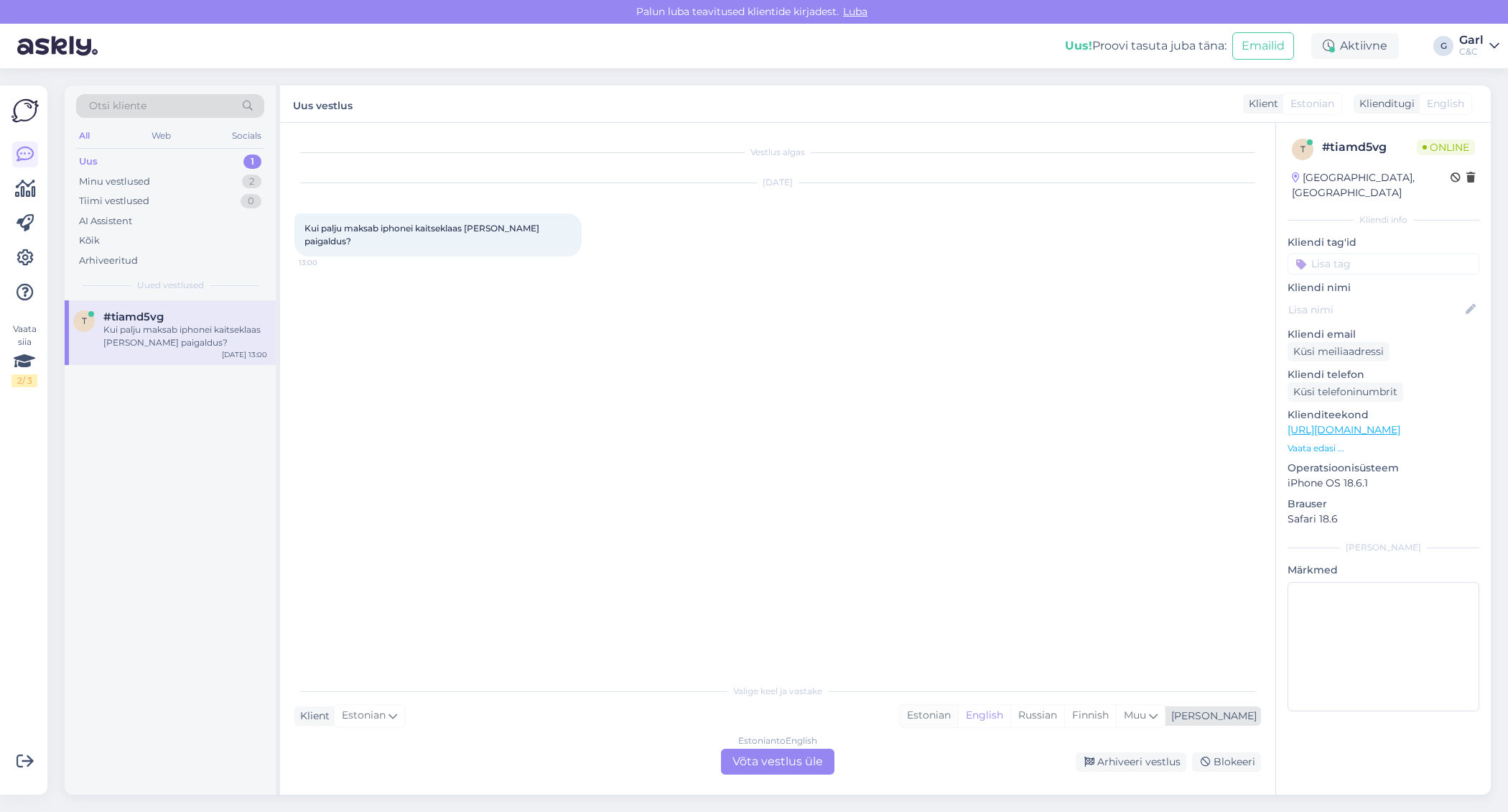
click at [958, 706] on div "Estonian" at bounding box center [928, 715] width 58 height 22
click at [763, 756] on div "Estonian to Estonian Võta vestlus üle" at bounding box center [777, 761] width 113 height 26
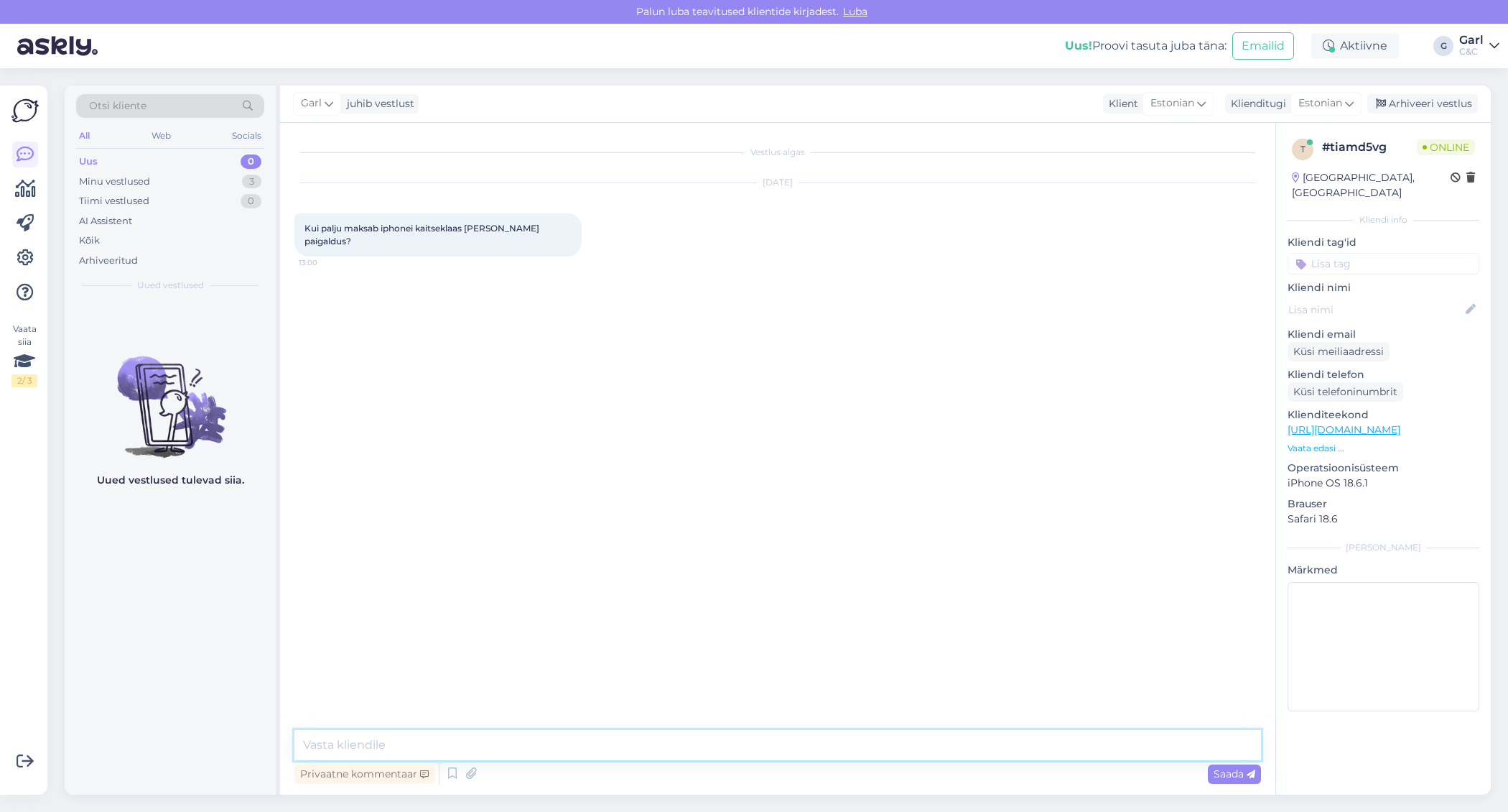
click at [547, 750] on textarea at bounding box center [777, 744] width 966 height 30
paste textarea "https://www.shop.cec.ee/lisavarustus/ios/screen-protectors/iphone"
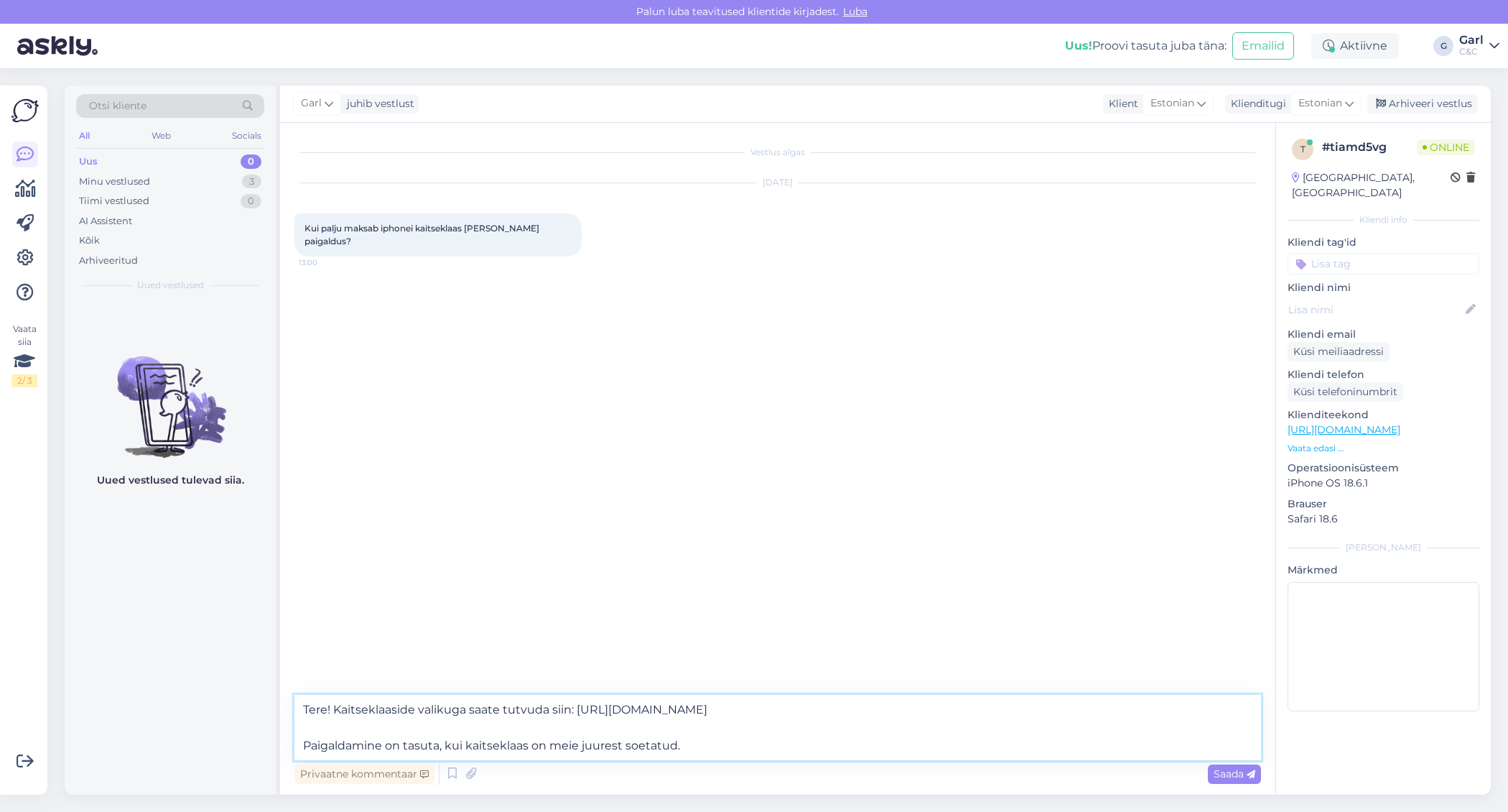
type textarea "Tere! Kaitseklaaside valikuga saate tutvuda siin: https://www.shop.cec.ee/lisav…"
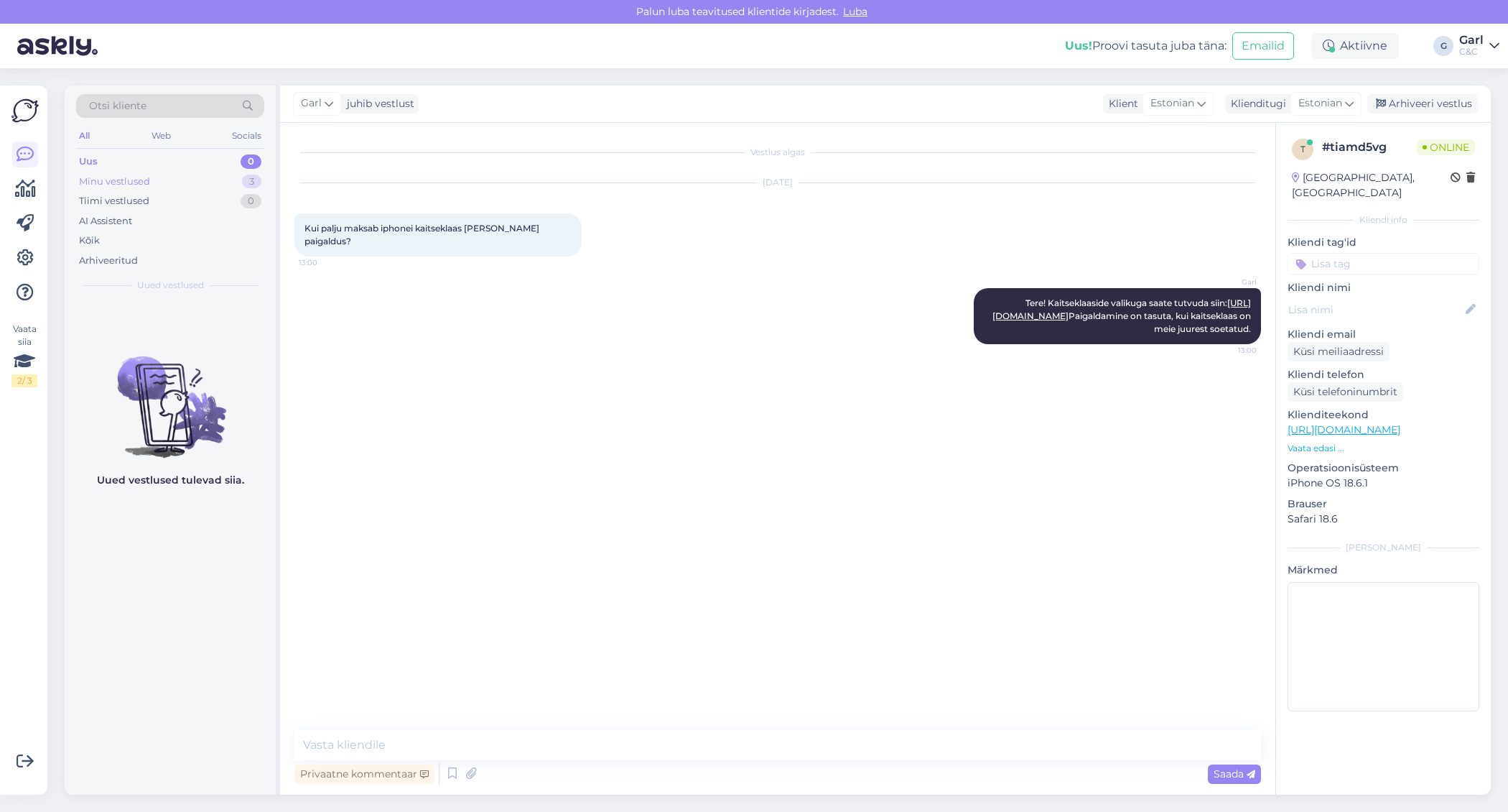
click at [224, 184] on div "Minu vestlused 3" at bounding box center [170, 181] width 188 height 20
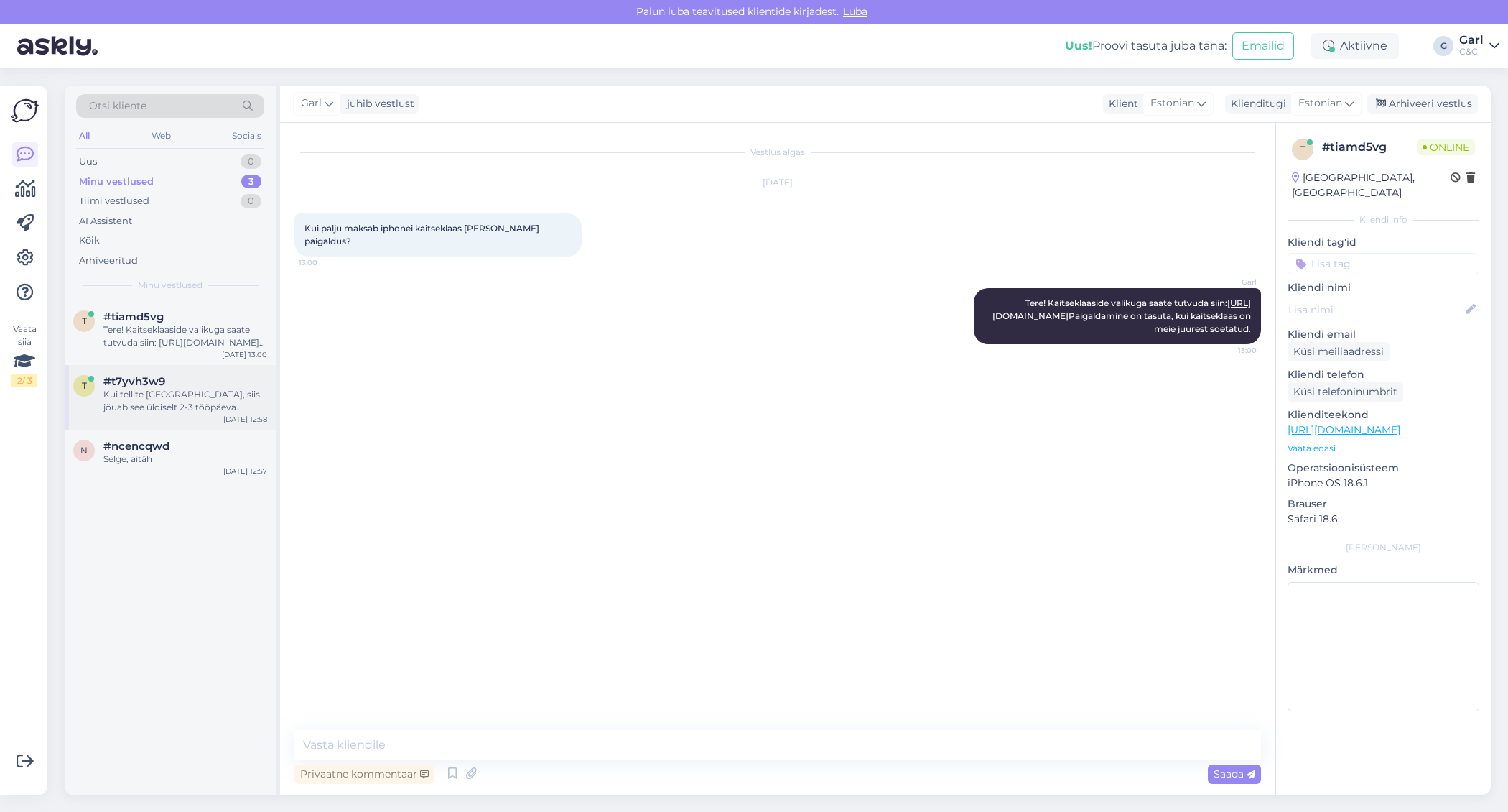
click at [174, 392] on div "Kui tellite Tartusse, siis jõuab see üldiselt 2-3 tööpäeva jooksul." at bounding box center [186, 400] width 164 height 26
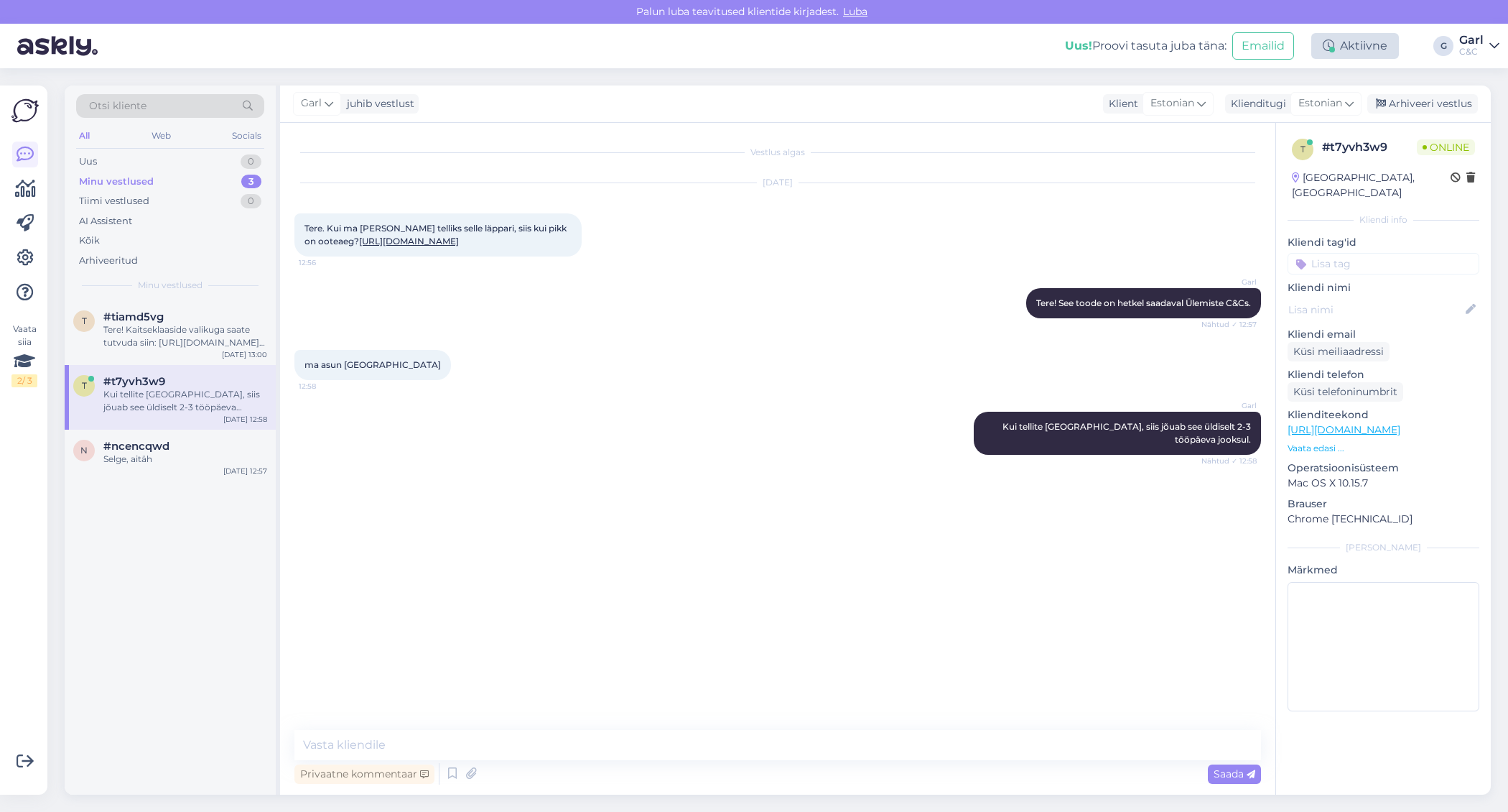
click at [1344, 49] on div "Aktiivne" at bounding box center [1356, 46] width 88 height 26
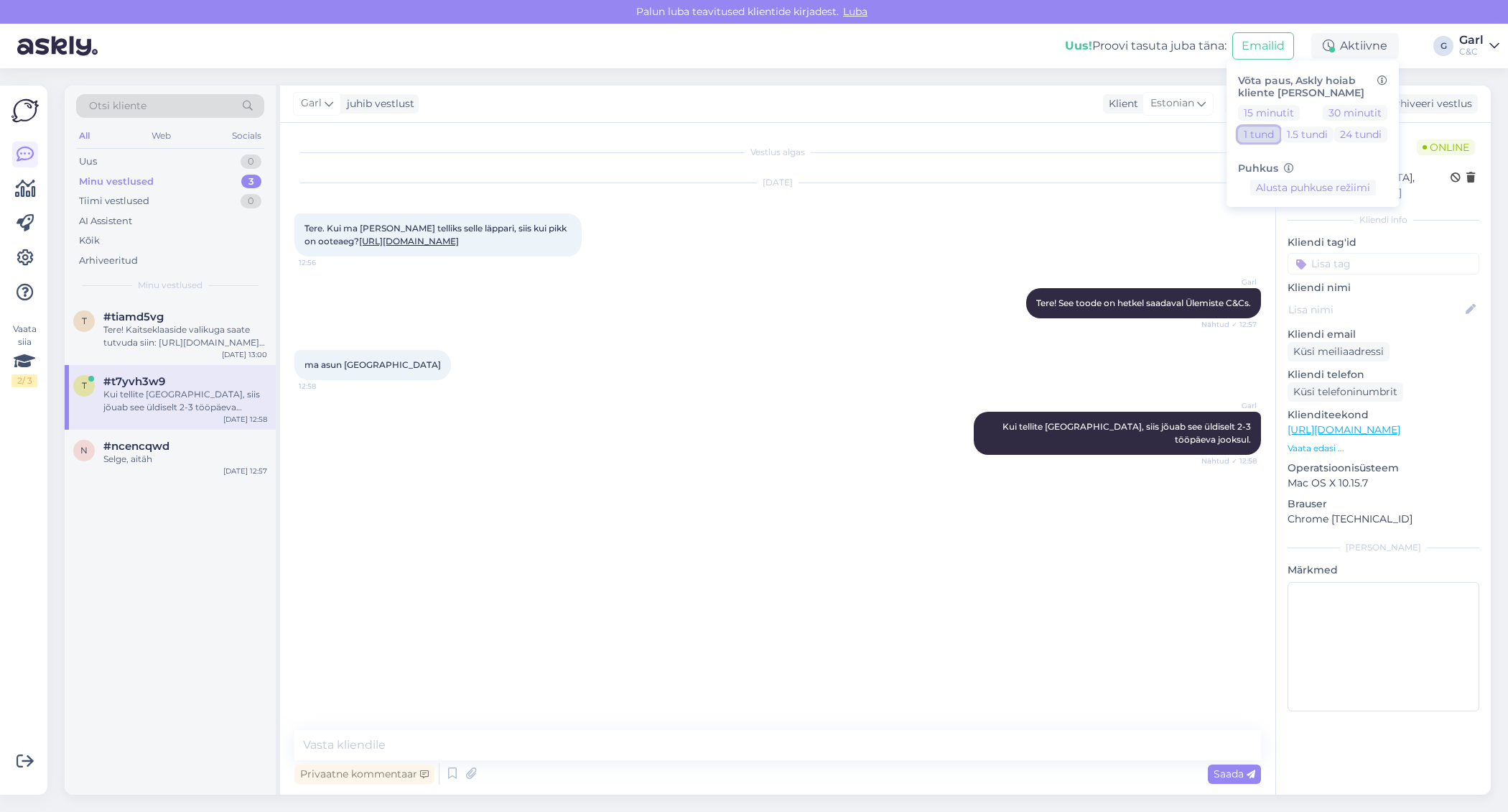
click at [1273, 130] on button "1 tund" at bounding box center [1260, 134] width 42 height 16
click at [876, 317] on div "Garl Tere! See toode on hetkel saadaval Ülemiste C&Cs. Nähtud ✓ 12:57" at bounding box center [777, 303] width 966 height 62
click at [171, 461] on div "Selge, aitäh" at bounding box center [186, 459] width 164 height 13
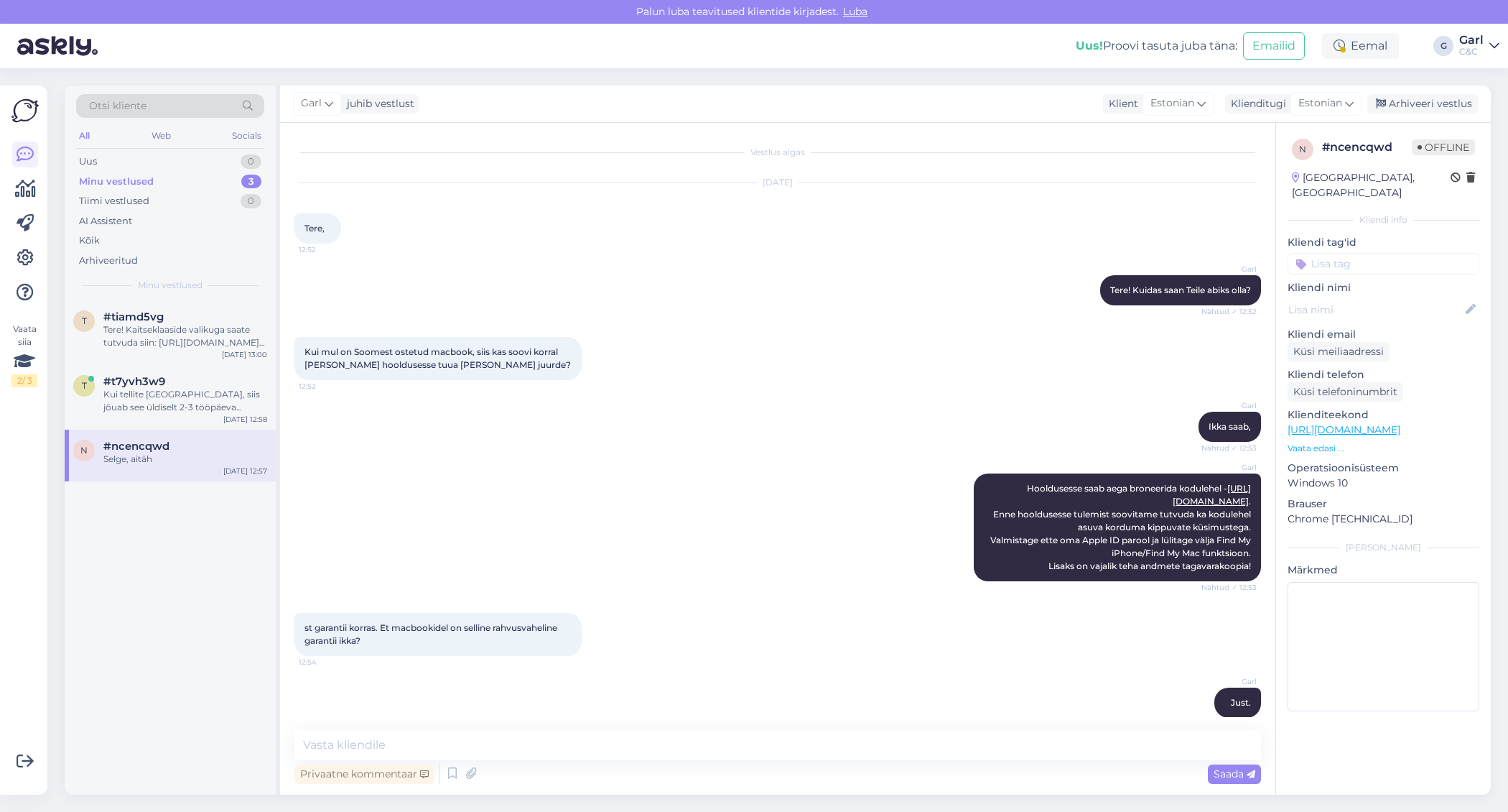
scroll to position [412, 0]
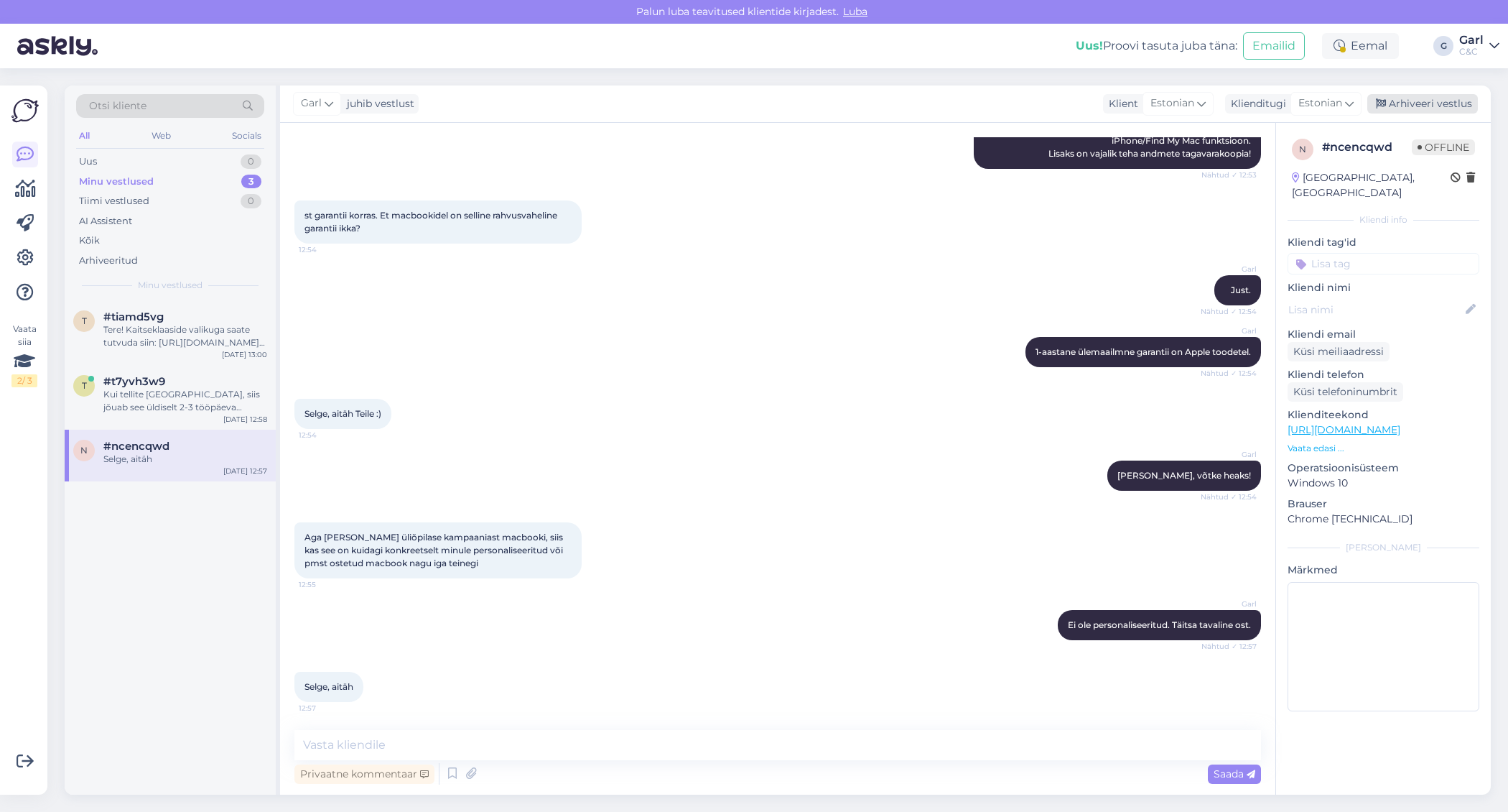
click at [1396, 104] on div "Arhiveeri vestlus" at bounding box center [1422, 104] width 110 height 19
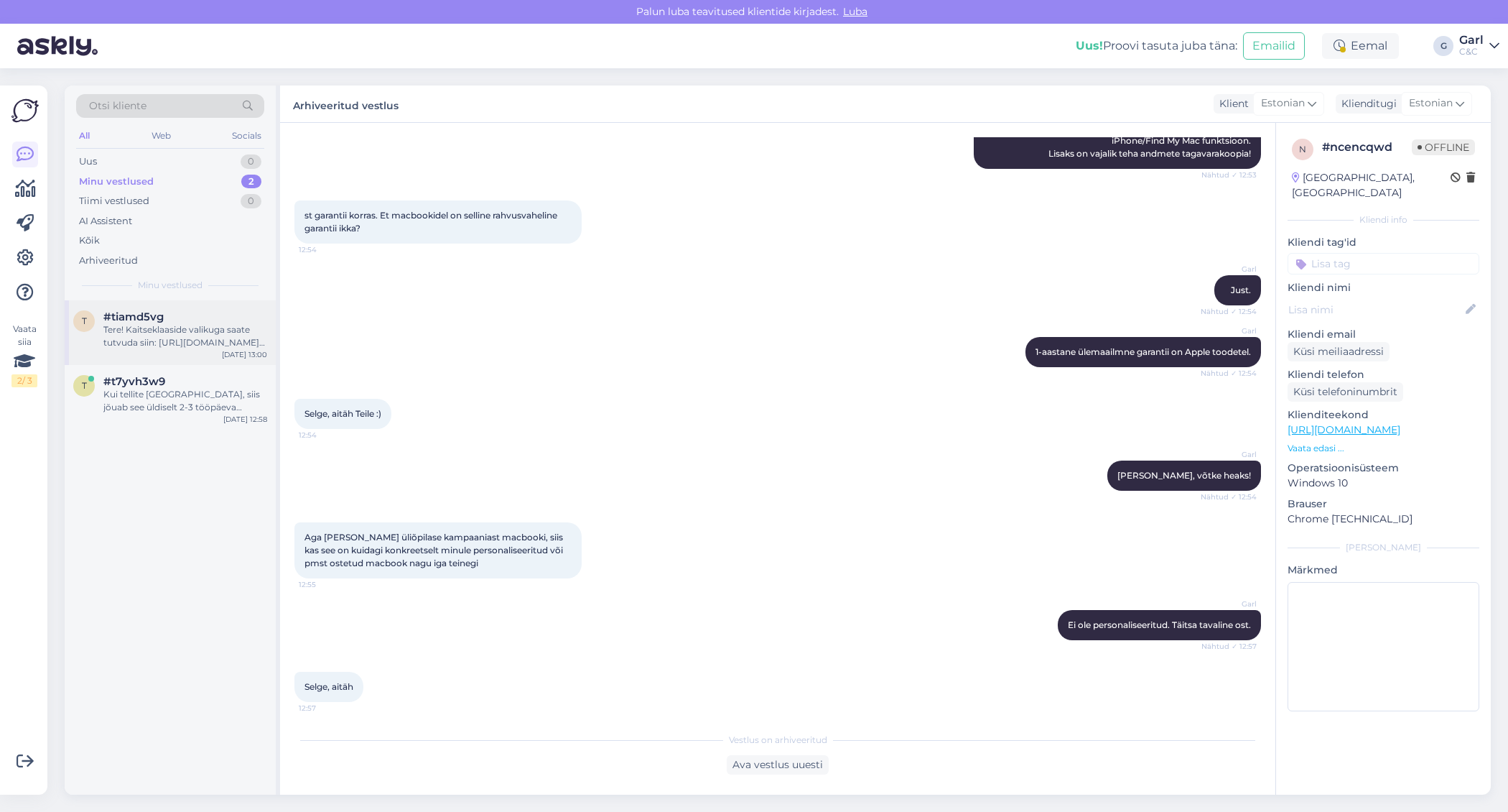
click at [216, 351] on div "t #tiamd5vg Tere! Kaitseklaaside valikuga saate tutvuda siin: https://www.shop.…" at bounding box center [170, 332] width 211 height 65
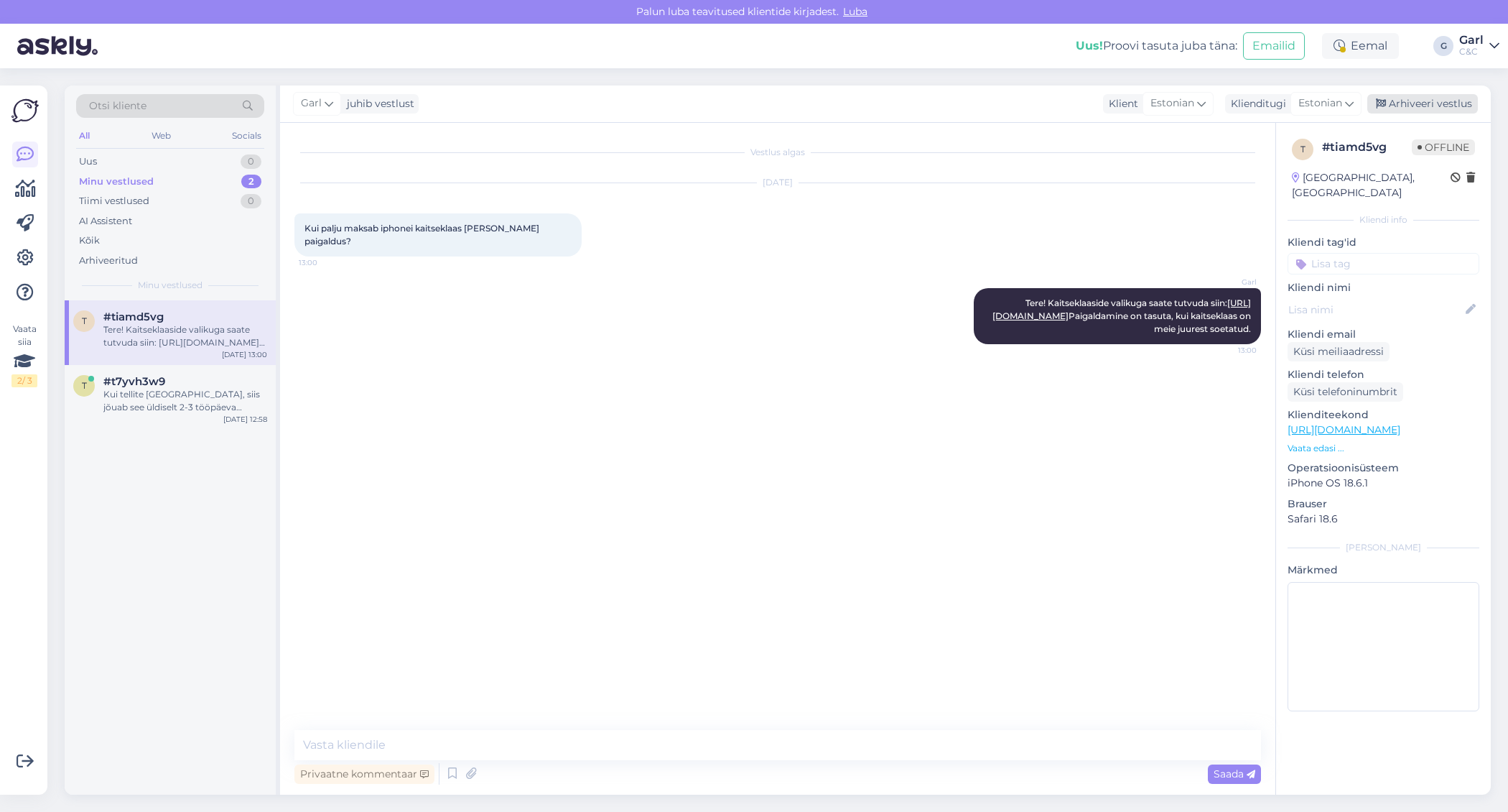
click at [1437, 105] on div "Arhiveeri vestlus" at bounding box center [1422, 104] width 110 height 19
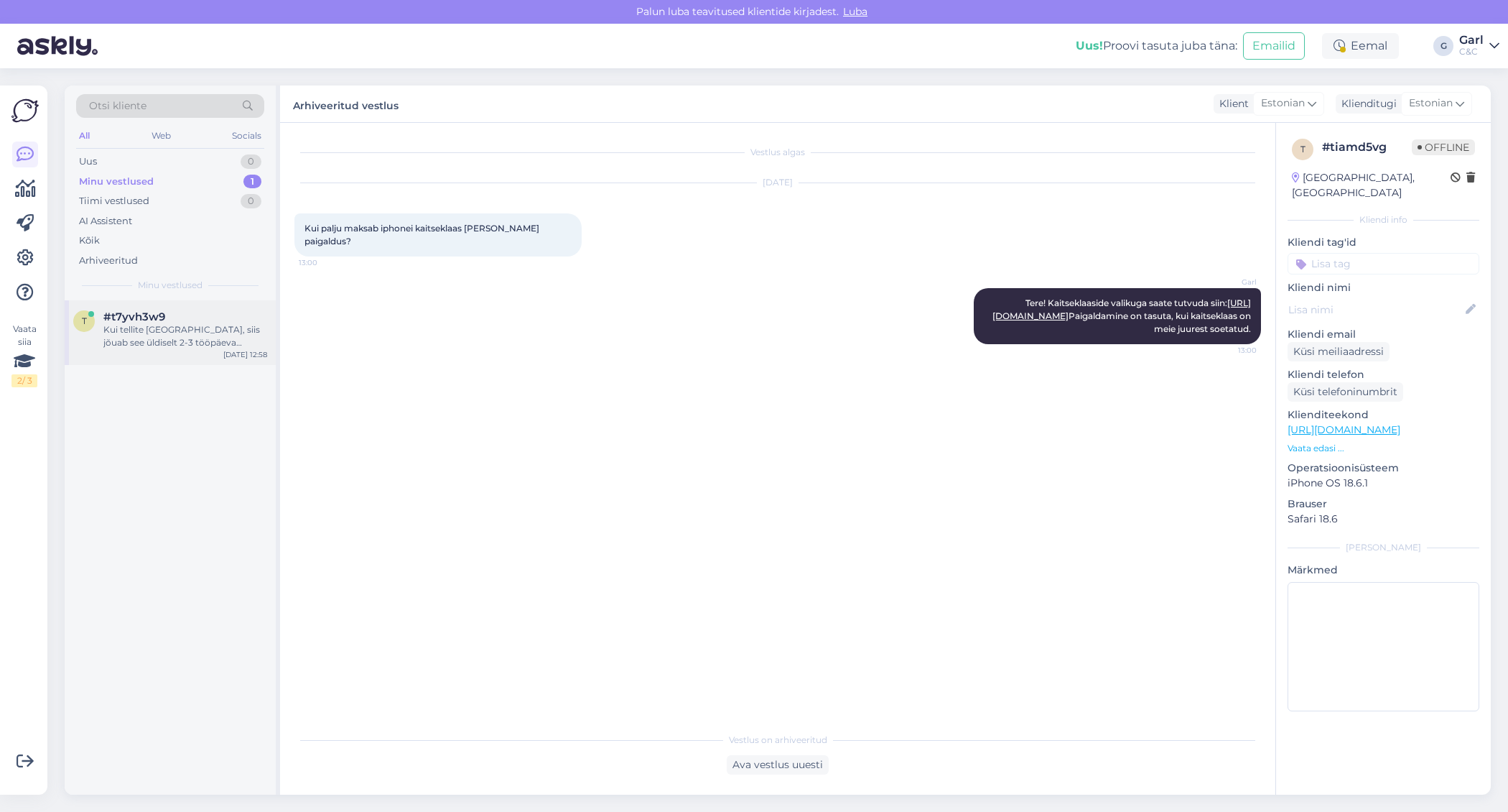
click at [208, 338] on div "Kui tellite Tartusse, siis jõuab see üldiselt 2-3 tööpäeva jooksul." at bounding box center [186, 335] width 164 height 26
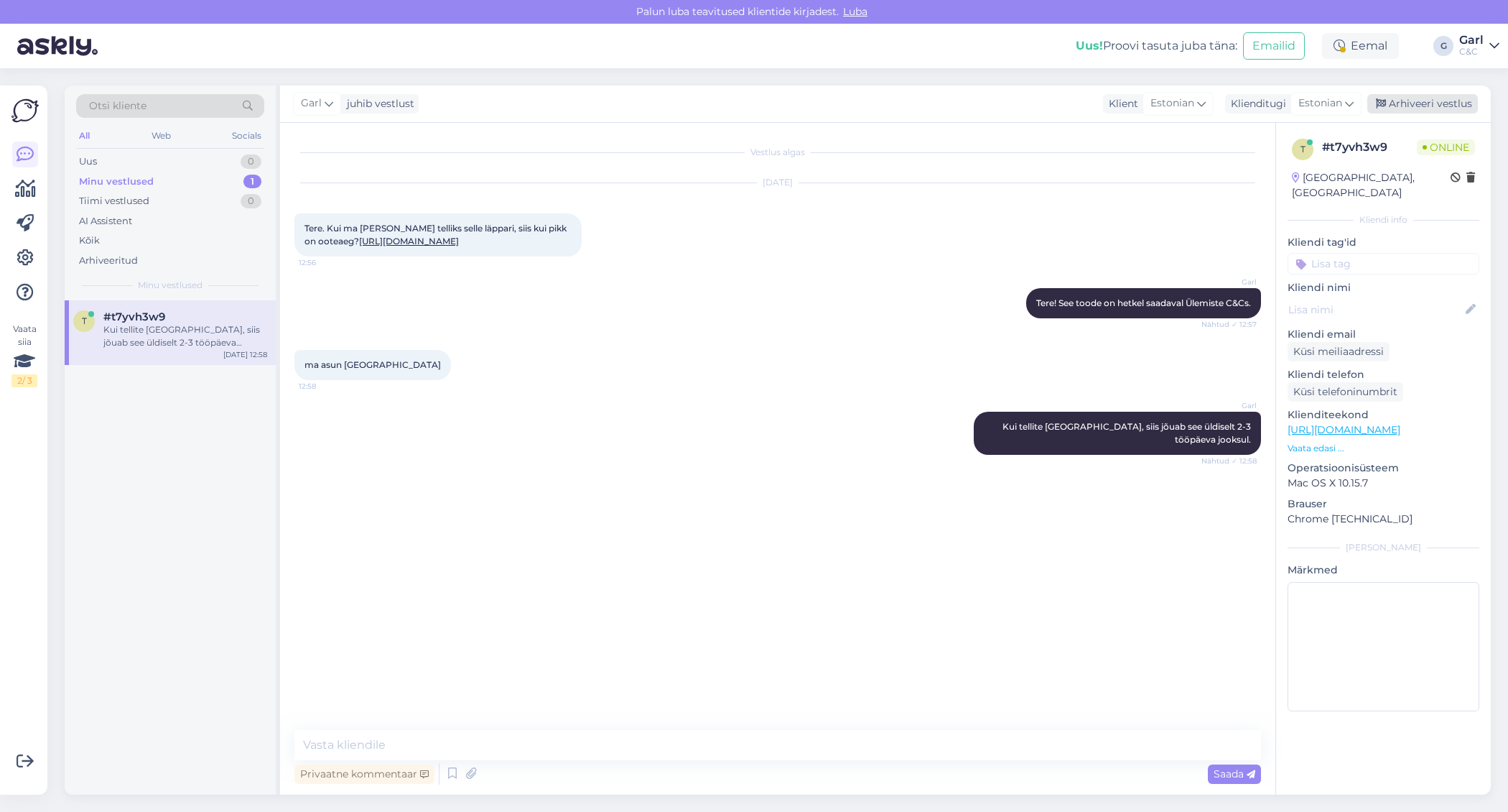
click at [1398, 106] on div "Arhiveeri vestlus" at bounding box center [1422, 104] width 110 height 19
